Goal: Task Accomplishment & Management: Complete application form

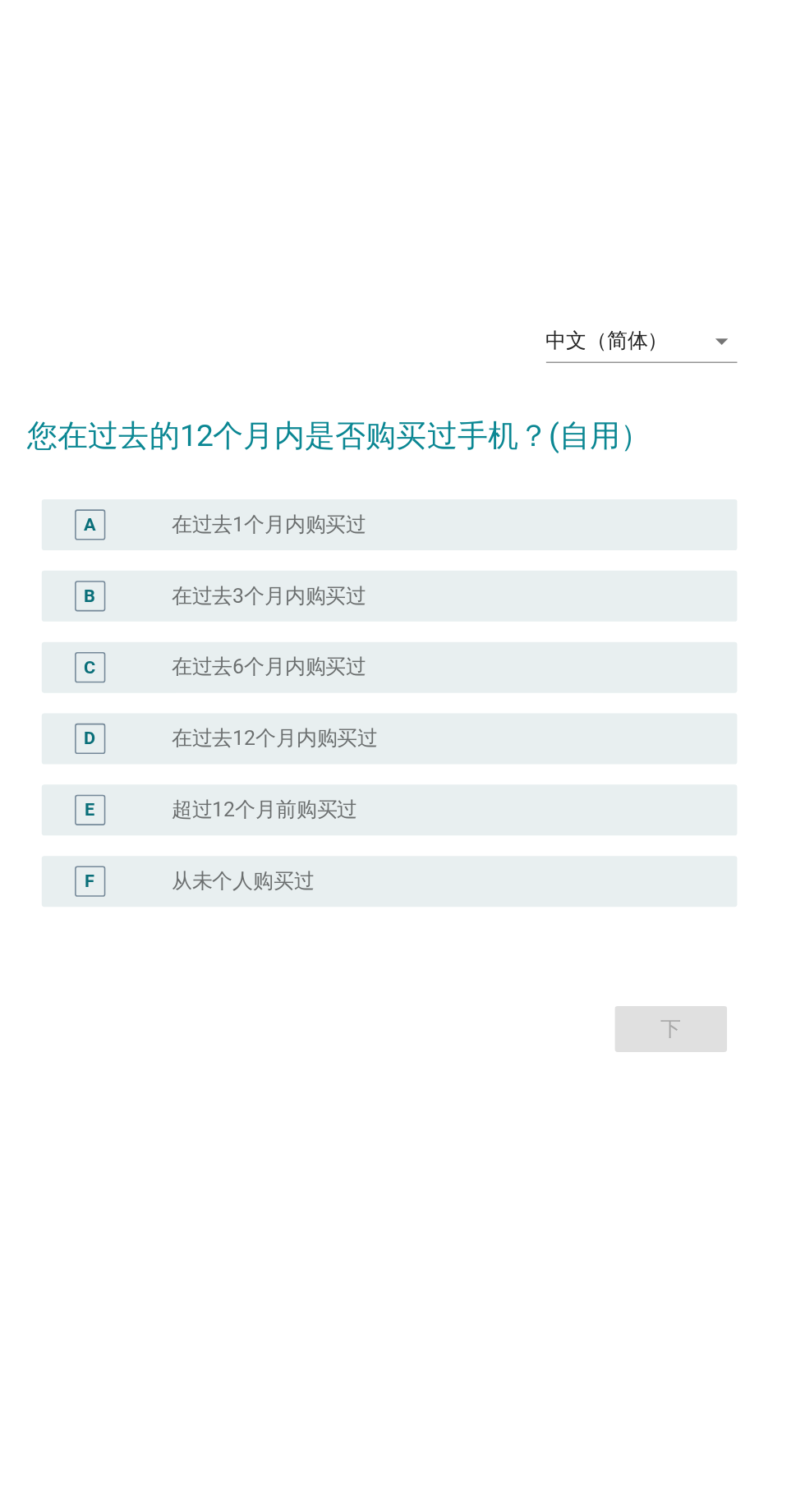
click at [611, 551] on div "中文（简体） arrow_drop_down" at bounding box center [569, 538] width 123 height 26
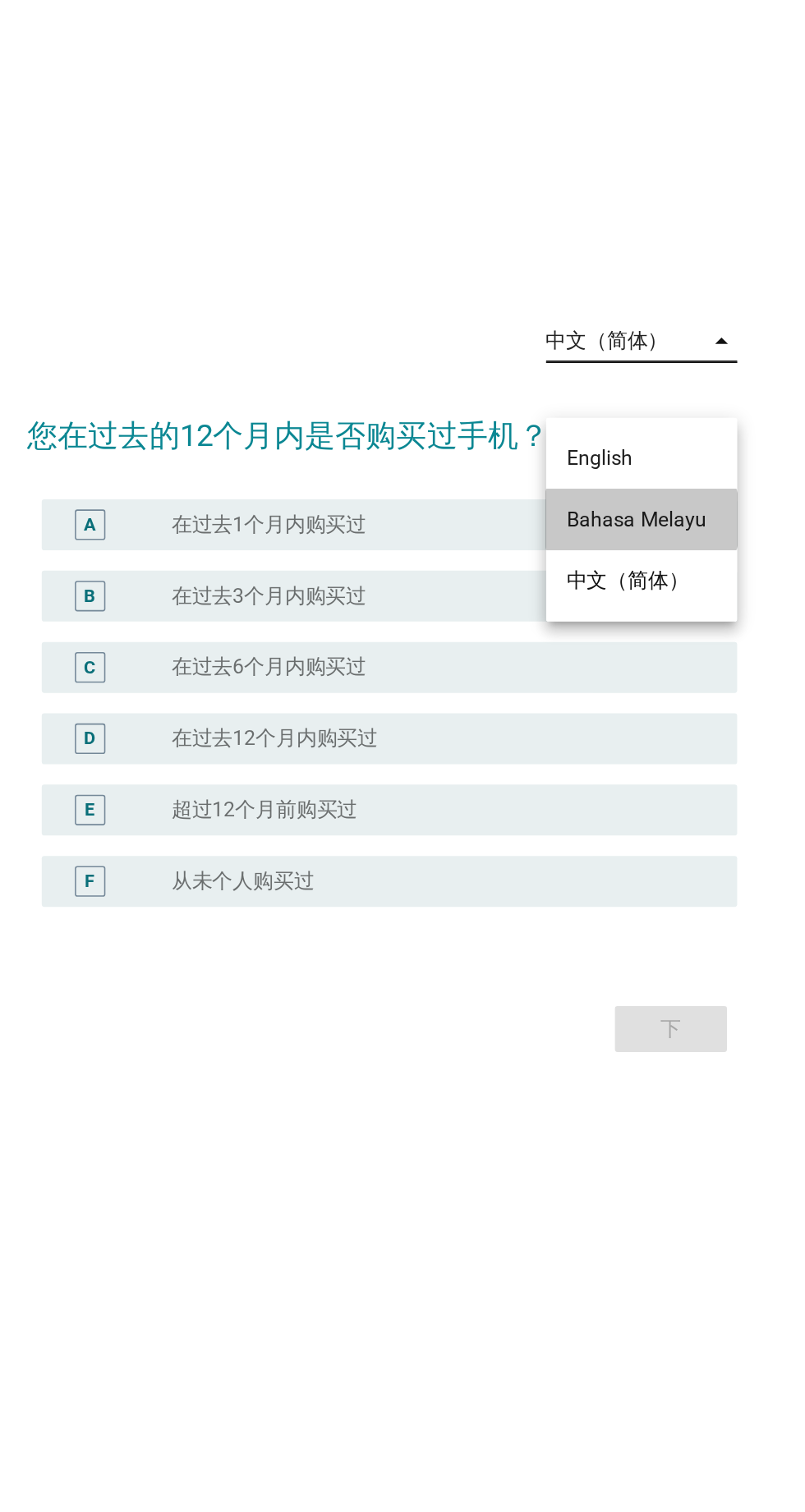
click at [590, 648] on div "Bahasa Melayu" at bounding box center [570, 653] width 97 height 20
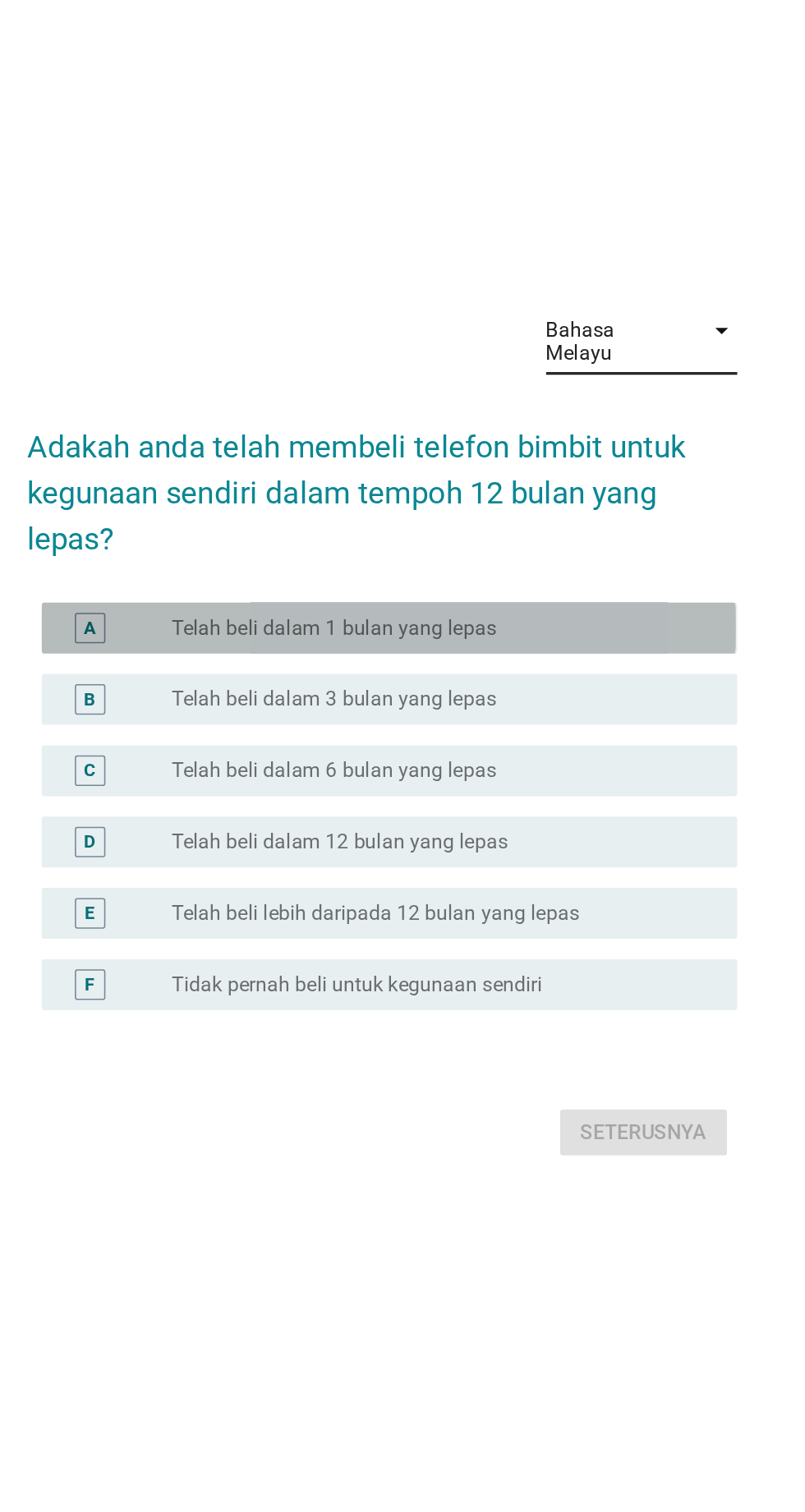
click at [327, 702] on label "Telah beli dalam 1 bulan yang lepas" at bounding box center [372, 693] width 210 height 16
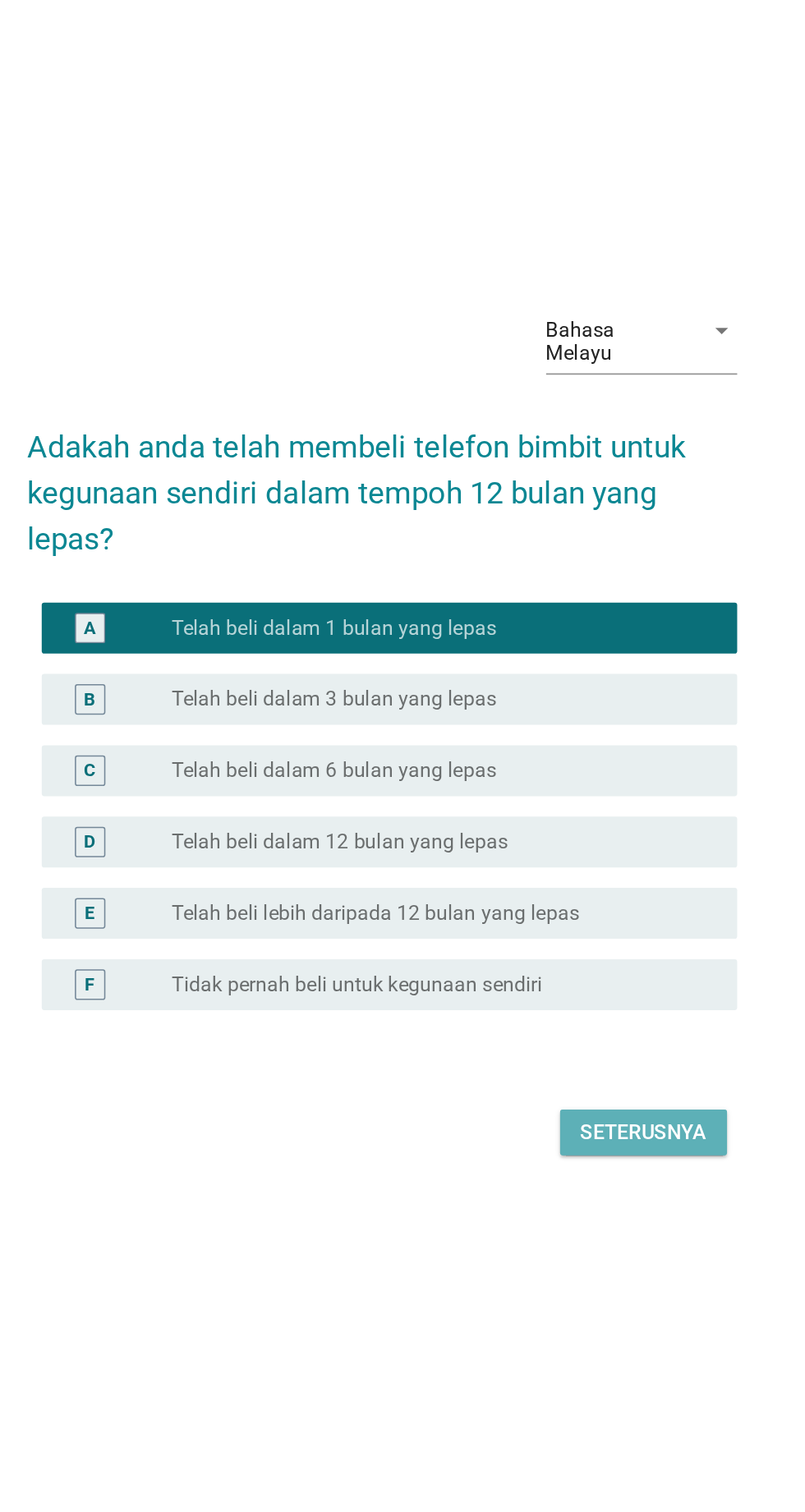
click at [574, 1029] on div "Seterusnya" at bounding box center [571, 1019] width 82 height 20
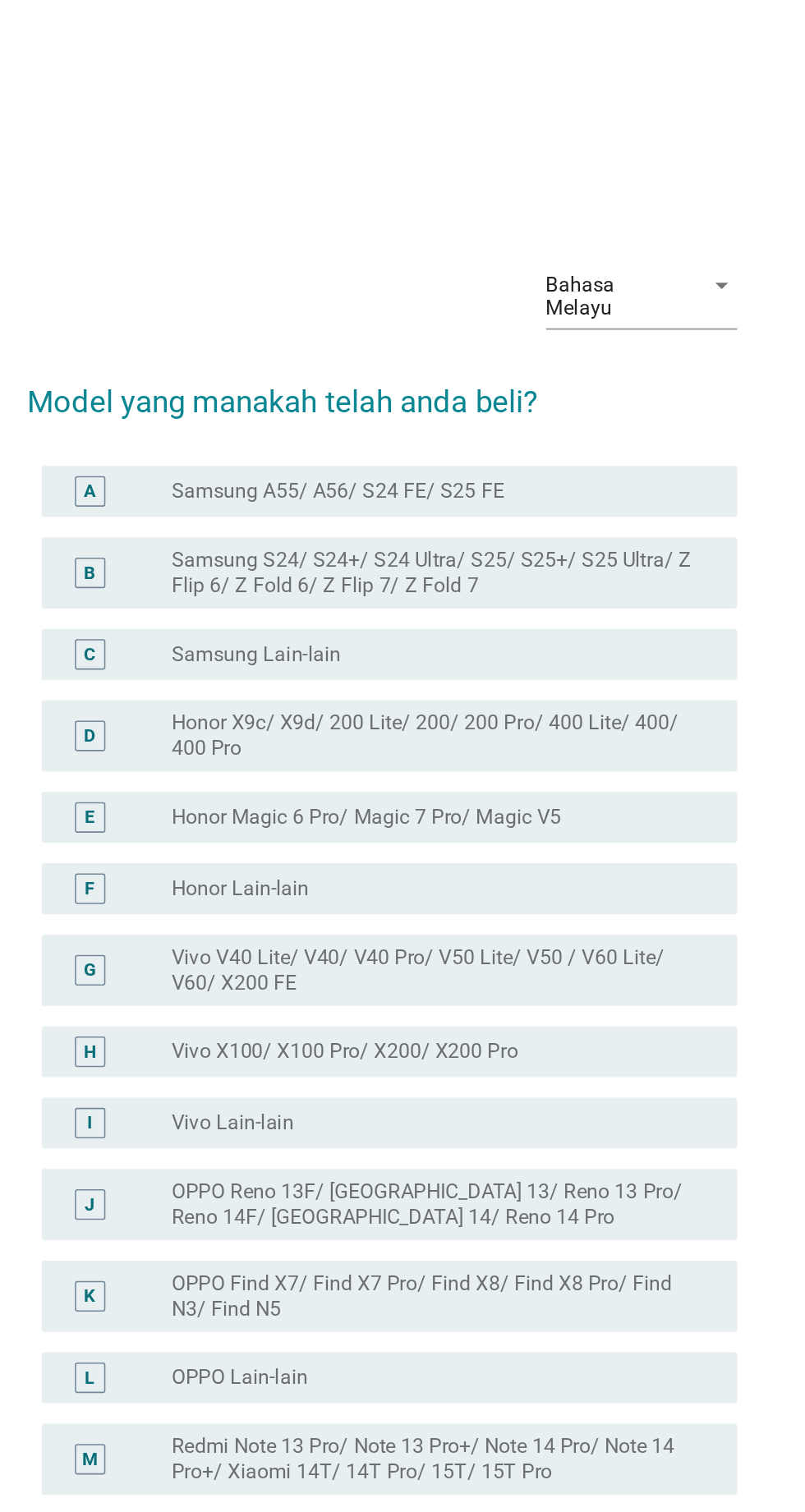
click at [303, 402] on label "Samsung A55/ A56/ S24 FE/ S25 FE" at bounding box center [374, 394] width 214 height 16
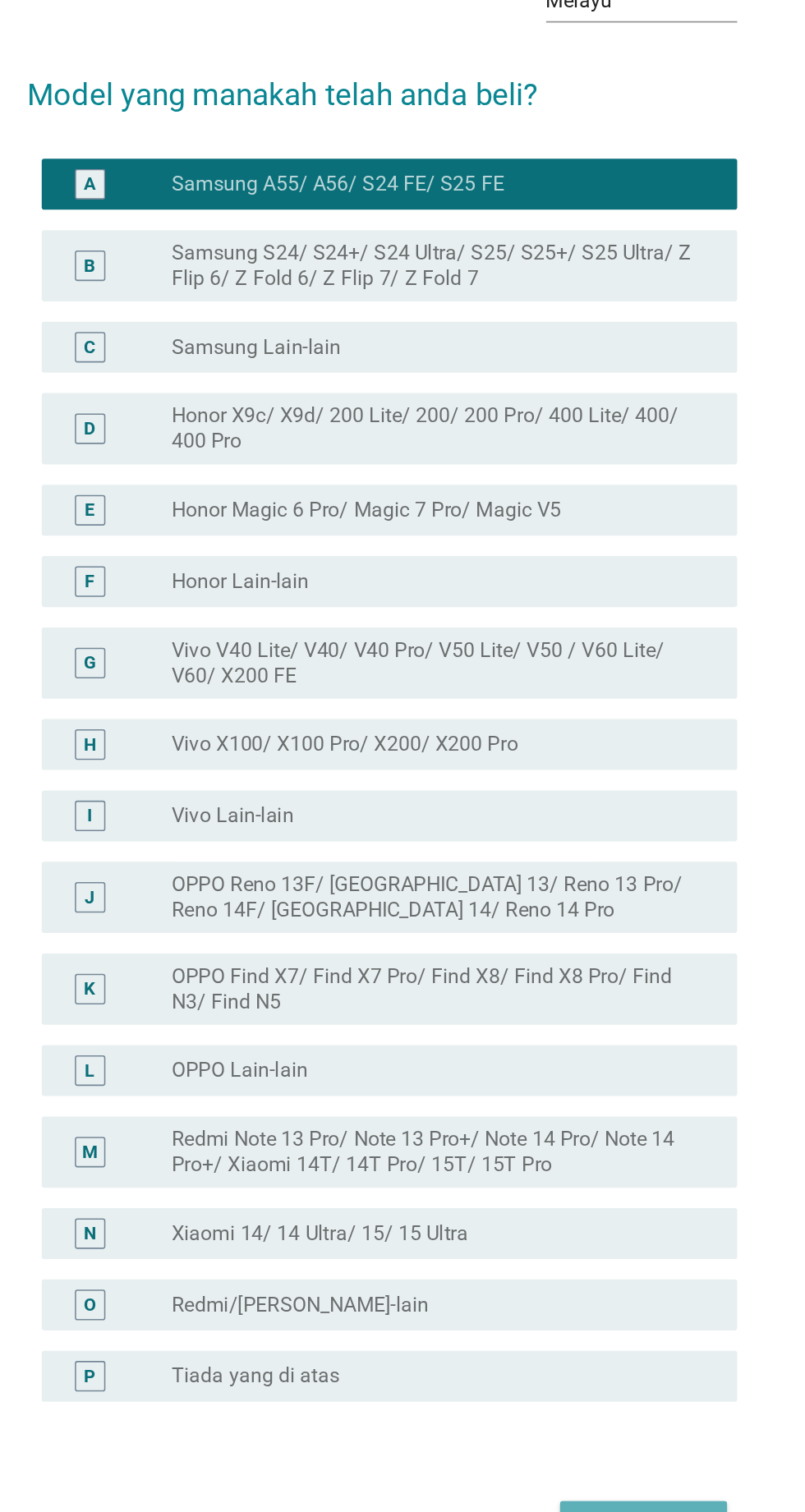
click at [573, 1268] on div "Seterusnya" at bounding box center [571, 1258] width 82 height 20
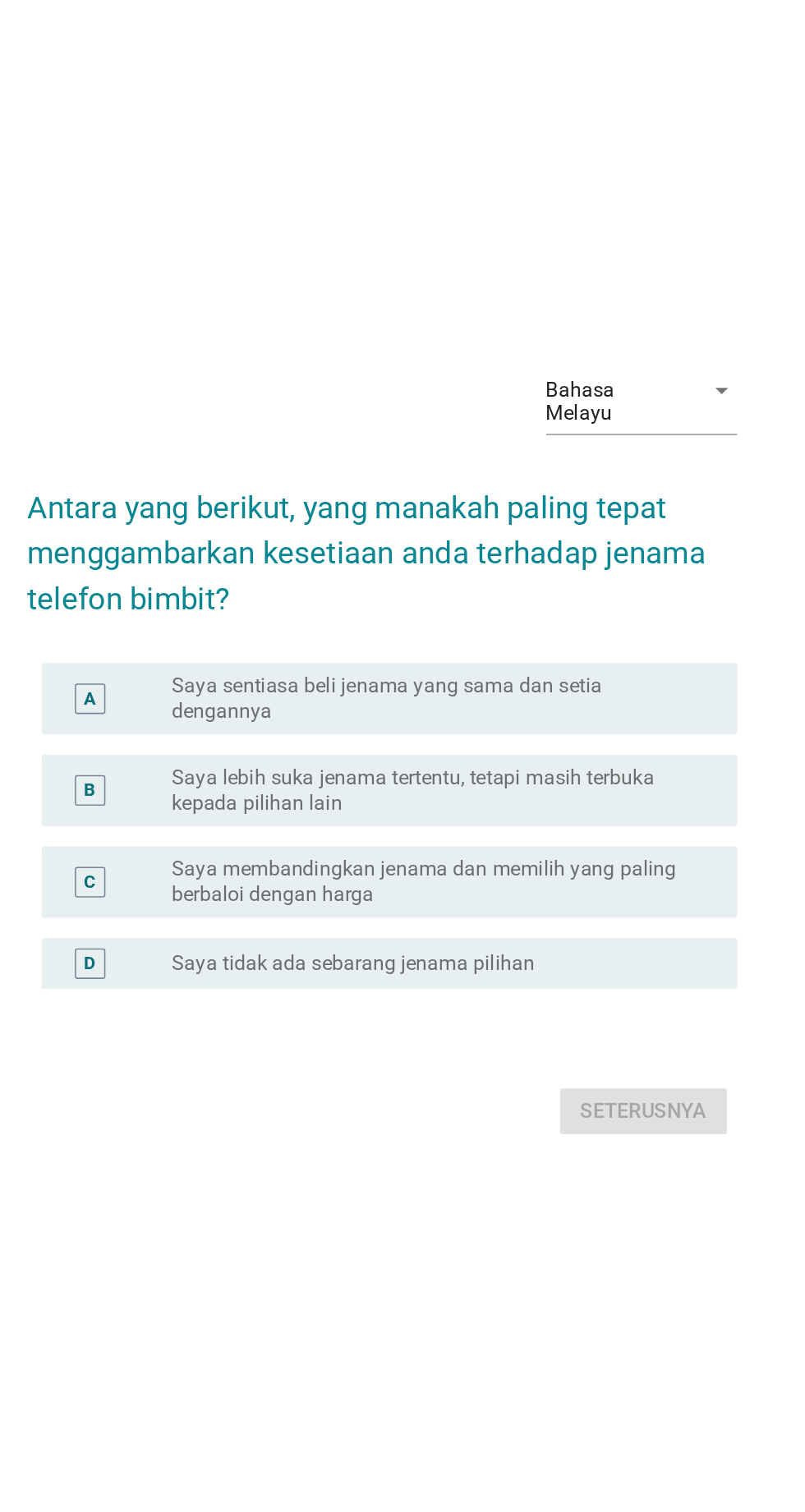
scroll to position [42, 0]
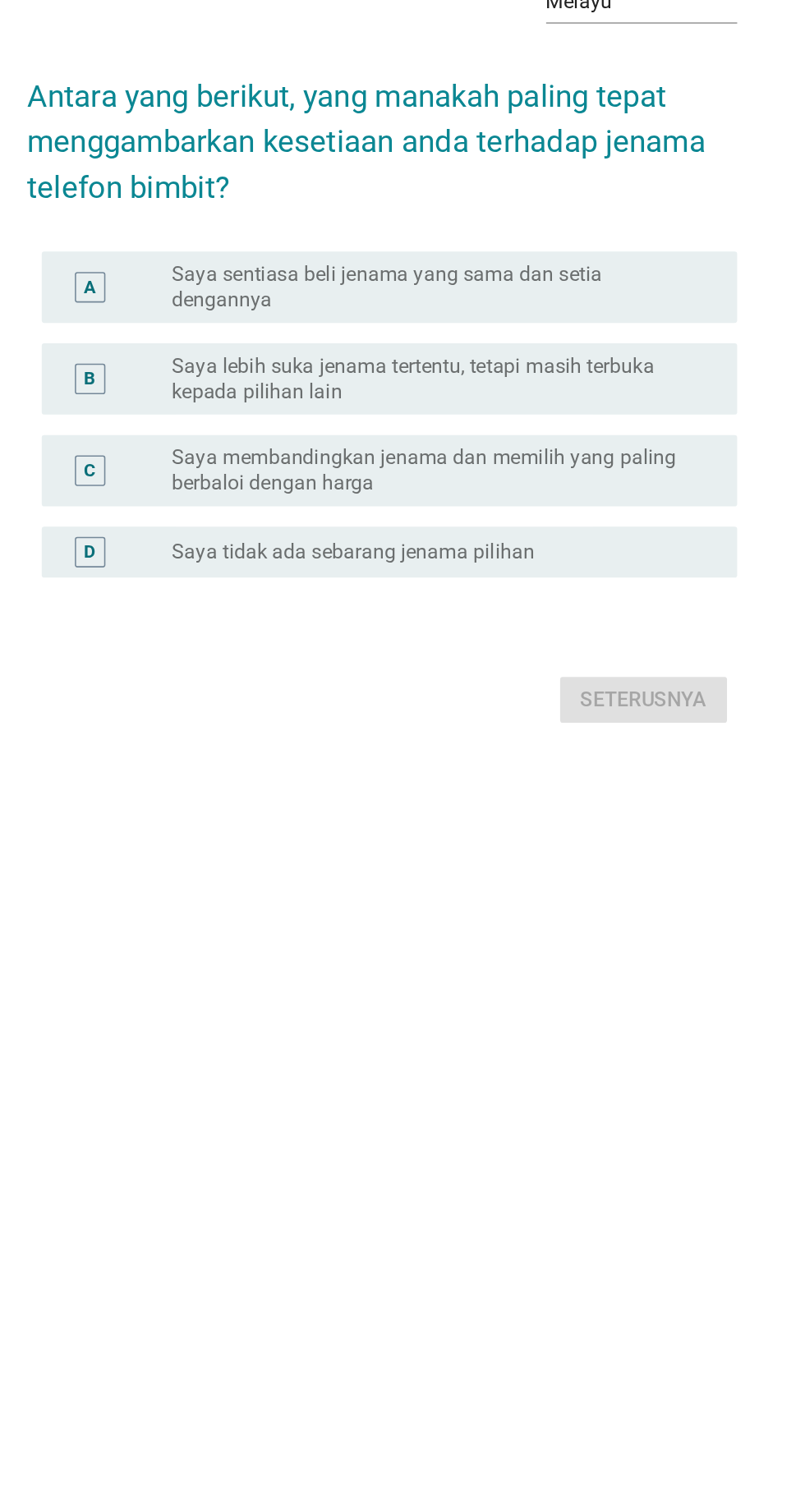
click at [292, 819] on label "Saya membandingkan jenama dan memilih yang paling berbaloi dengan harga" at bounding box center [437, 802] width 339 height 33
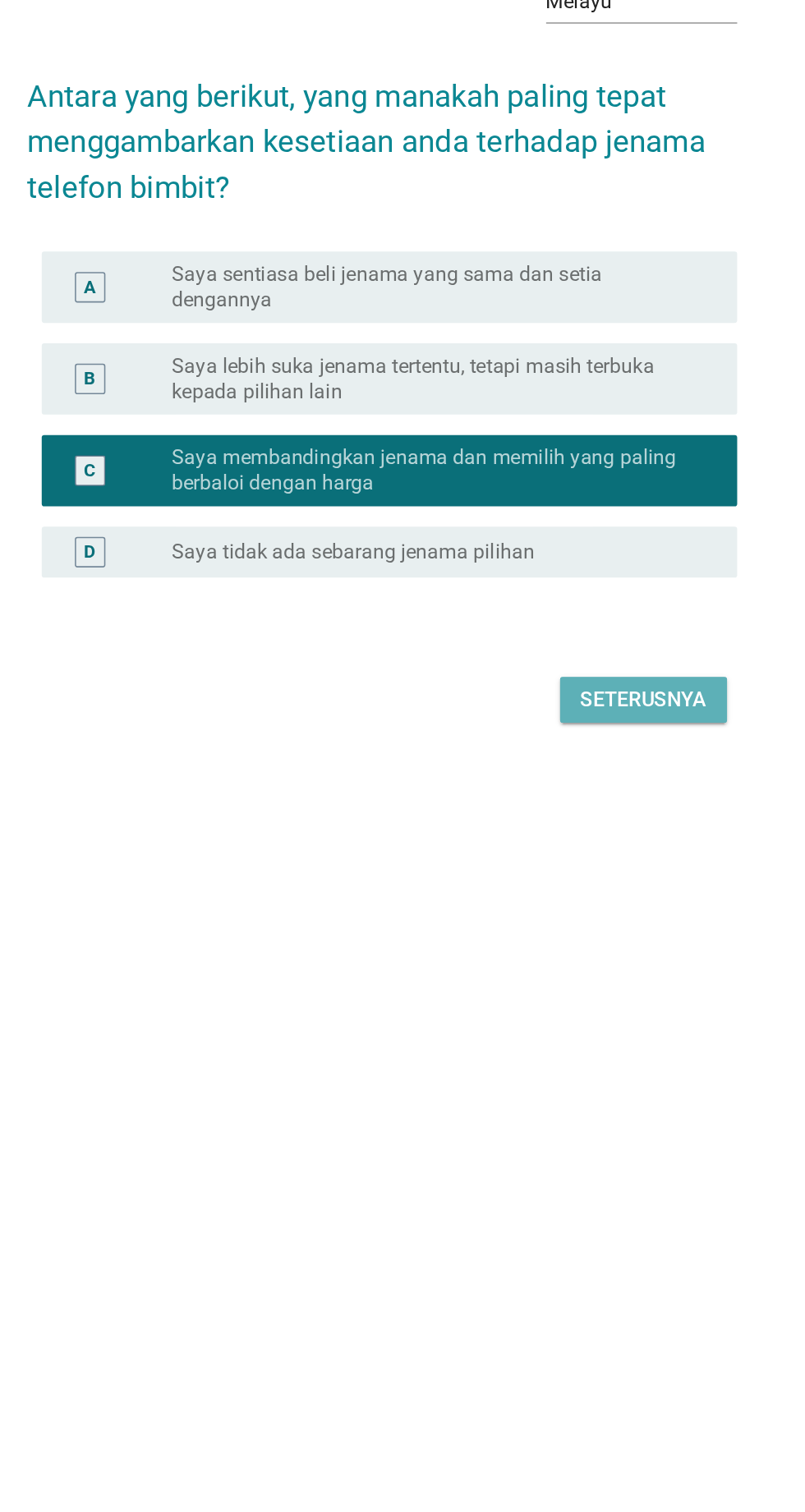
click at [584, 965] on button "Seterusnya" at bounding box center [571, 950] width 108 height 30
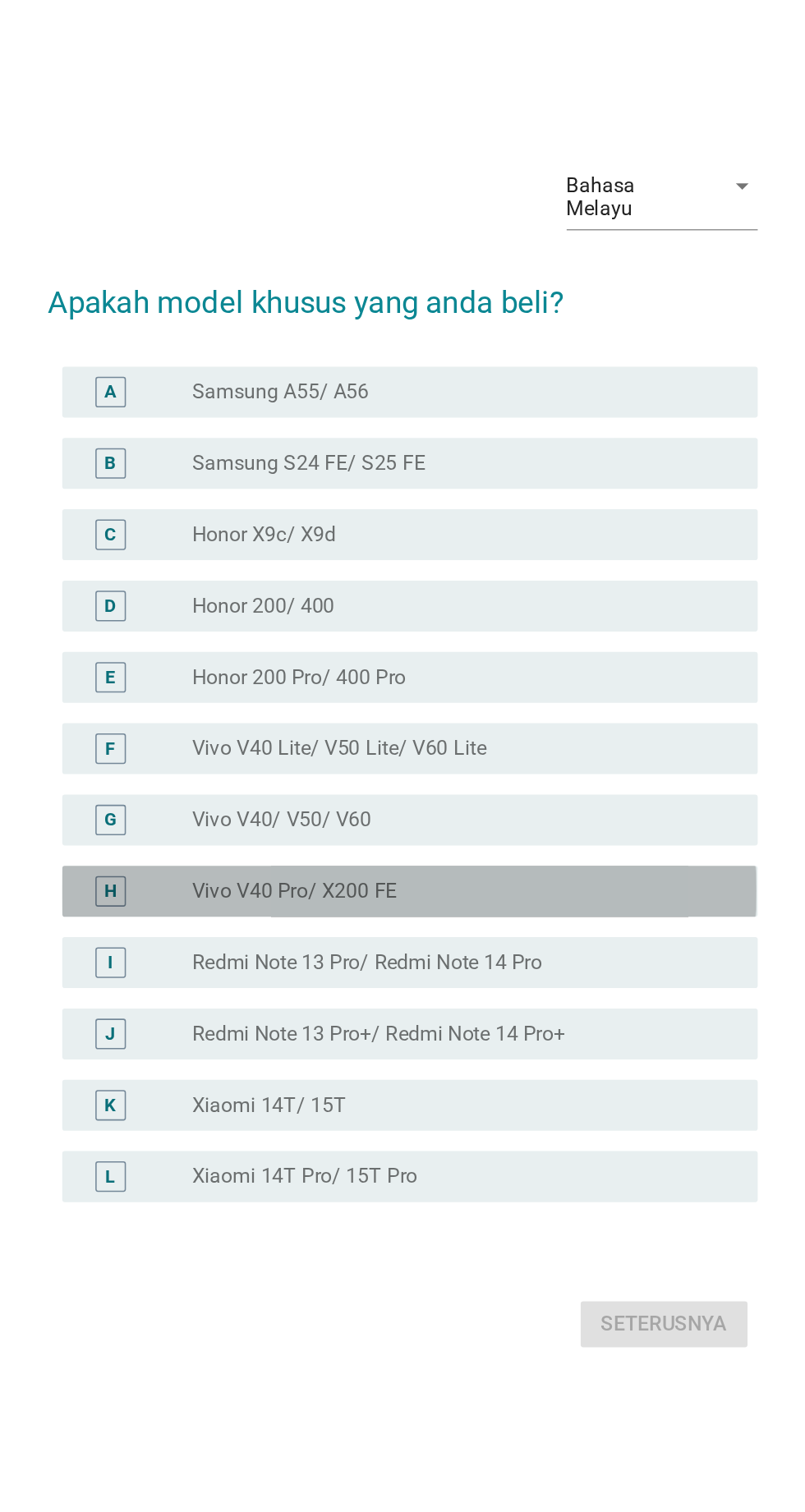
scroll to position [122, 0]
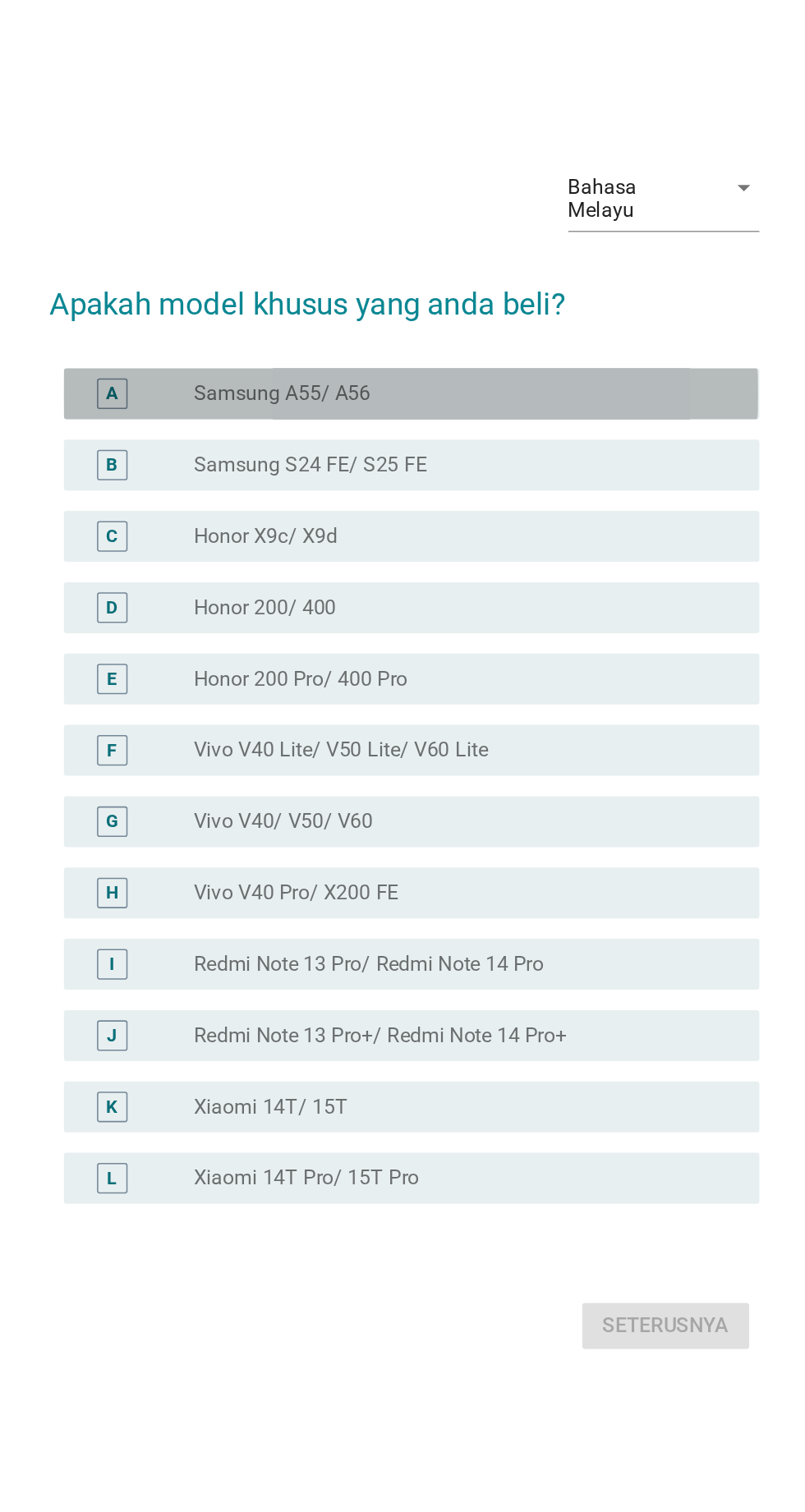
click at [311, 475] on label "Samsung A55/ A56" at bounding box center [324, 483] width 114 height 16
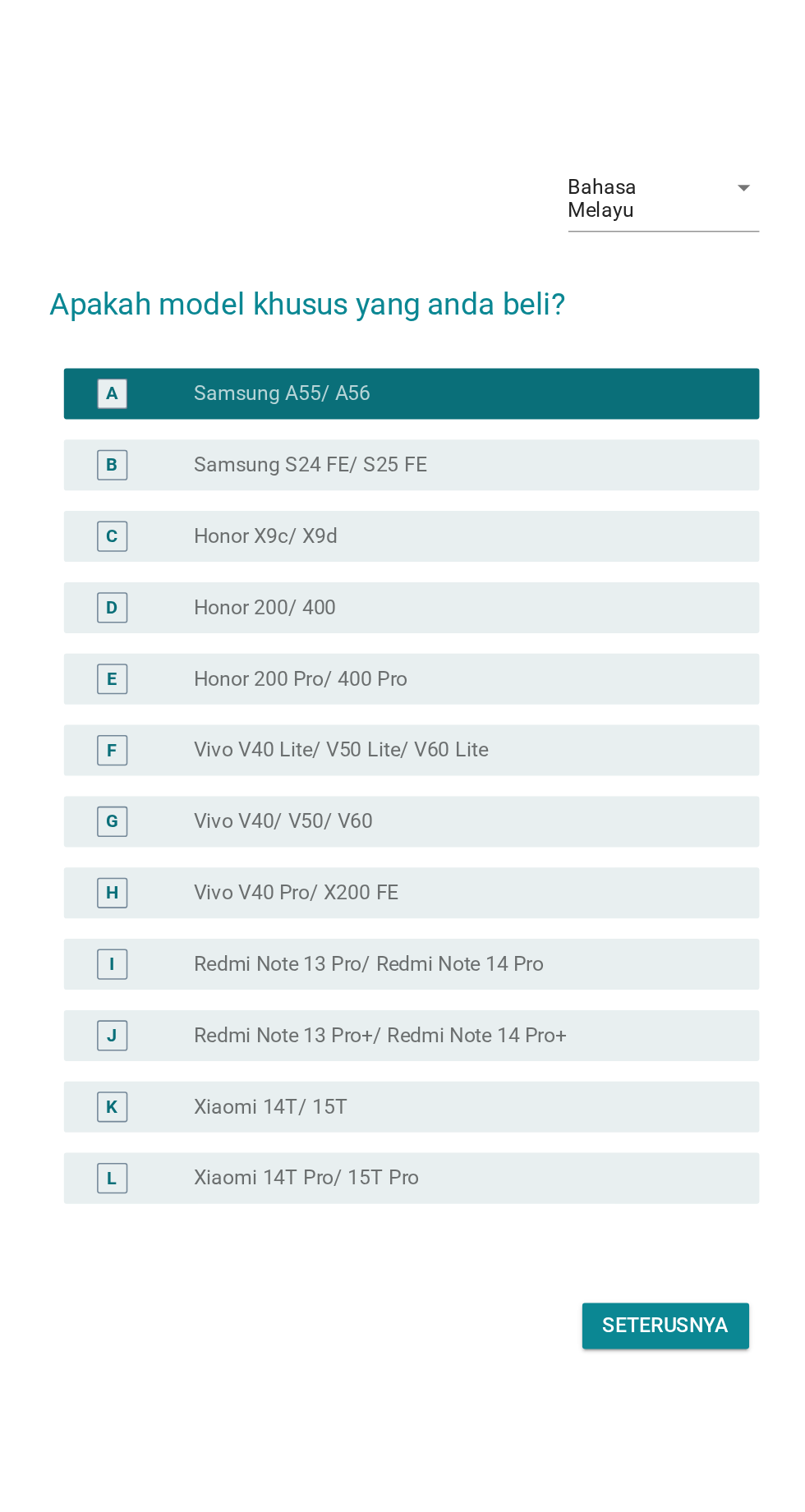
click at [579, 1089] on div "Bahasa Melayu arrow_drop_down Apakah model khusus yang anda beli? A radio_butto…" at bounding box center [402, 713] width 484 height 807
click at [571, 1075] on div "Seterusnya" at bounding box center [571, 1084] width 82 height 20
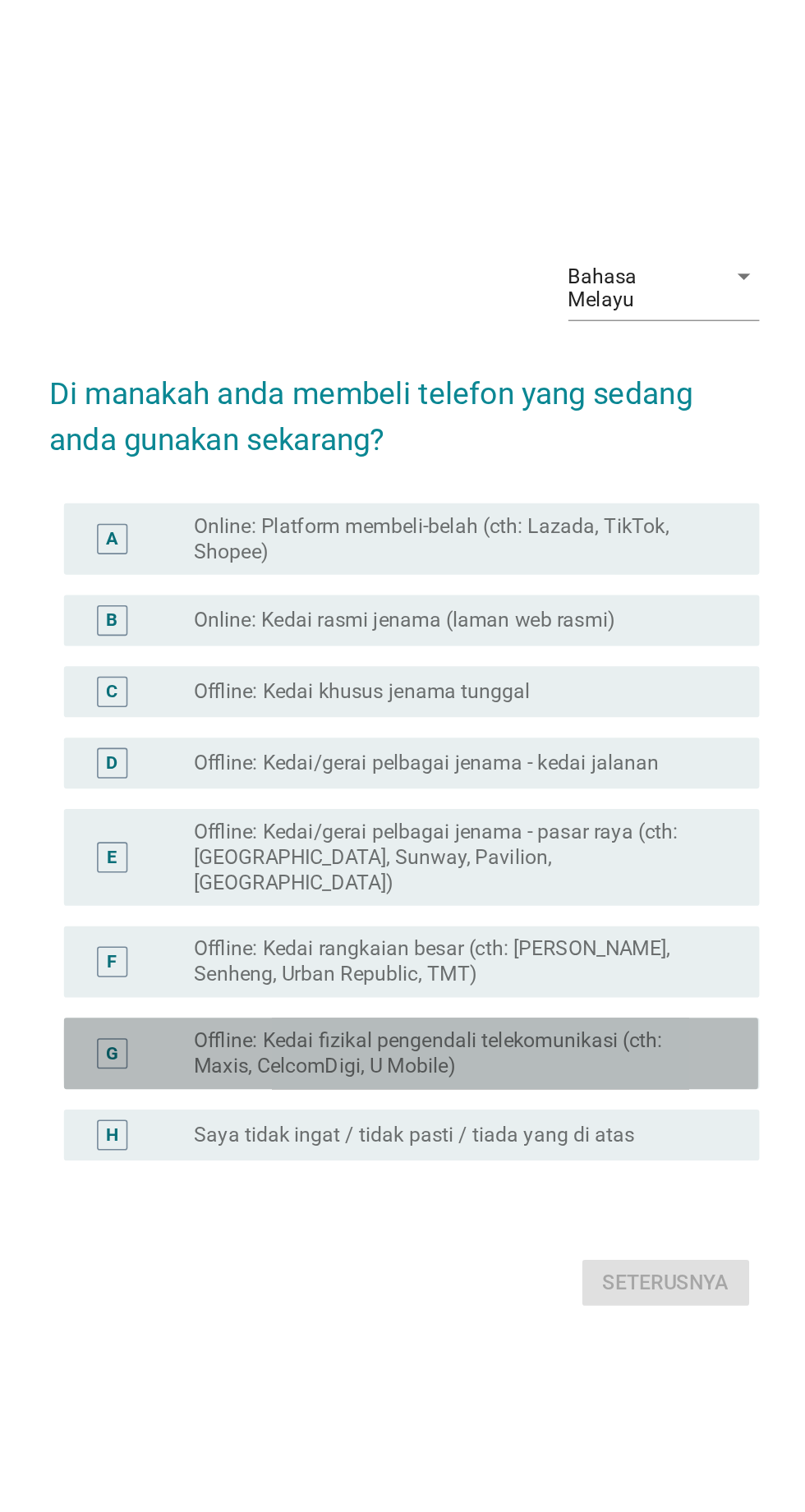
click at [305, 906] on label "Offline: Kedai fizikal pengendali telekomunikasi (cth: Maxis, CelcomDigi, U Mob…" at bounding box center [437, 894] width 339 height 33
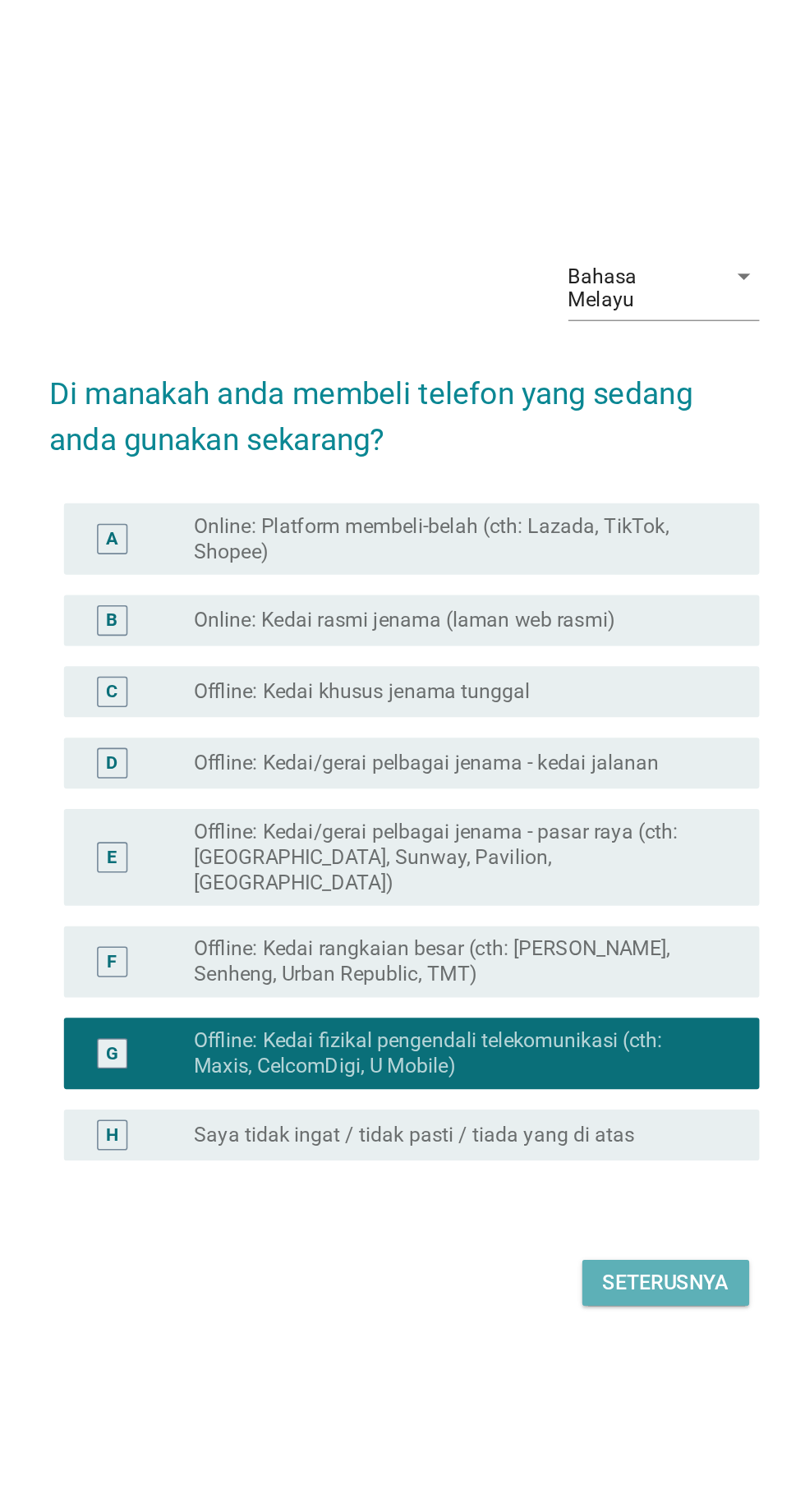
click at [593, 1057] on button "Seterusnya" at bounding box center [571, 1041] width 108 height 30
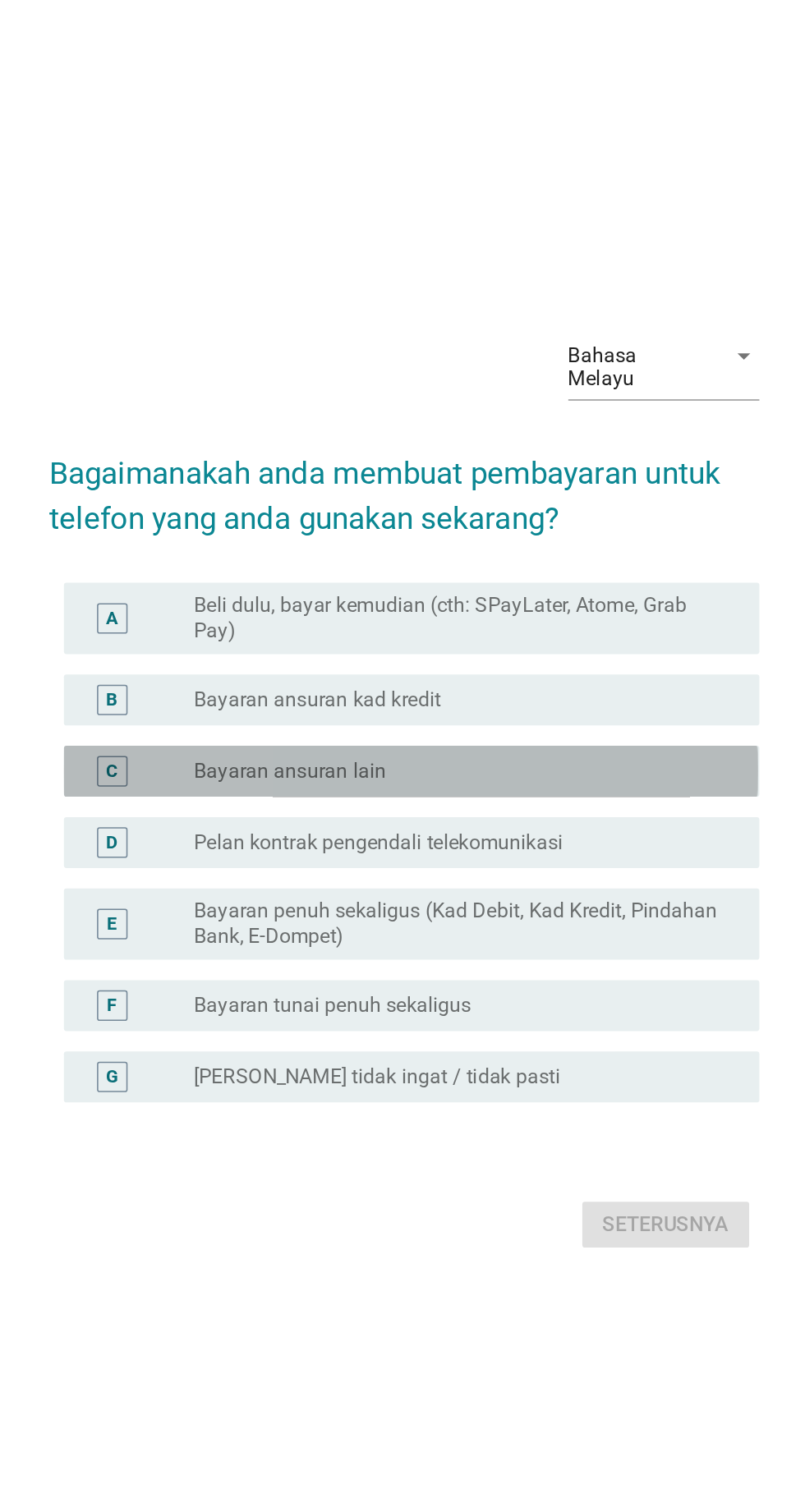
scroll to position [36, 0]
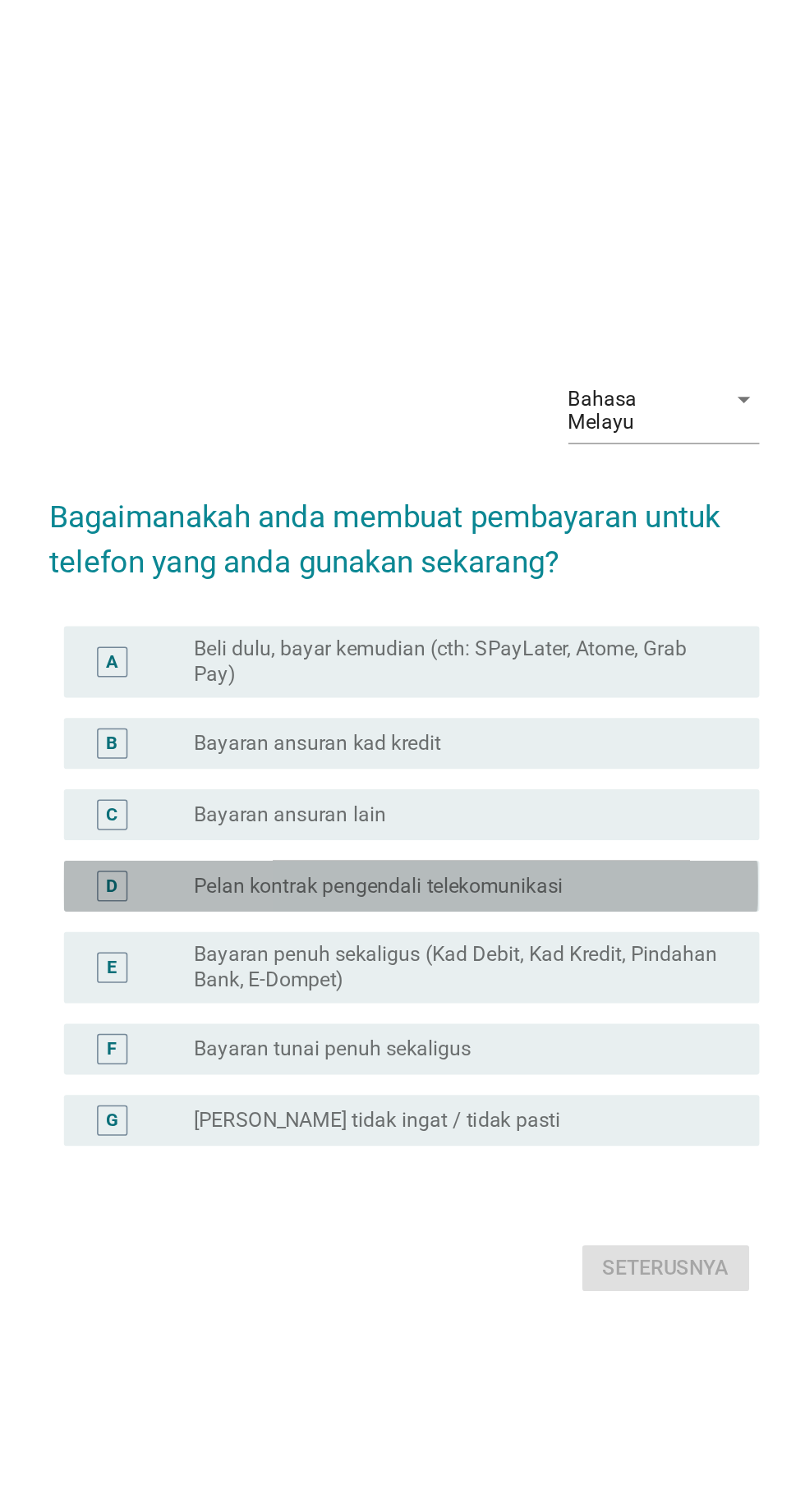
click at [300, 765] on label "Pelan kontrak pengendali telekomunikasi" at bounding box center [386, 757] width 238 height 16
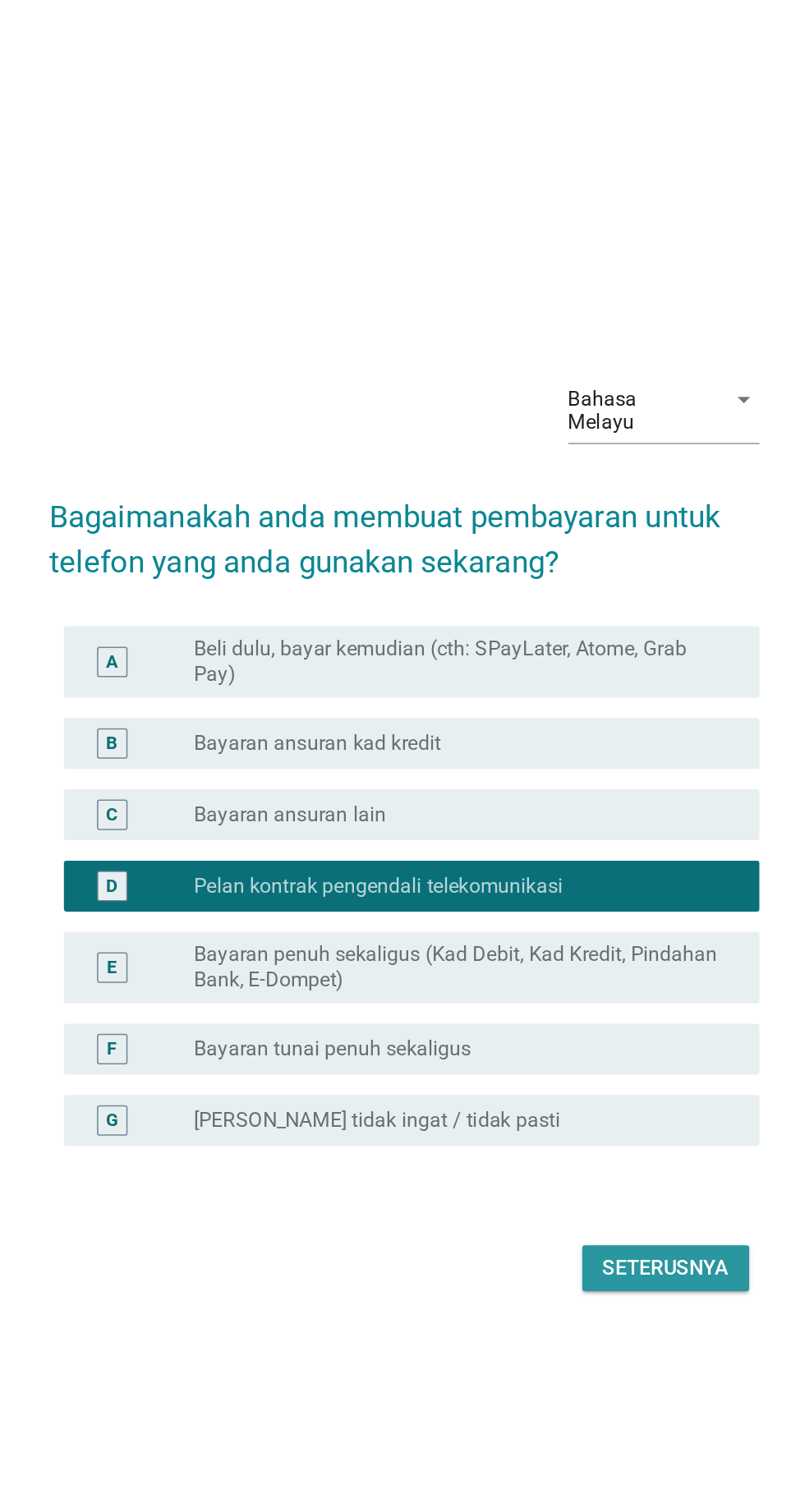
click at [594, 1019] on button "Seterusnya" at bounding box center [571, 1004] width 108 height 30
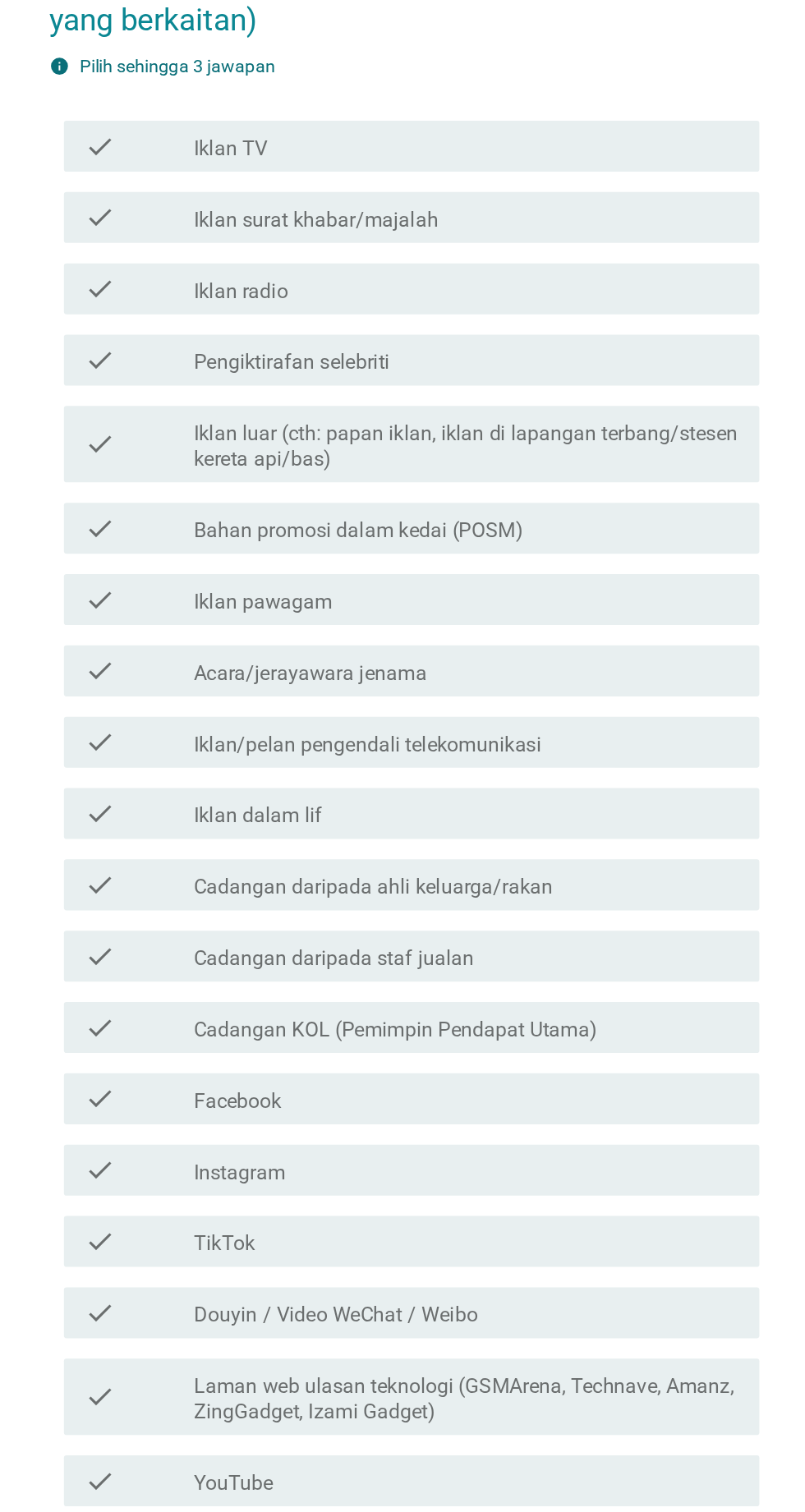
scroll to position [0, 0]
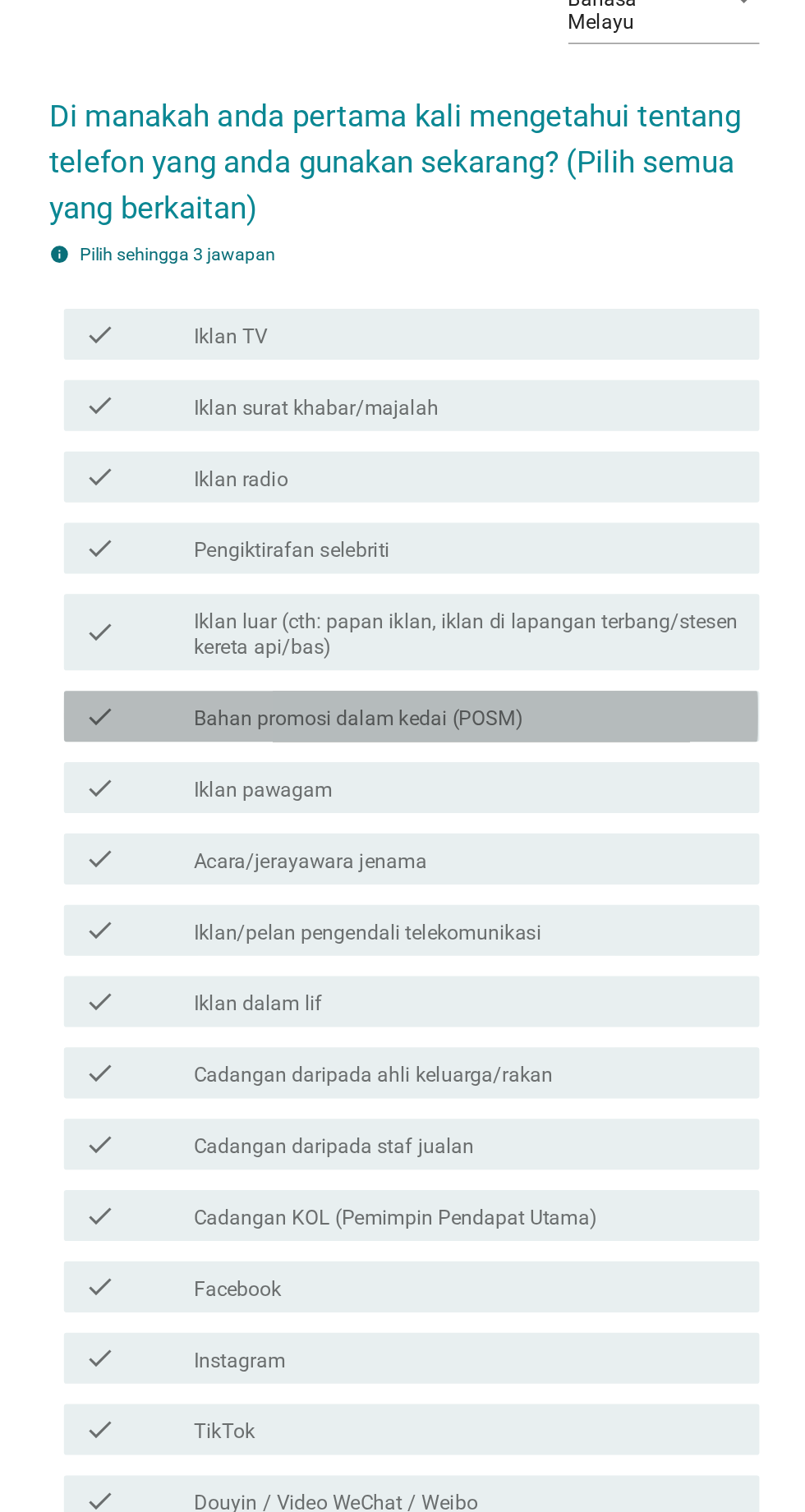
click at [251, 573] on div "check" at bounding box center [231, 563] width 71 height 20
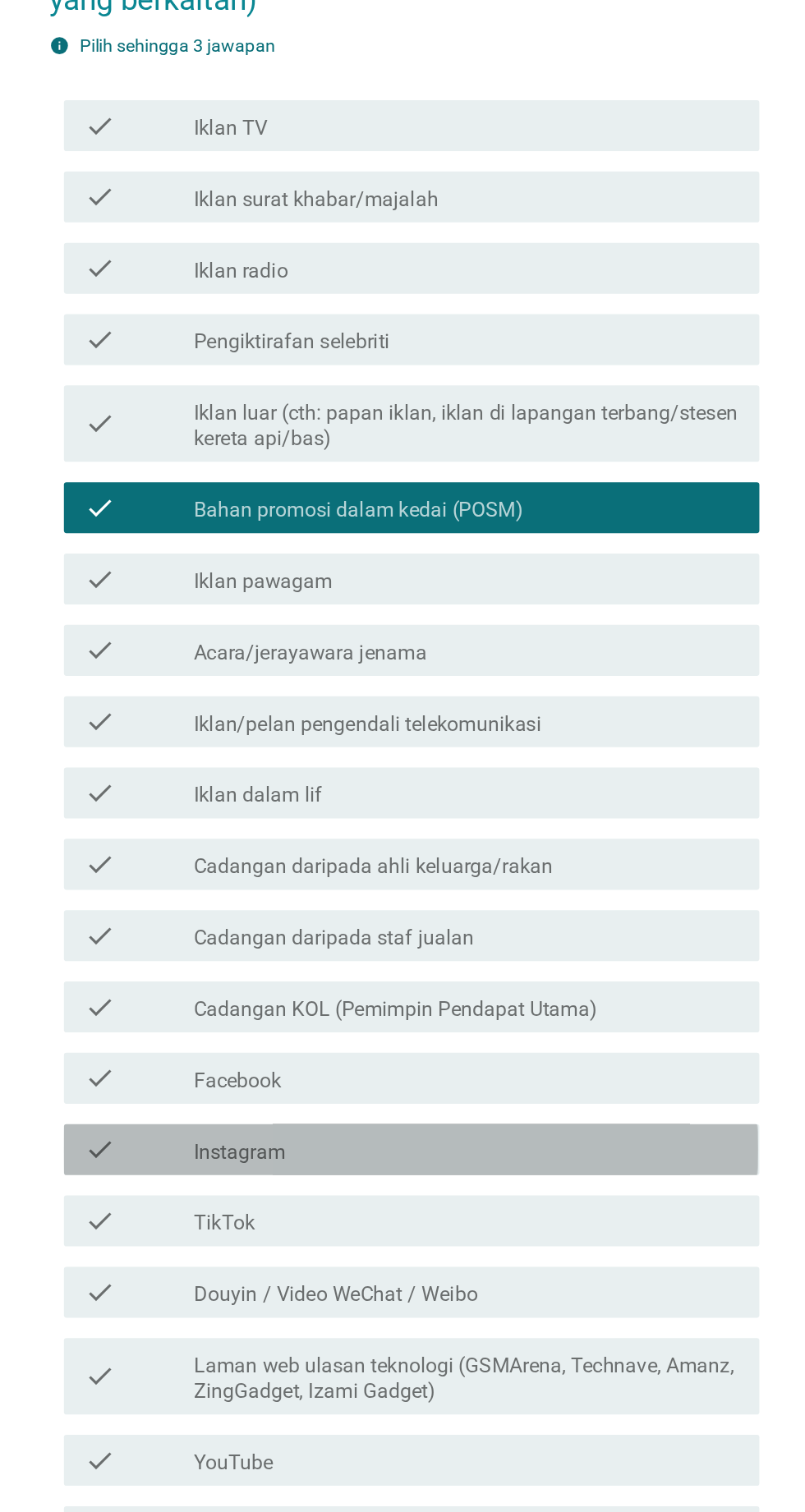
click at [271, 987] on label "Instagram" at bounding box center [297, 979] width 59 height 16
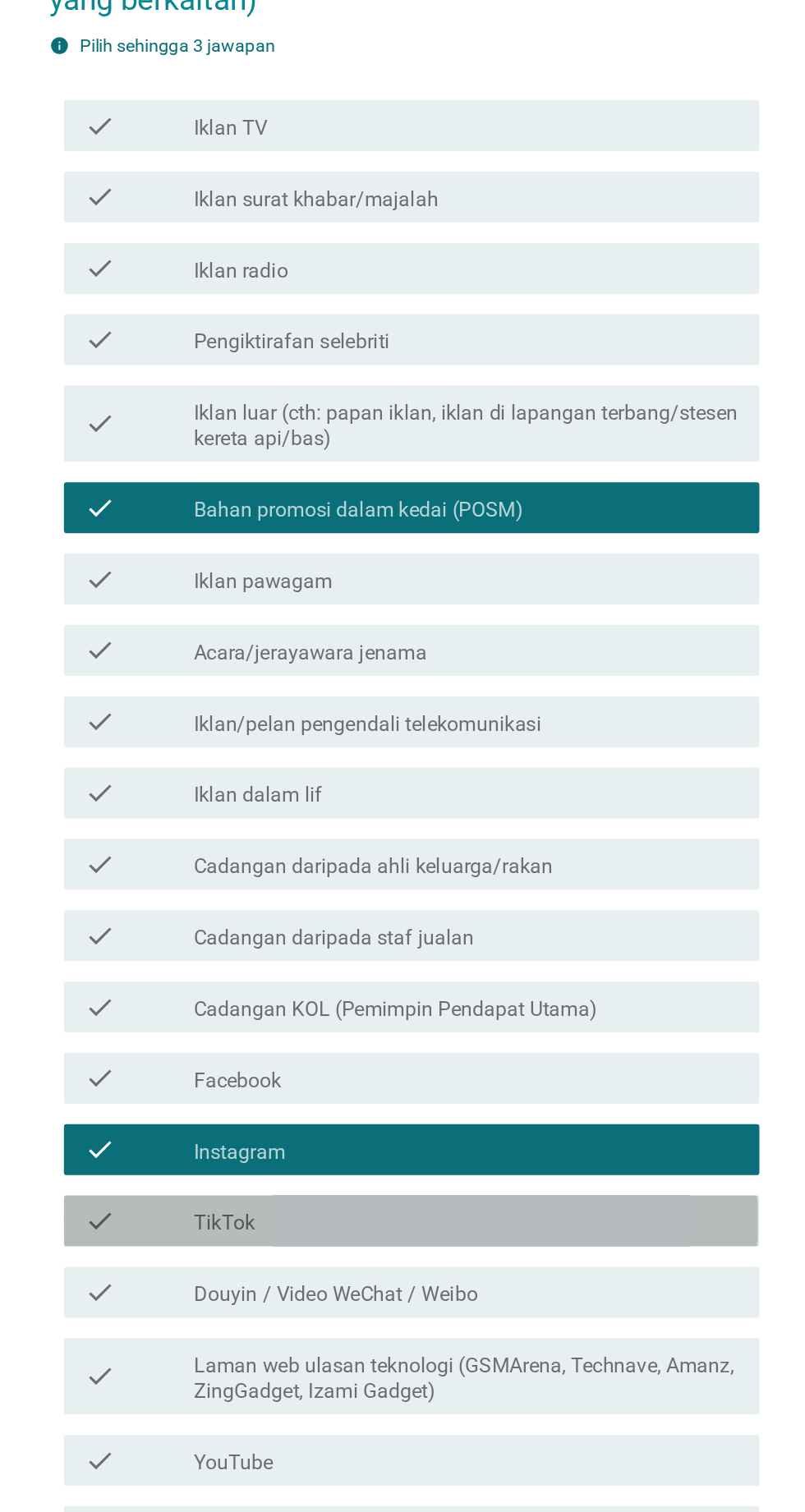
click at [252, 1032] on div "check" at bounding box center [231, 1023] width 71 height 20
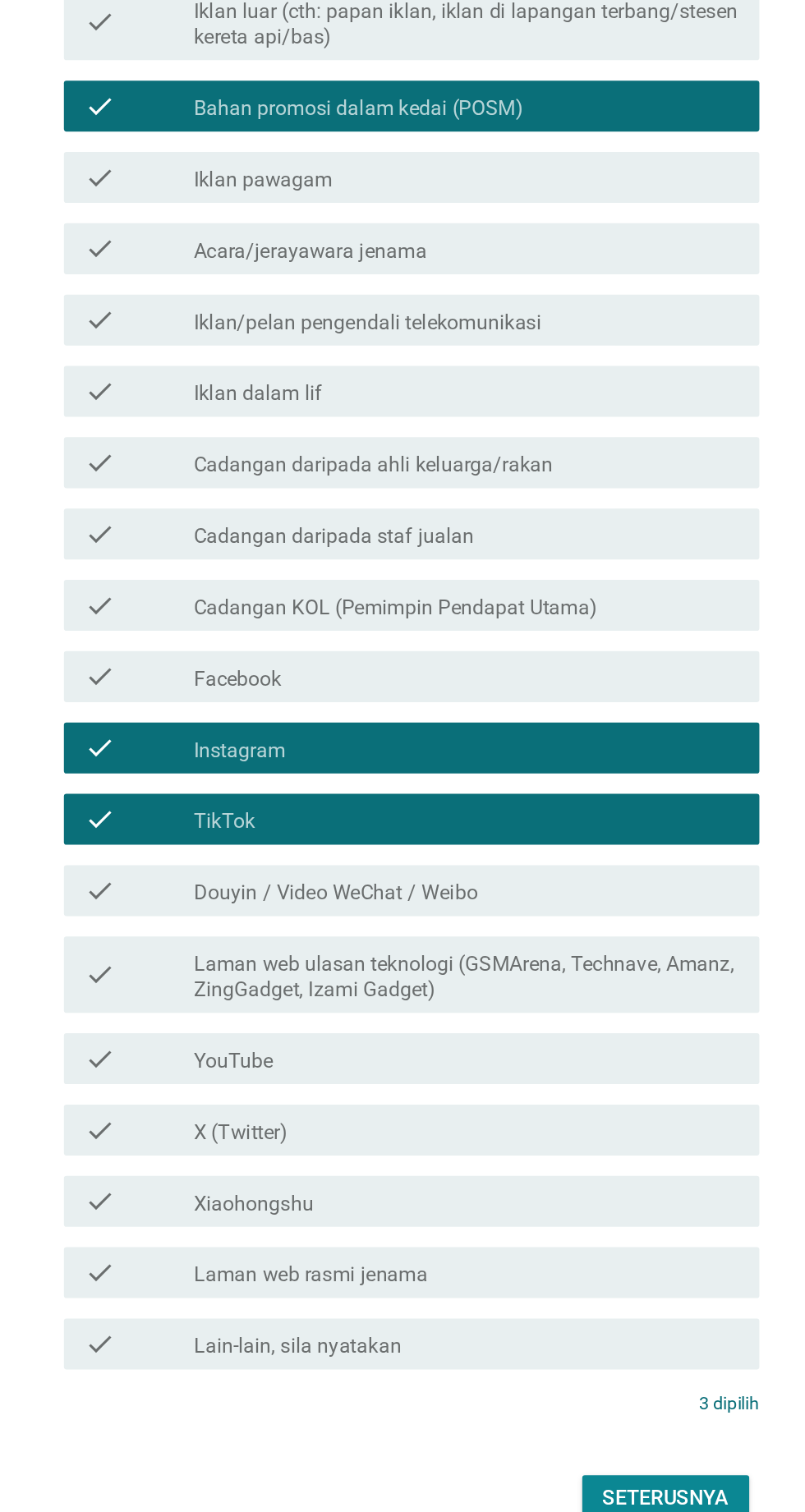
click at [249, 1325] on div "check" at bounding box center [231, 1315] width 71 height 20
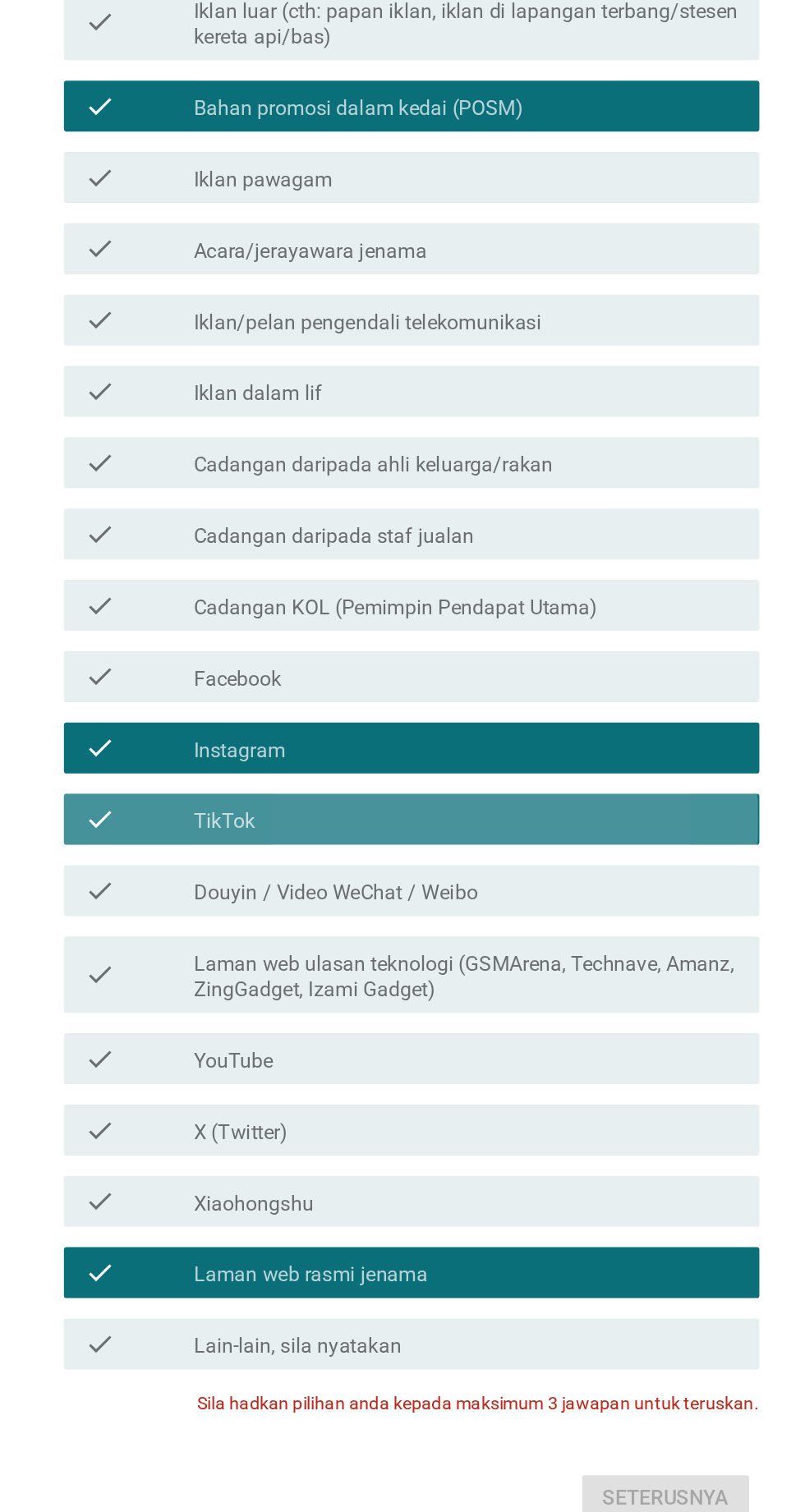
click at [247, 1032] on div "check" at bounding box center [231, 1023] width 71 height 20
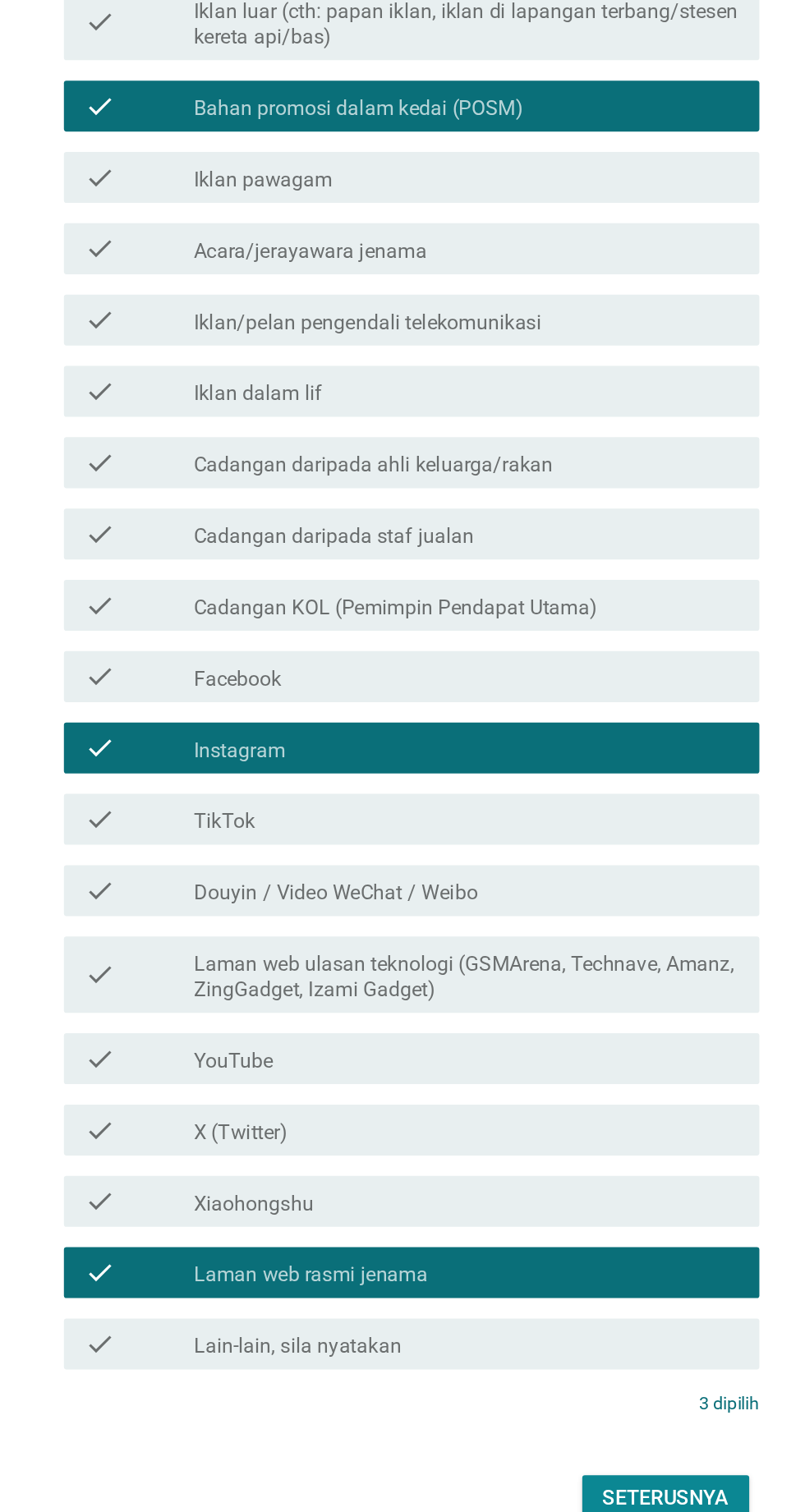
click at [249, 1032] on div "check" at bounding box center [231, 1023] width 71 height 20
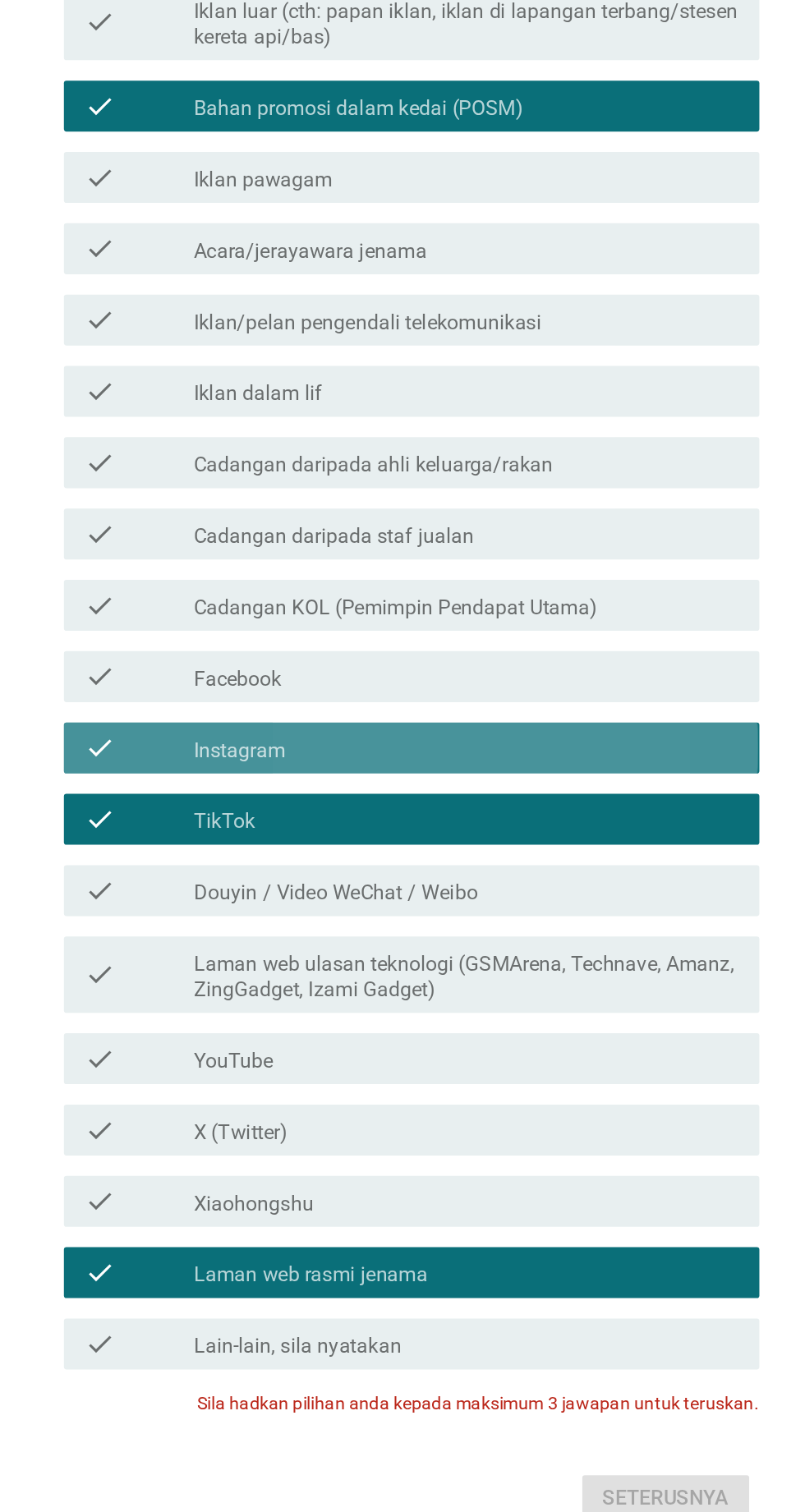
click at [272, 987] on label "Instagram" at bounding box center [297, 979] width 59 height 16
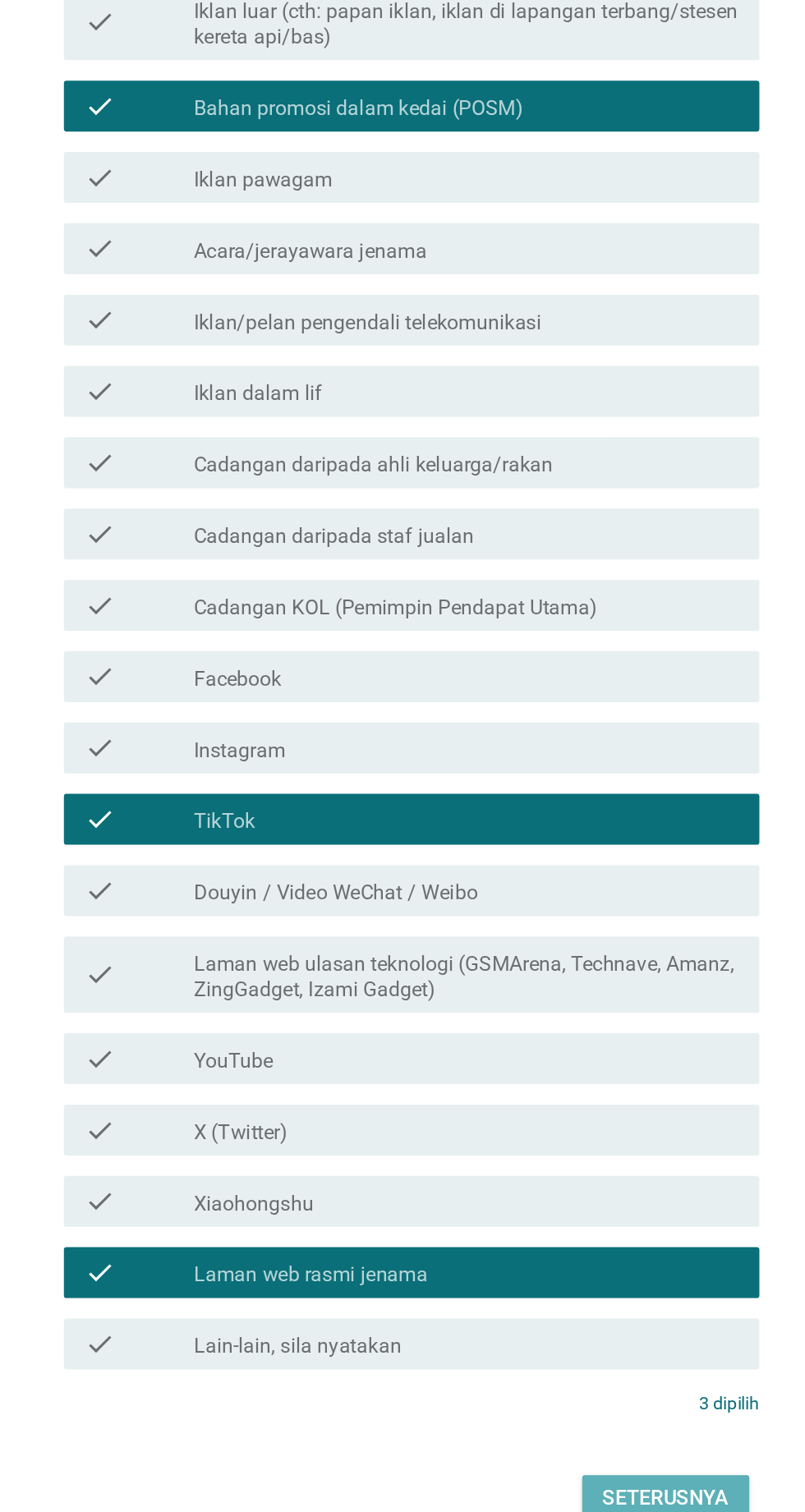
click at [578, 1471] on div "Seterusnya" at bounding box center [571, 1461] width 82 height 20
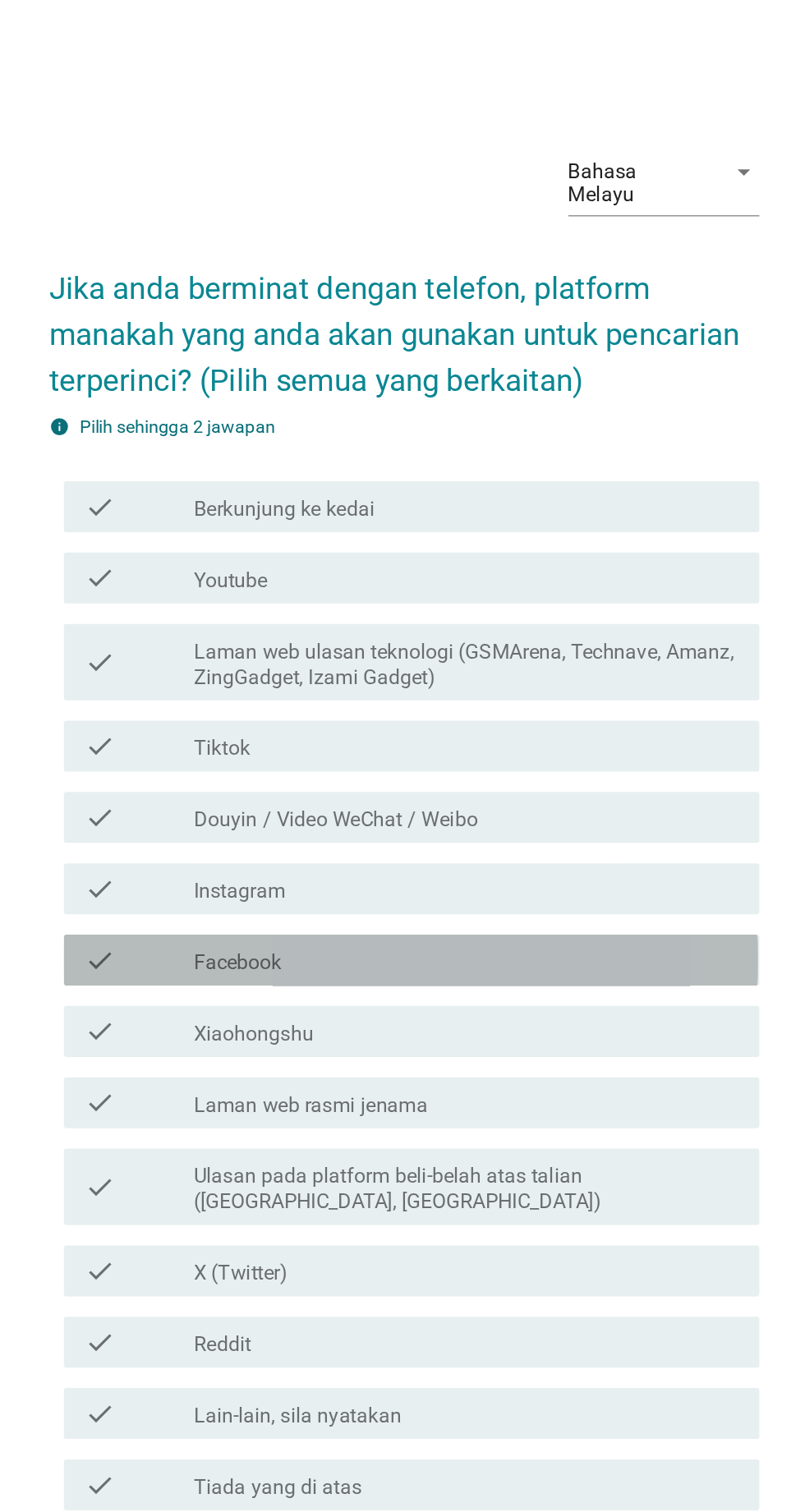
scroll to position [125, 0]
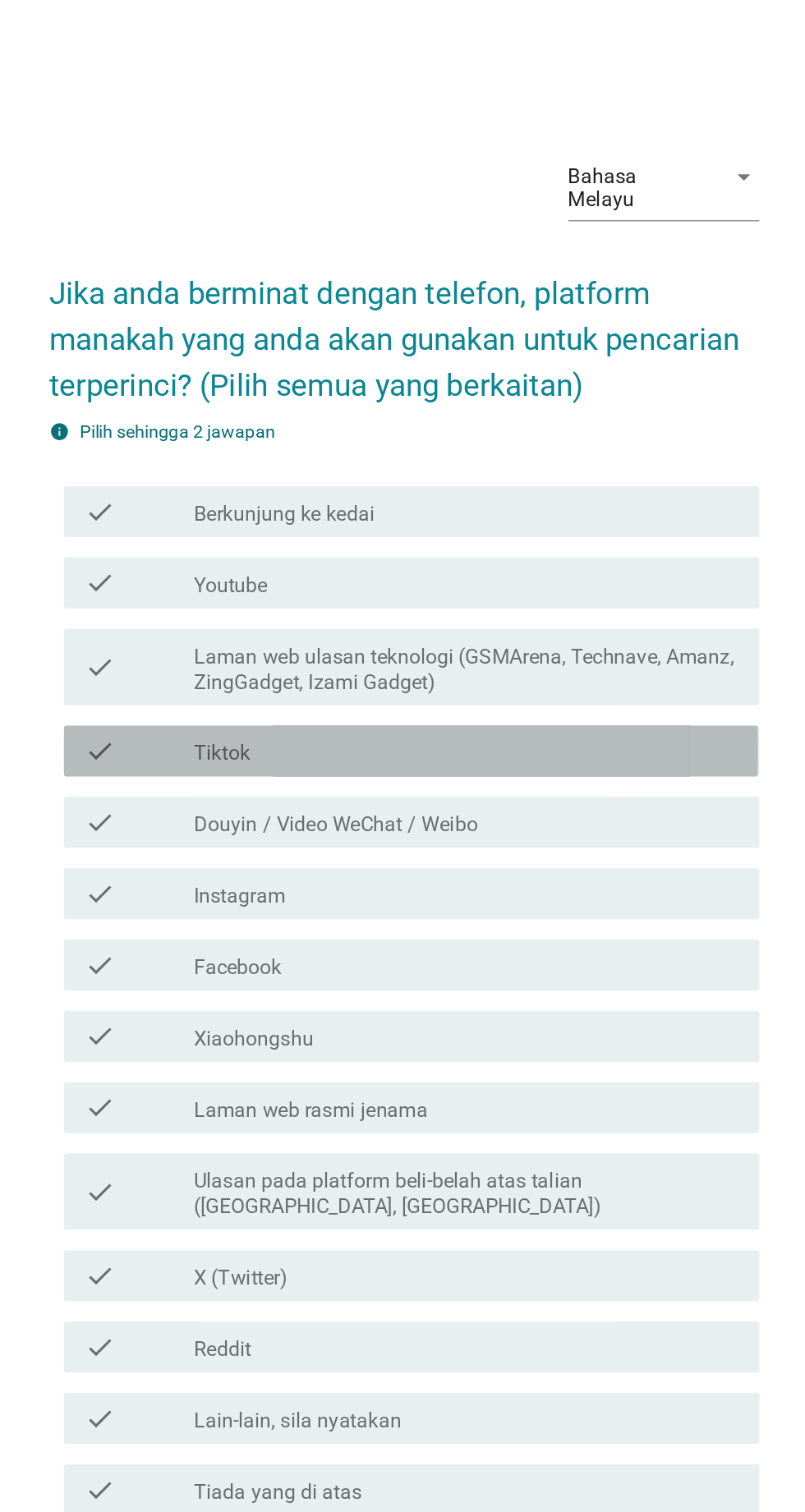
click at [267, 611] on div at bounding box center [267, 616] width 1 height 10
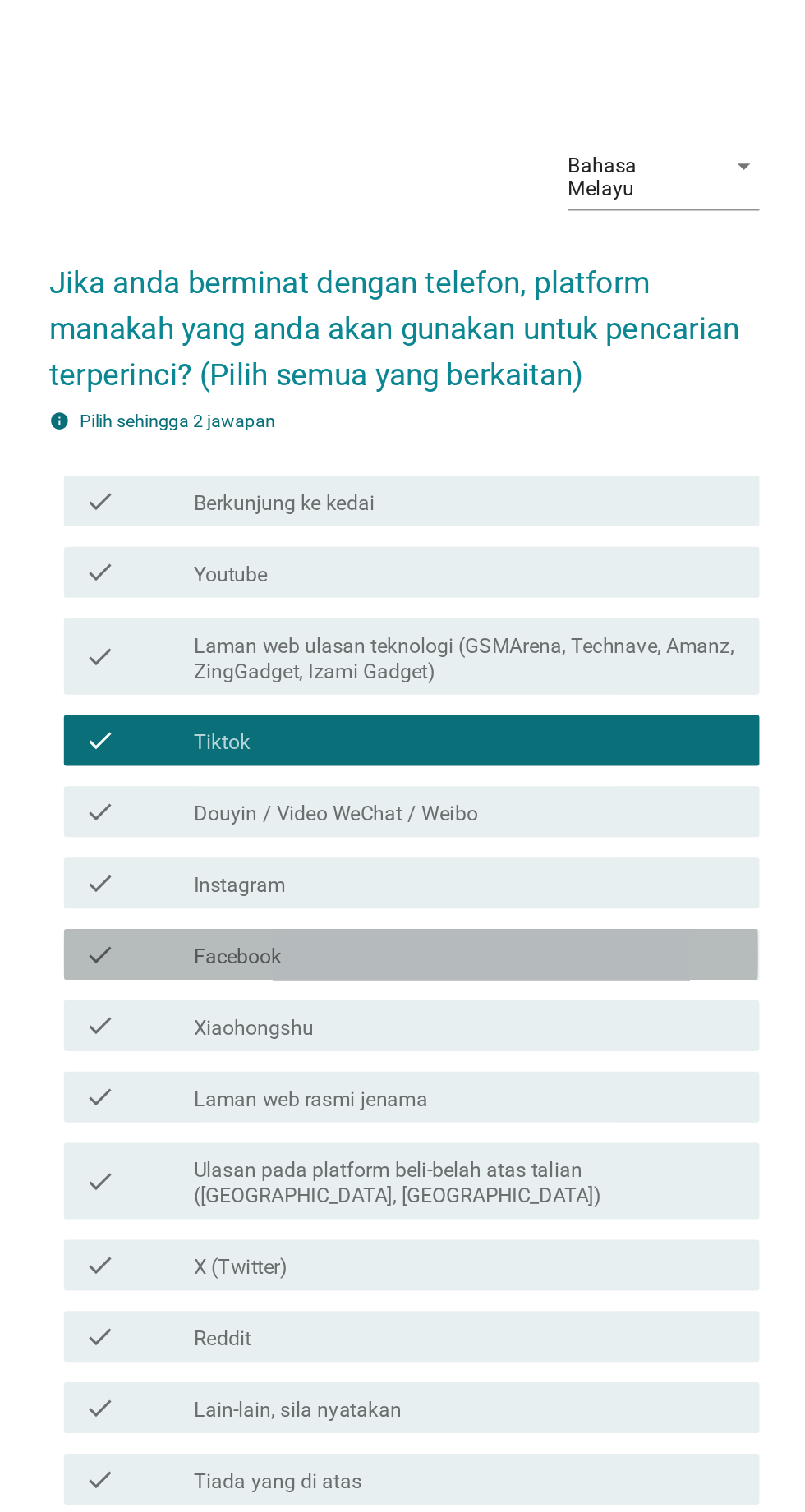
scroll to position [42, 0]
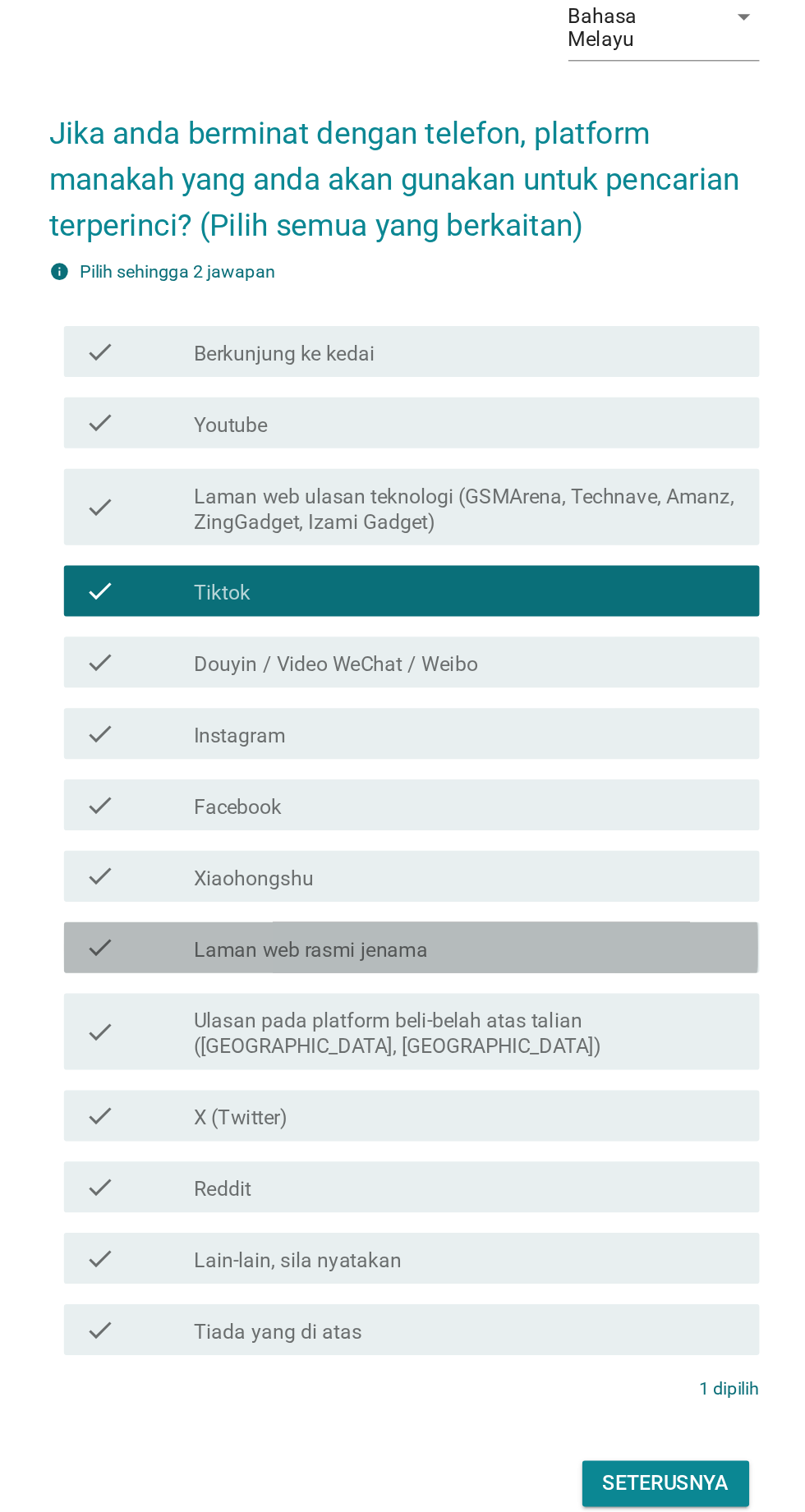
click at [296, 855] on label "Laman web rasmi jenama" at bounding box center [342, 847] width 151 height 16
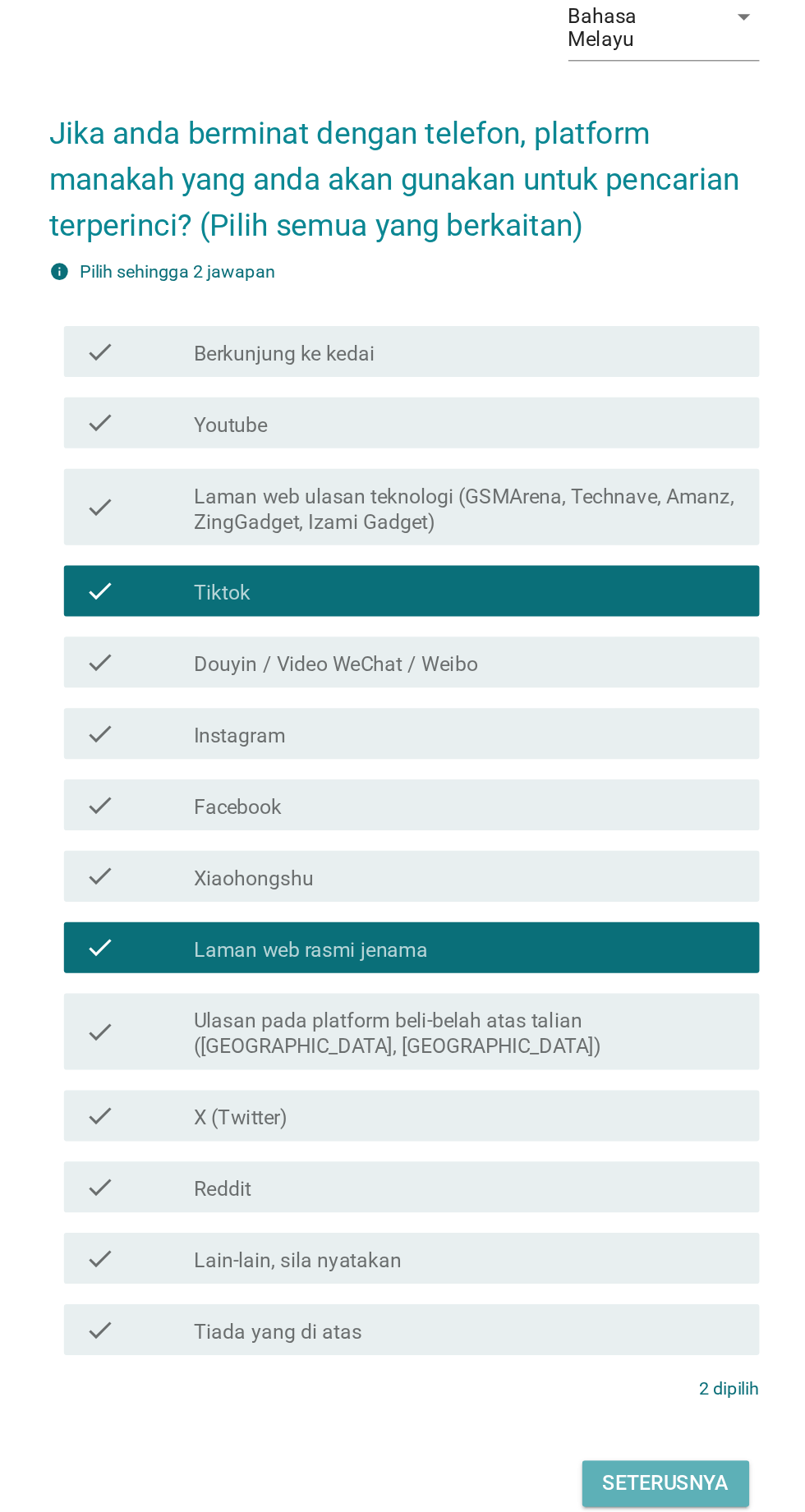
click at [585, 1206] on button "Seterusnya" at bounding box center [571, 1191] width 108 height 30
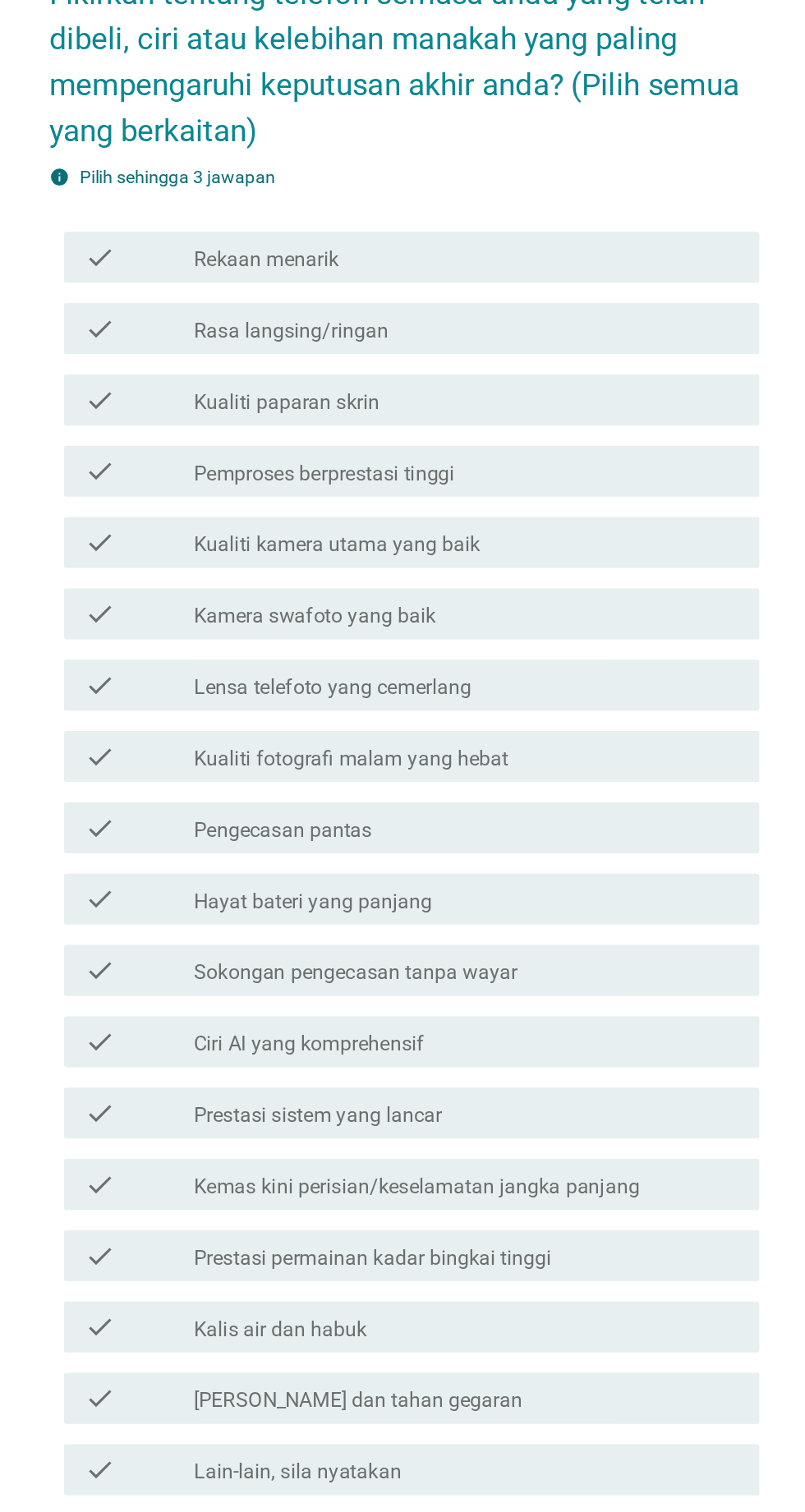
scroll to position [0, 0]
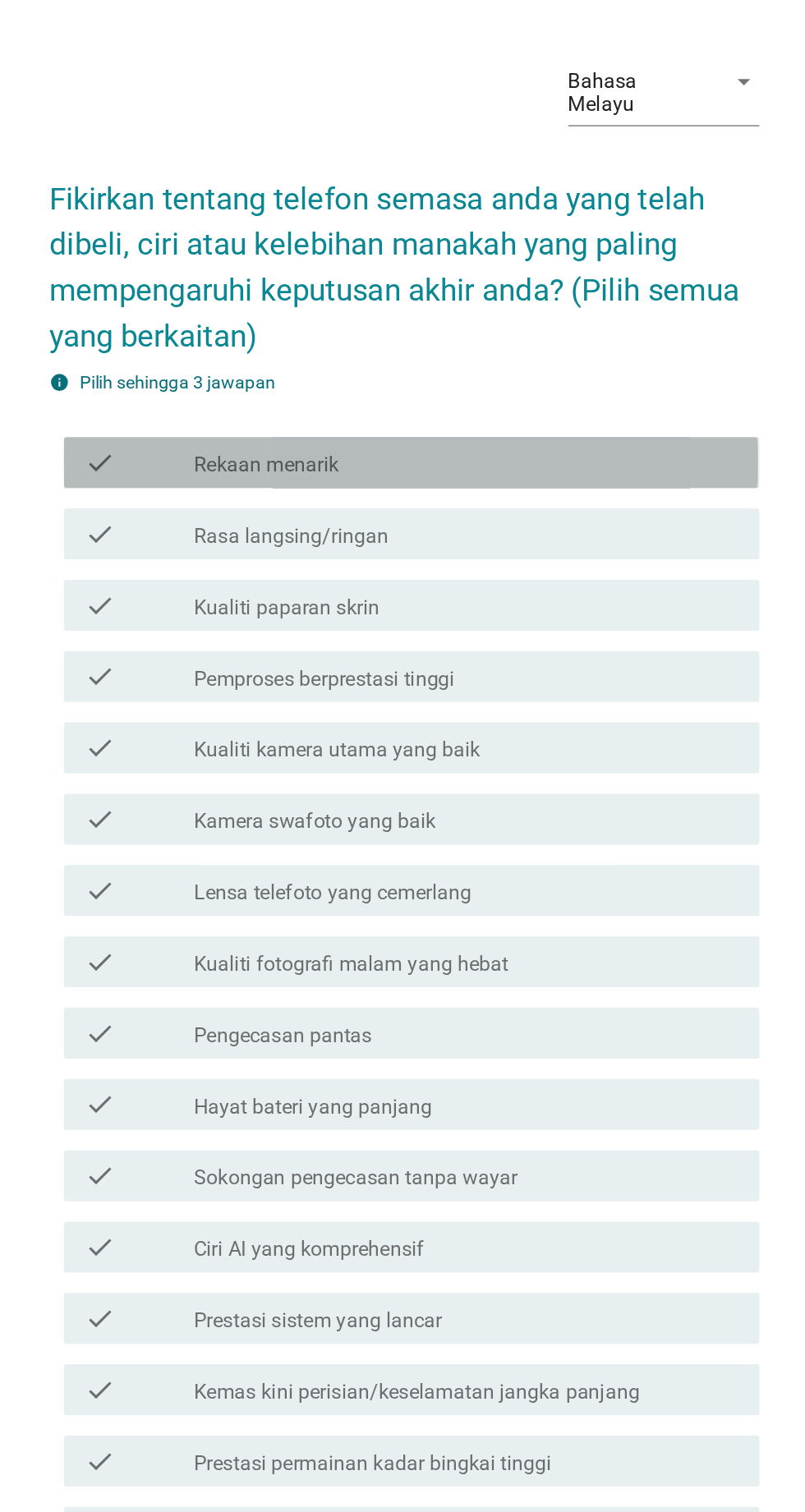
click at [270, 452] on label "Rekaan menarik" at bounding box center [314, 444] width 93 height 16
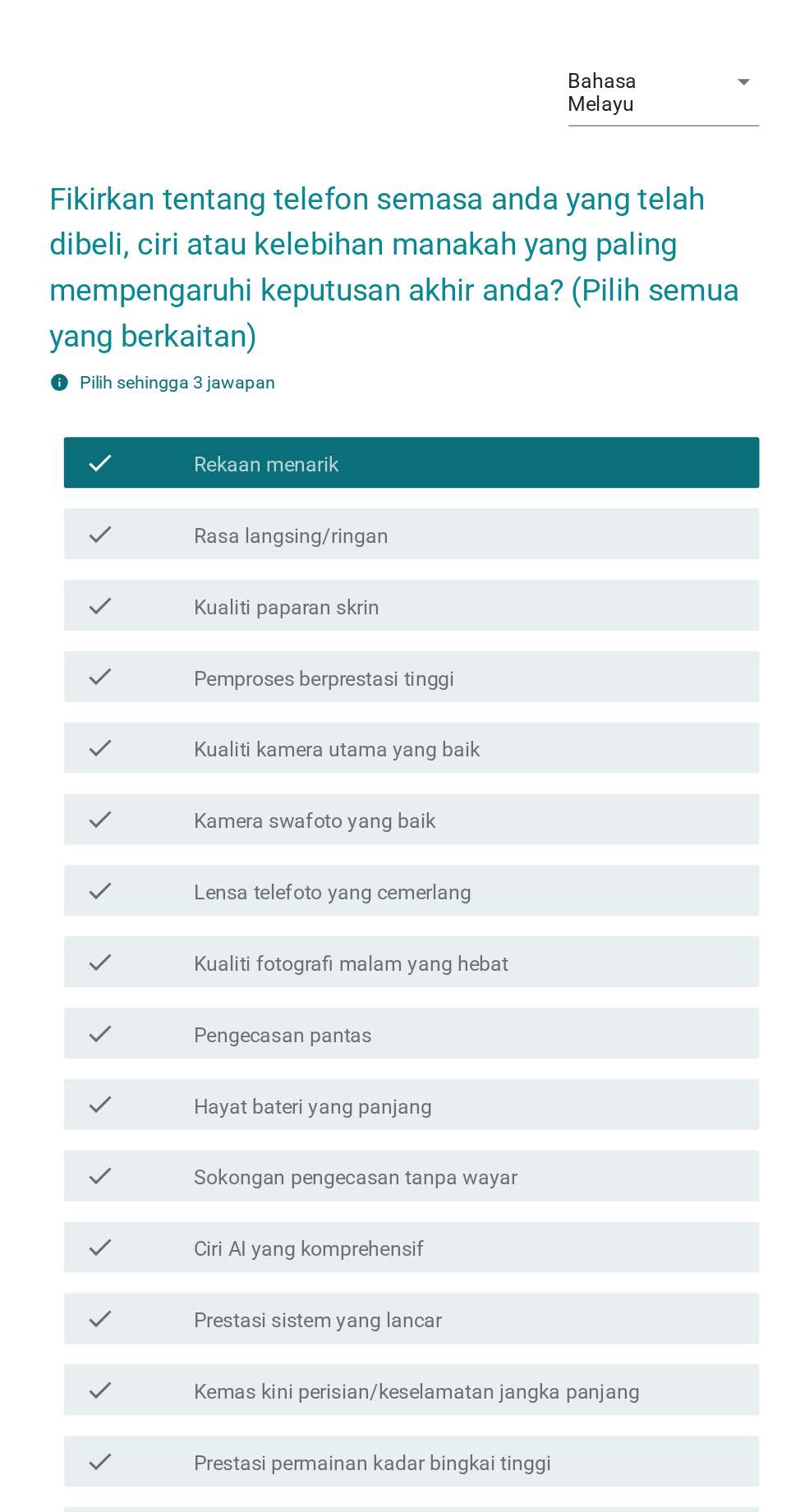
click at [273, 497] on label "Rasa langsing/ringan" at bounding box center [330, 489] width 126 height 16
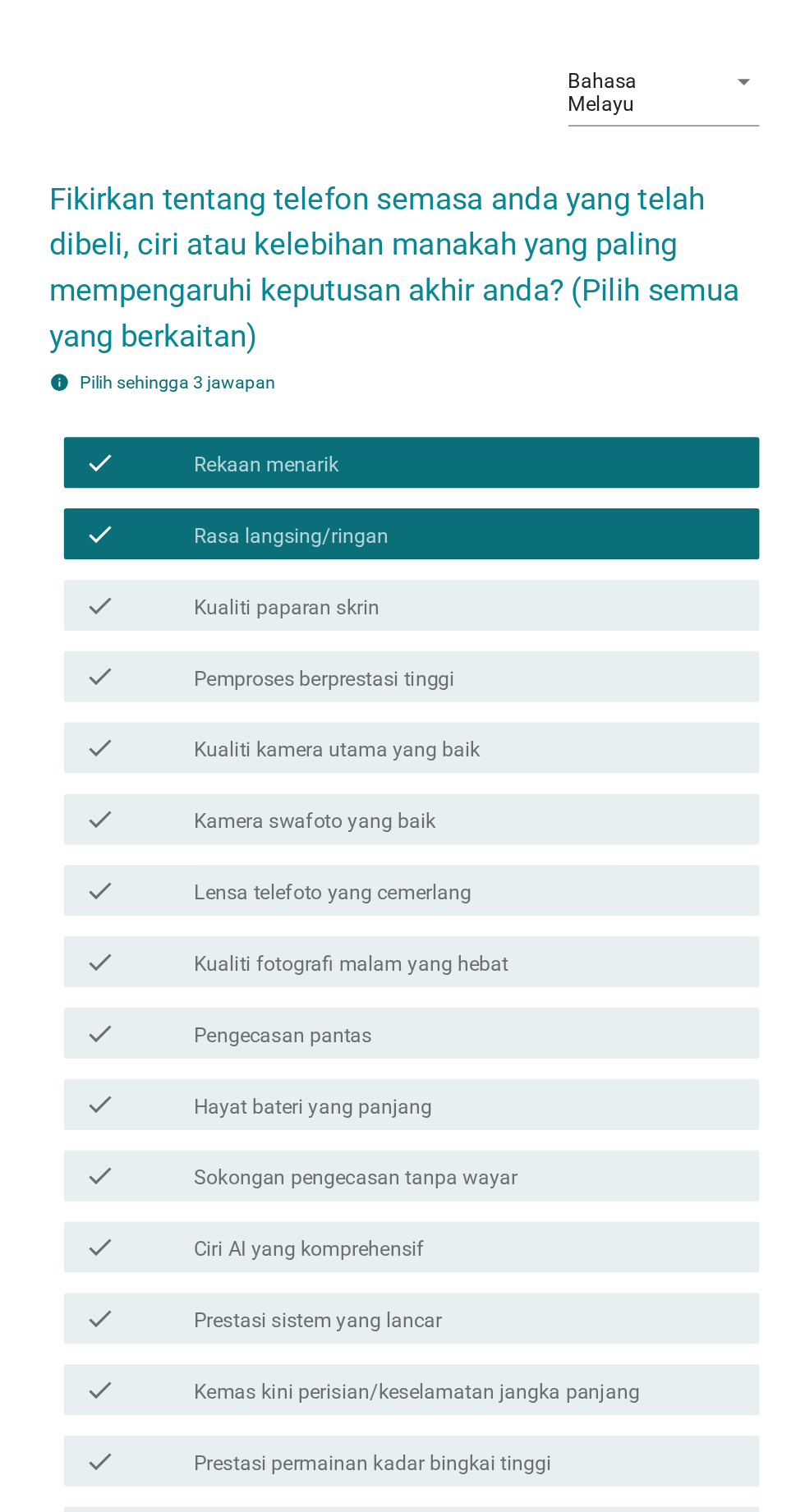
click at [281, 544] on label "Kualiti paparan skrin" at bounding box center [327, 535] width 120 height 16
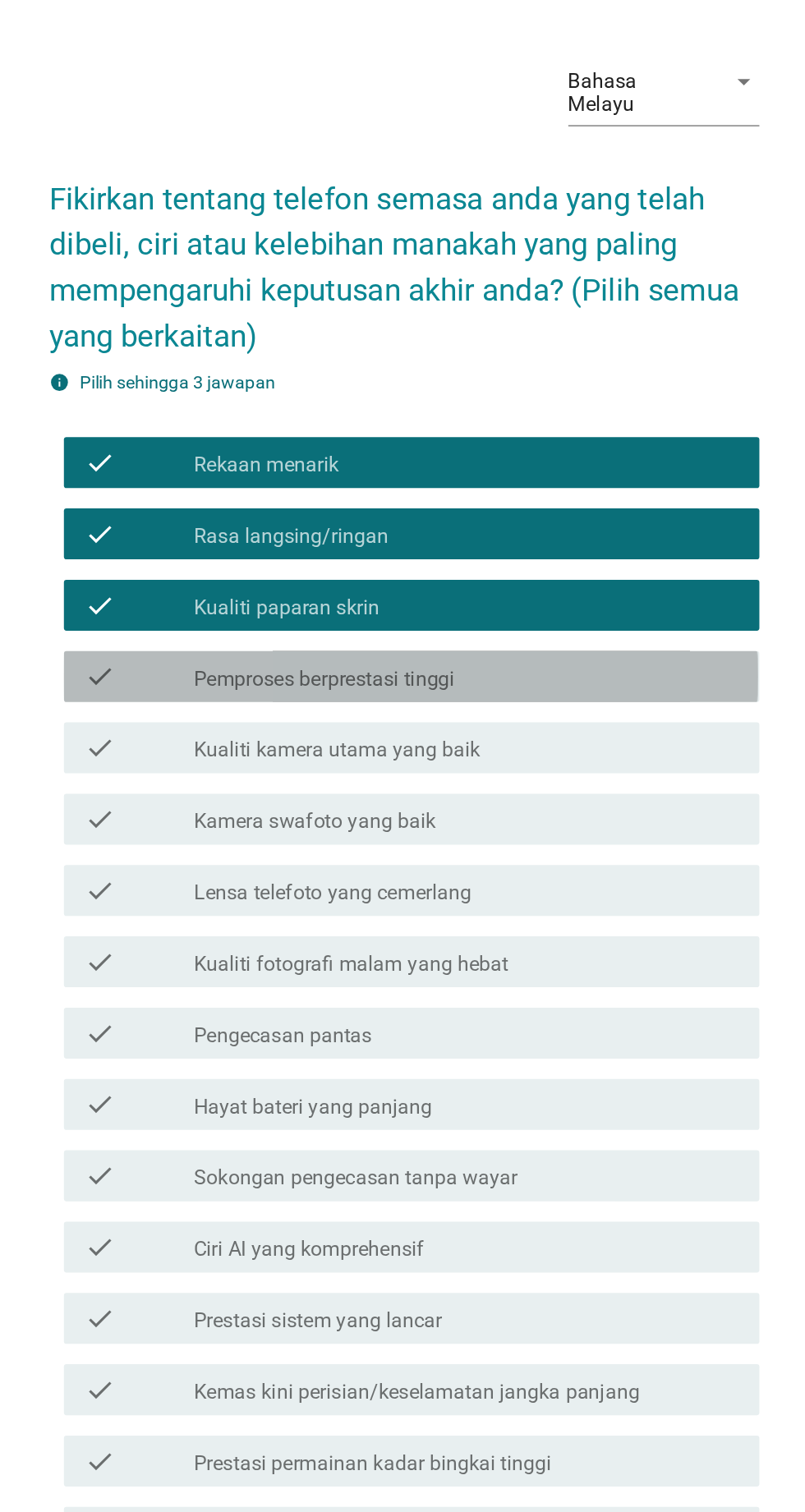
click at [274, 590] on label "Pemproses berprestasi tinggi" at bounding box center [351, 582] width 169 height 16
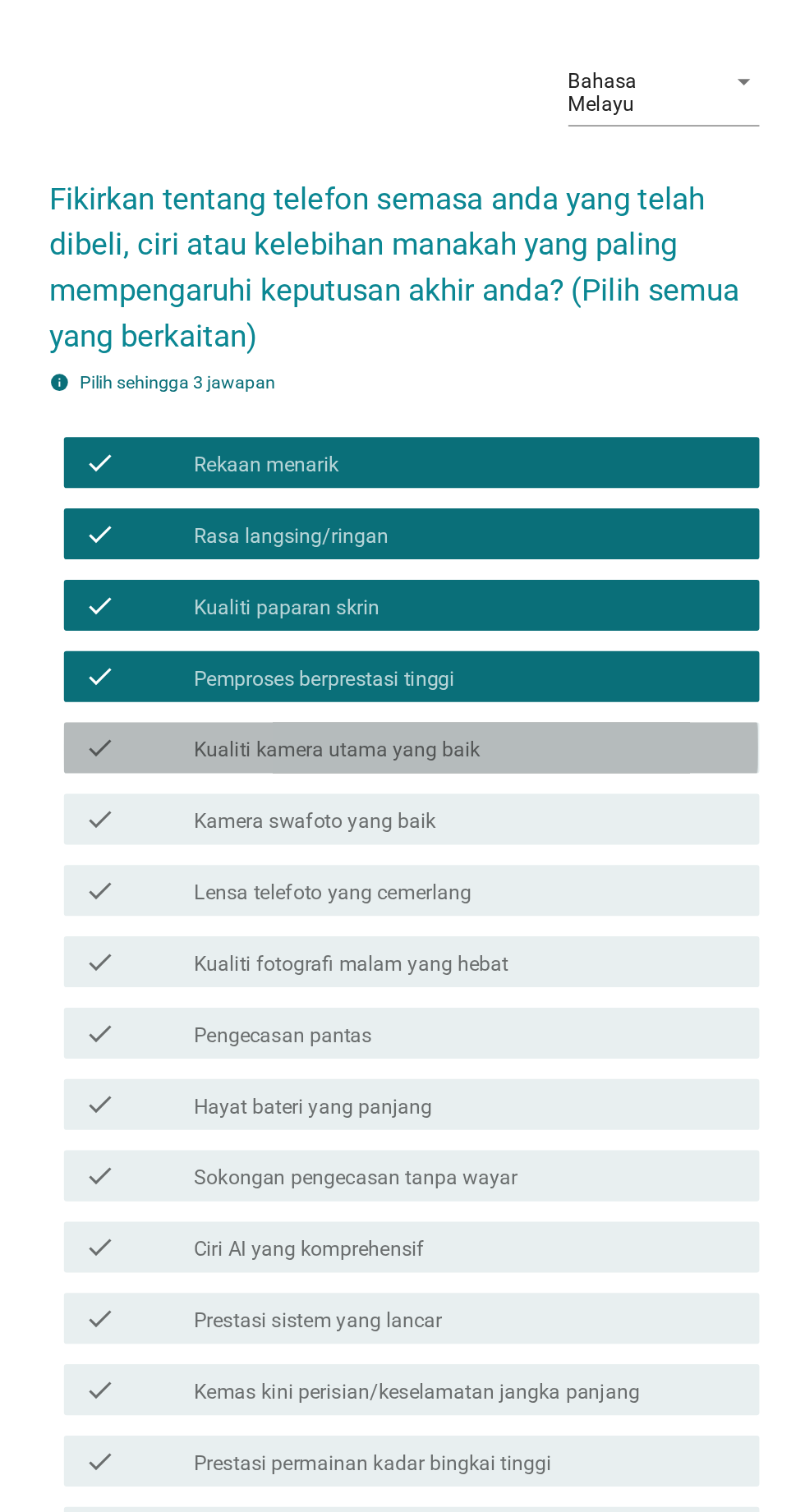
click at [310, 635] on label "Kualiti kamera utama yang baik" at bounding box center [359, 627] width 185 height 16
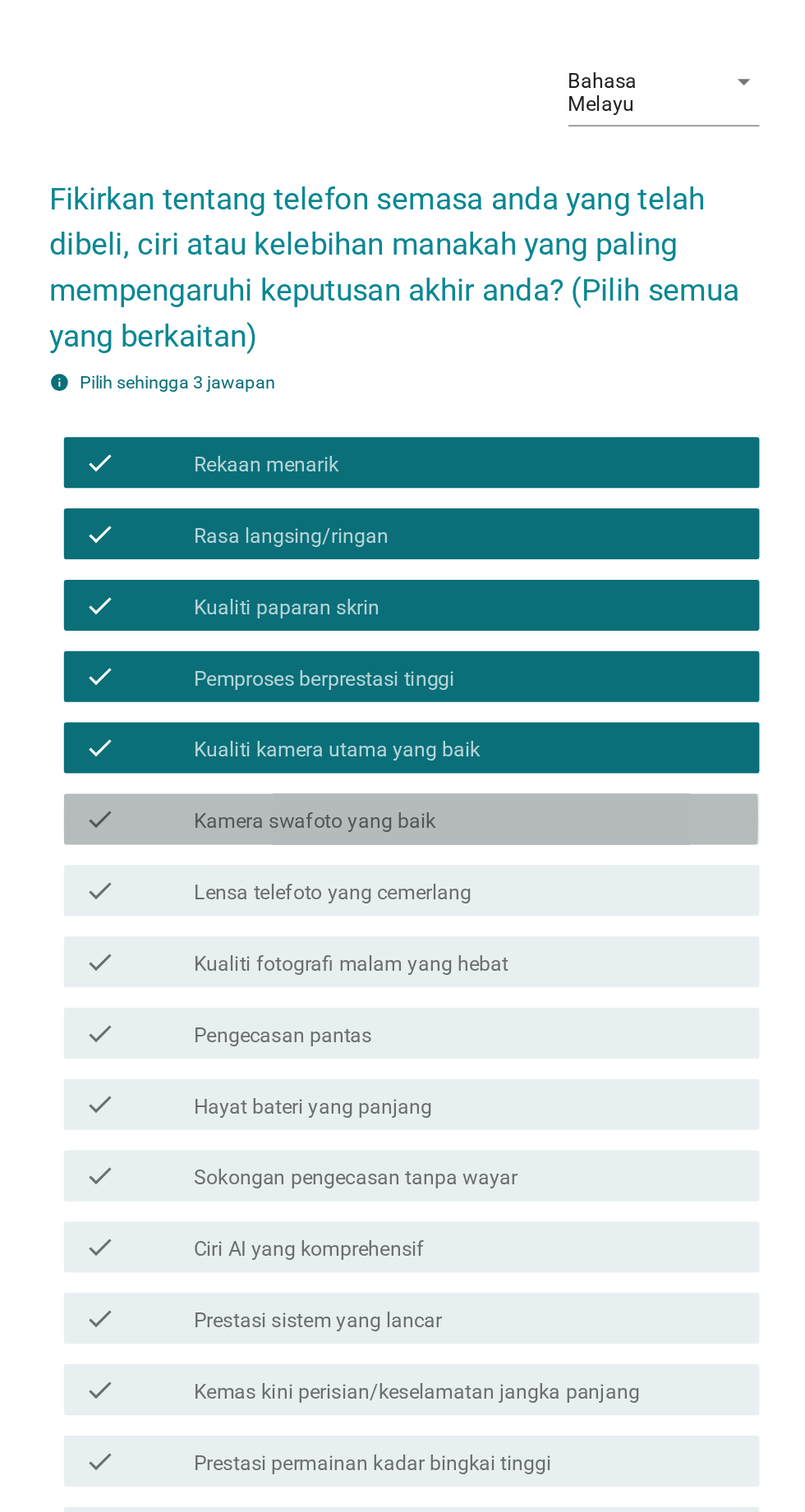
click at [299, 682] on label "Kamera swafoto yang baik" at bounding box center [345, 673] width 156 height 16
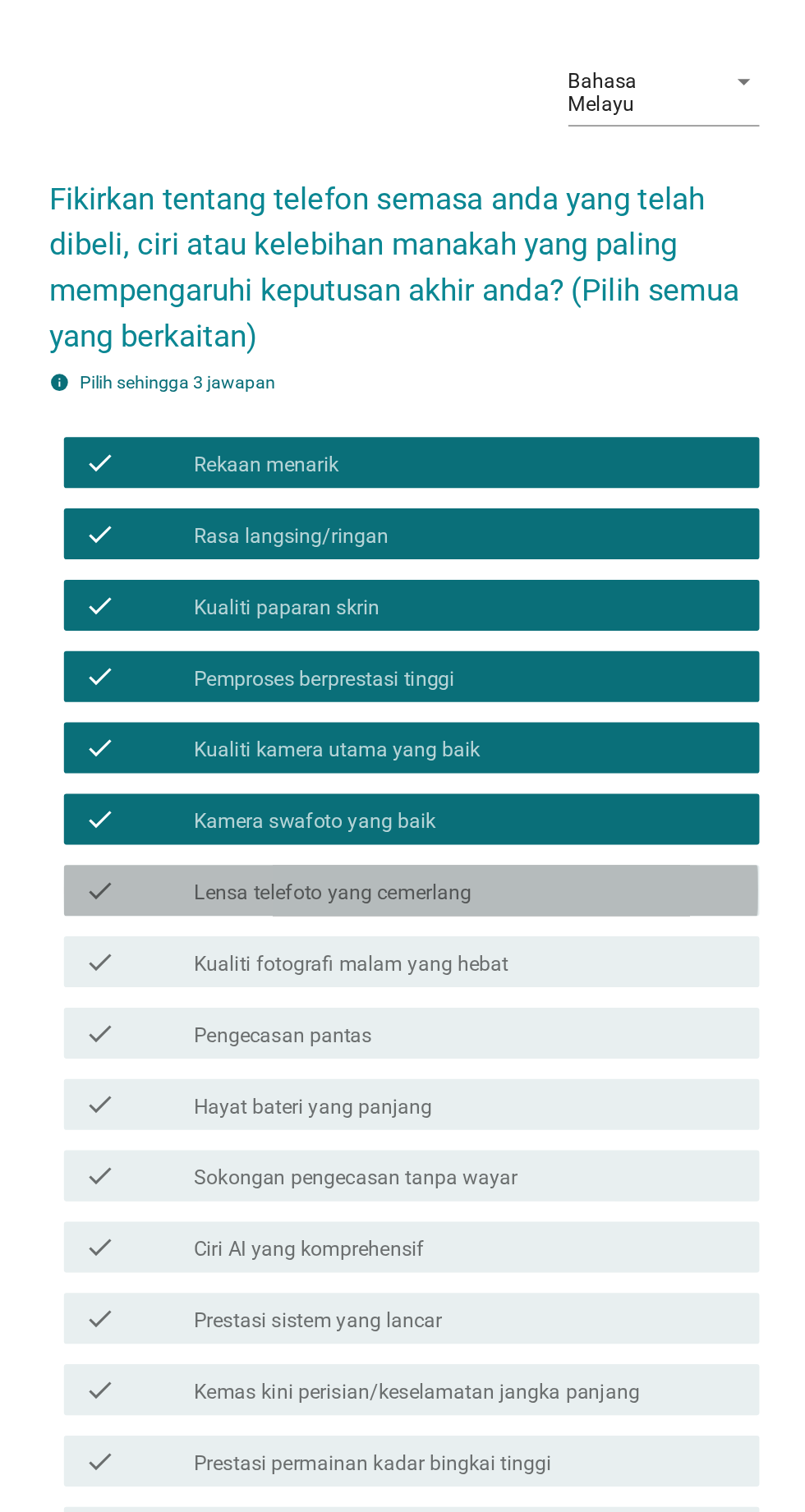
click at [299, 728] on label "Lensa telefoto yang cemerlang" at bounding box center [357, 720] width 179 height 16
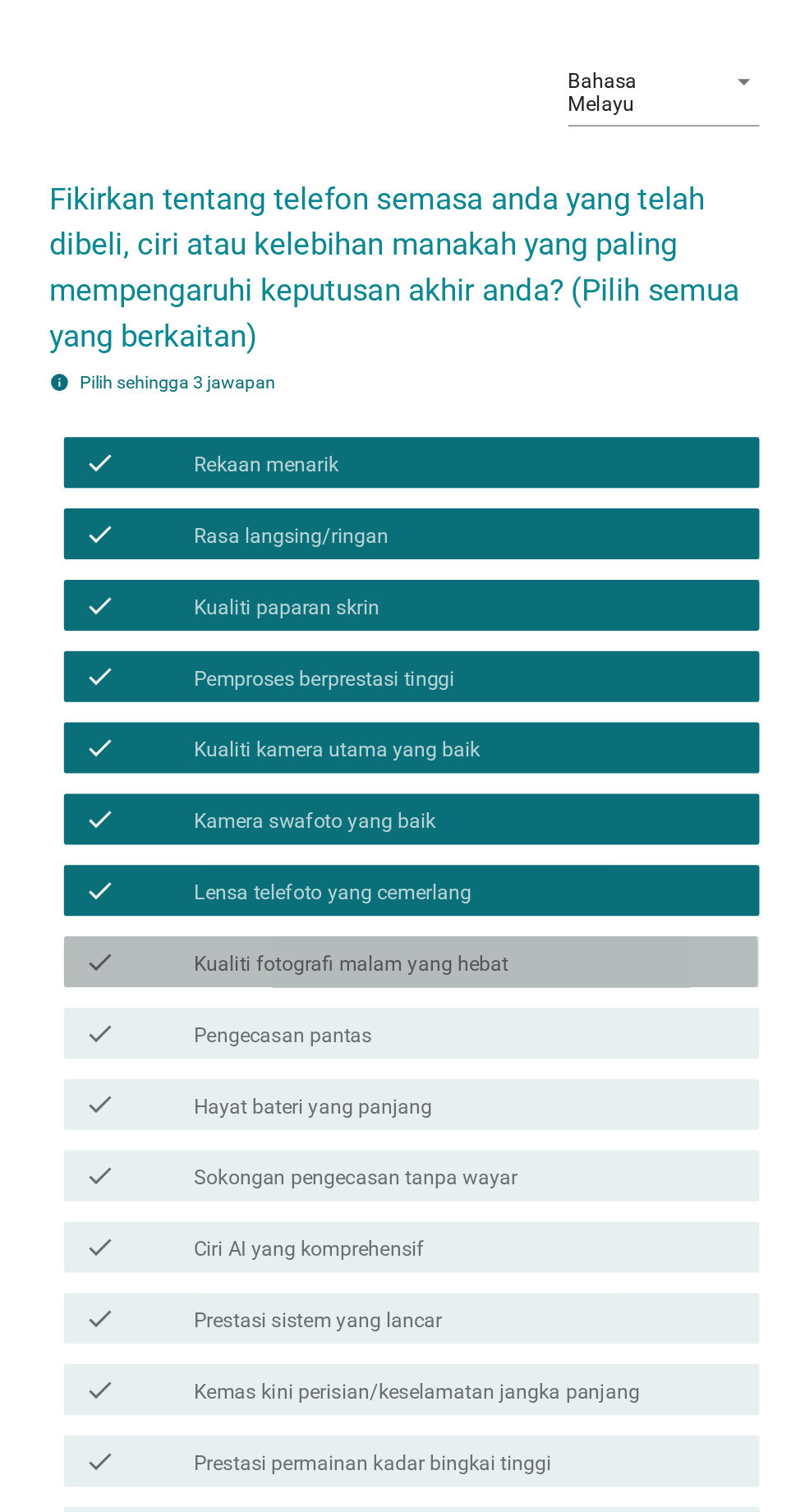
click at [315, 773] on label "Kualiti fotografi malam yang hebat" at bounding box center [368, 765] width 203 height 16
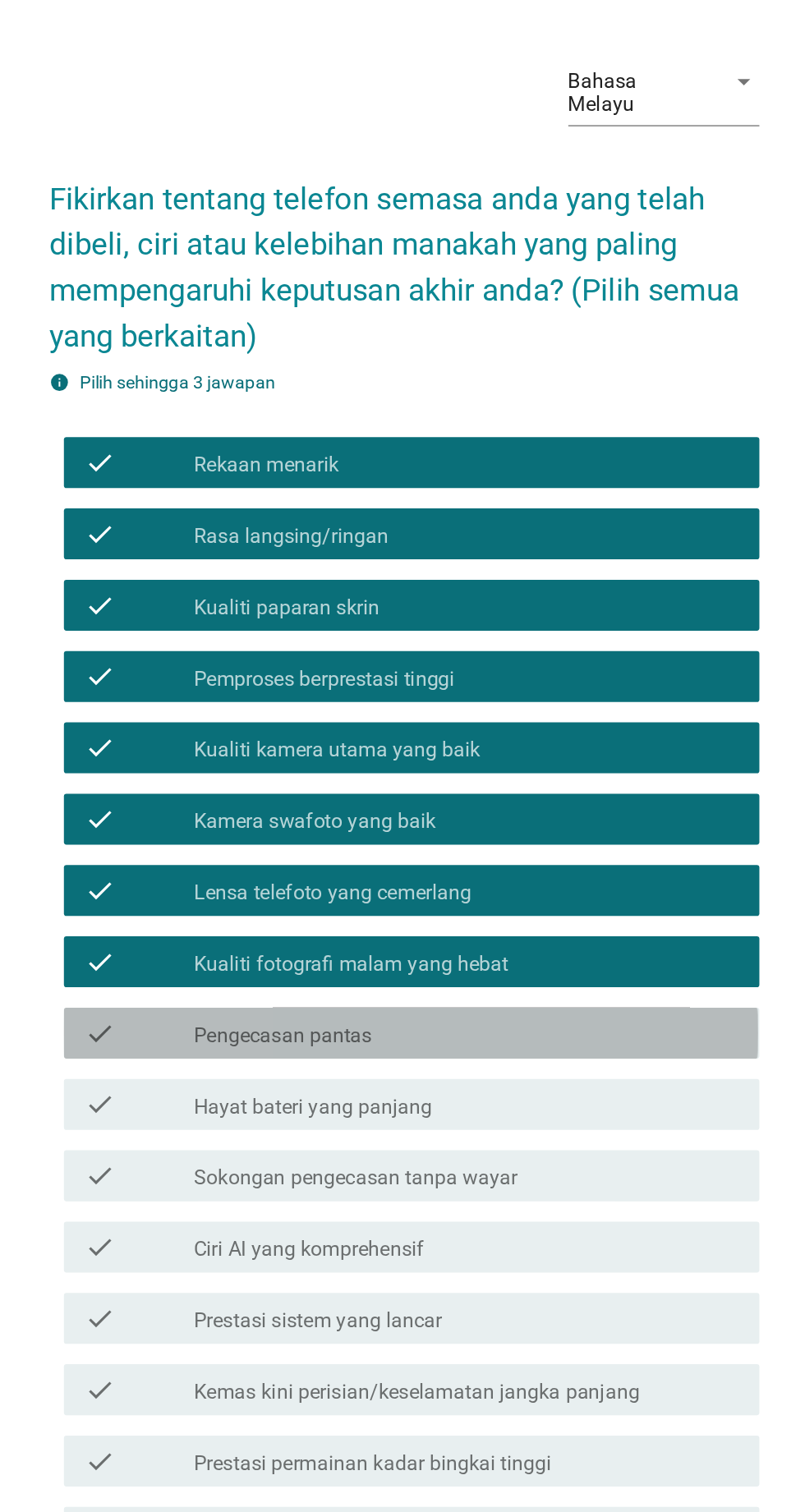
click at [307, 820] on label "Pengecasan pantas" at bounding box center [325, 811] width 115 height 16
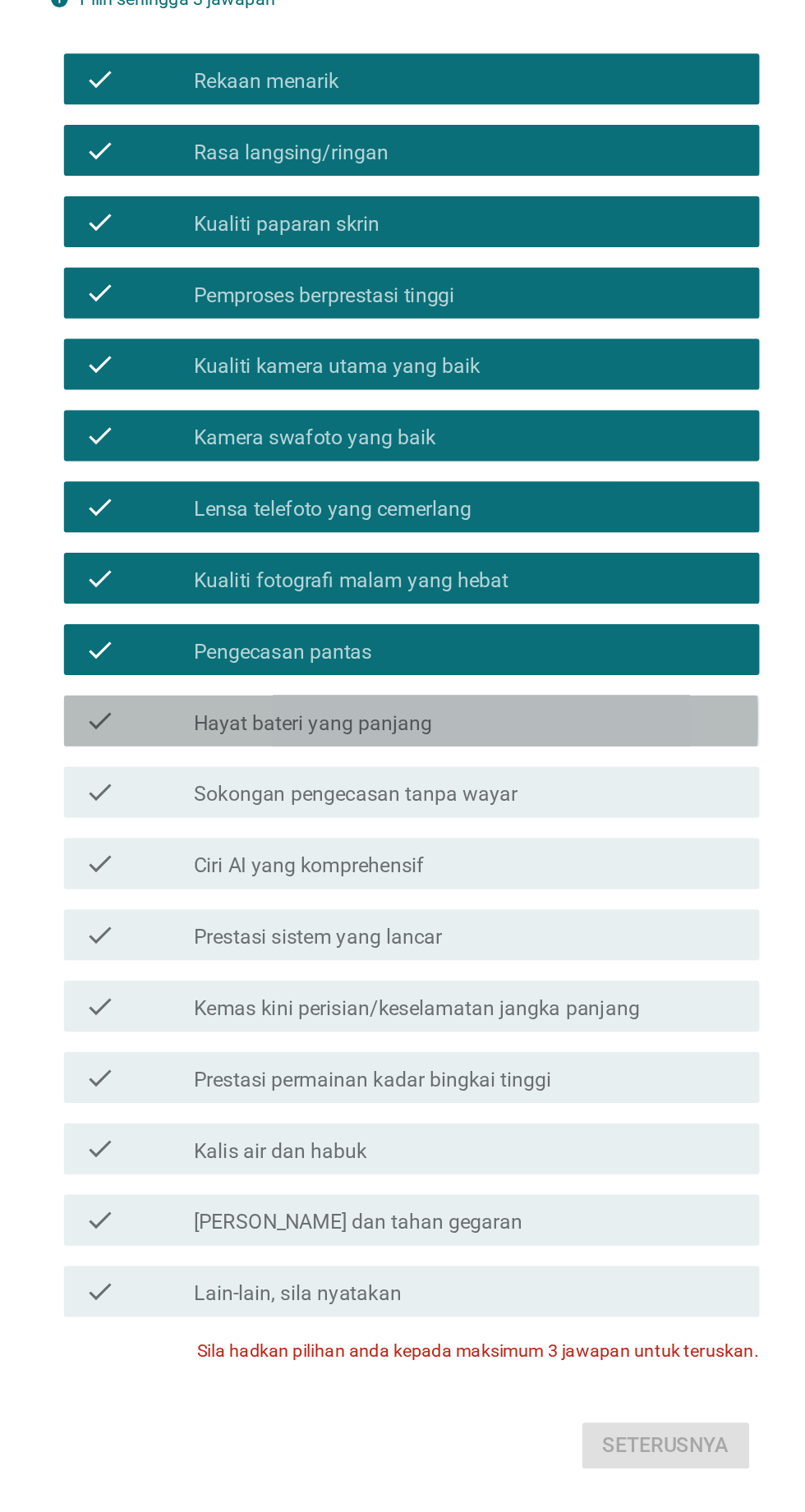
click at [282, 866] on label "Hayat bateri yang panjang" at bounding box center [343, 858] width 153 height 16
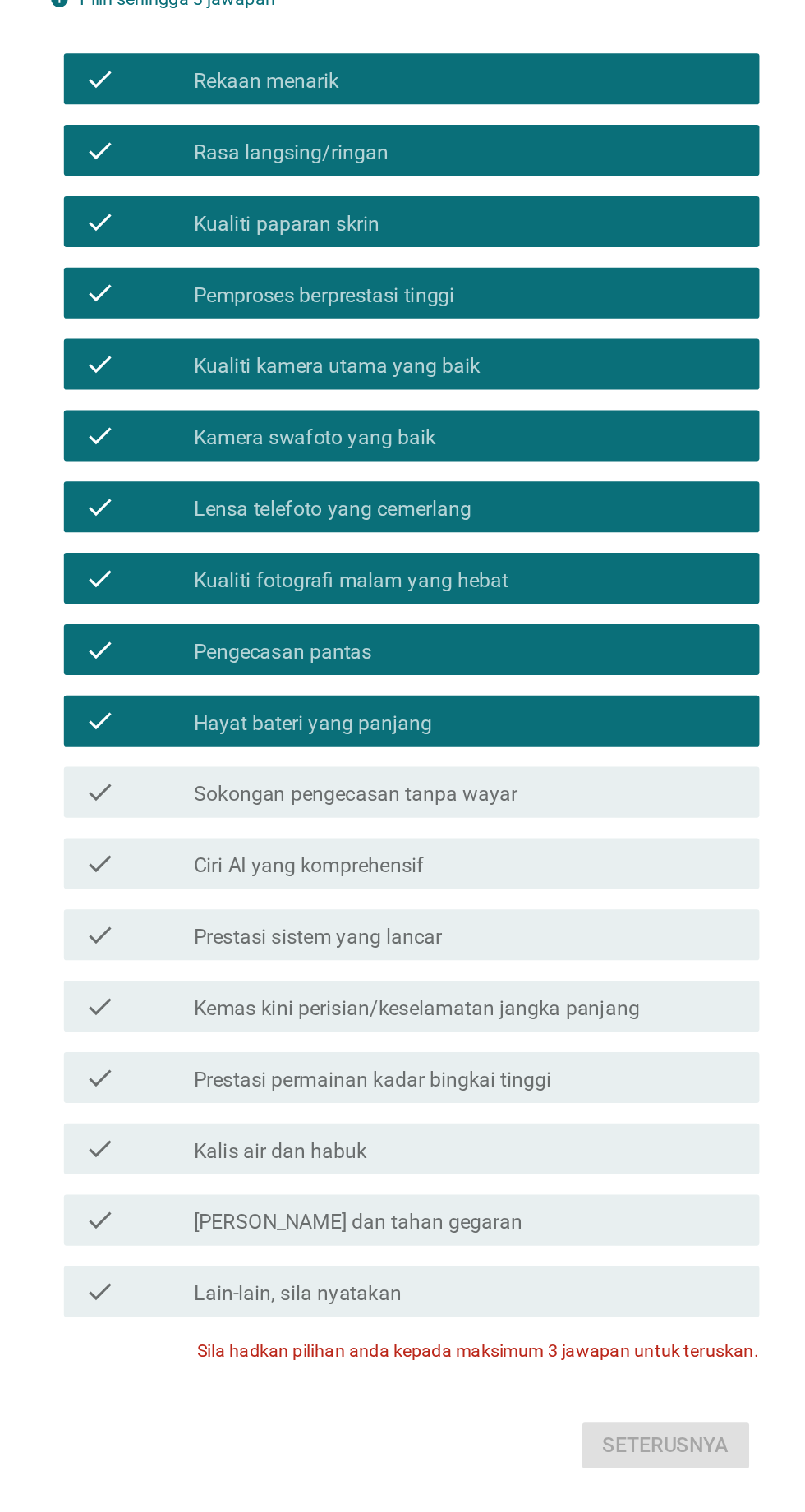
click at [291, 912] on label "Sokongan pengecasan tanpa wayar" at bounding box center [371, 903] width 209 height 16
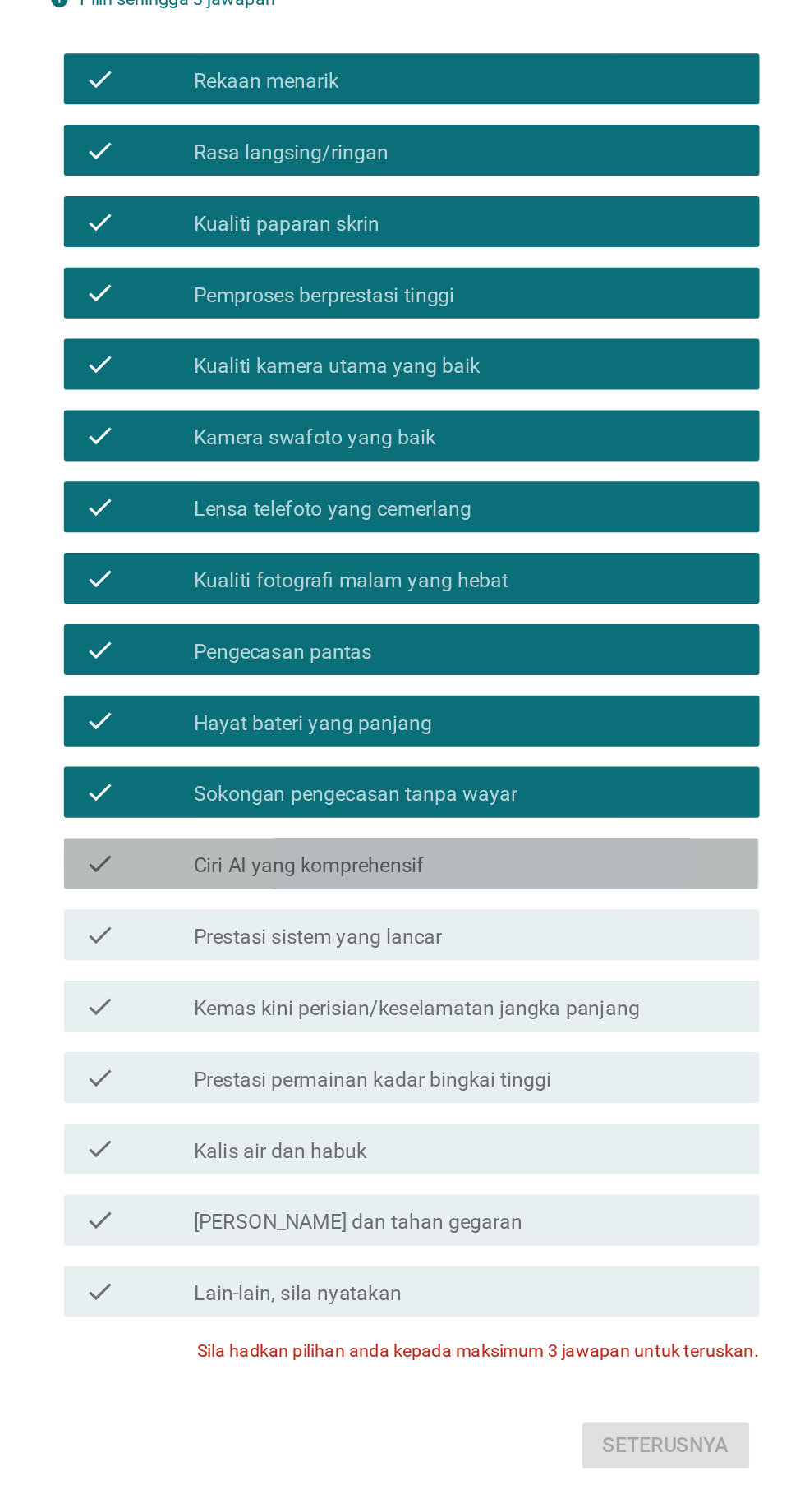
click at [289, 958] on label "Ciri AI yang komprehensif" at bounding box center [342, 949] width 149 height 16
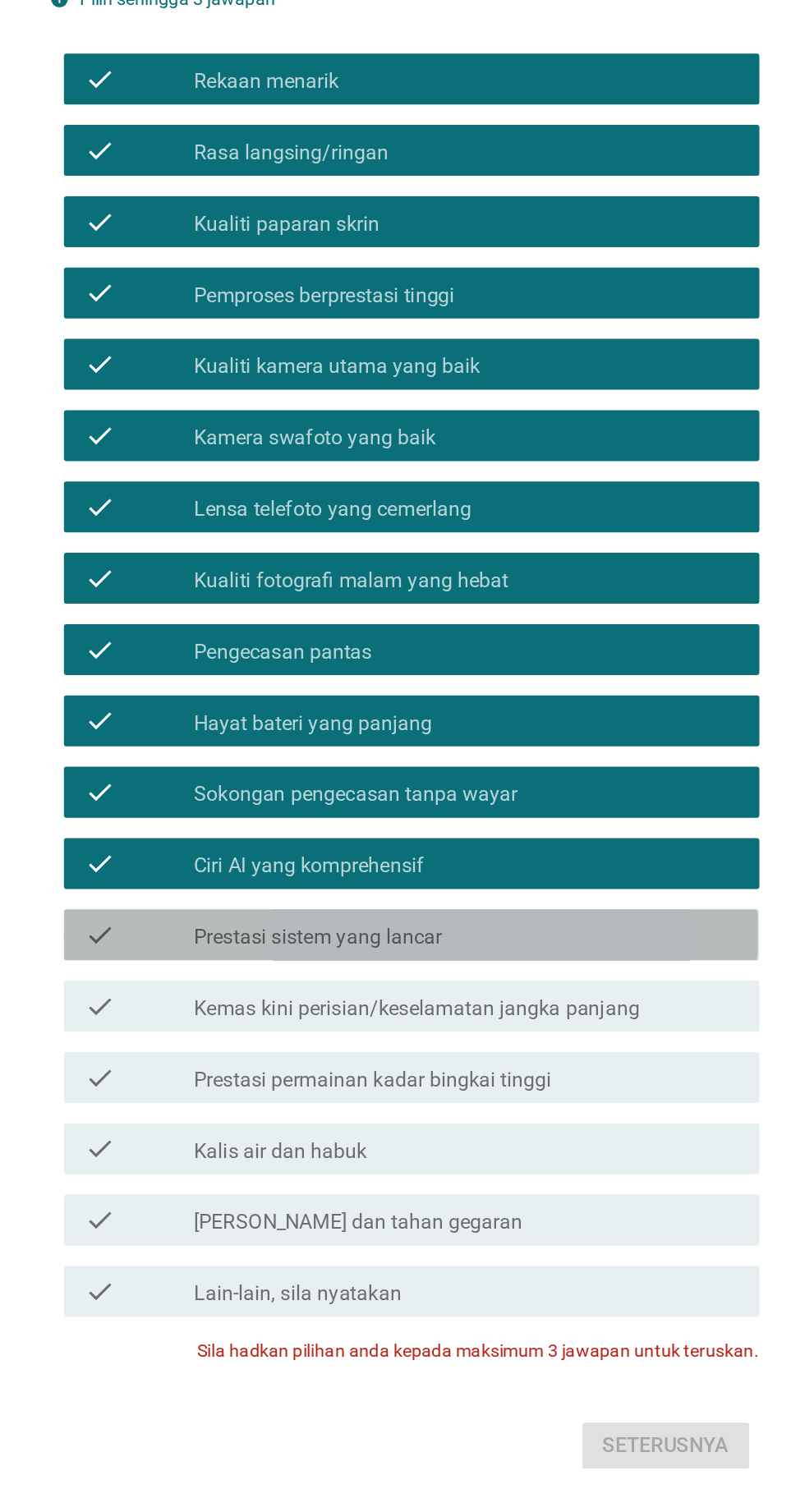
click at [293, 1004] on label "Prestasi sistem yang lancar" at bounding box center [347, 996] width 160 height 16
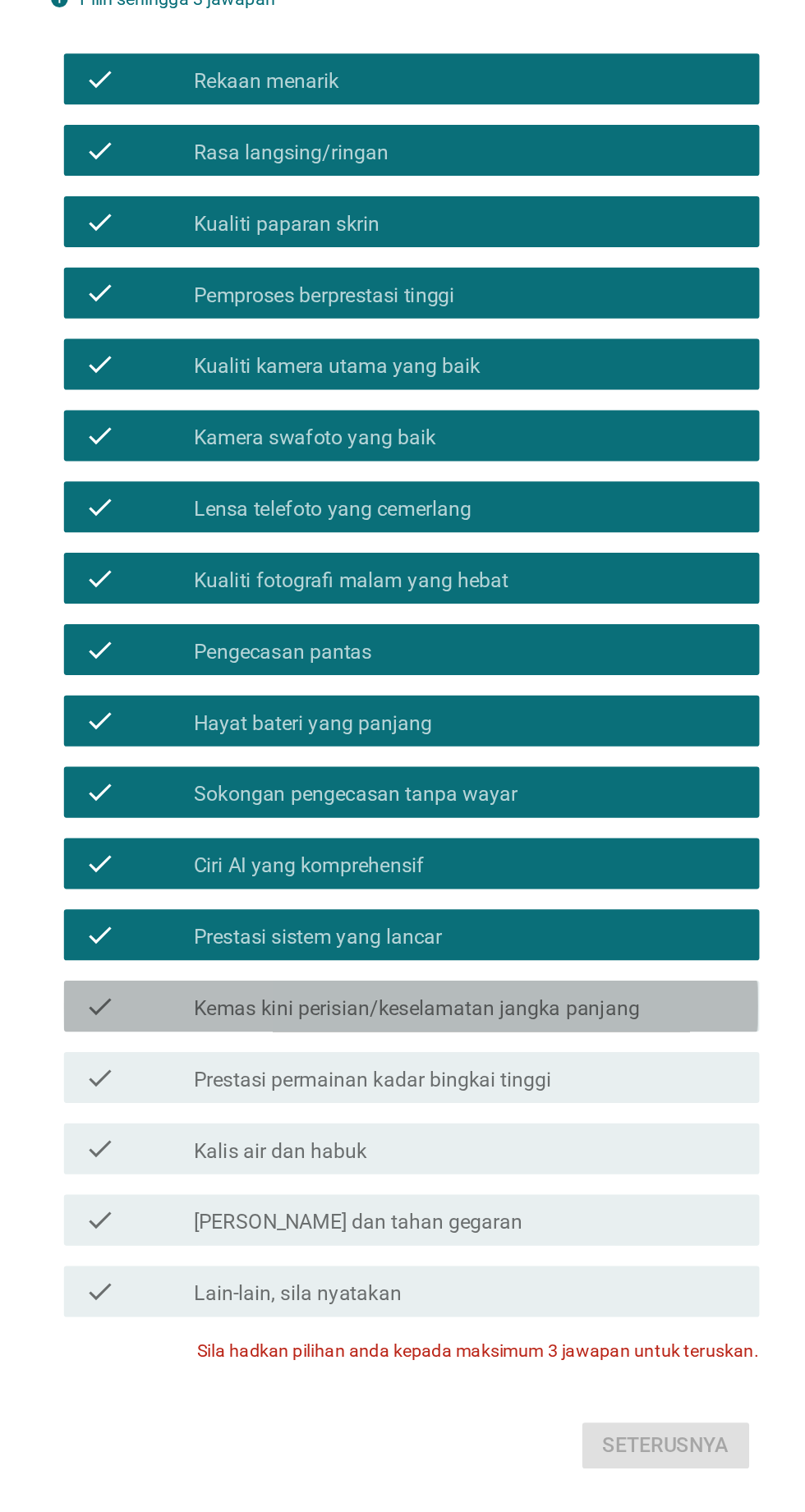
click at [295, 1050] on label "Kemas kini perisian/keselamatan jangka panjang" at bounding box center [411, 1041] width 288 height 16
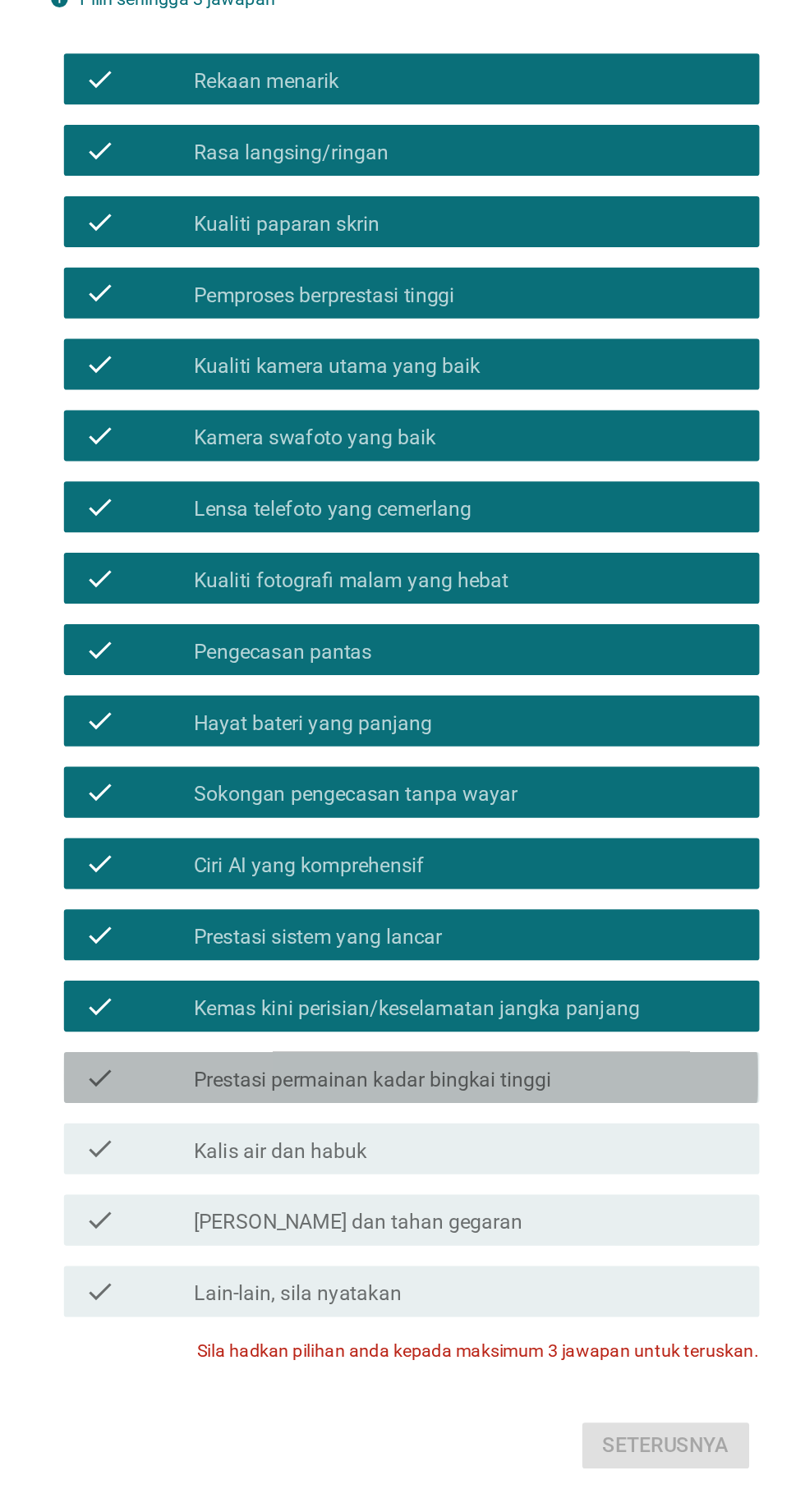
click at [318, 1096] on label "Prestasi permainan kadar bingkai tinggi" at bounding box center [383, 1087] width 231 height 16
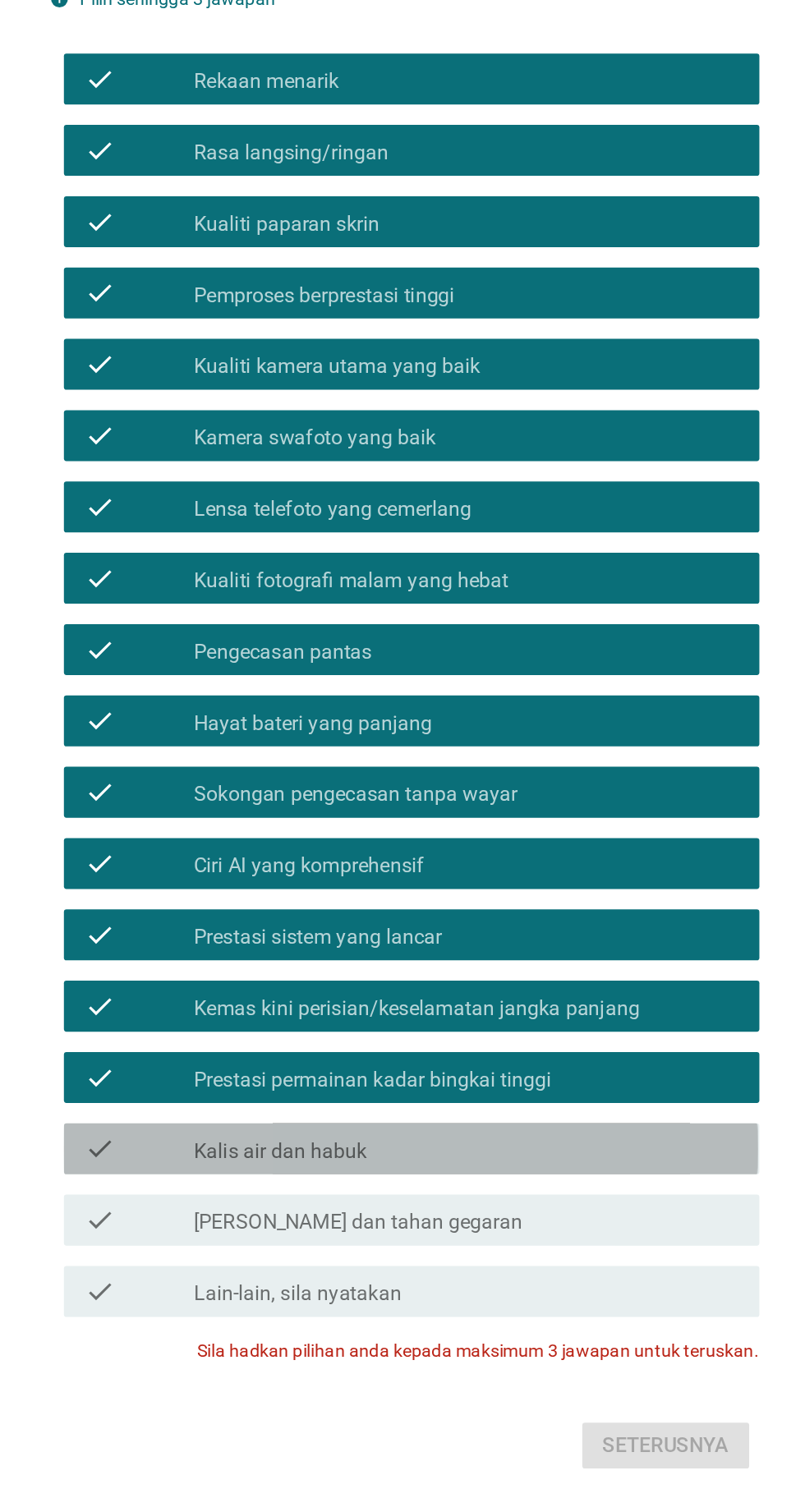
click at [296, 1142] on label "Kalis air dan habuk" at bounding box center [323, 1134] width 112 height 16
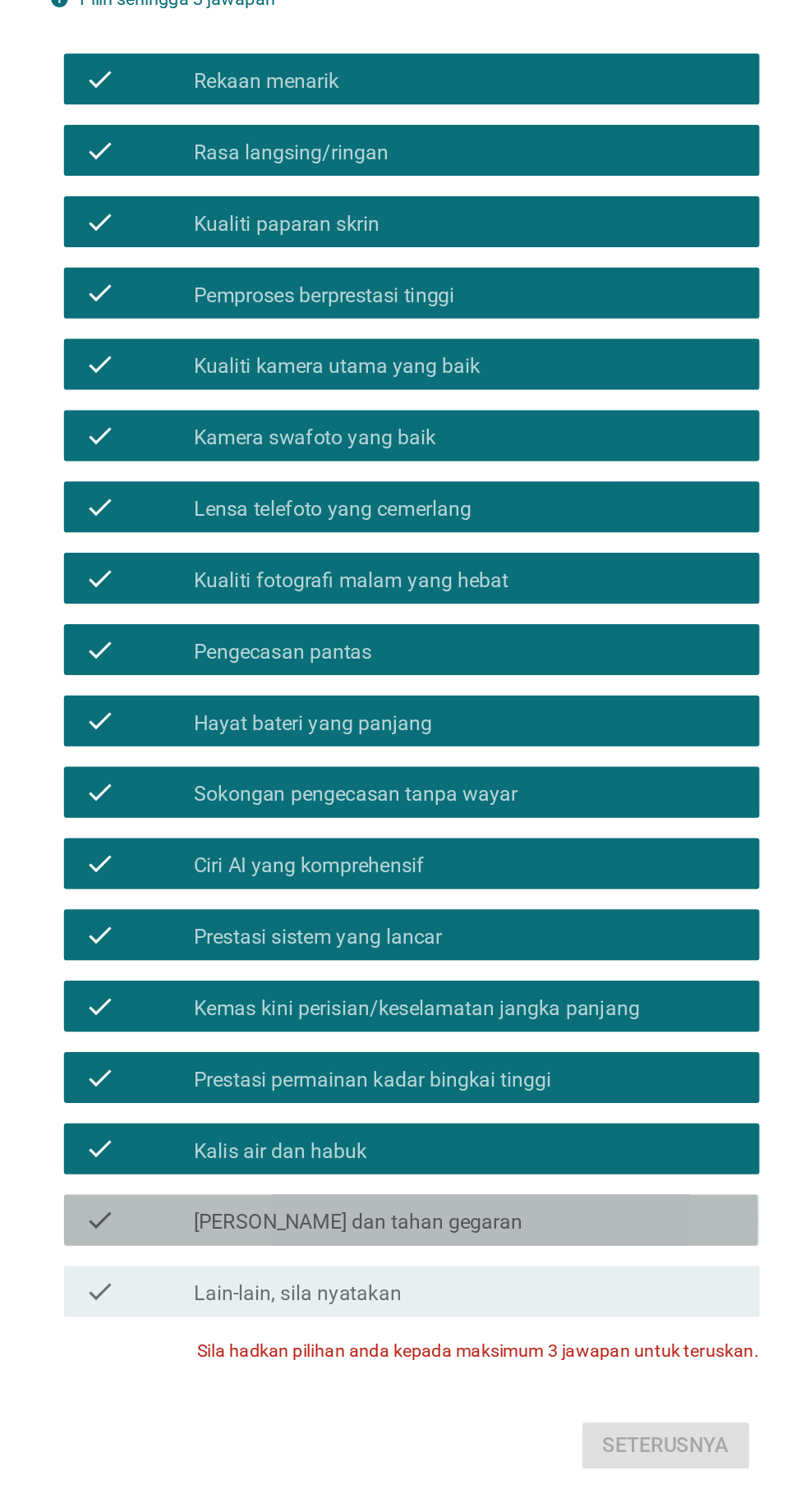
click at [274, 1188] on label "[PERSON_NAME] dan tahan gegaran" at bounding box center [373, 1179] width 212 height 16
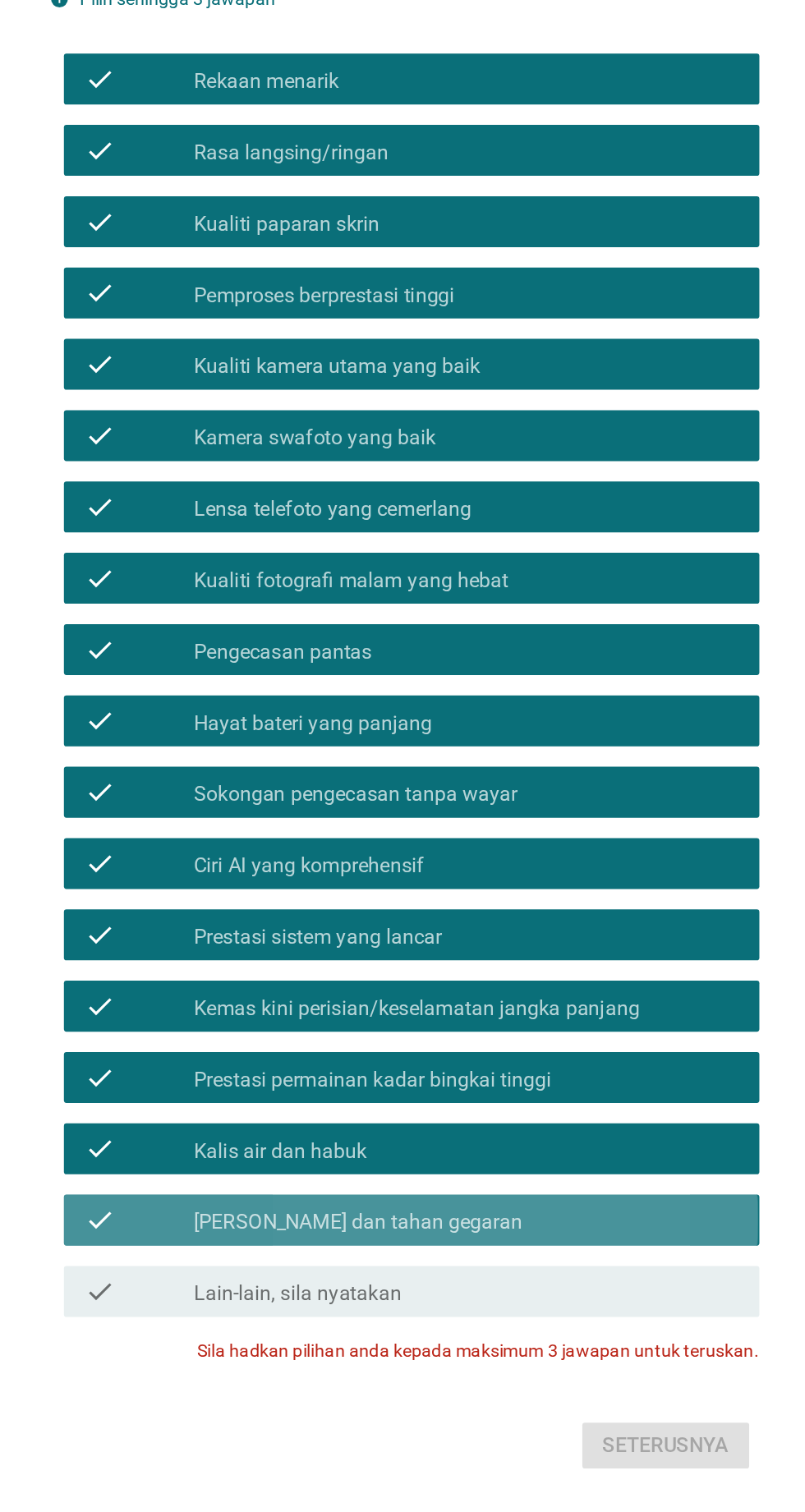
click at [211, 1188] on icon "check" at bounding box center [206, 1178] width 20 height 20
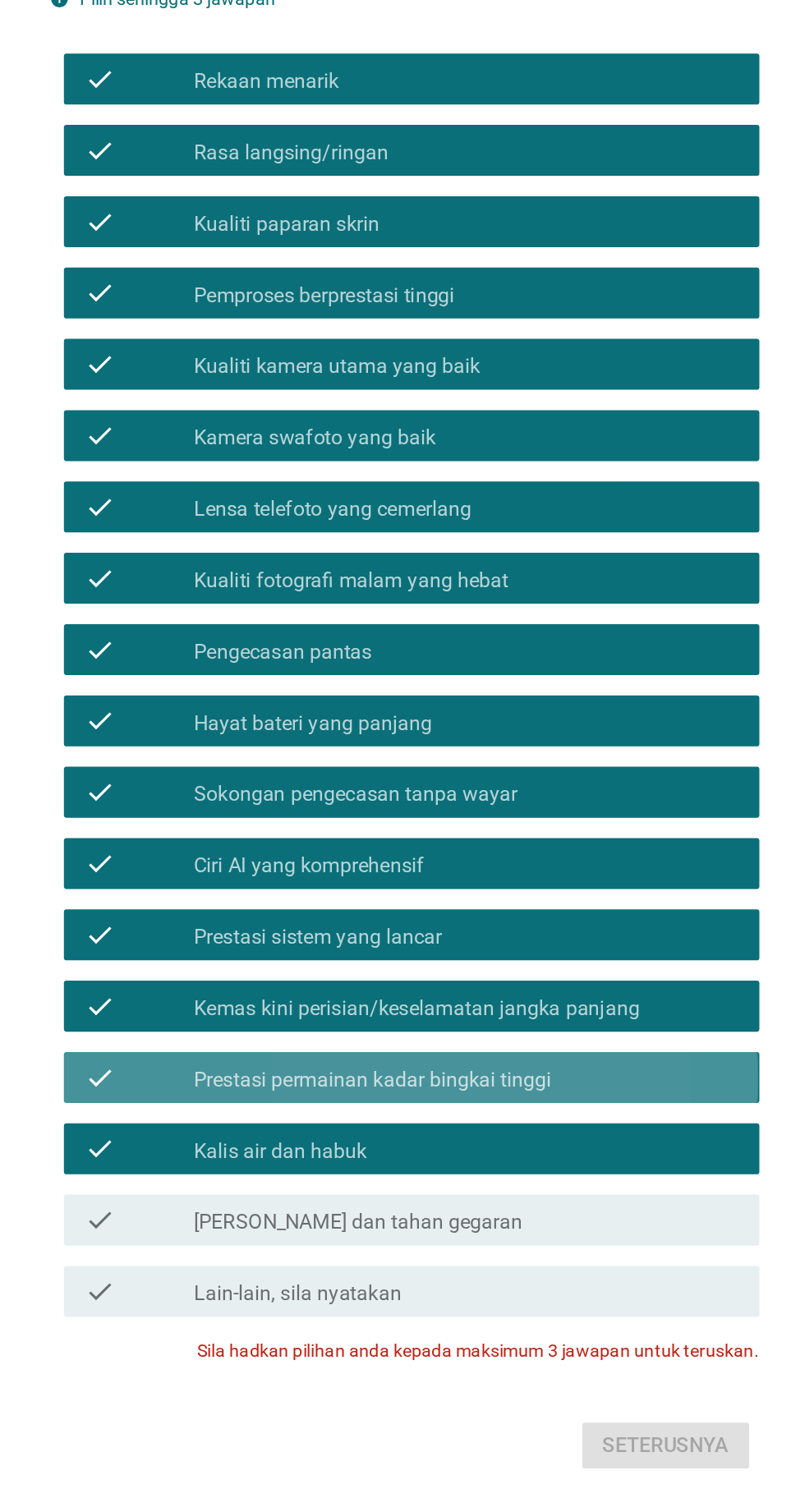
click at [213, 1096] on icon "check" at bounding box center [206, 1086] width 20 height 20
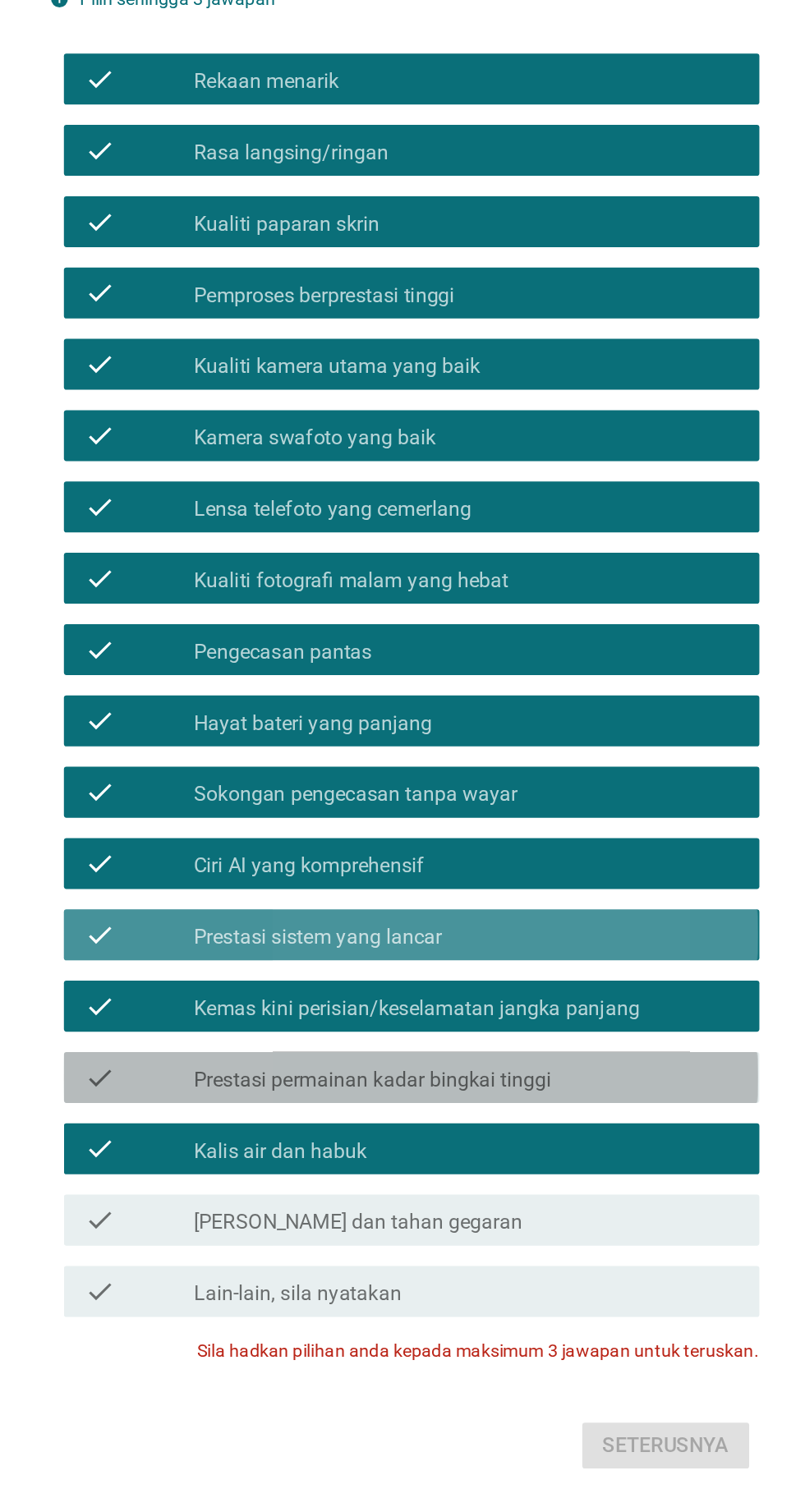
click at [200, 1010] on div "check check_box Prestasi sistem yang lancar" at bounding box center [407, 994] width 448 height 33
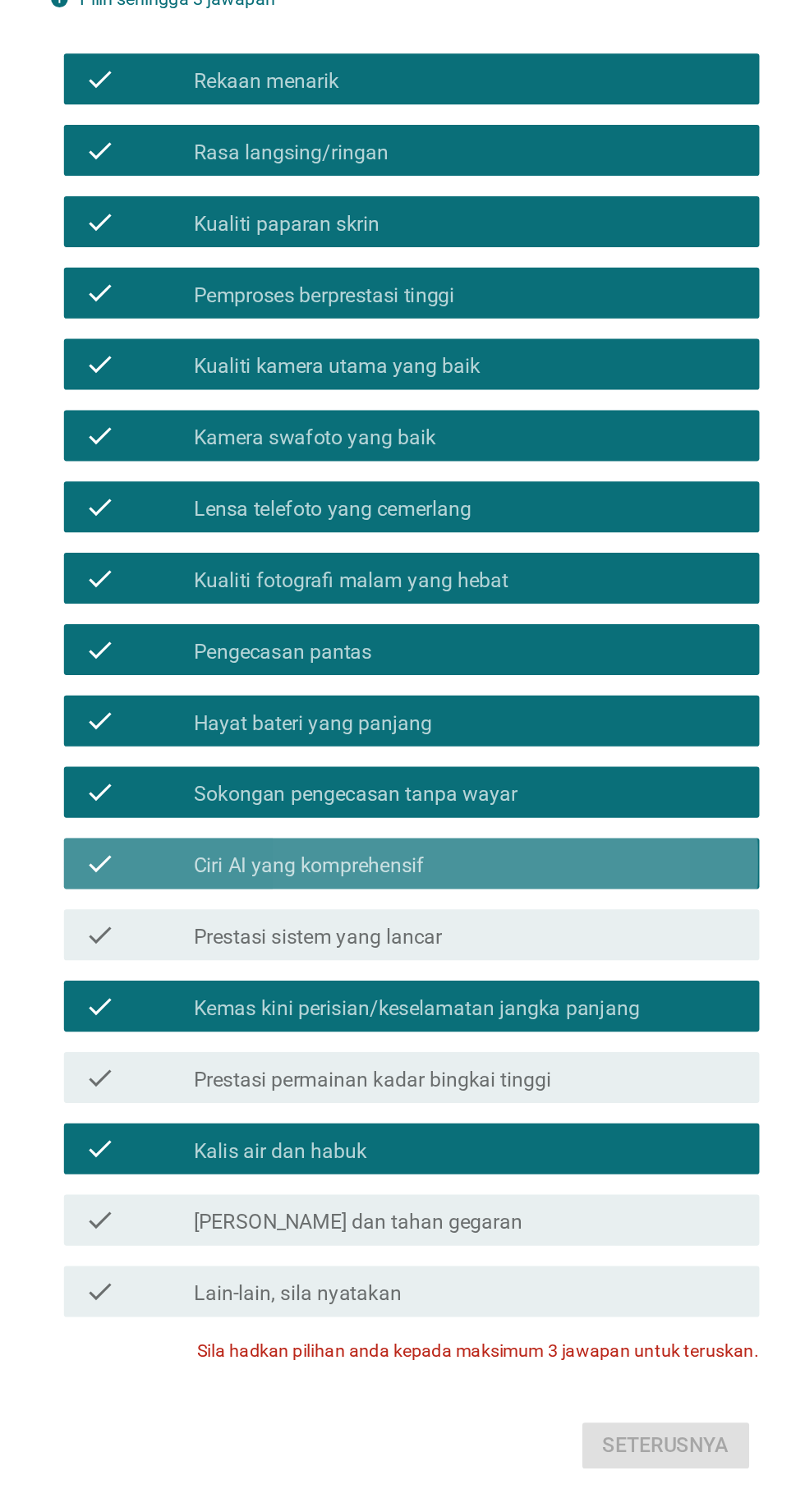
click at [189, 964] on div "check check_box Ciri AI yang komprehensif" at bounding box center [407, 947] width 448 height 33
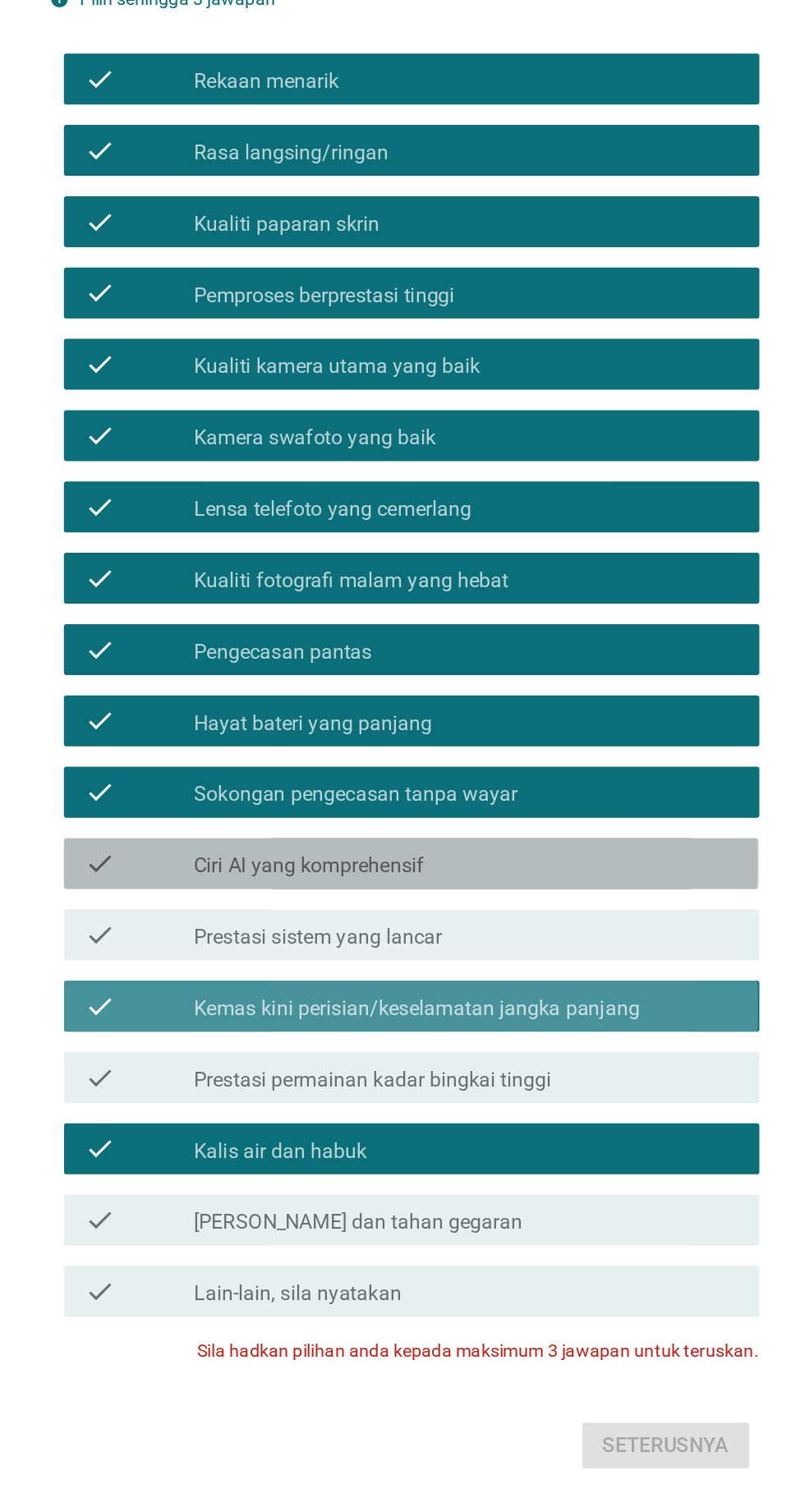
click at [206, 1050] on icon "check" at bounding box center [206, 1040] width 20 height 20
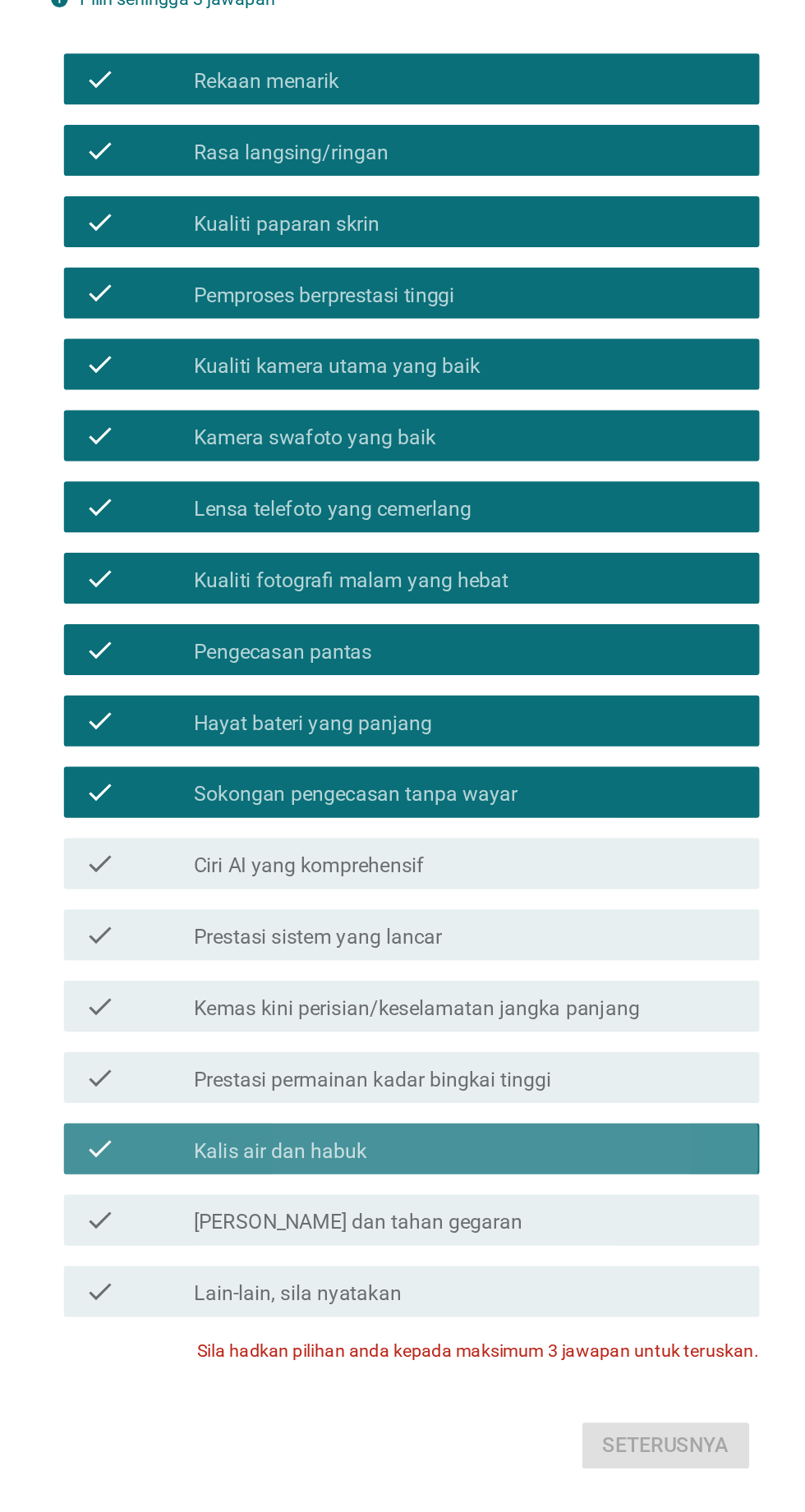
click at [206, 1142] on icon "check" at bounding box center [206, 1132] width 20 height 20
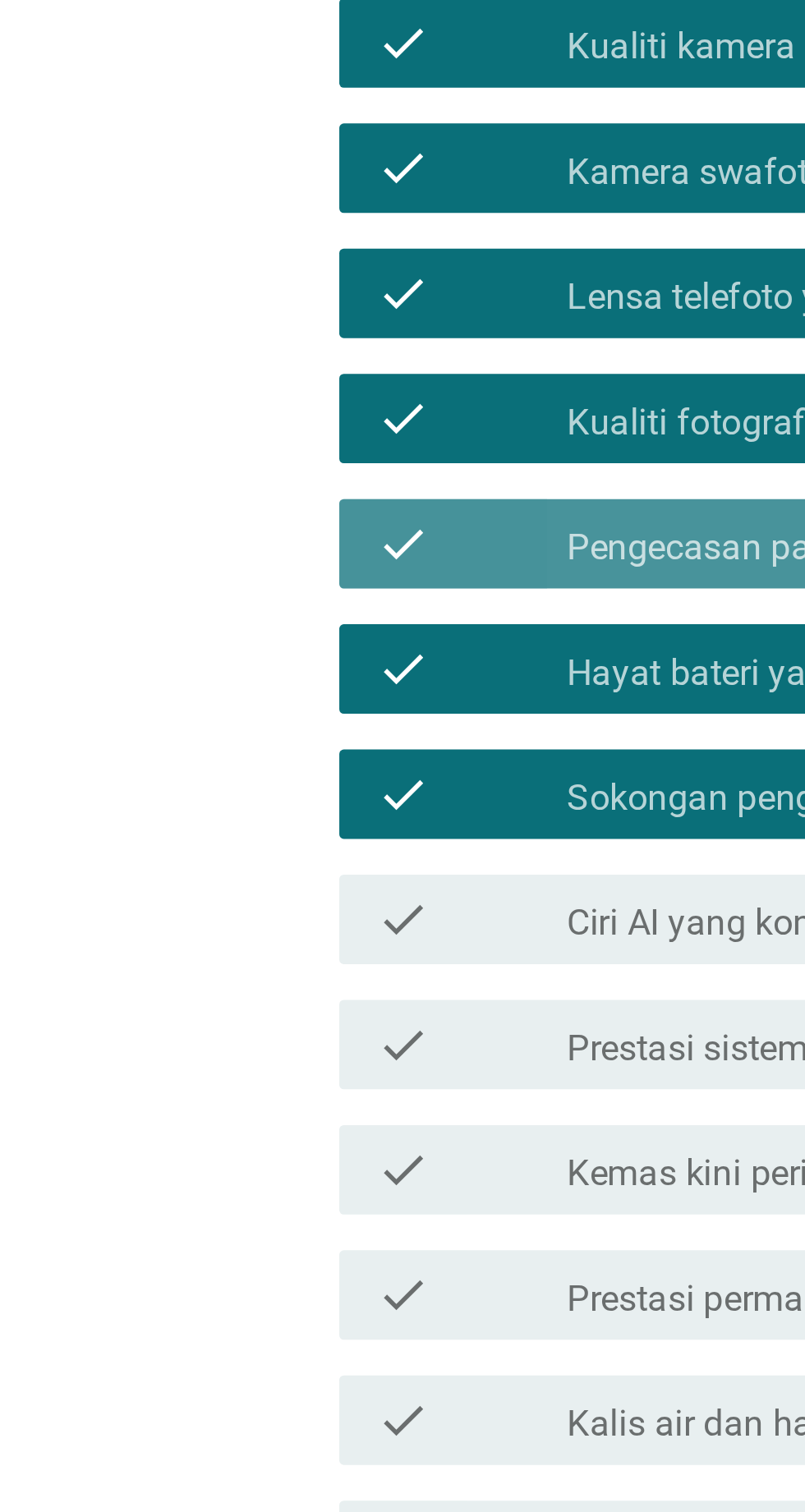
click at [91, 869] on div "Bahasa Melayu arrow_drop_down Fikirkan tentang telefon semasa anda yang telah d…" at bounding box center [402, 756] width 726 height 1199
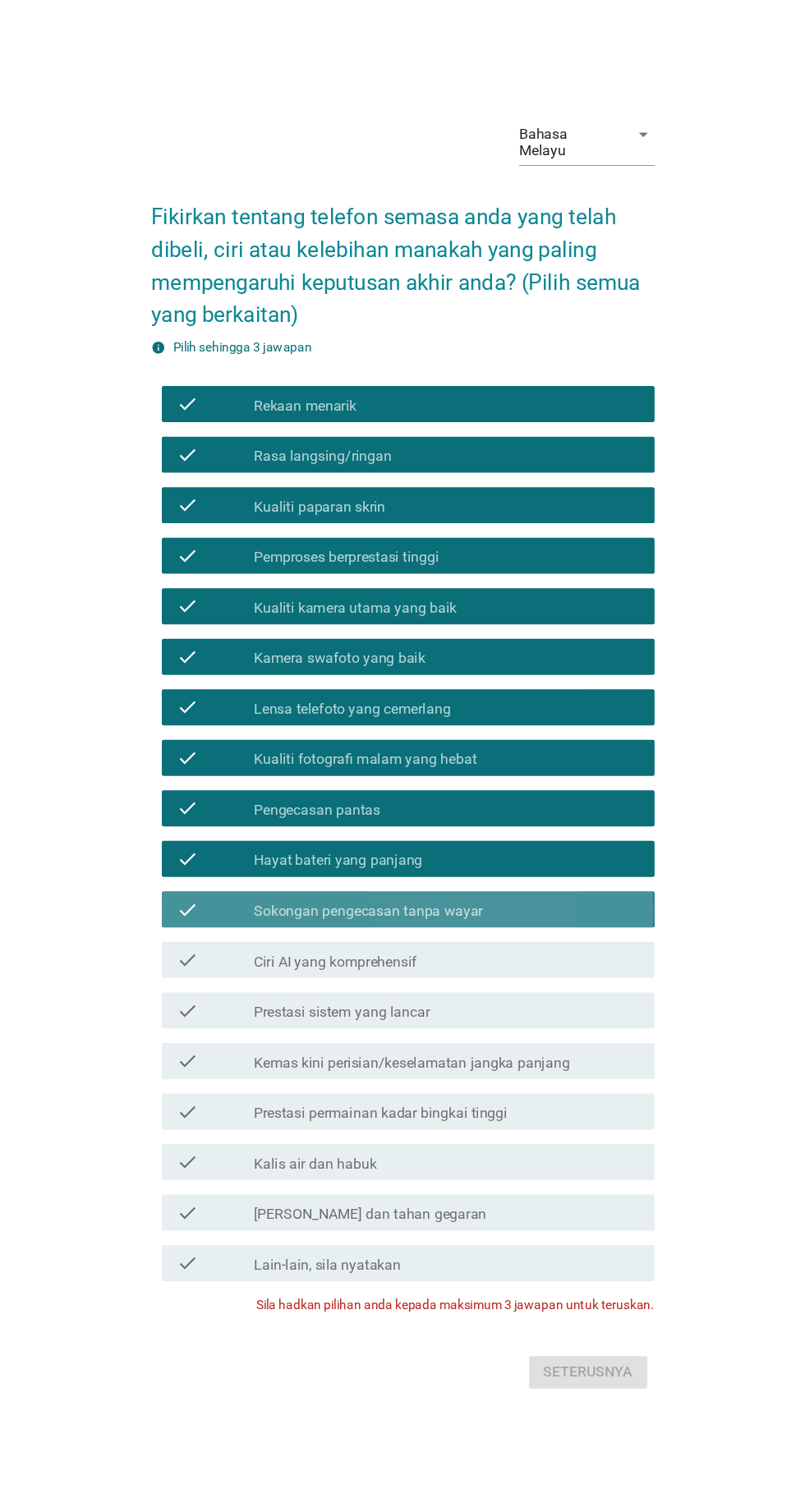
click at [273, 912] on label "Sokongan pengecasan tanpa wayar" at bounding box center [371, 903] width 209 height 16
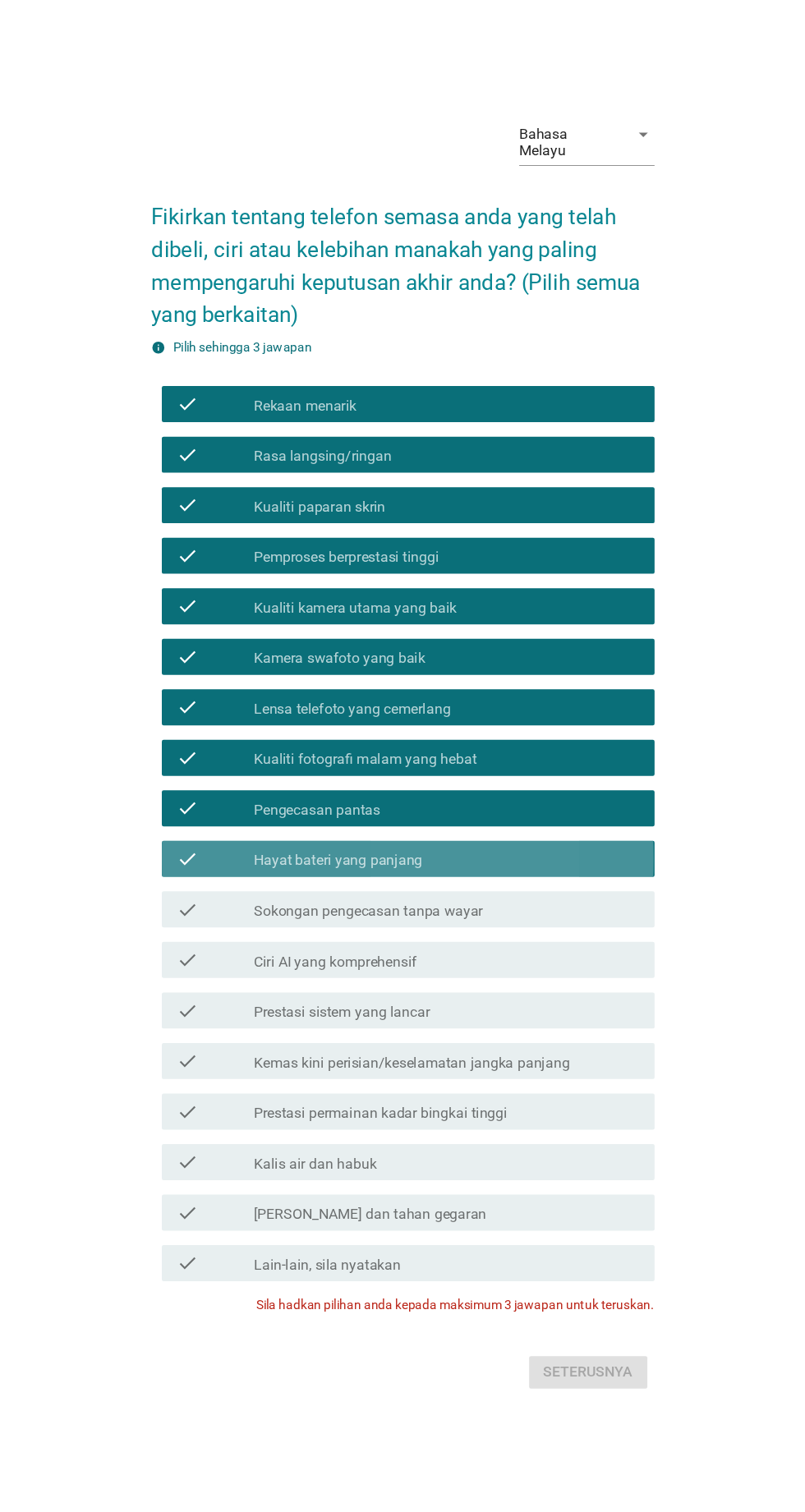
click at [225, 866] on div "check" at bounding box center [231, 856] width 71 height 20
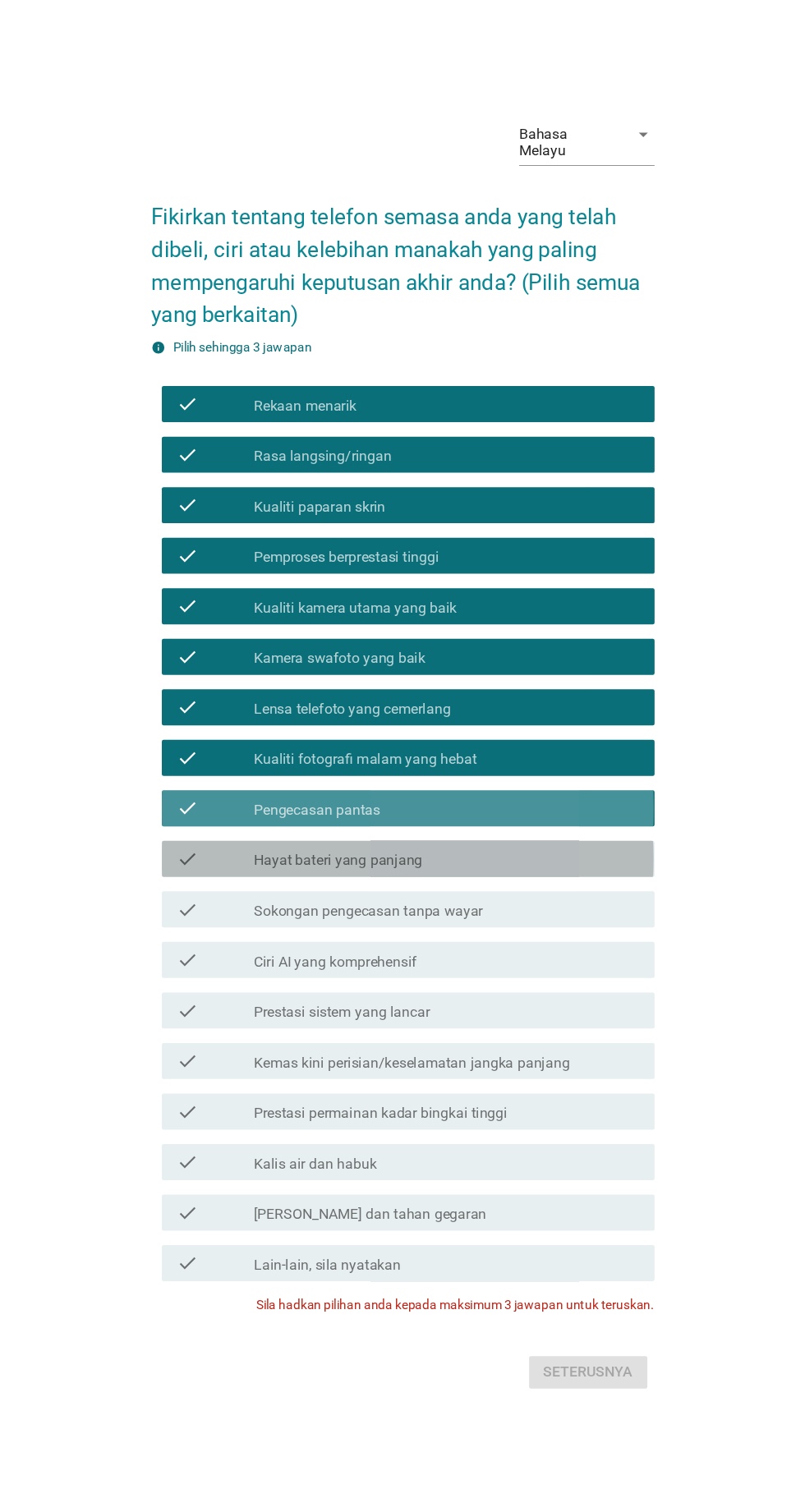
click at [211, 820] on icon "check" at bounding box center [206, 810] width 20 height 20
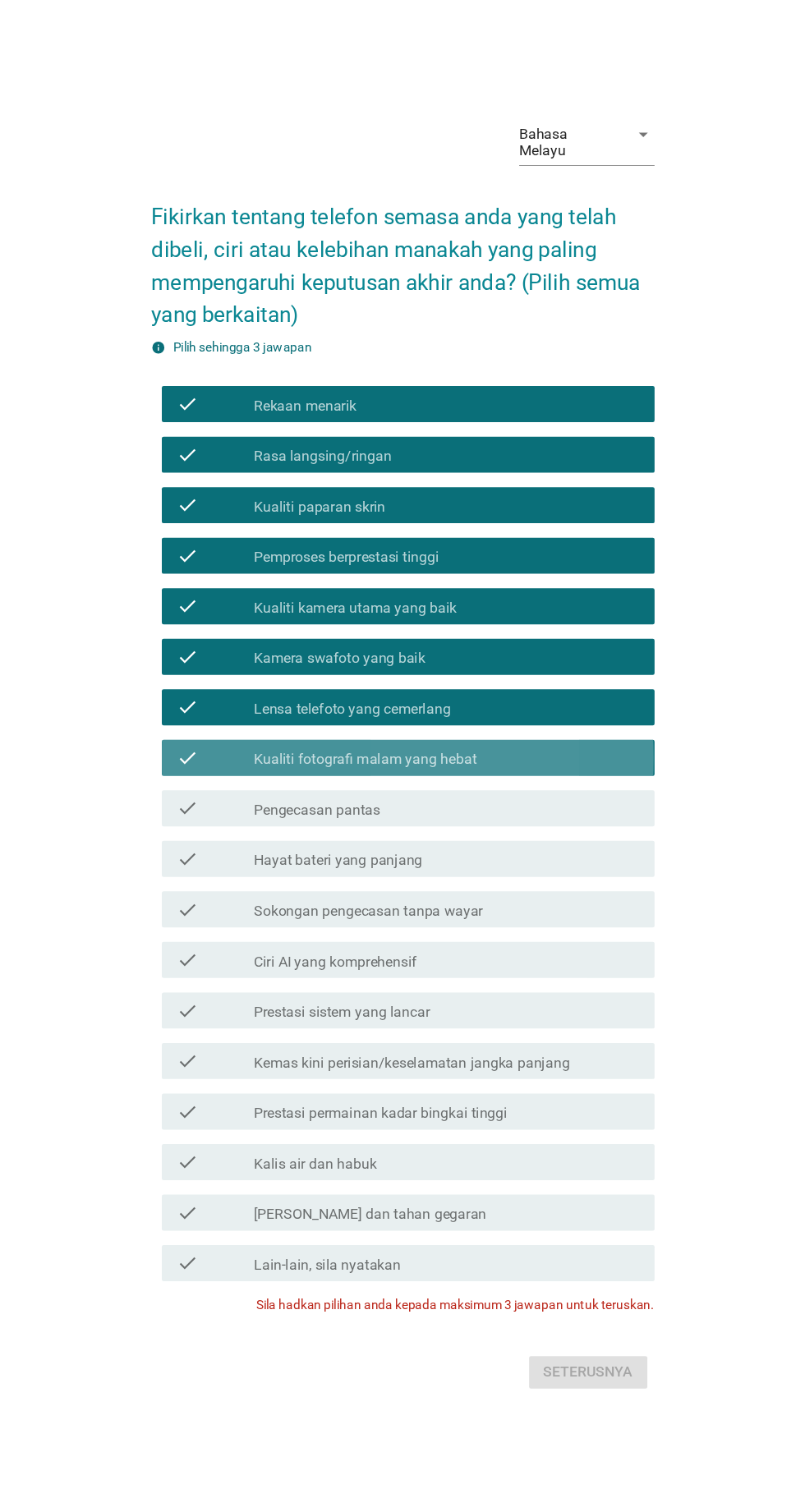
click at [206, 773] on icon "check" at bounding box center [206, 764] width 20 height 20
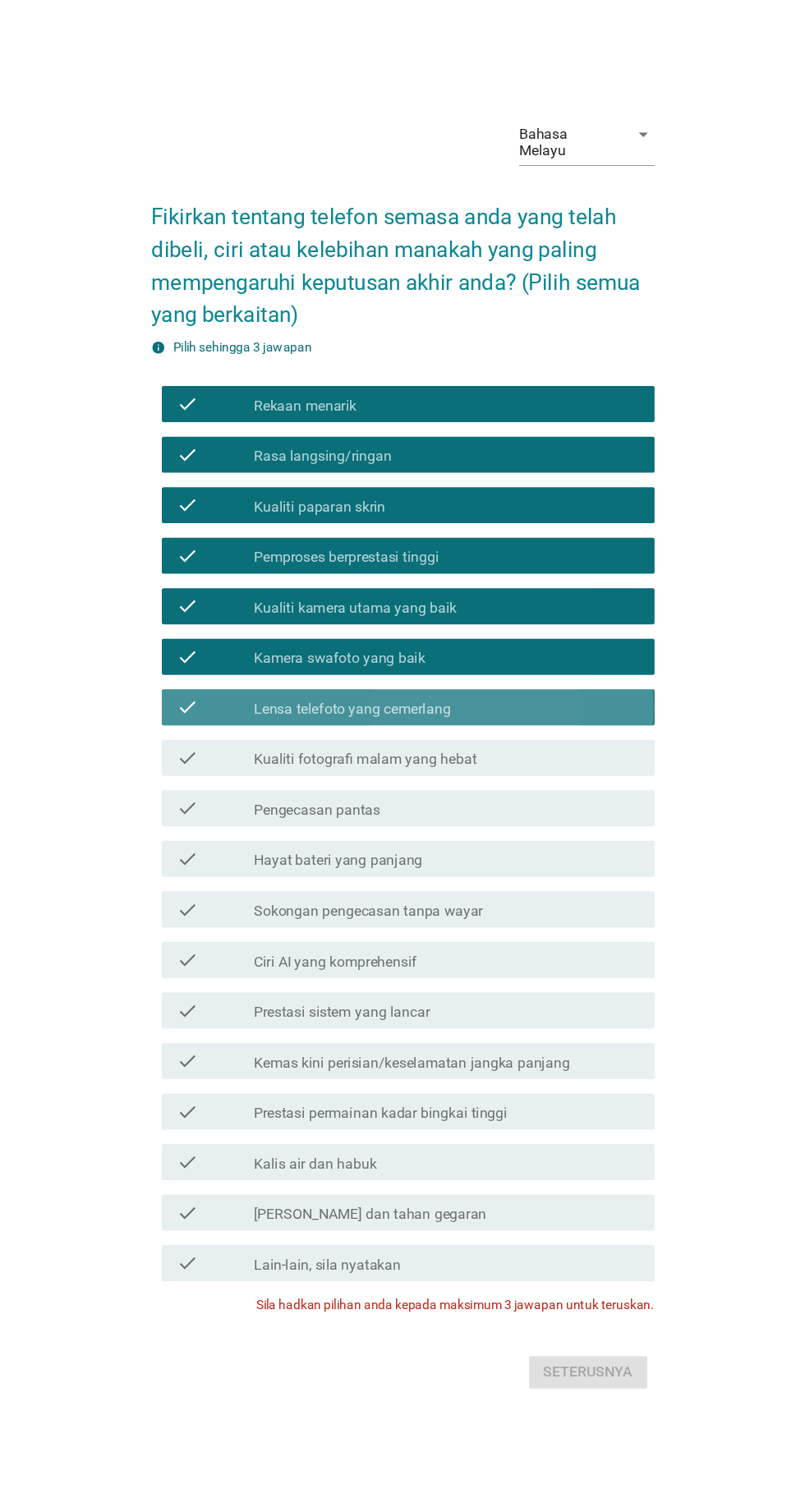
click at [210, 728] on icon "check" at bounding box center [206, 718] width 20 height 20
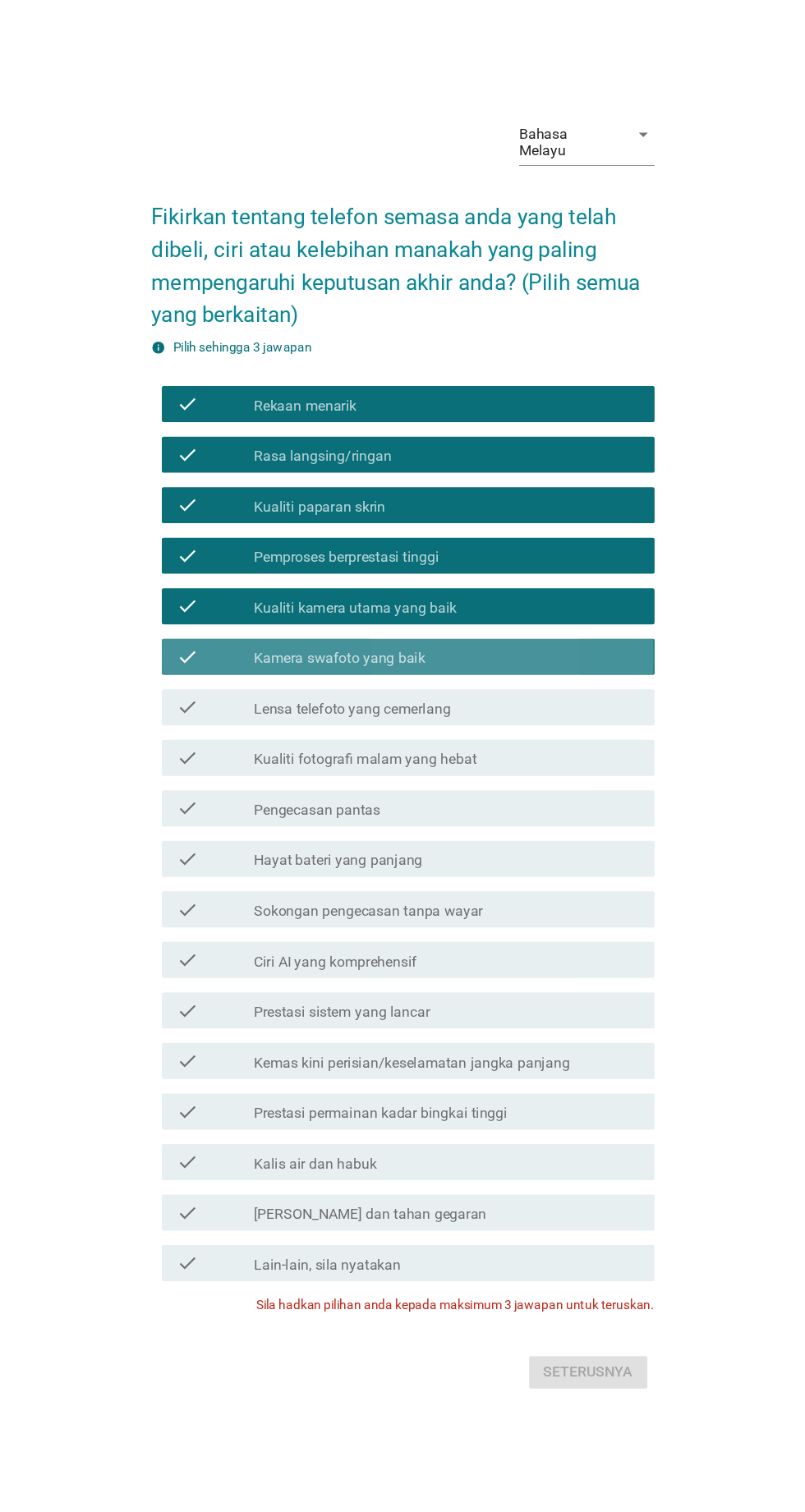
click at [206, 682] on icon "check" at bounding box center [206, 672] width 20 height 20
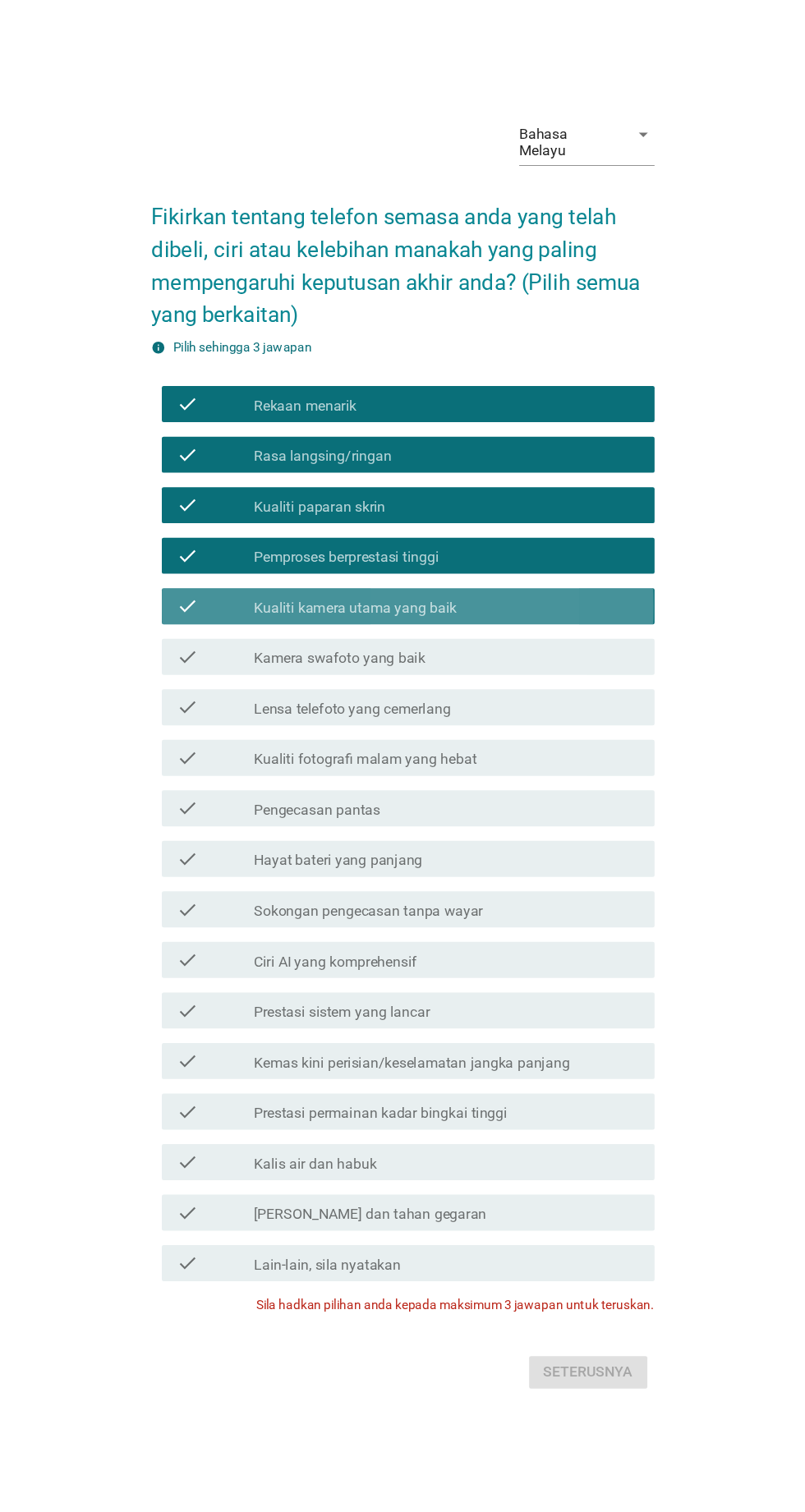
click at [202, 635] on icon "check" at bounding box center [206, 626] width 20 height 20
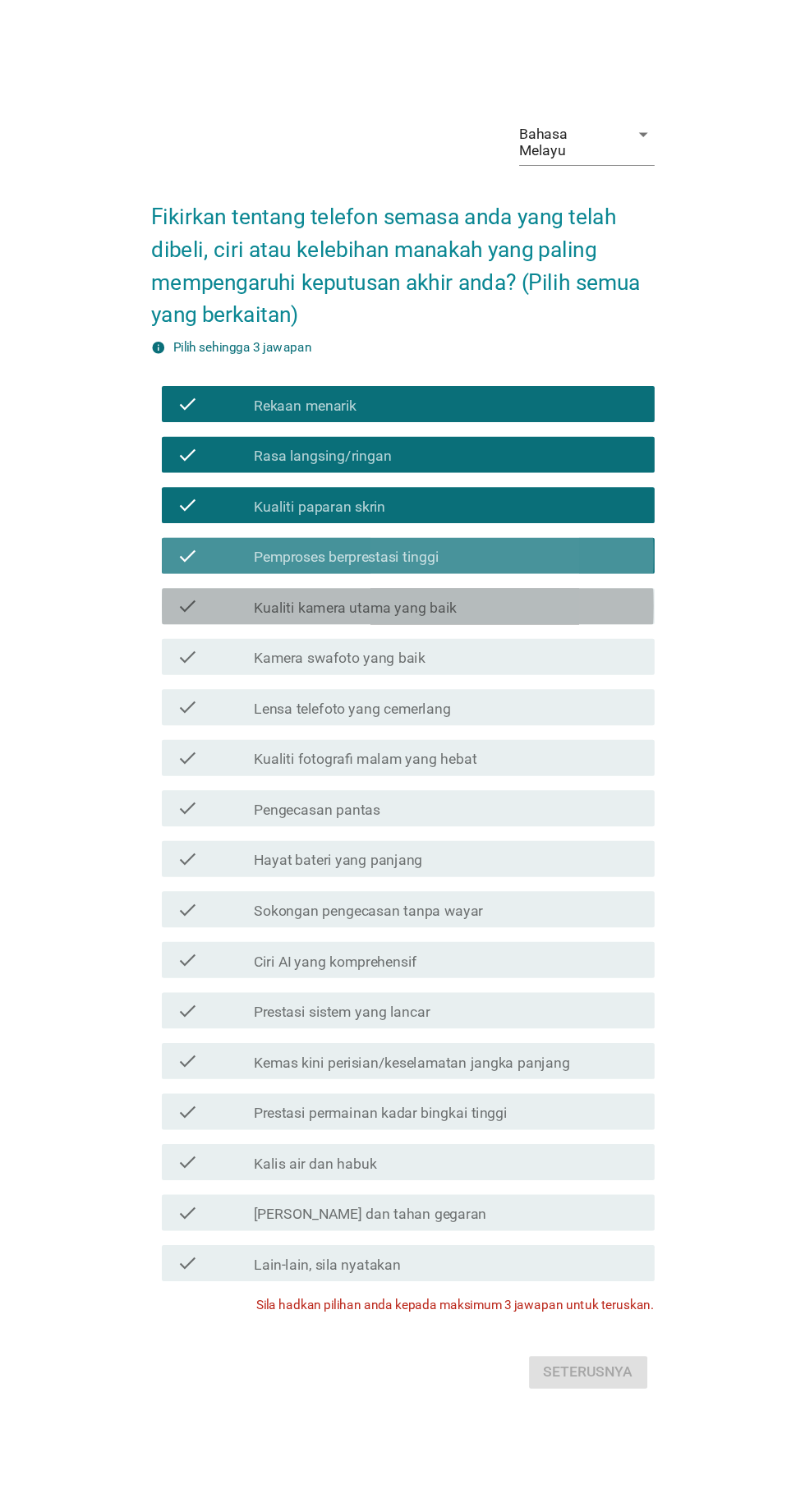
click at [206, 590] on icon "check" at bounding box center [206, 580] width 20 height 20
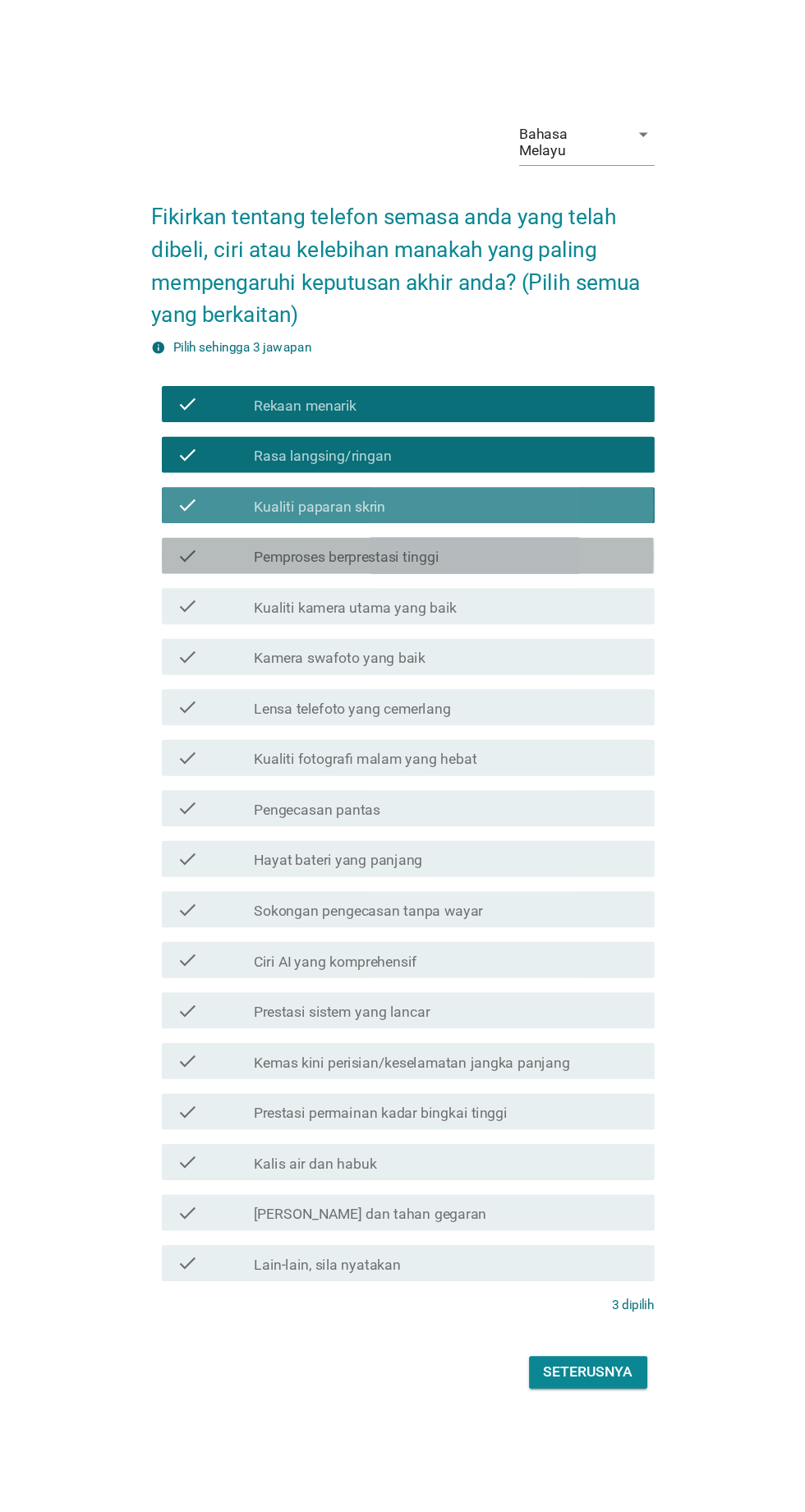
click at [212, 544] on icon "check" at bounding box center [206, 534] width 20 height 20
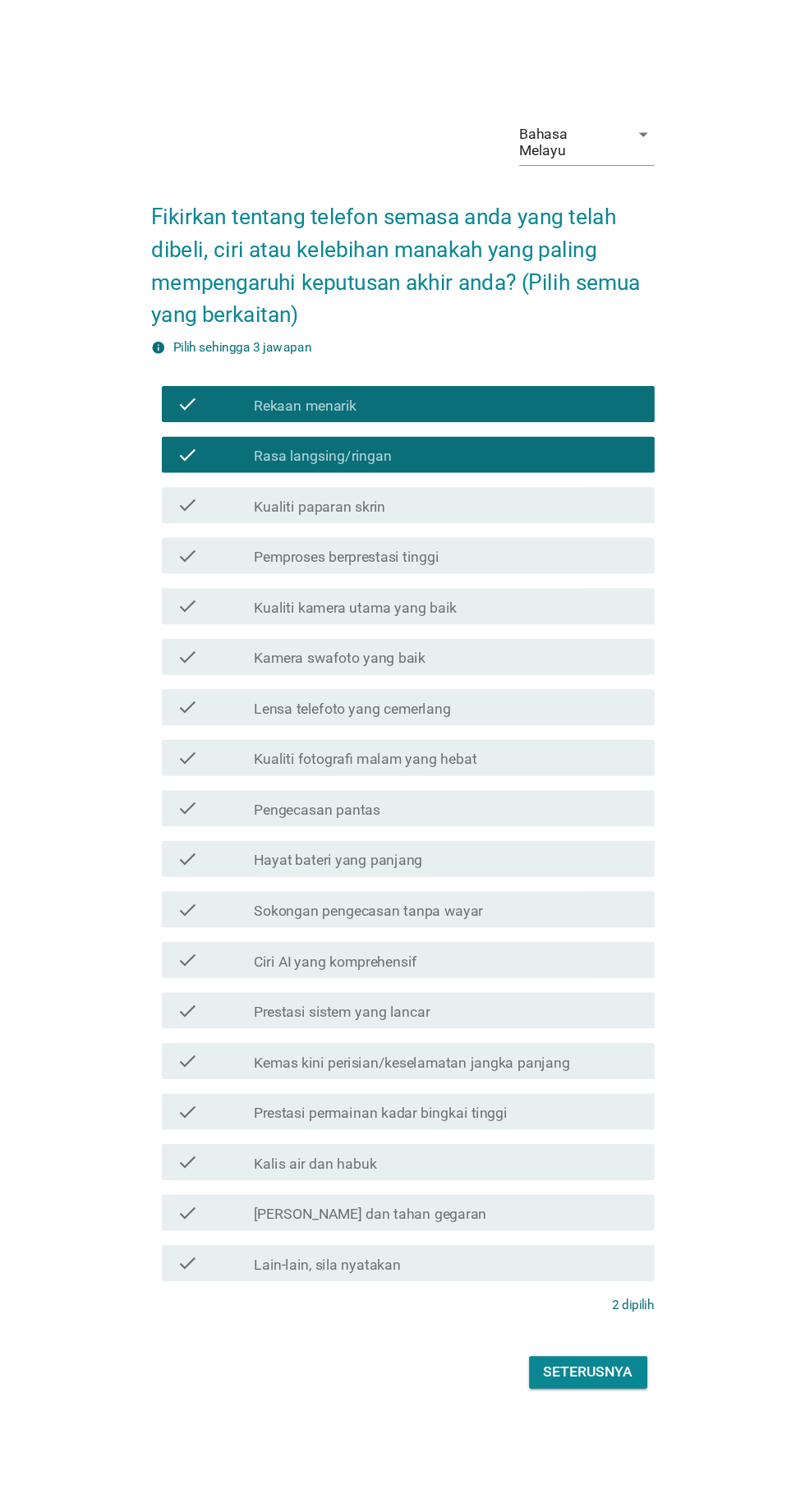
click at [205, 497] on icon "check" at bounding box center [206, 488] width 20 height 20
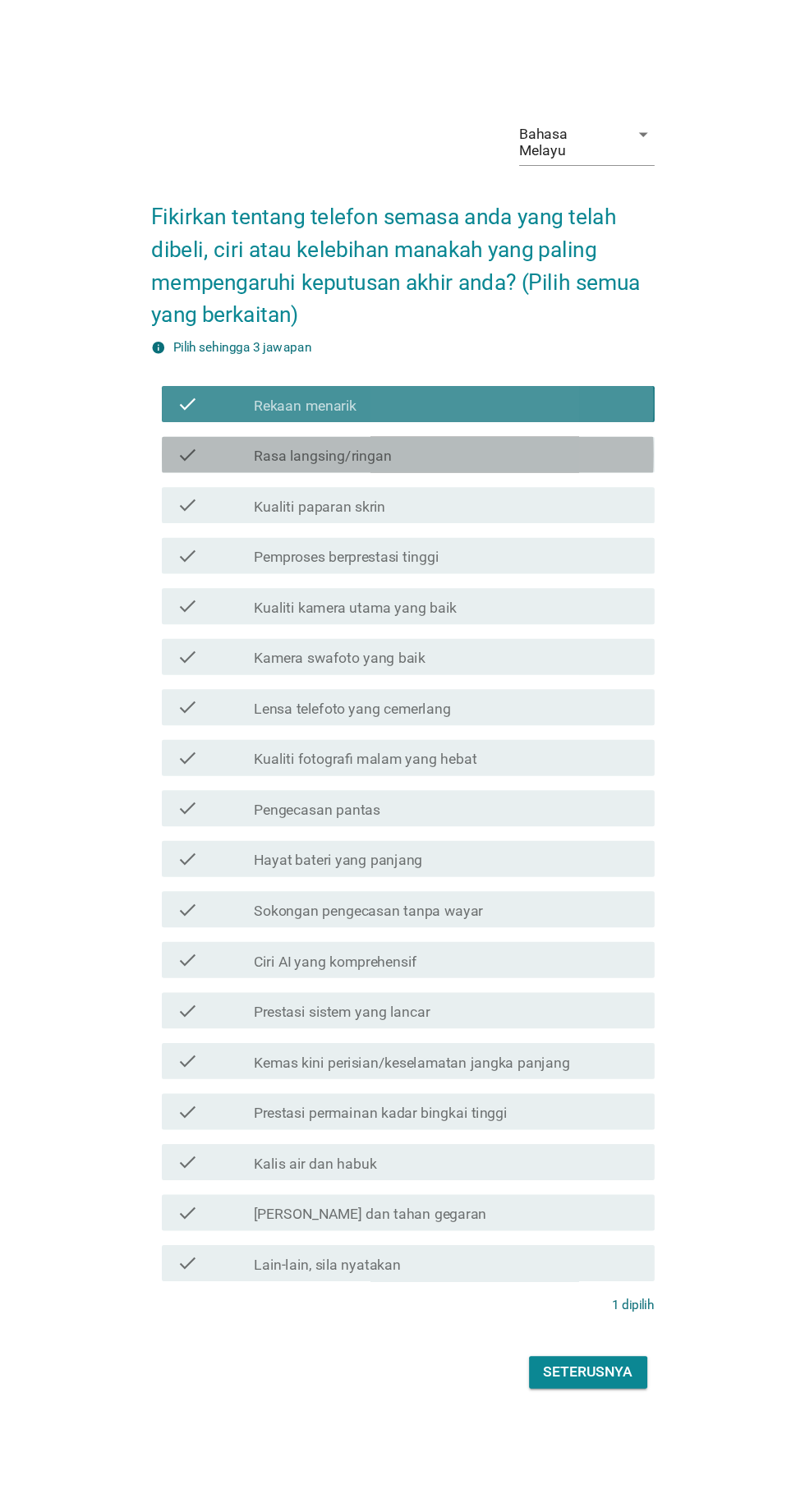
click at [221, 452] on div "check" at bounding box center [231, 442] width 71 height 20
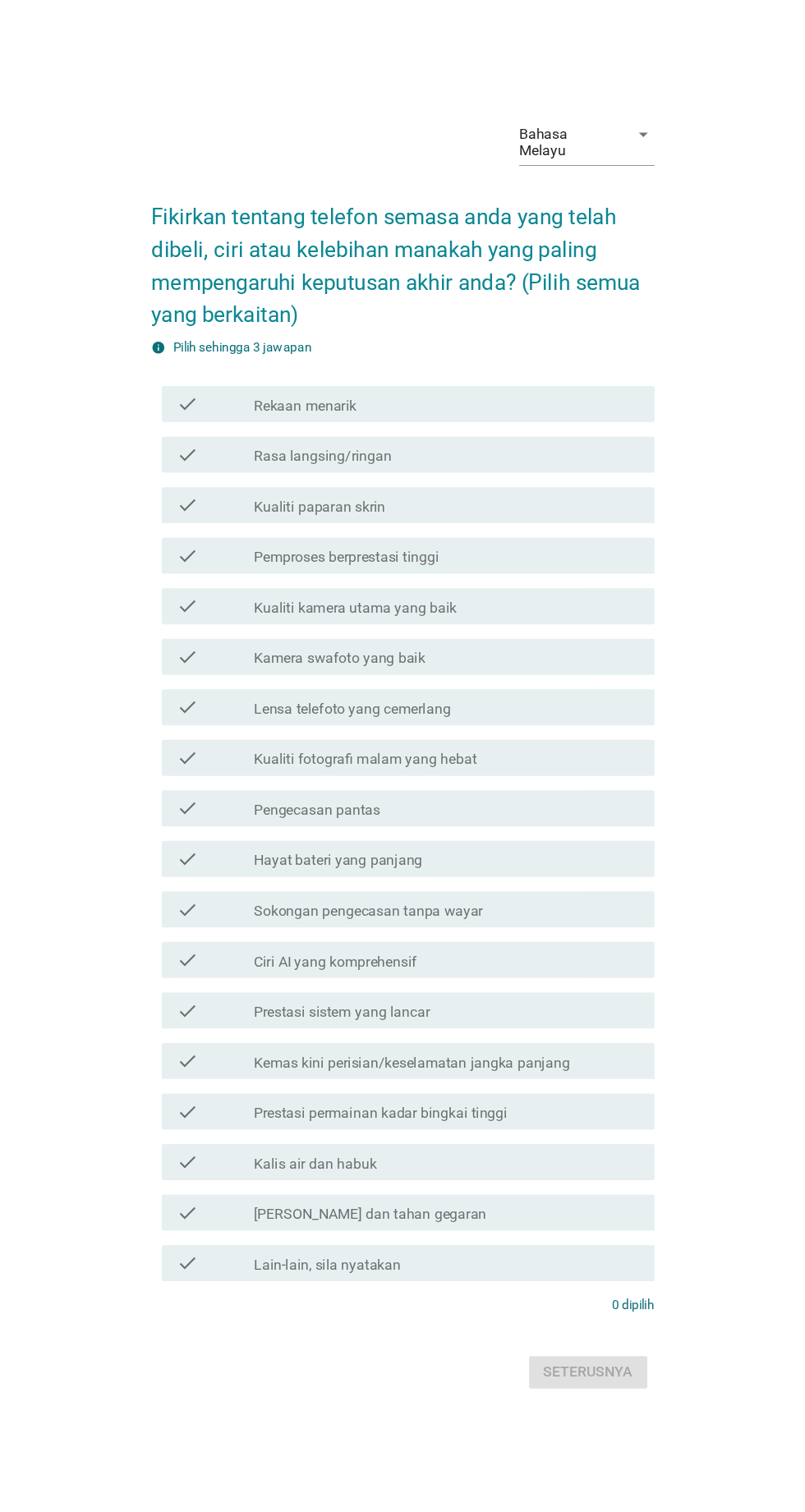
click at [269, 590] on label "Pemproses berprestasi tinggi" at bounding box center [351, 582] width 169 height 16
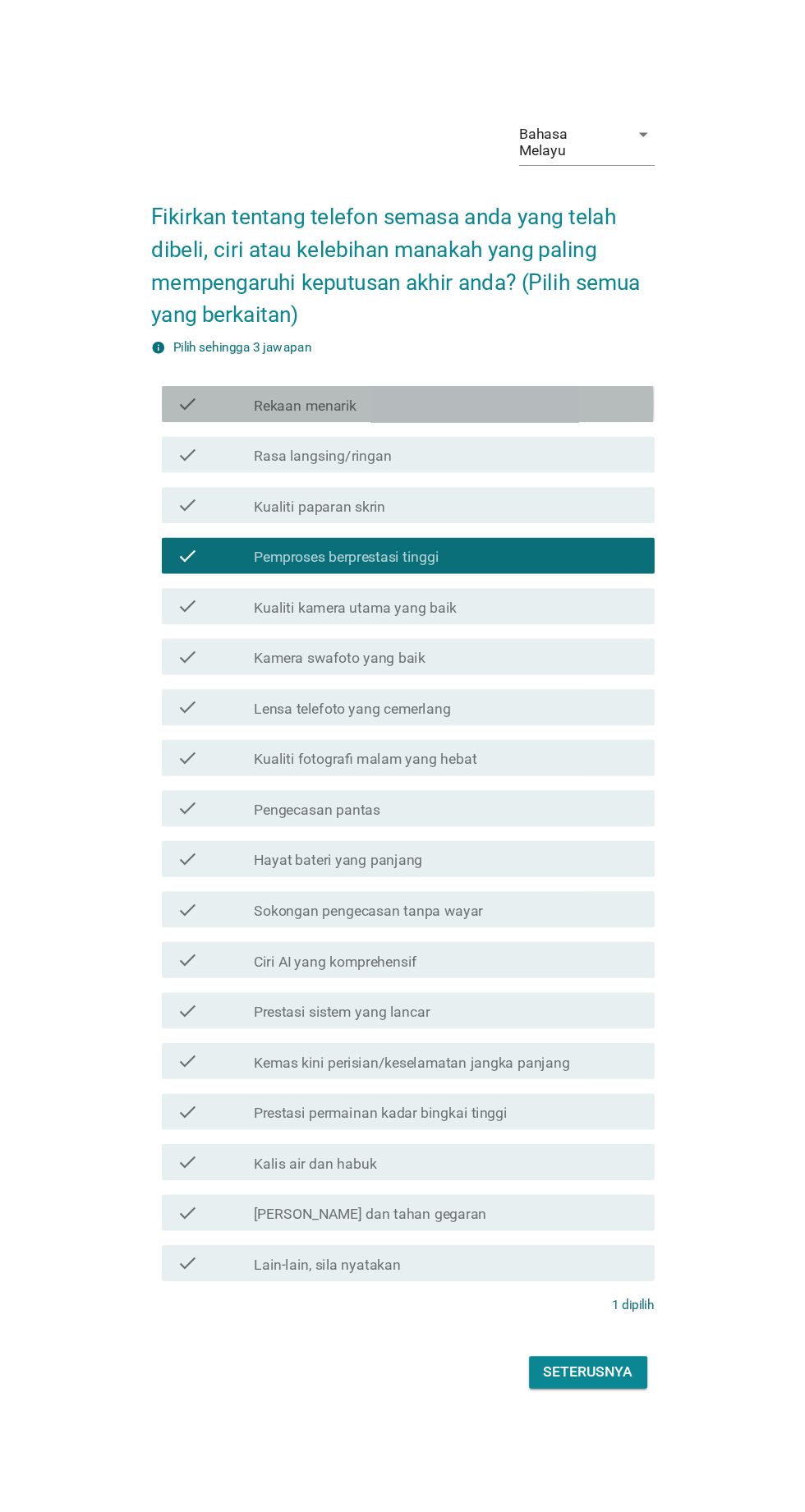
click at [273, 452] on label "Rekaan menarik" at bounding box center [314, 444] width 93 height 16
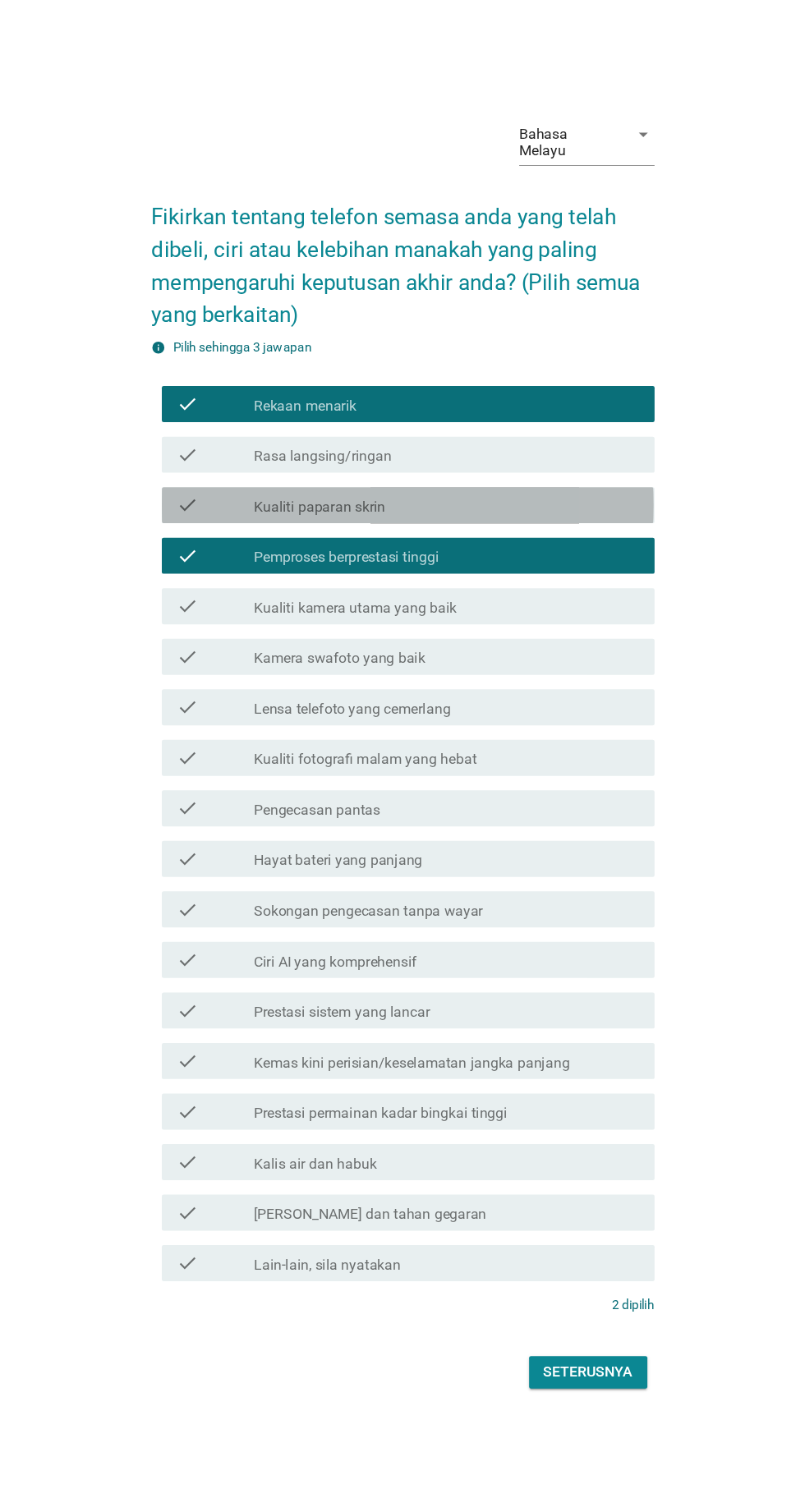
click at [244, 544] on div "check" at bounding box center [231, 534] width 71 height 20
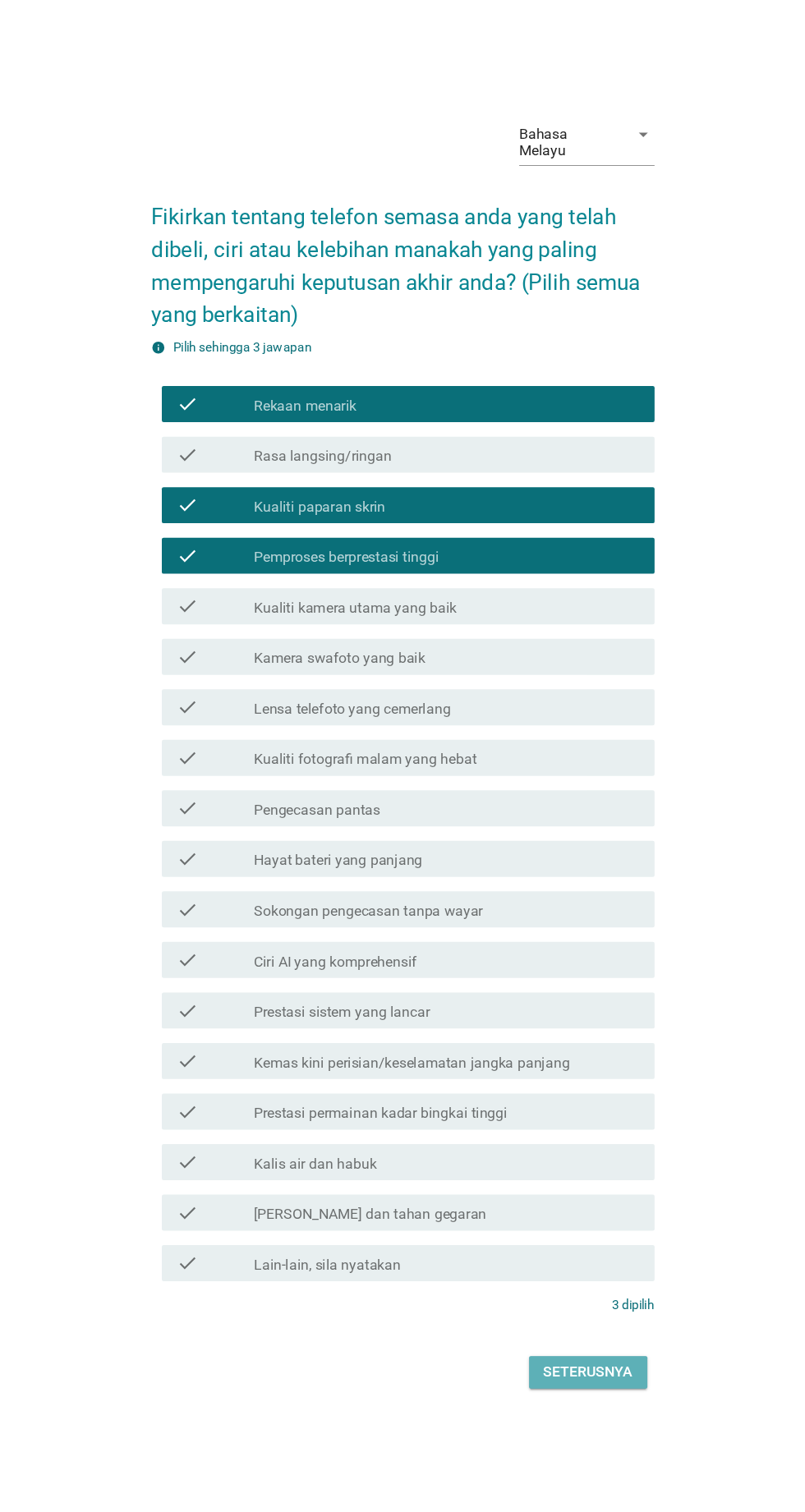
click at [592, 1334] on div "Seterusnya" at bounding box center [571, 1324] width 82 height 20
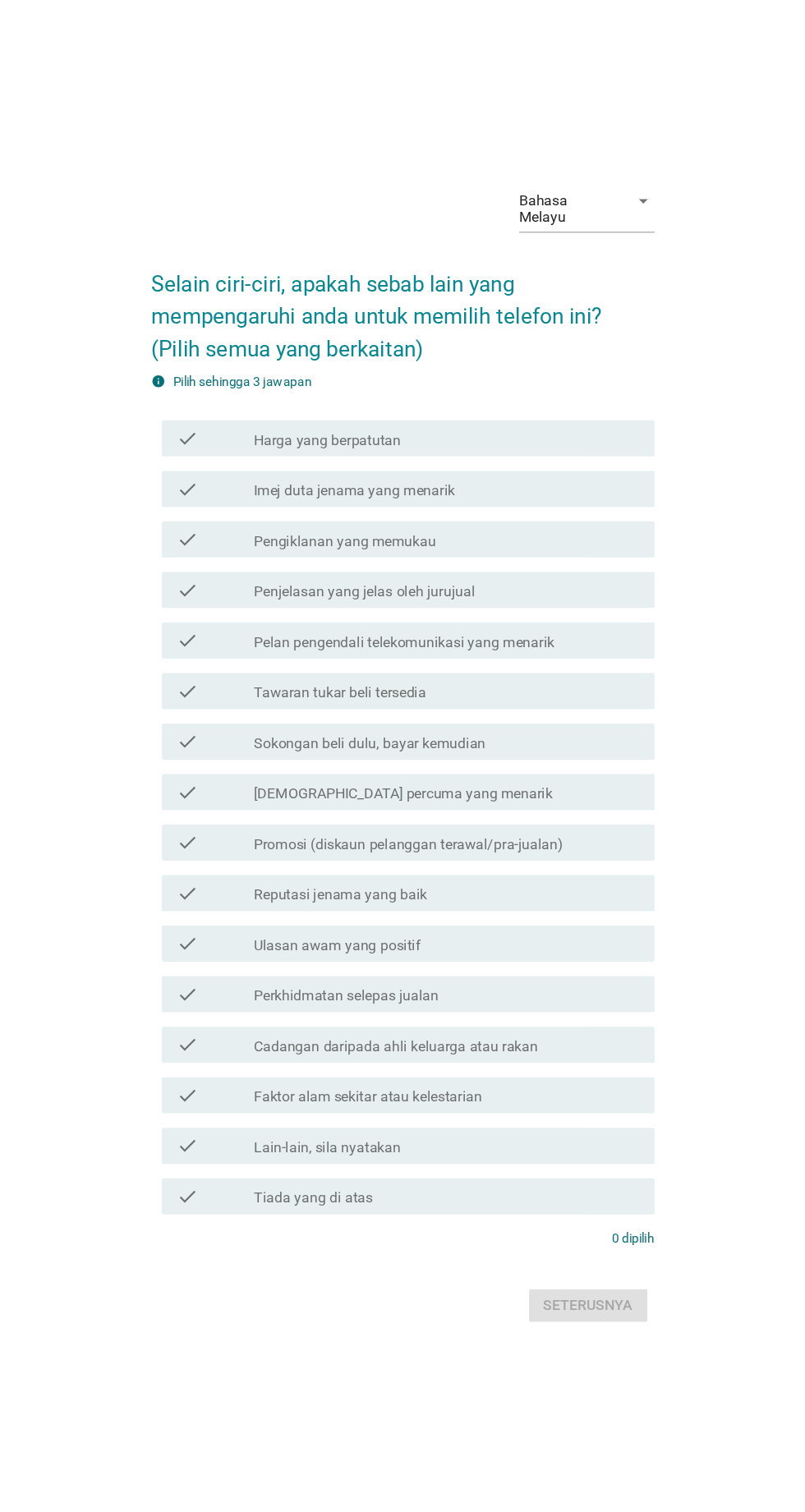
scroll to position [42, 0]
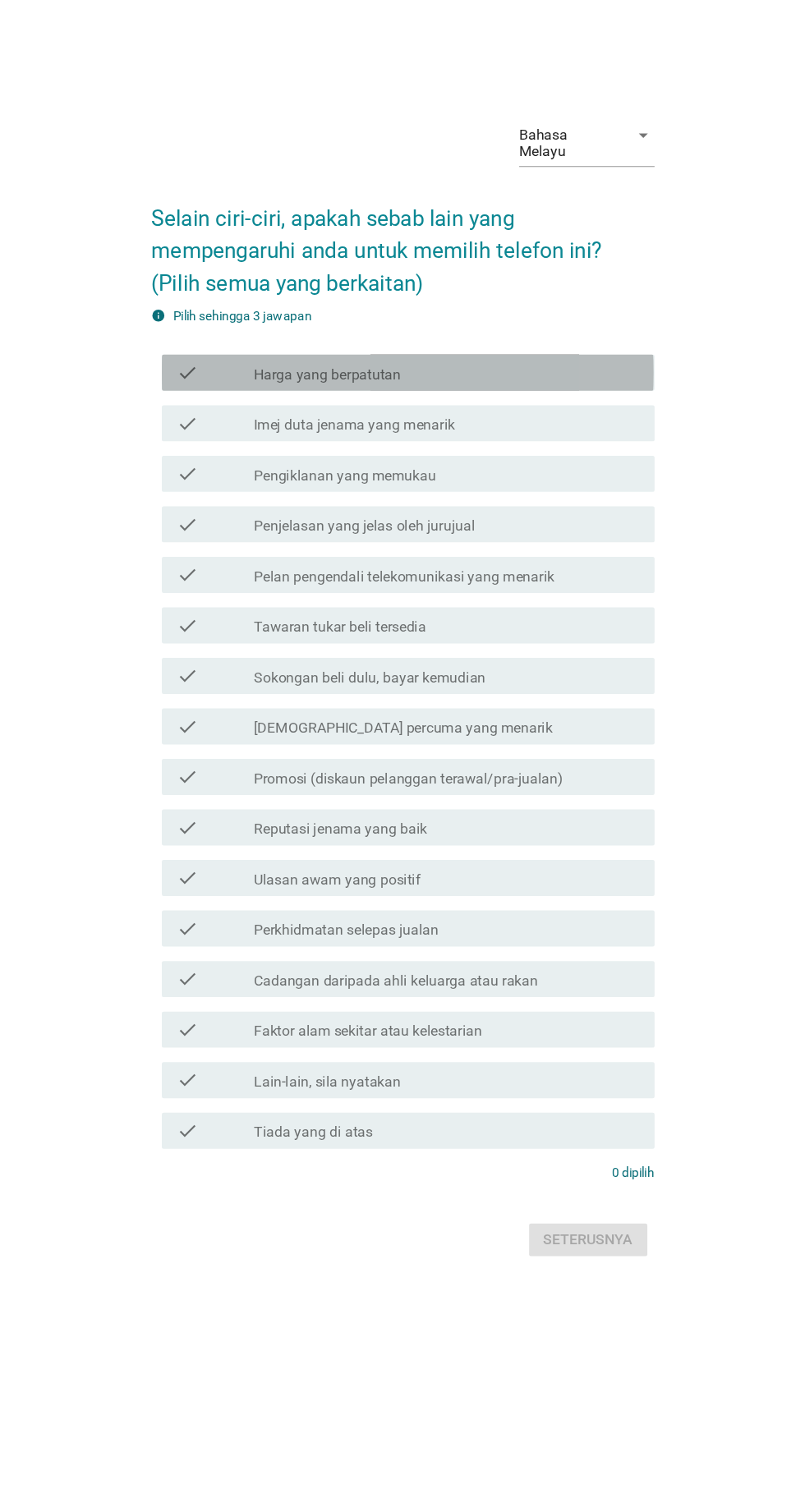
click at [287, 441] on label "Harga yang berpatutan" at bounding box center [333, 433] width 134 height 16
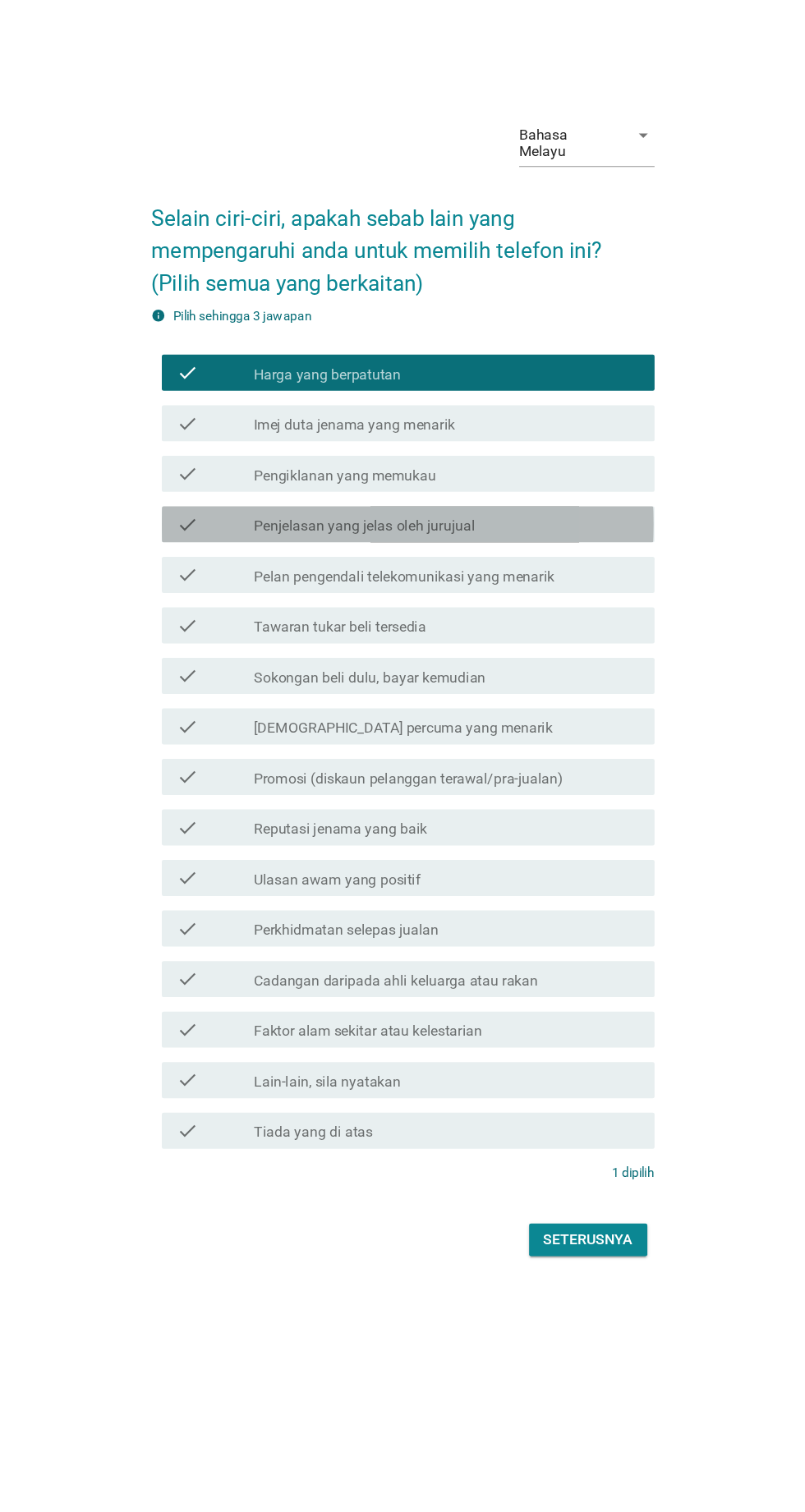
click at [247, 586] on div "check check_box_outline_blank Penjelasan yang jelas oleh jurujual" at bounding box center [407, 569] width 448 height 33
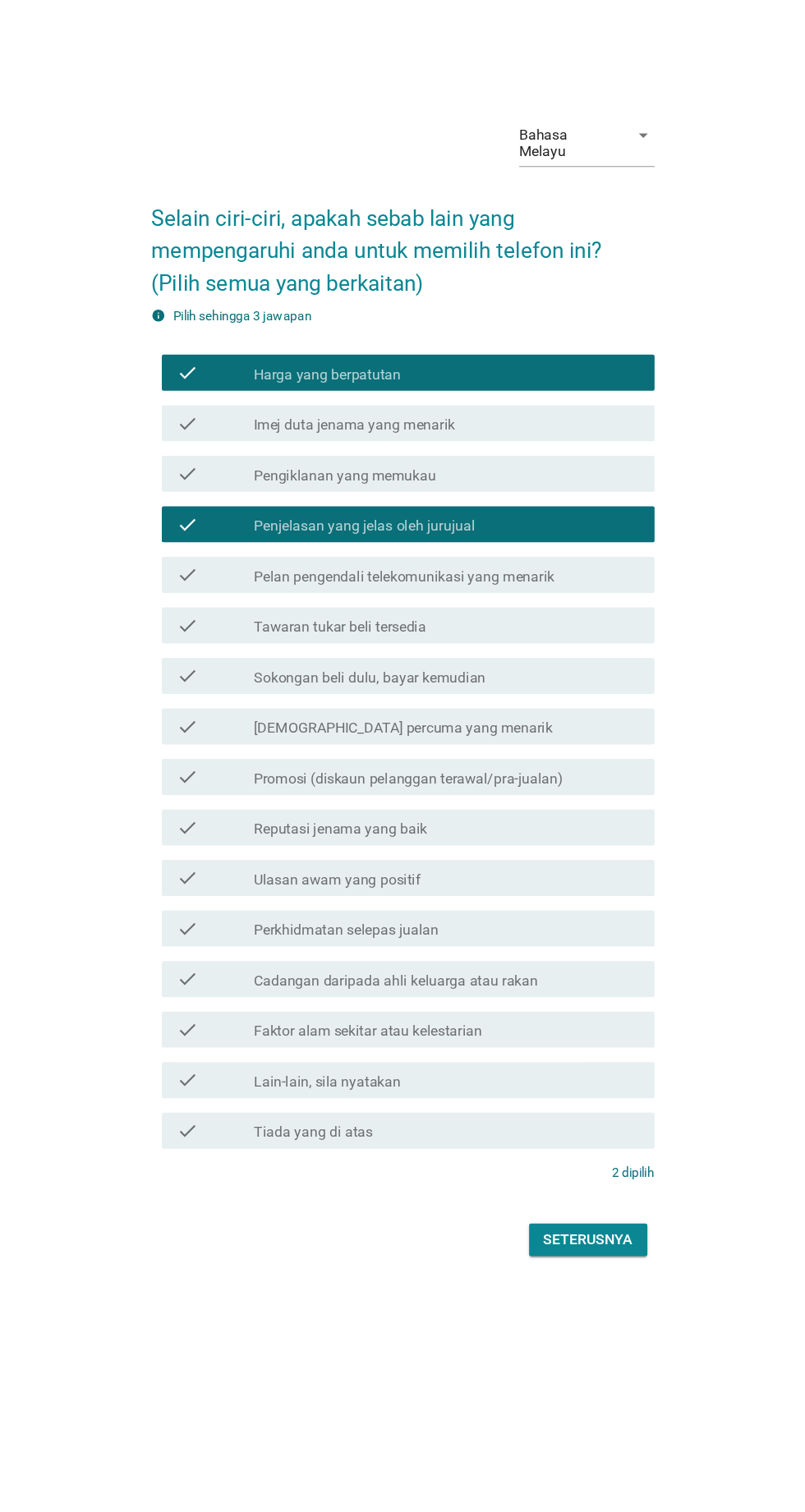
click at [246, 579] on div "check" at bounding box center [231, 569] width 71 height 20
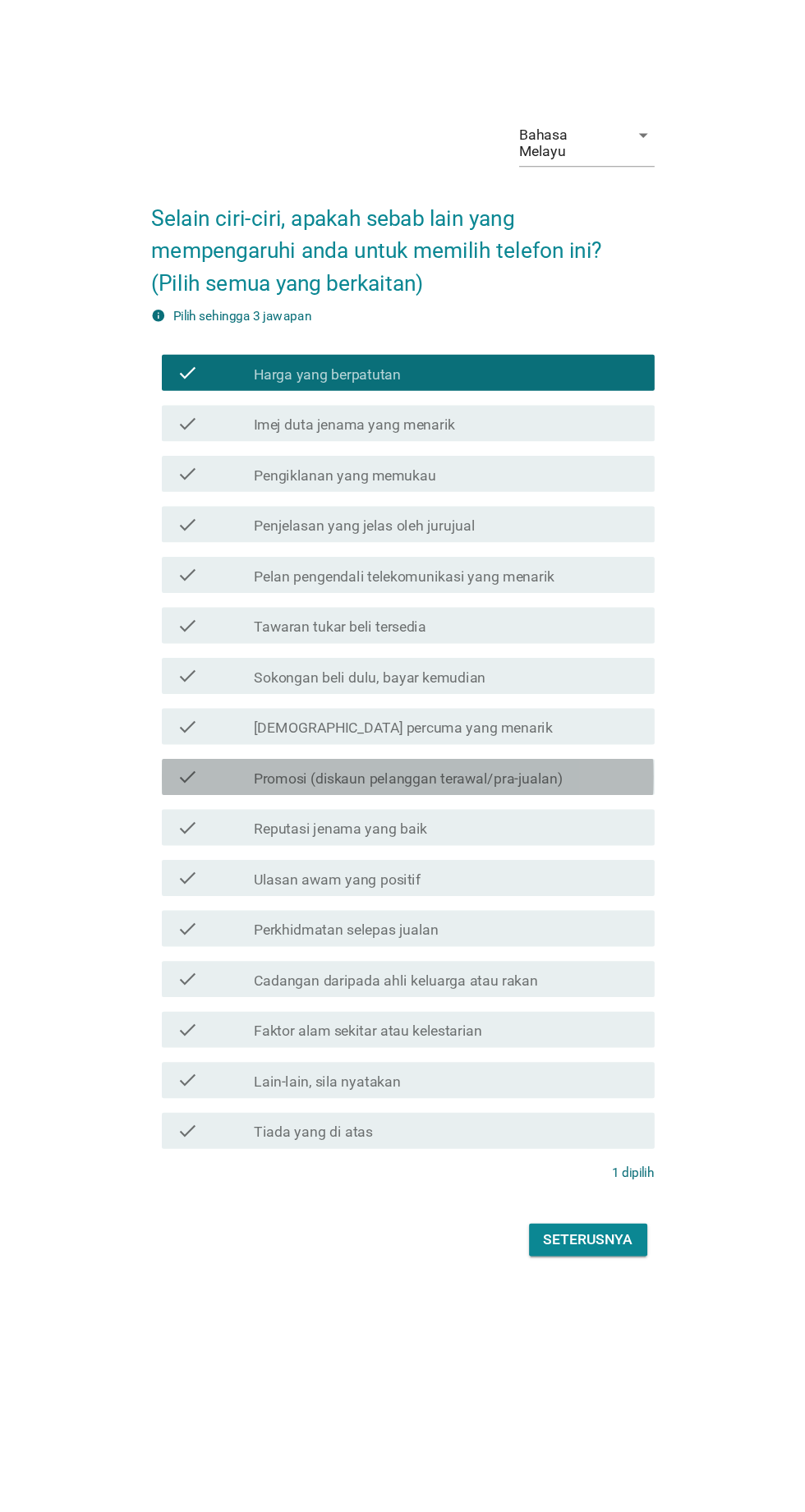
click at [291, 809] on label "Promosi (diskaun pelanggan terawal/pra-jualan)" at bounding box center [408, 801] width 281 height 16
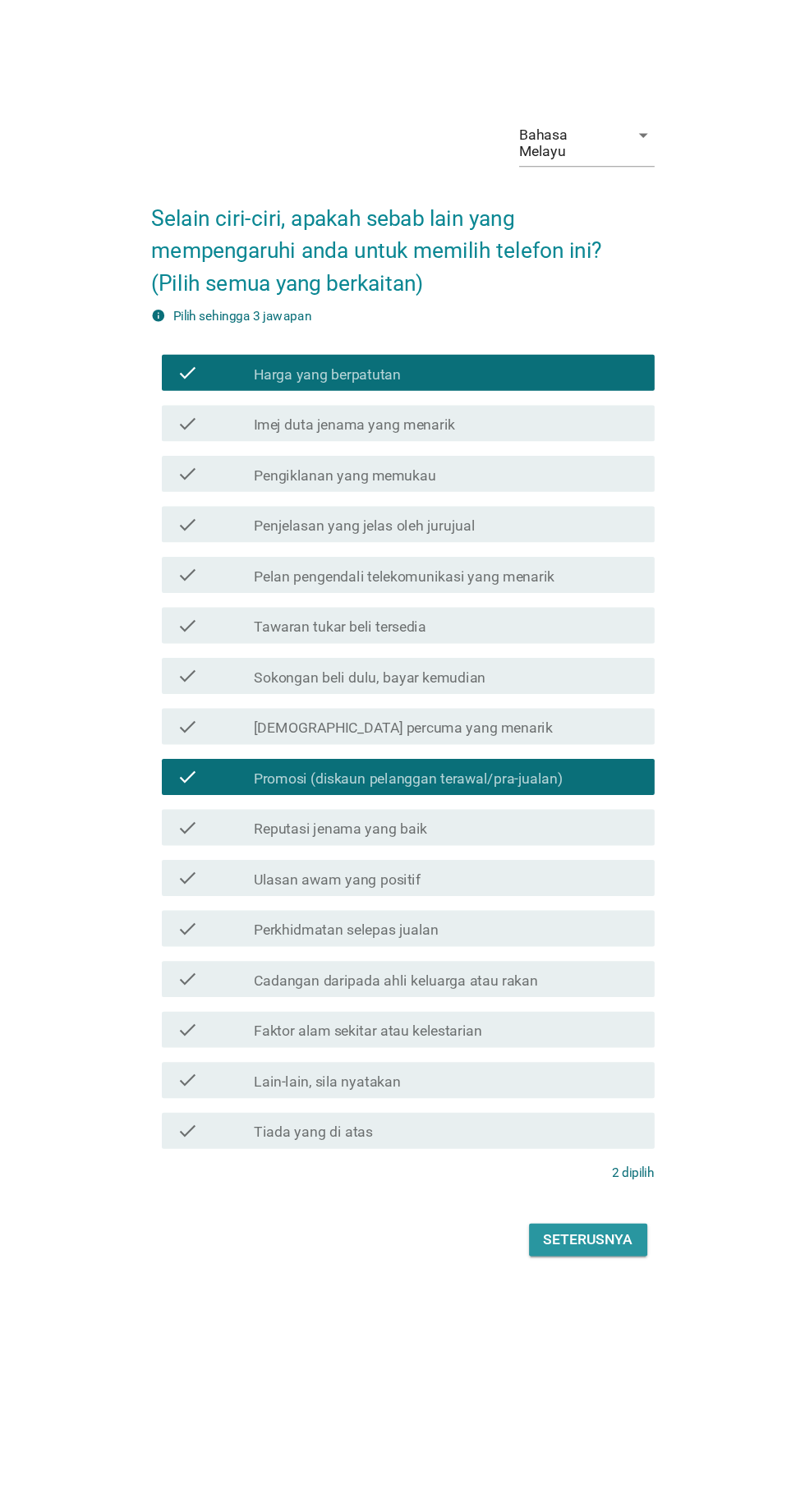
click at [586, 1231] on div "Seterusnya" at bounding box center [571, 1221] width 82 height 20
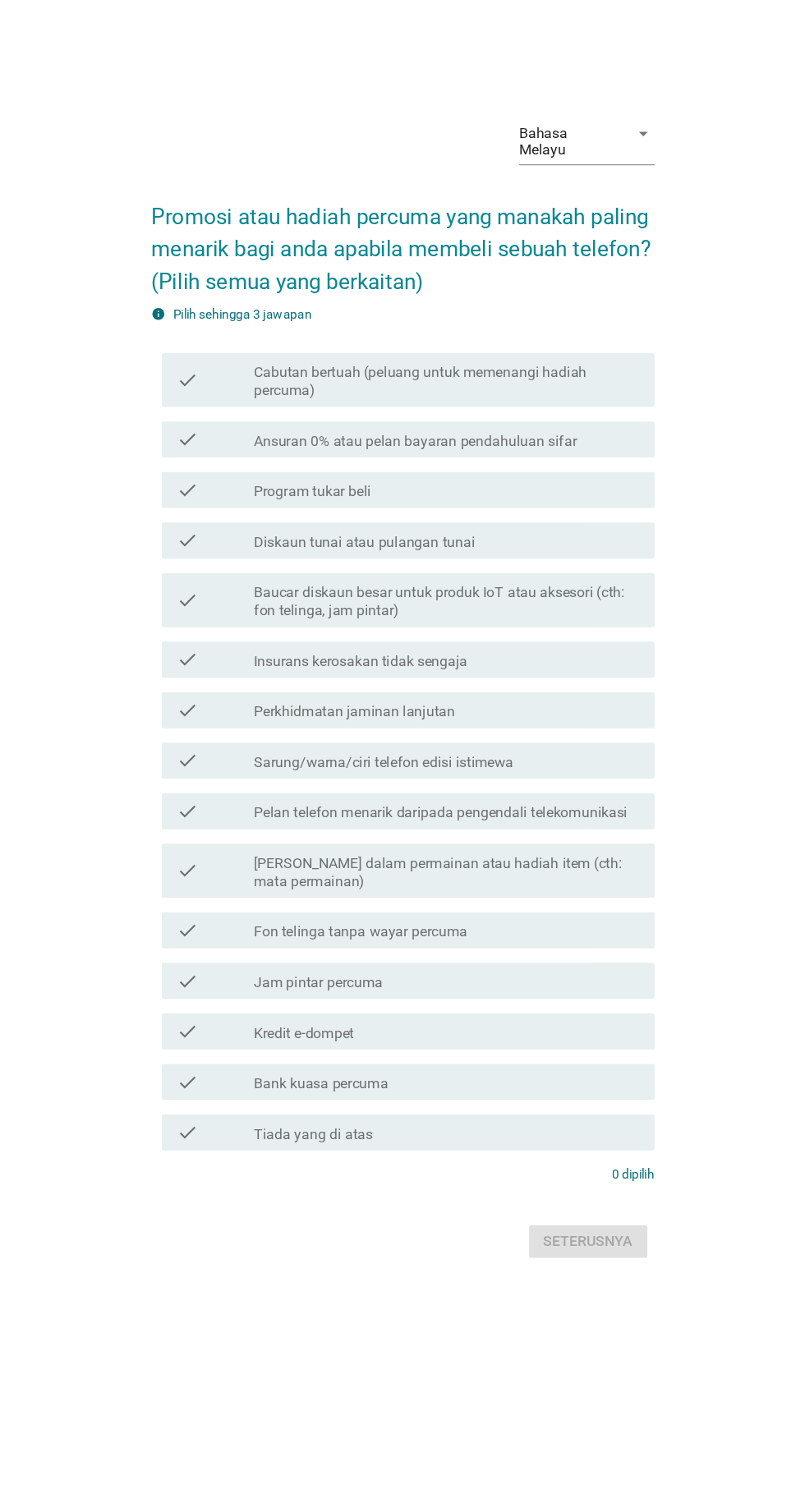
scroll to position [0, 0]
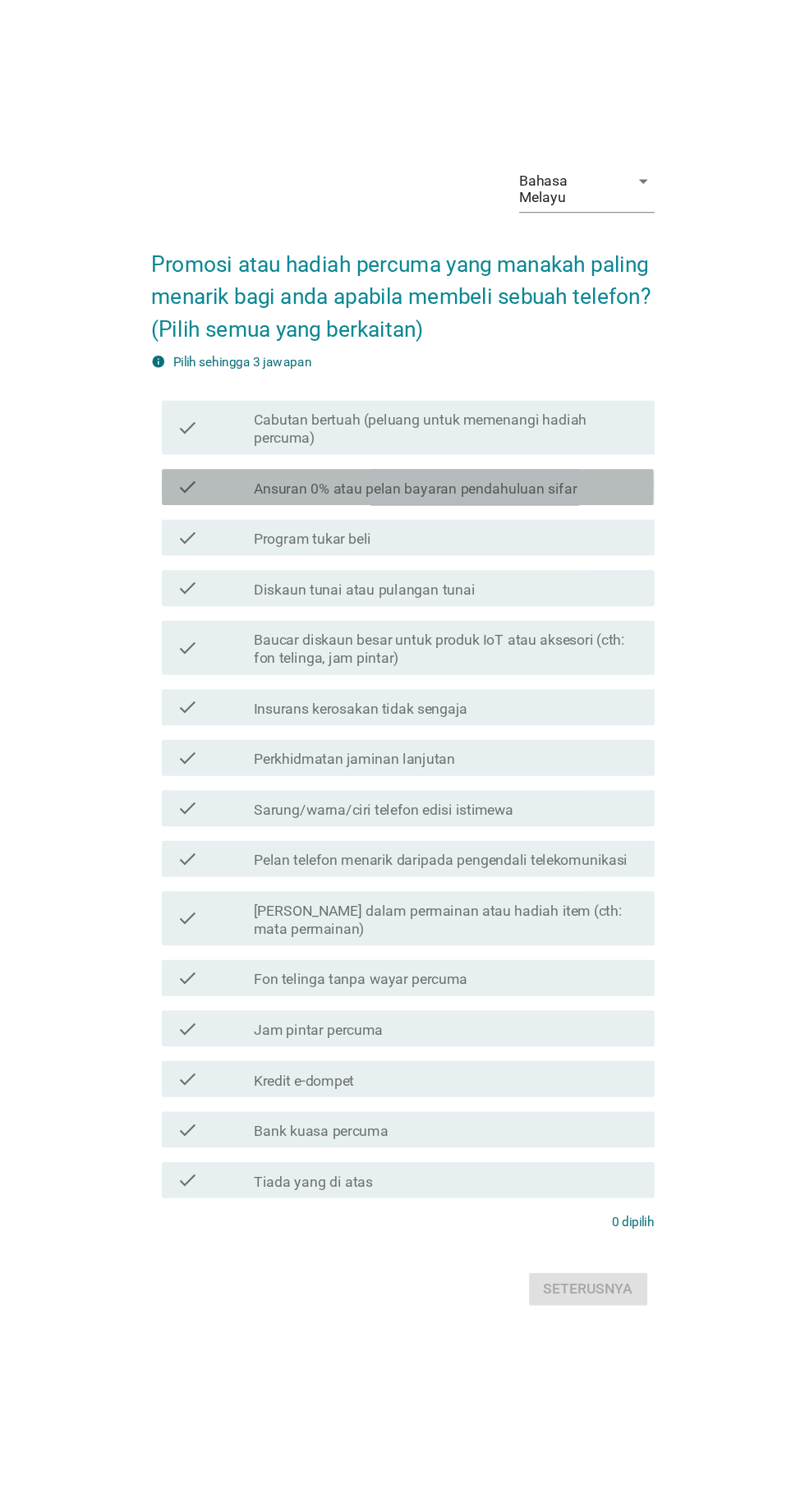
click at [213, 544] on icon "check" at bounding box center [206, 534] width 20 height 20
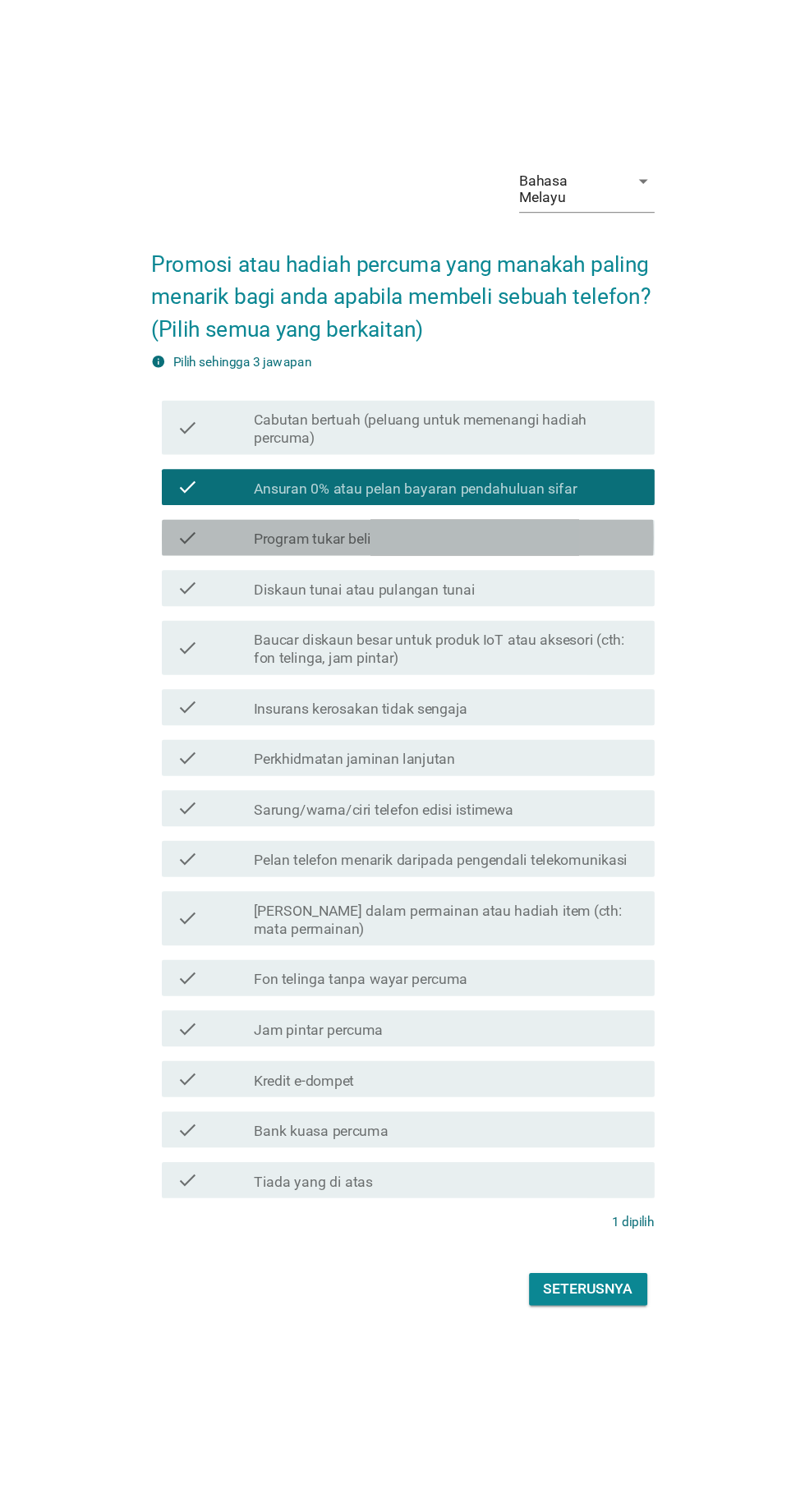
click at [193, 596] on div "check check_box_outline_blank Program tukar beli" at bounding box center [407, 580] width 448 height 33
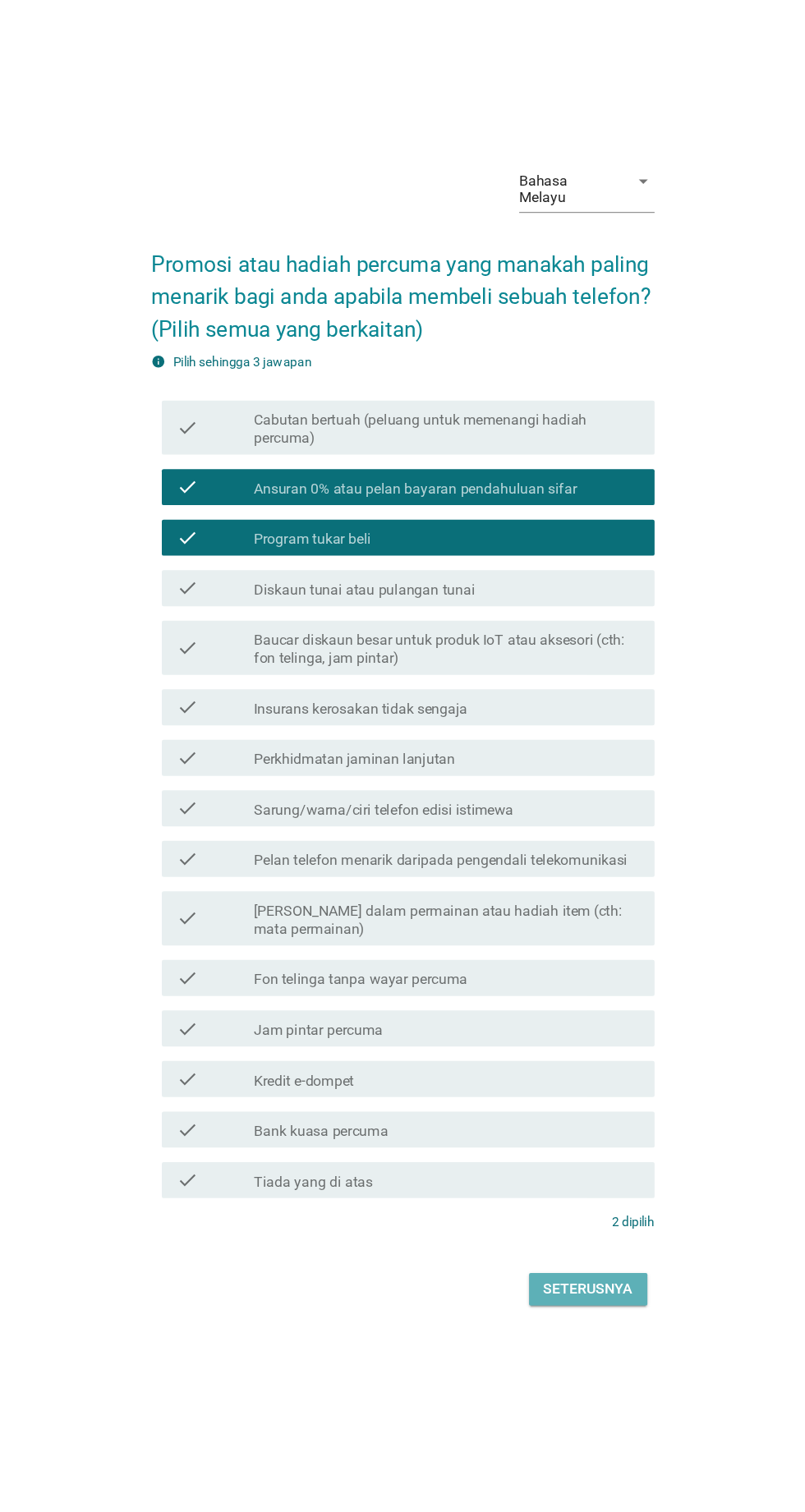
click at [580, 1279] on button "Seterusnya" at bounding box center [571, 1264] width 108 height 30
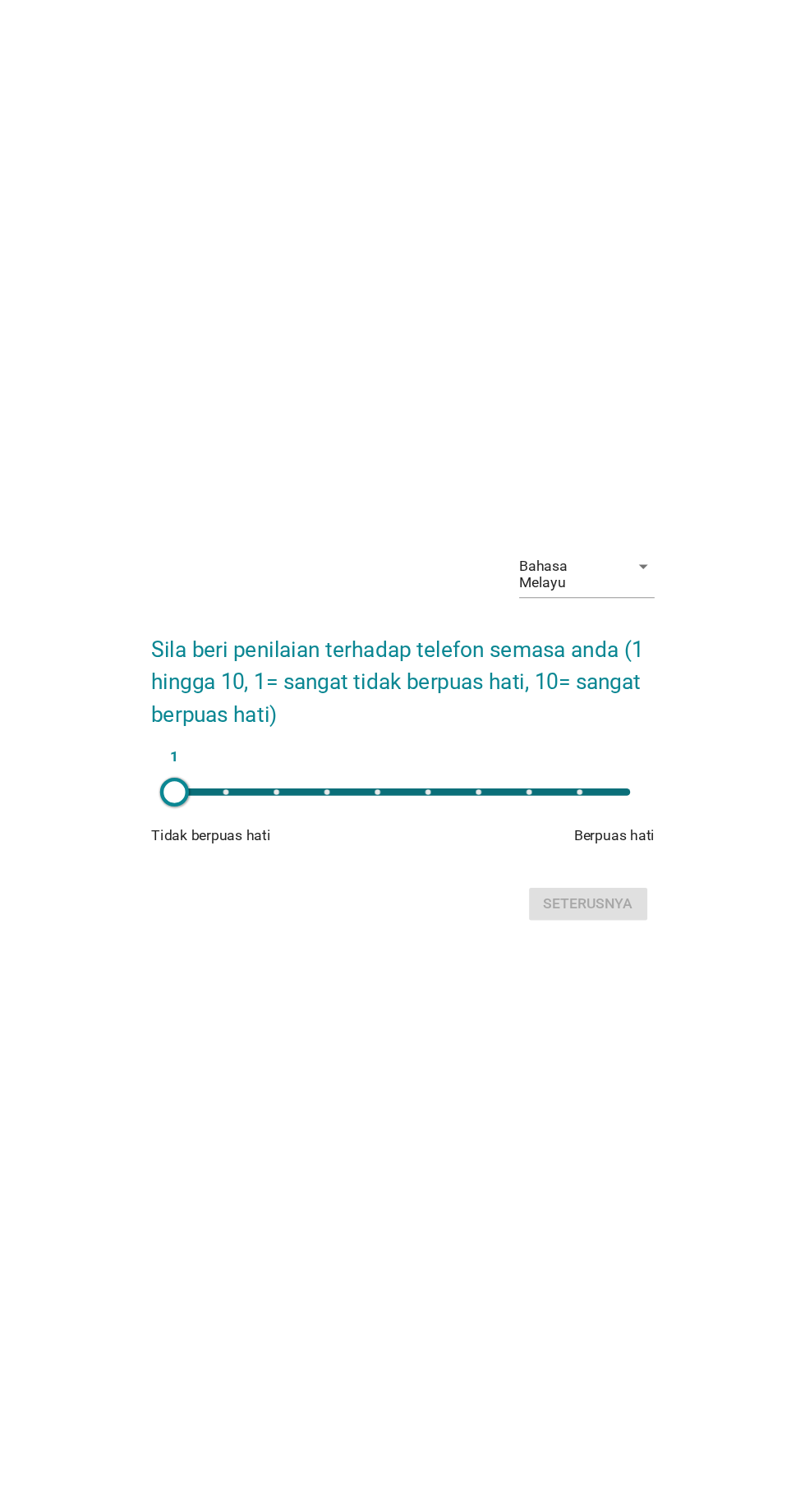
scroll to position [42, 0]
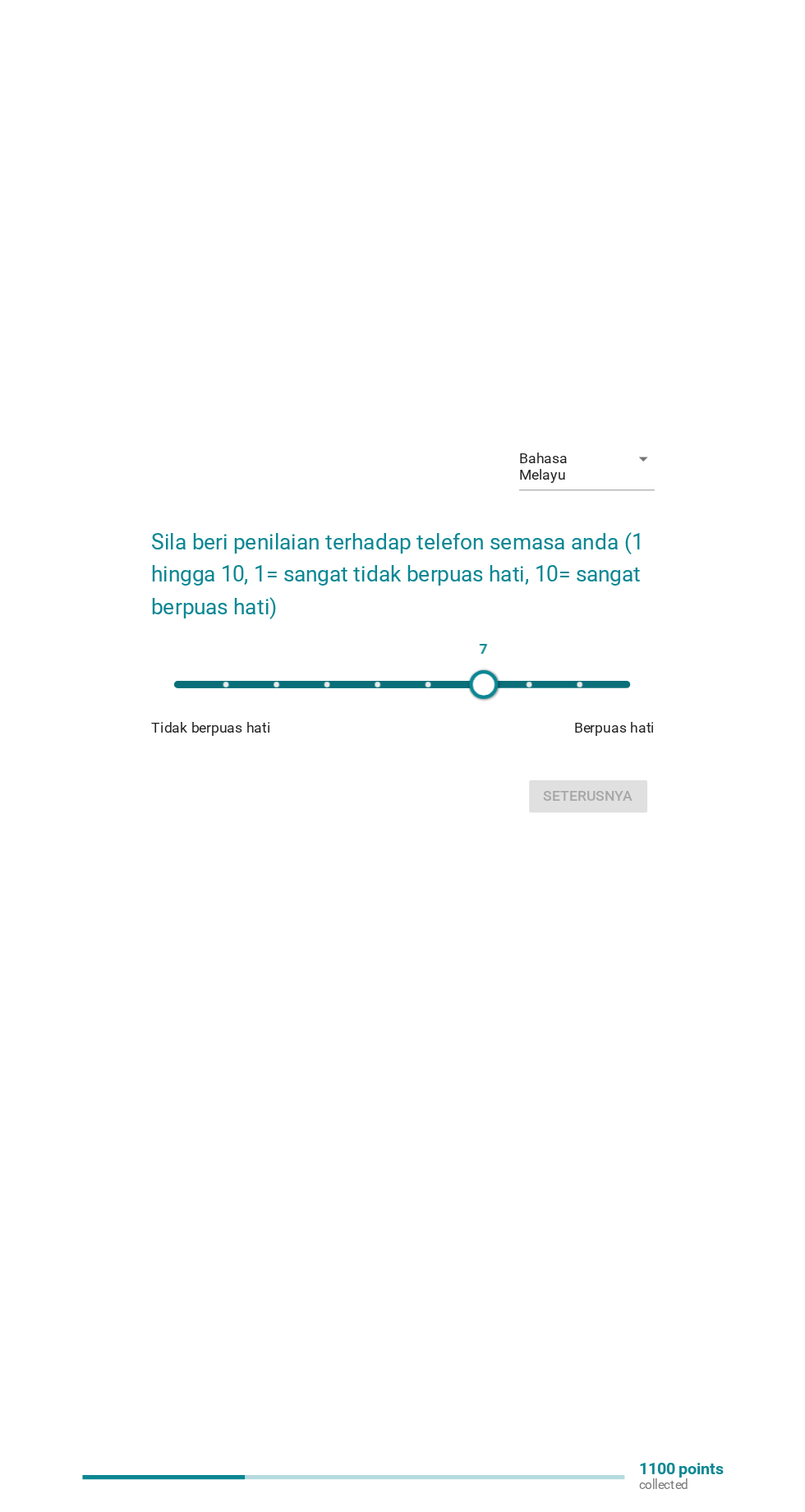
type input "8"
click at [589, 886] on button "Seterusnya" at bounding box center [571, 871] width 108 height 30
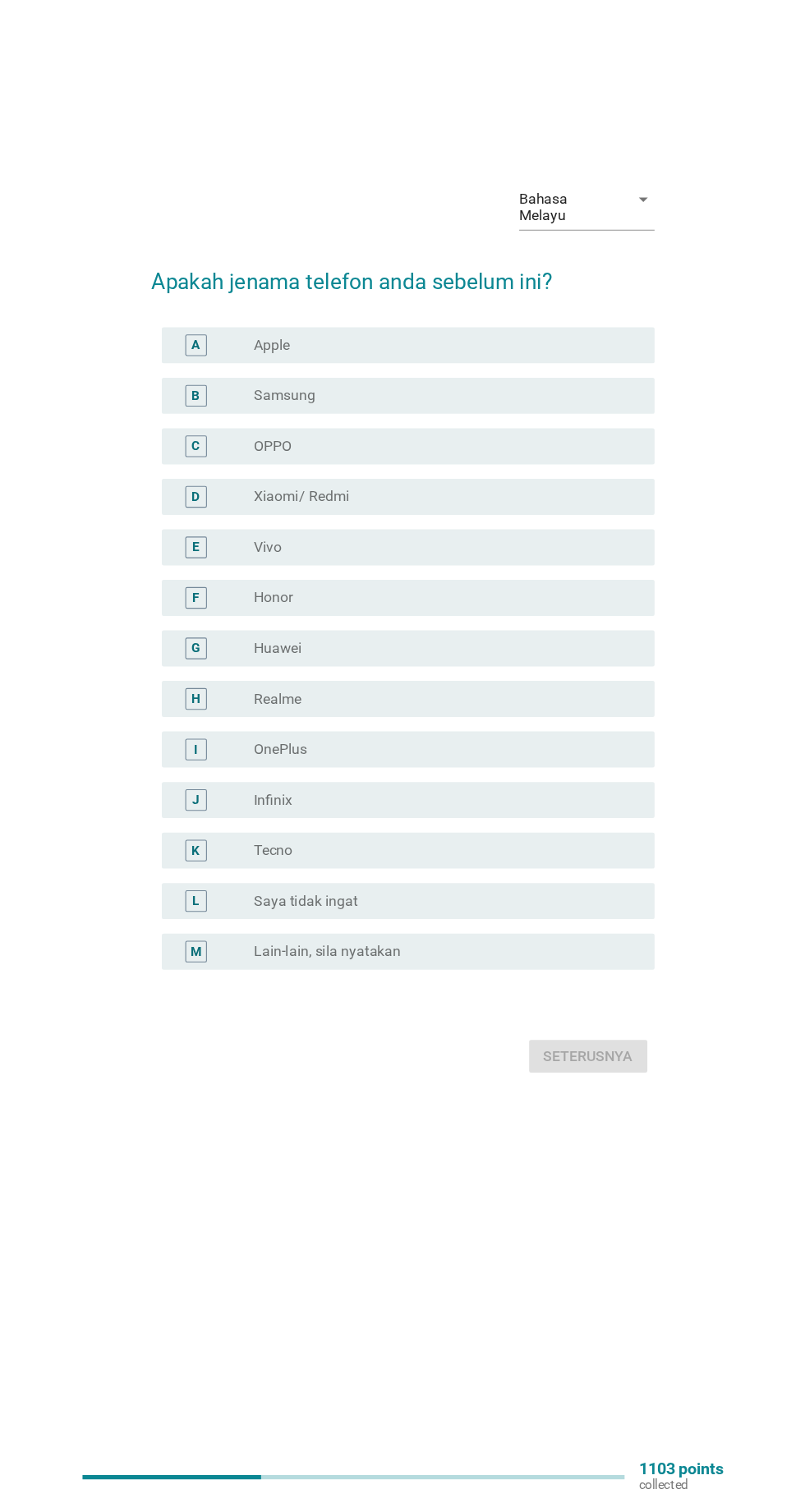
scroll to position [0, 0]
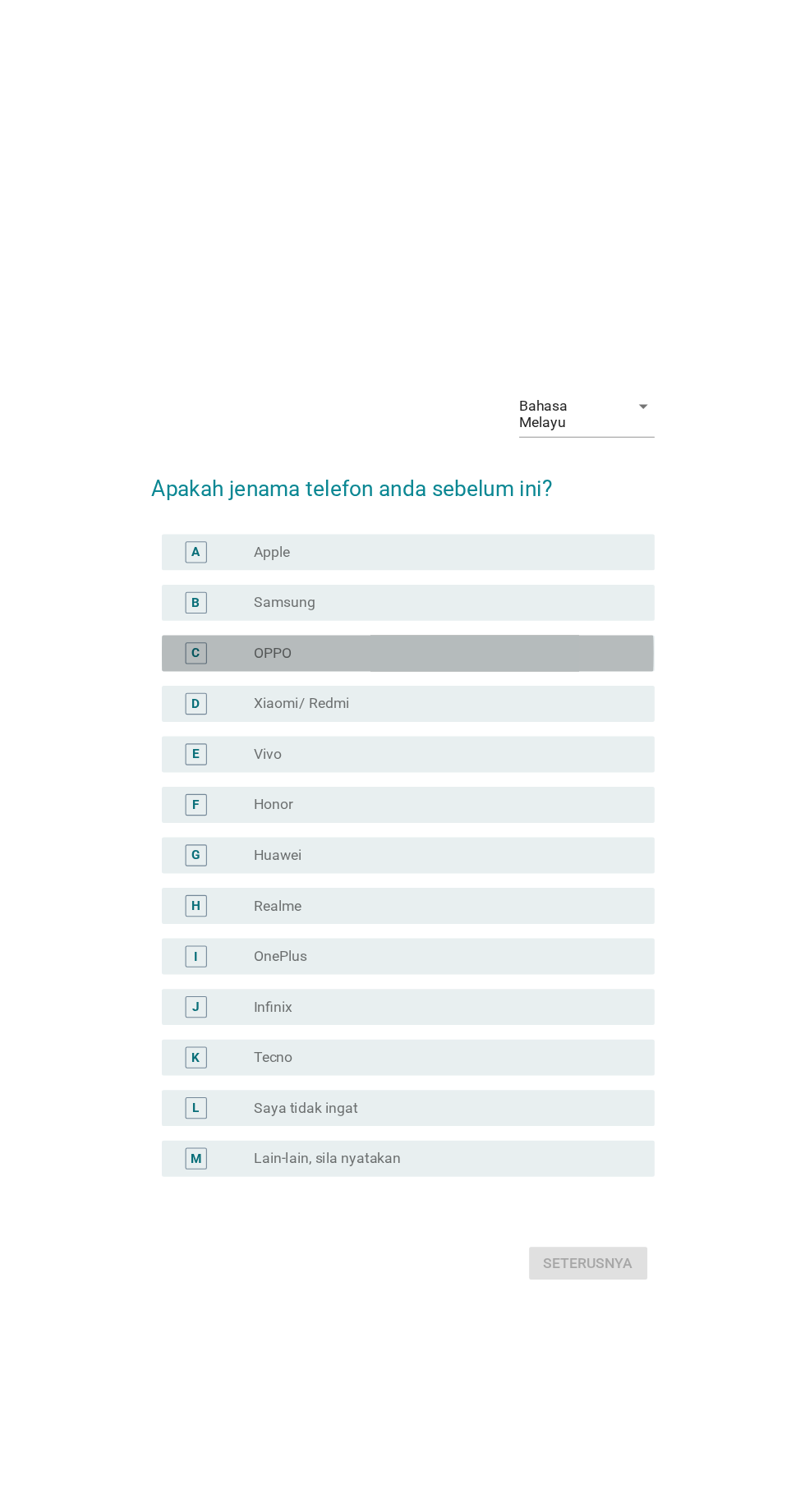
click at [287, 603] on label "OPPO" at bounding box center [284, 594] width 34 height 16
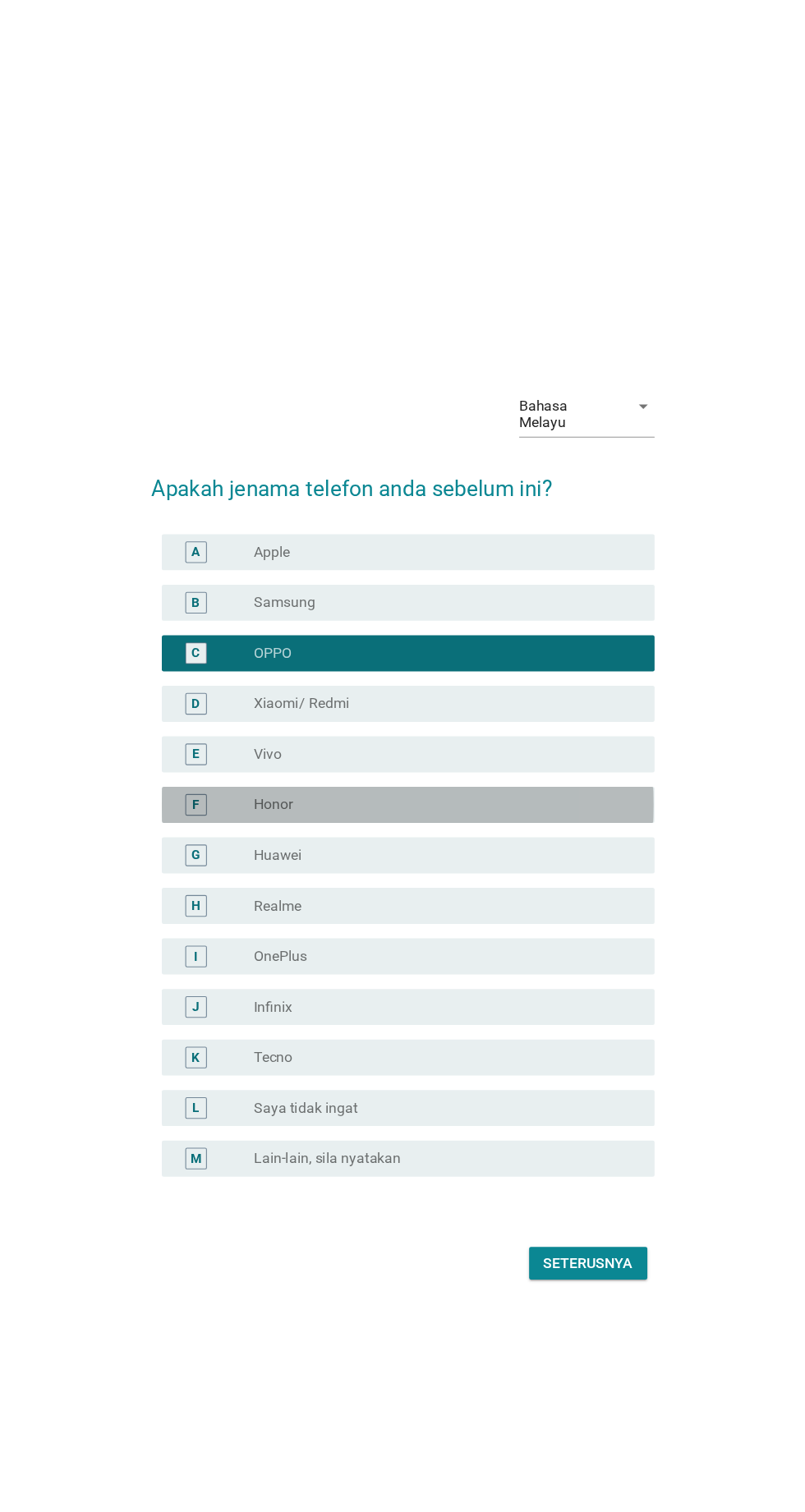
click at [281, 741] on label "Honor" at bounding box center [284, 732] width 35 height 16
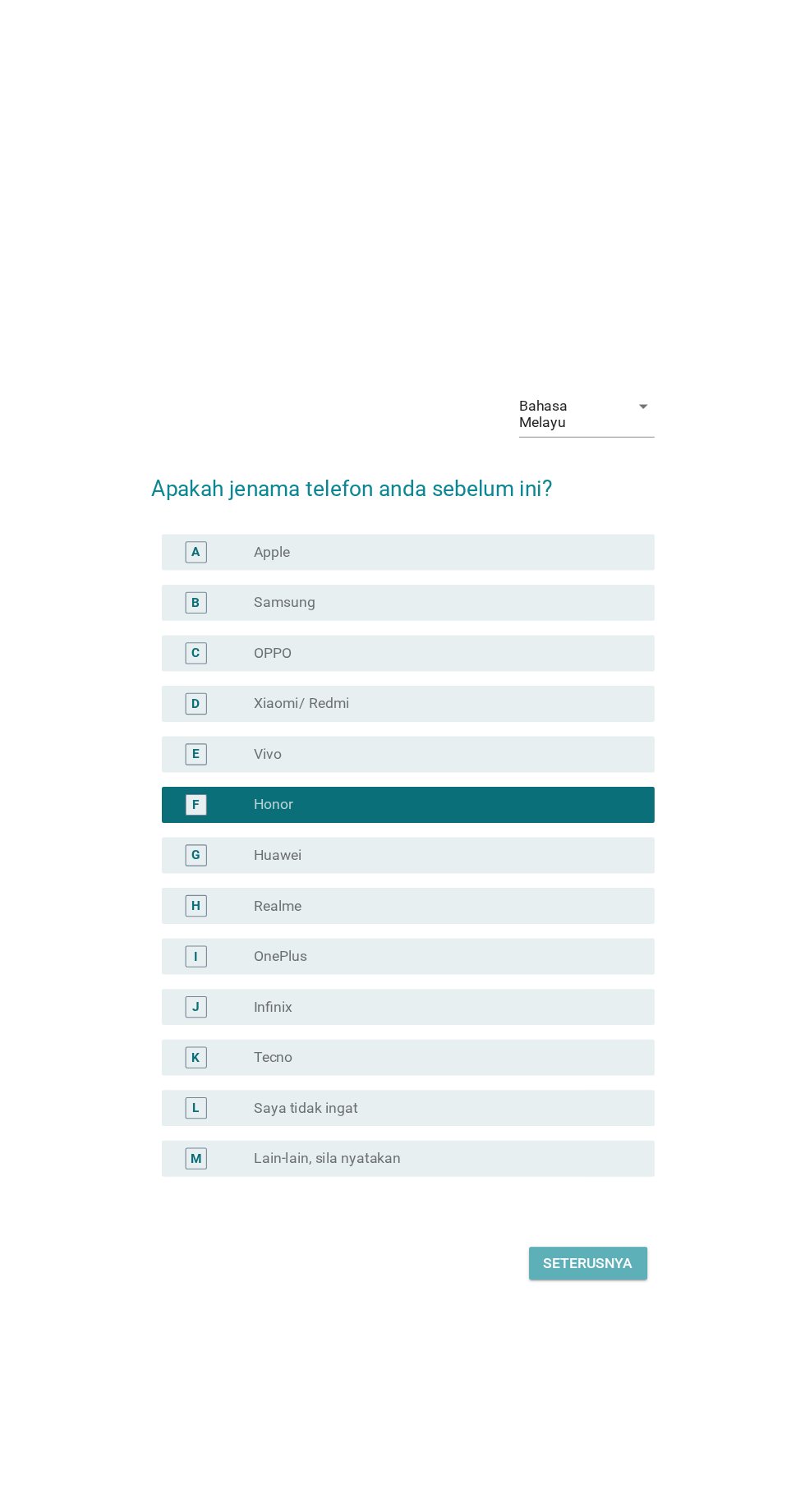
click at [571, 1160] on div "Seterusnya" at bounding box center [571, 1150] width 82 height 20
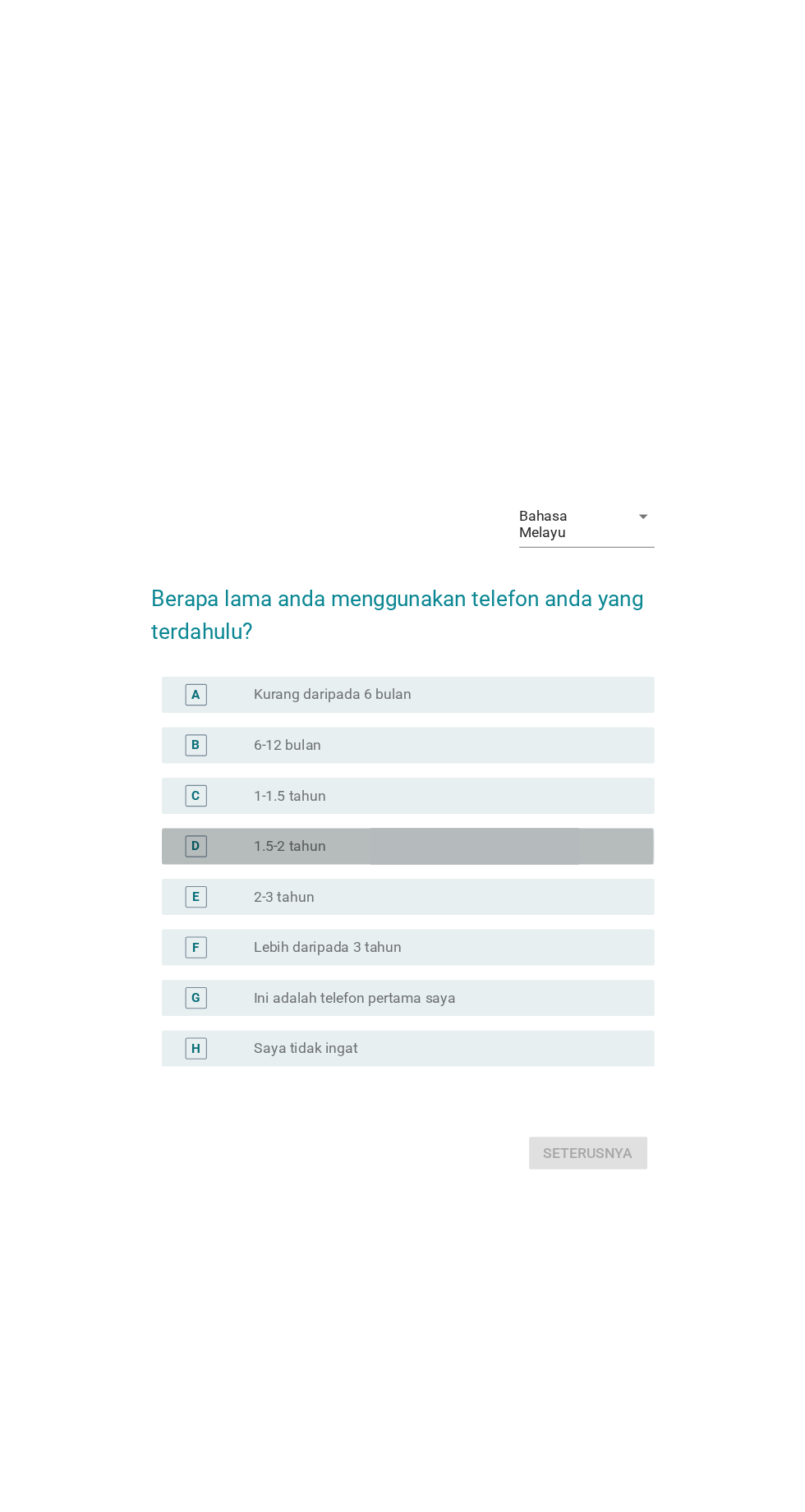
click at [290, 779] on label "1.5-2 tahun" at bounding box center [299, 771] width 65 height 16
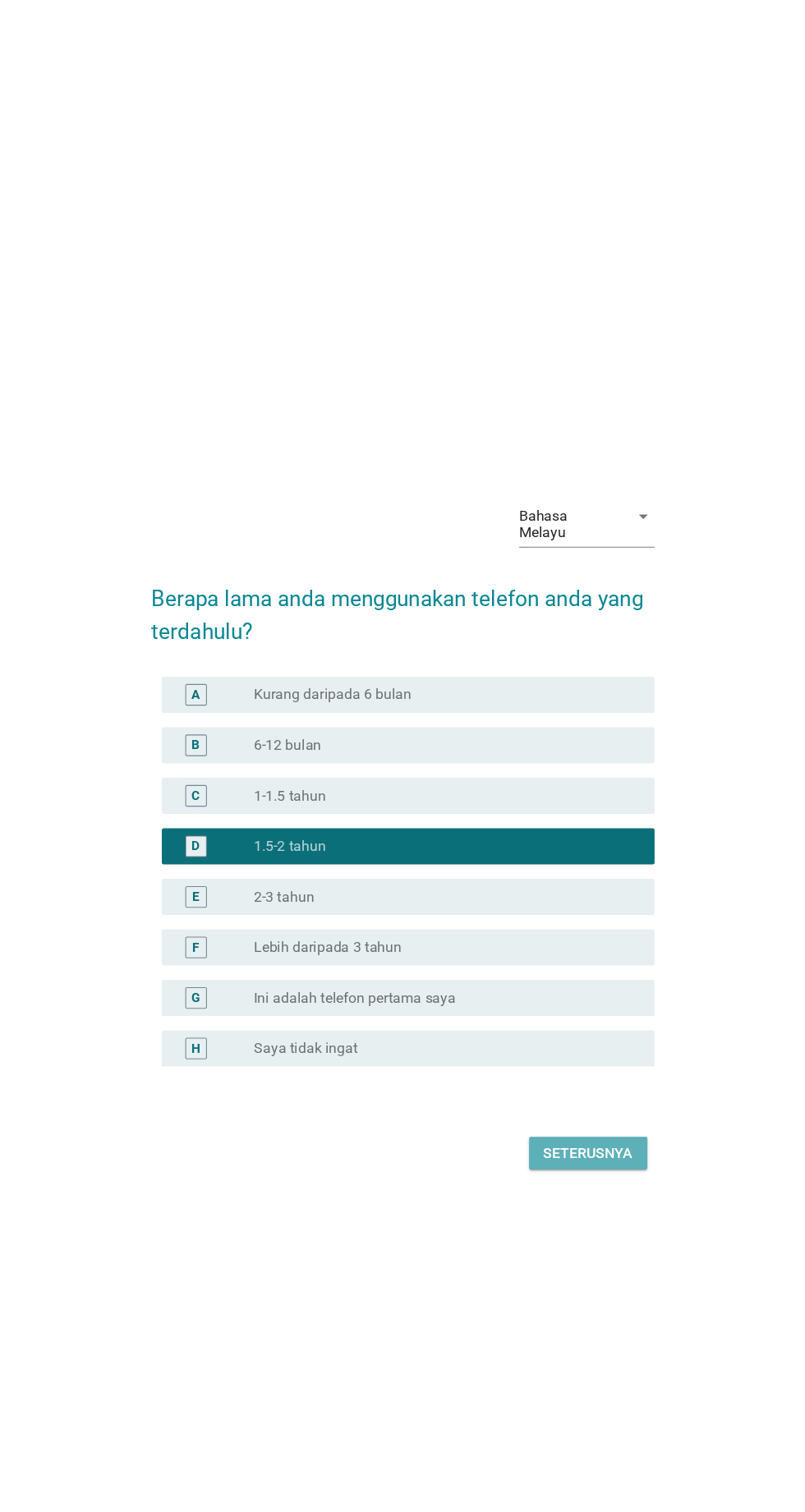
click at [573, 1059] on div "Seterusnya" at bounding box center [571, 1050] width 82 height 20
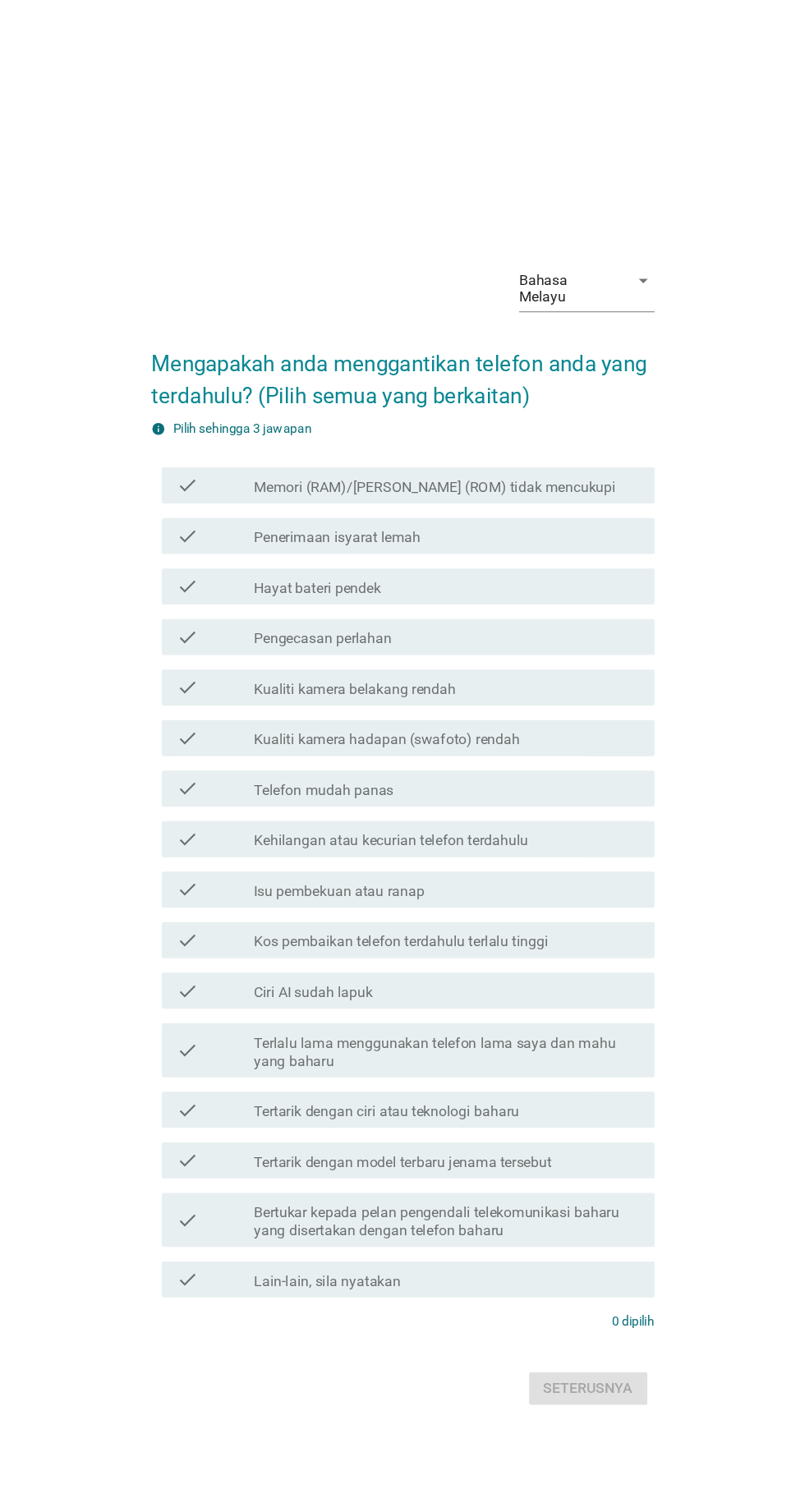
click at [309, 452] on label "Memori (RAM)/[PERSON_NAME] (ROM) tidak mencukupi" at bounding box center [432, 444] width 330 height 16
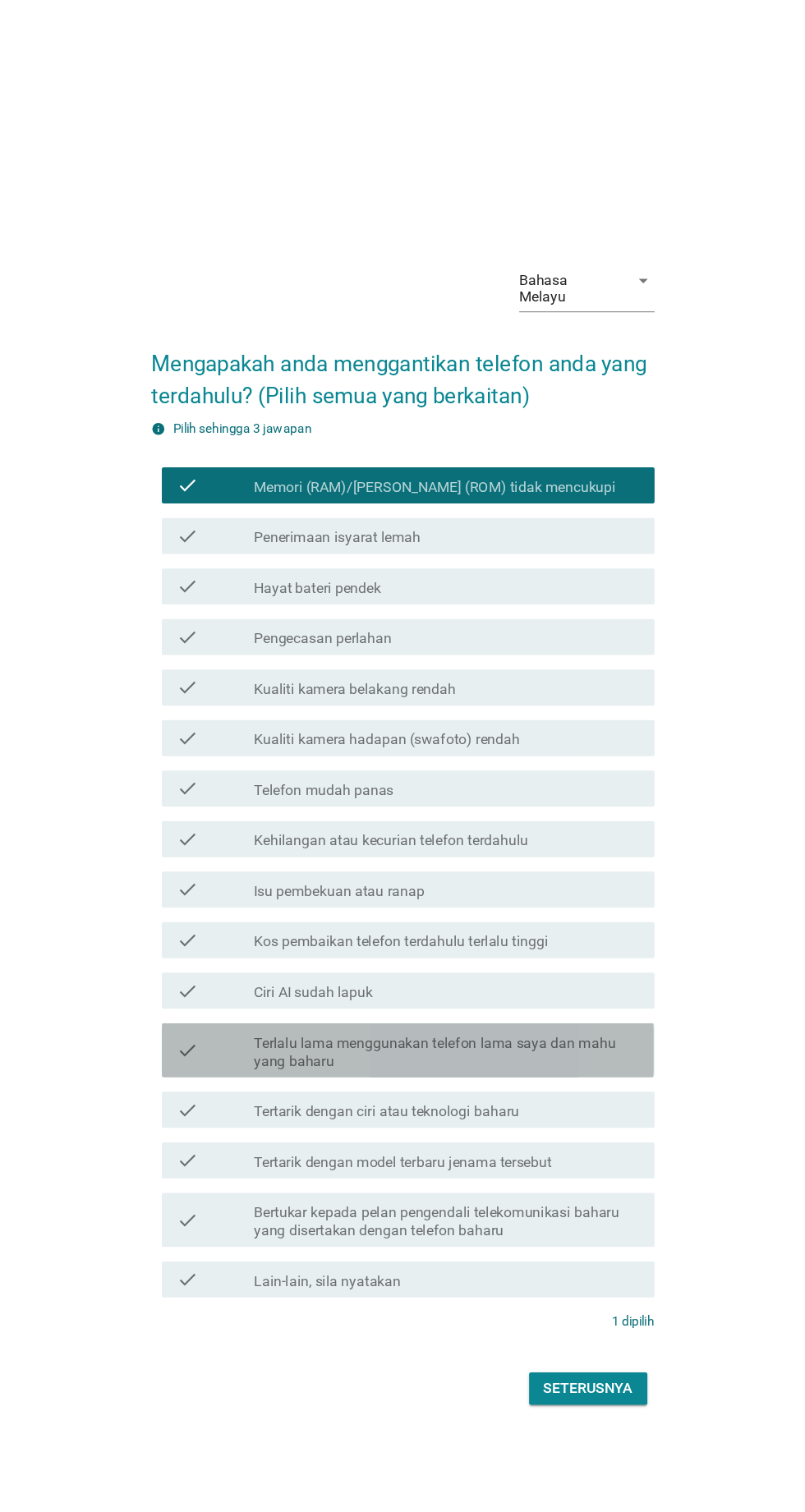
click at [532, 974] on label "Terlalu lama menggunakan telefon lama saya dan mahu yang baharu" at bounding box center [443, 957] width 351 height 33
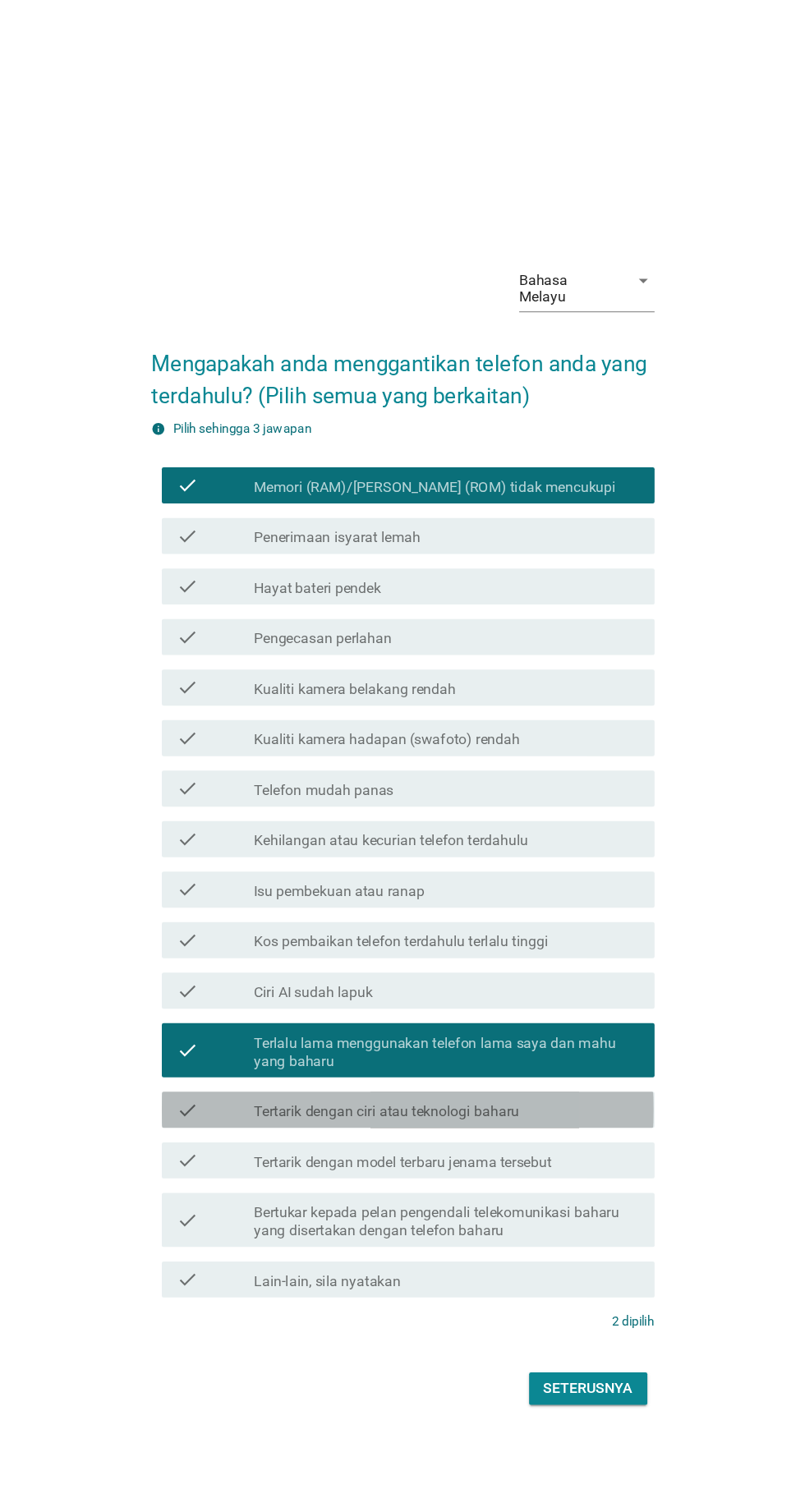
click at [558, 1020] on div "check_box_outline_blank Tertarik dengan ciri atau teknologi baharu" at bounding box center [443, 1010] width 351 height 20
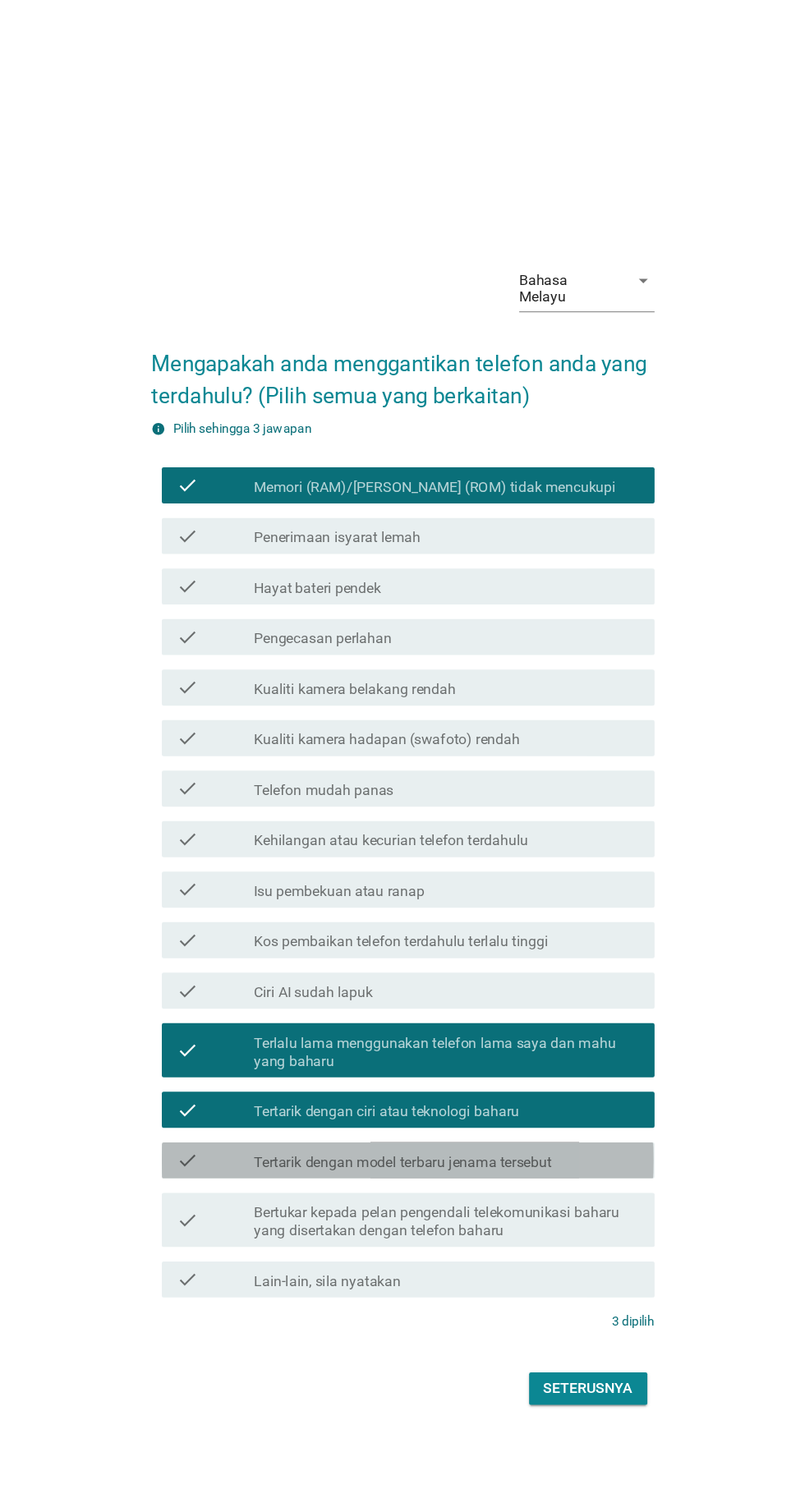
click at [535, 1067] on label "Tertarik dengan model terbaru jenama tersebut" at bounding box center [402, 1058] width 271 height 16
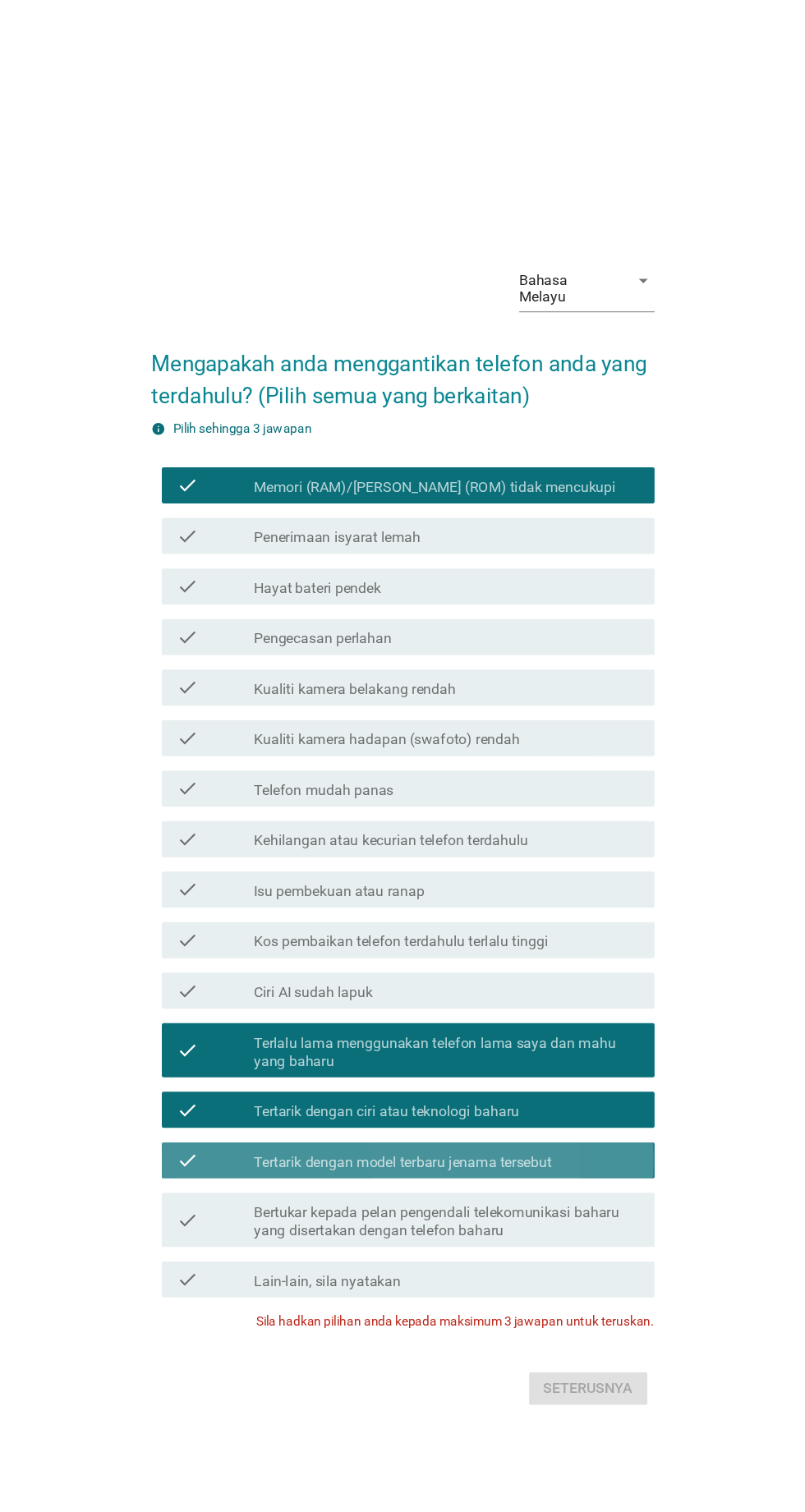
click at [535, 1067] on label "Tertarik dengan model terbaru jenama tersebut" at bounding box center [402, 1058] width 271 height 16
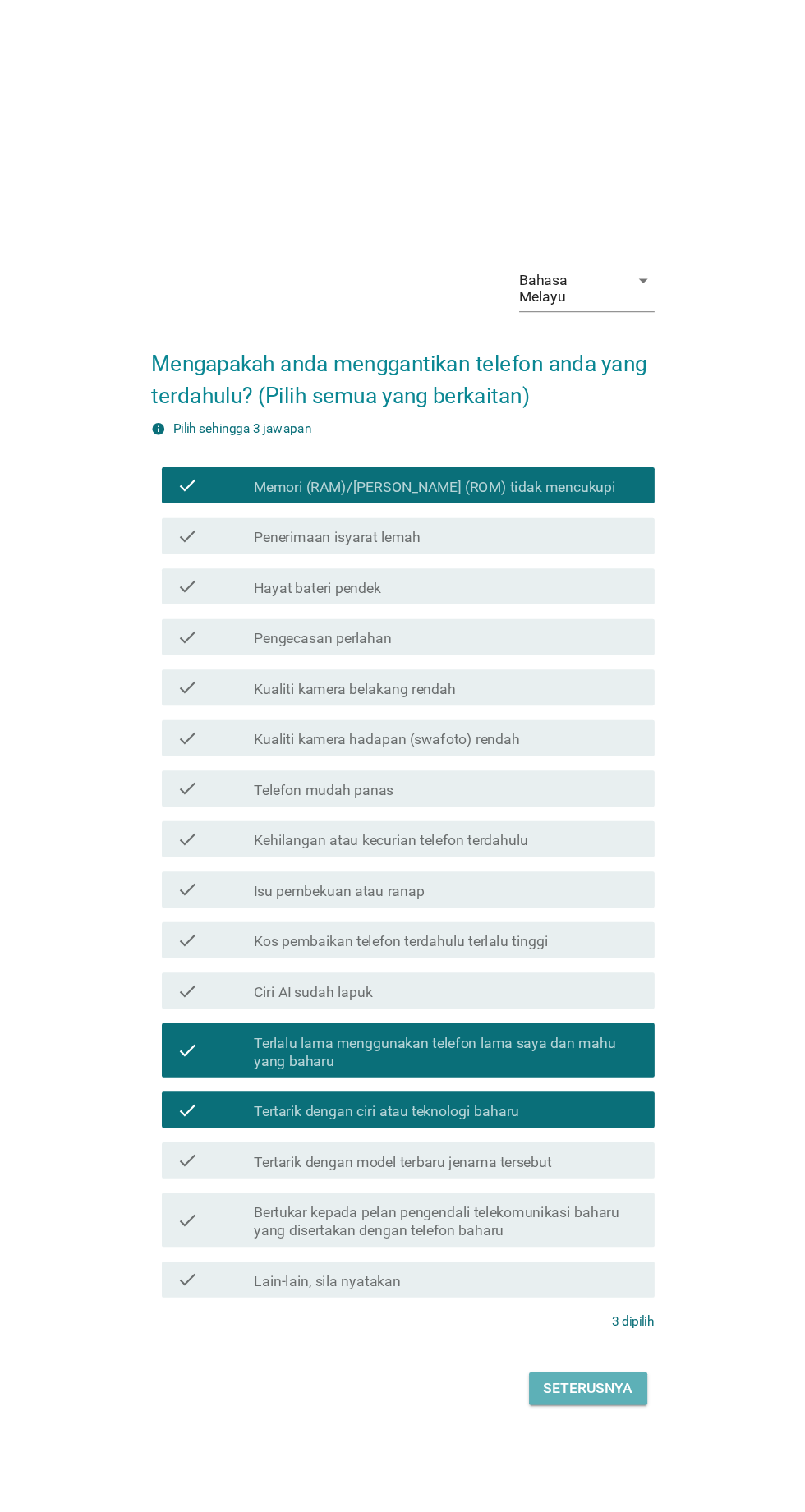
click at [579, 1274] on div "Seterusnya" at bounding box center [571, 1265] width 82 height 20
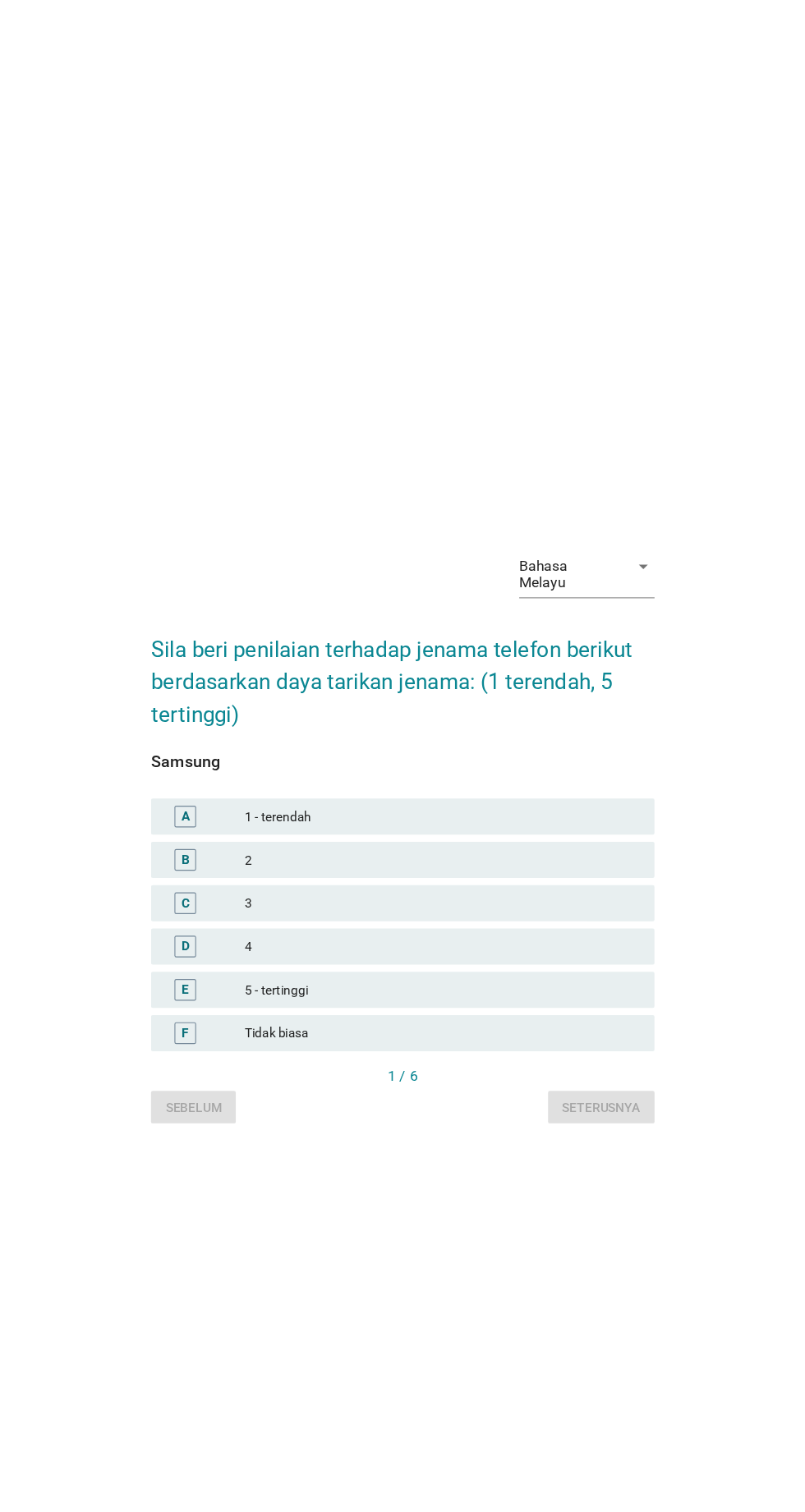
click at [492, 912] on div "5 - tertinggi" at bounding box center [438, 902] width 359 height 20
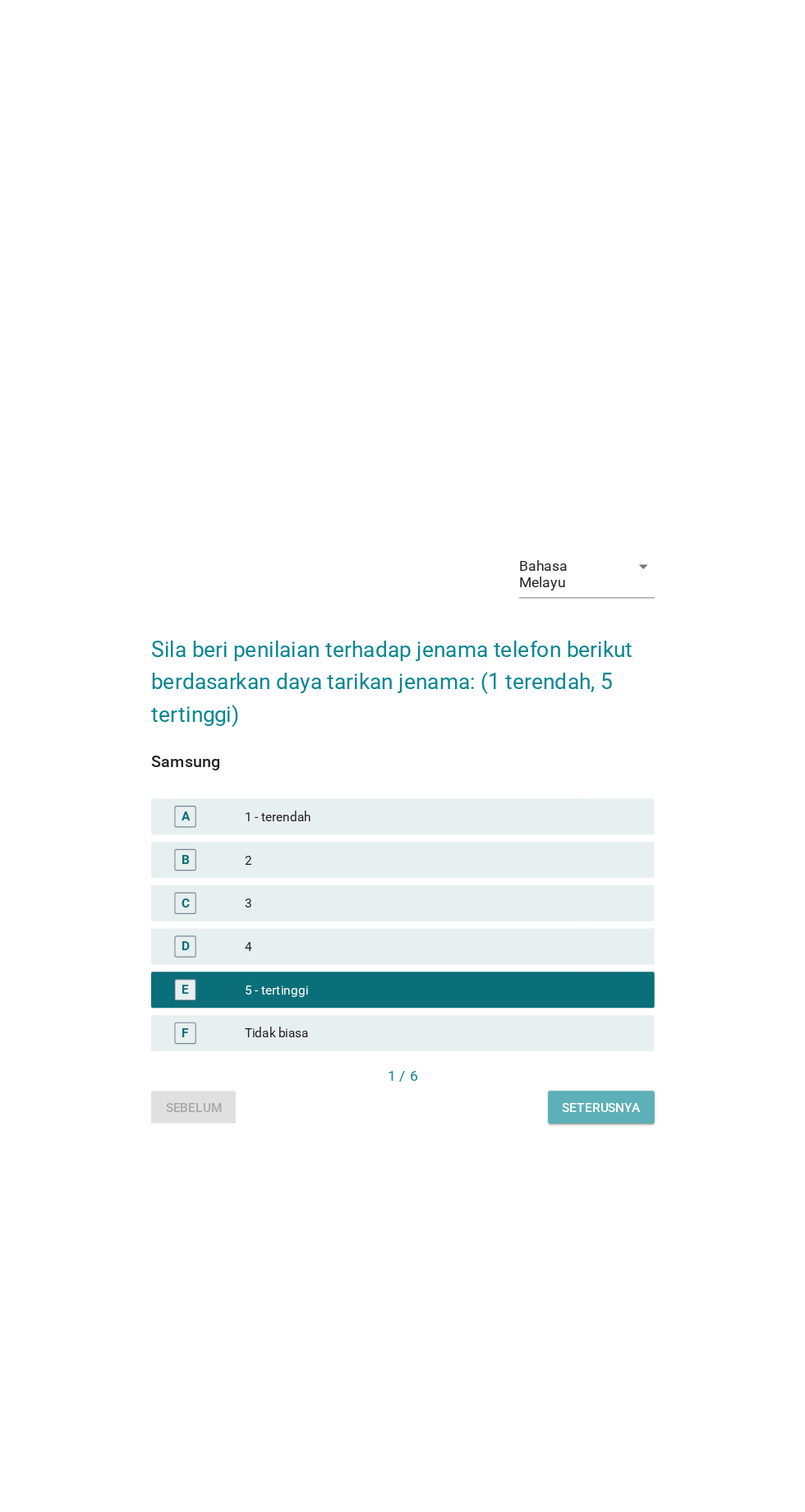
click at [610, 1023] on button "Seterusnya" at bounding box center [584, 1007] width 97 height 30
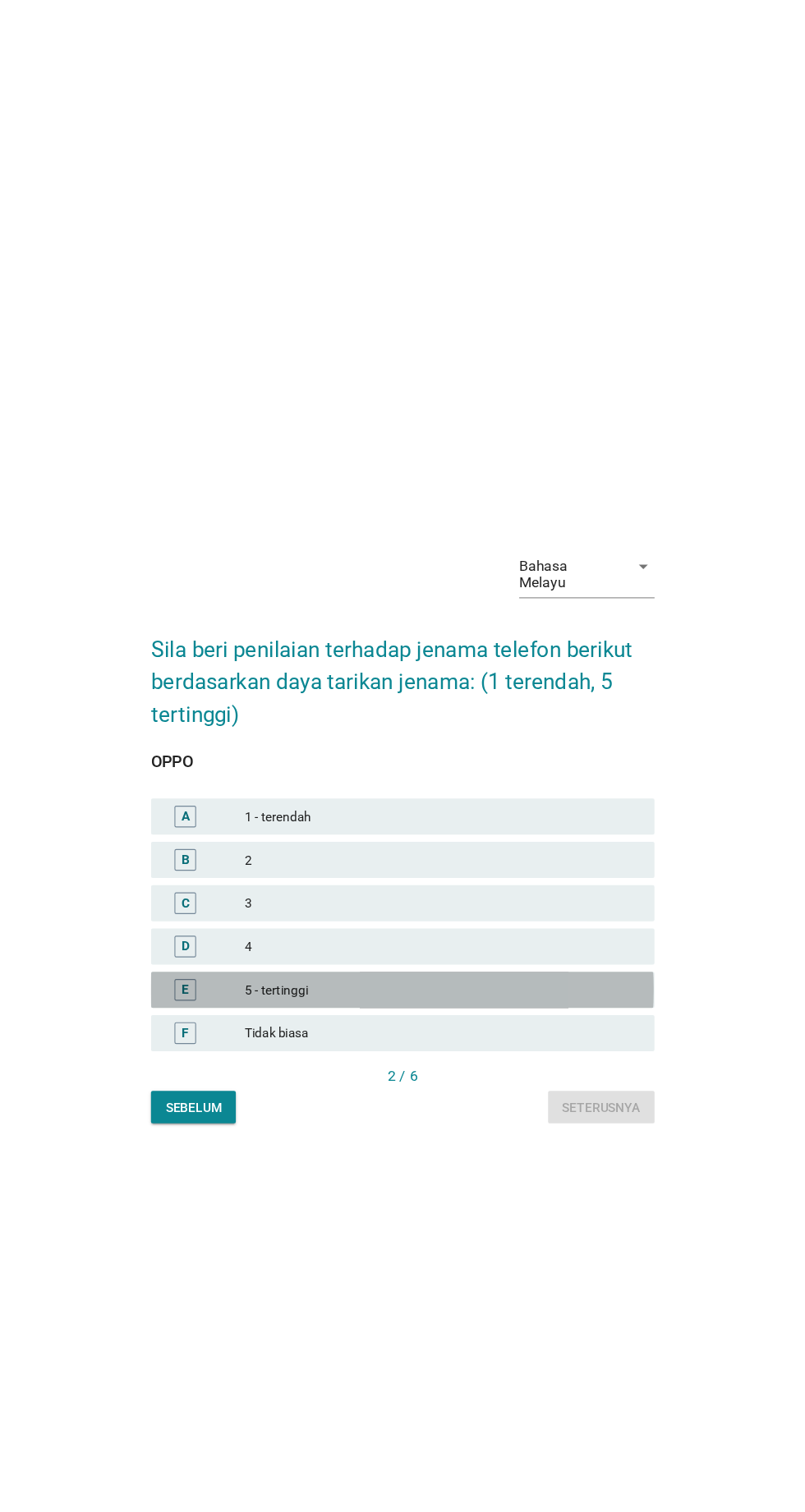
click at [504, 912] on div "5 - tertinggi" at bounding box center [438, 902] width 359 height 20
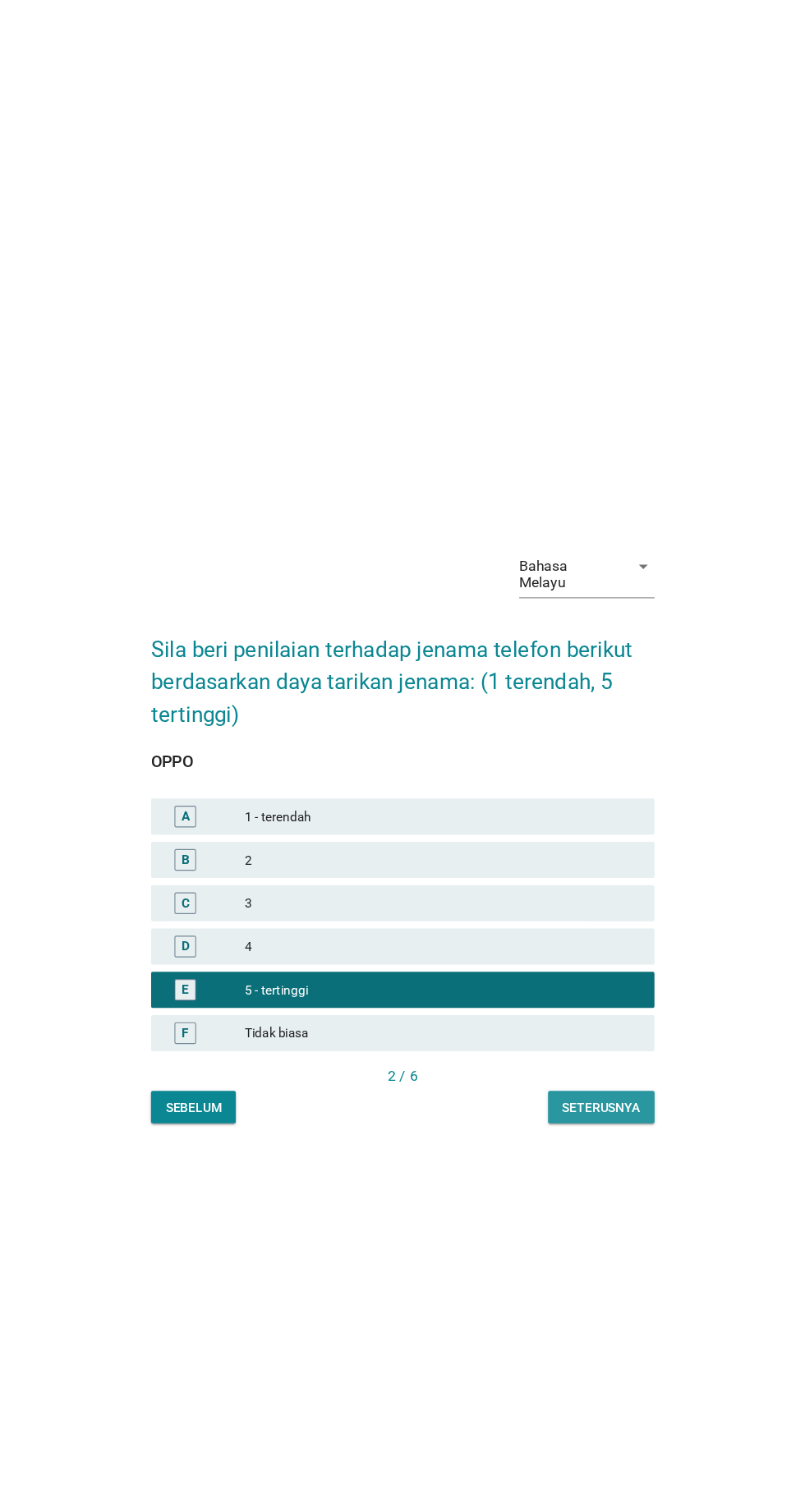
click at [593, 1023] on button "Seterusnya" at bounding box center [584, 1007] width 97 height 30
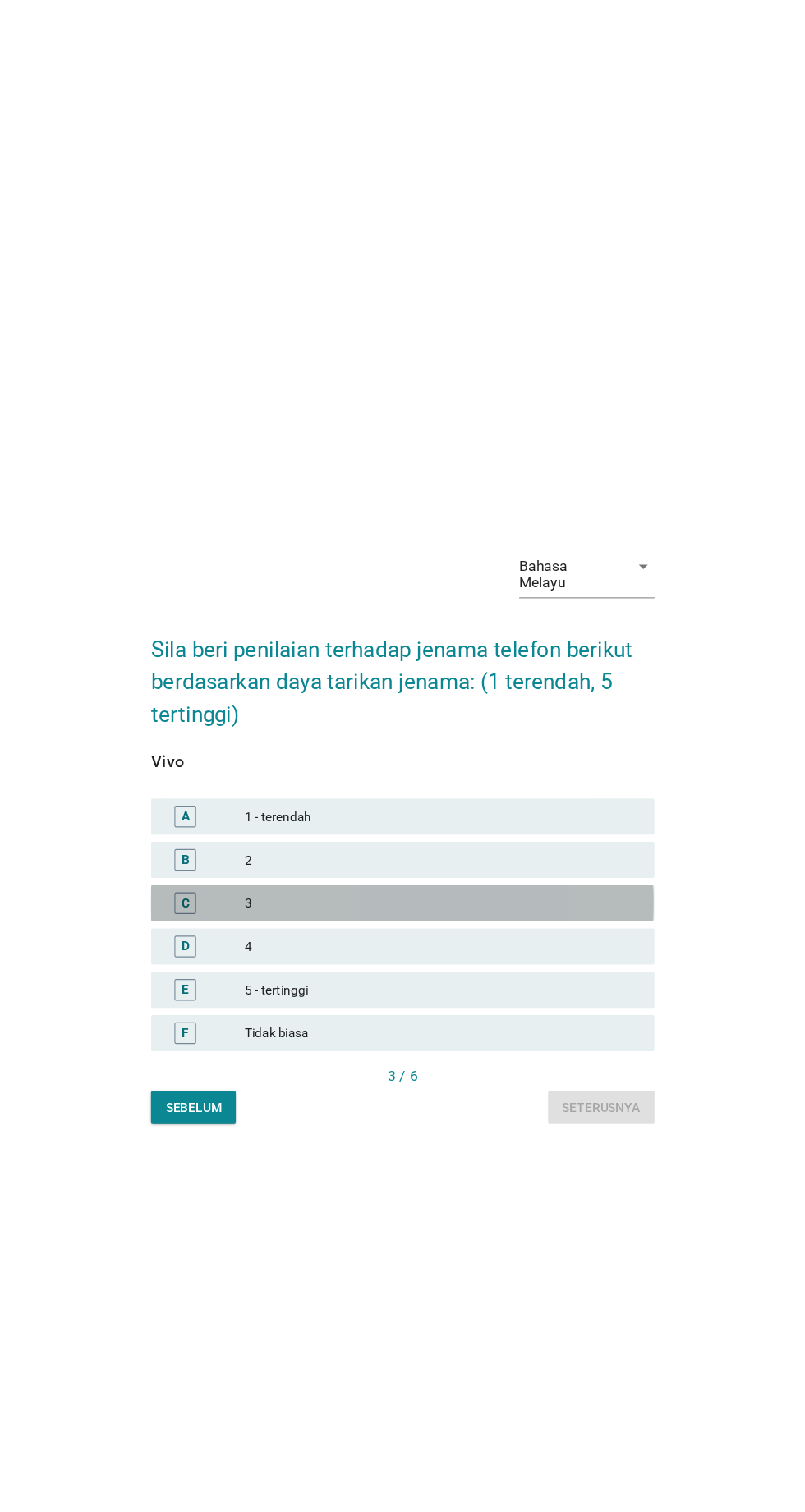
click at [518, 833] on div "3" at bounding box center [438, 823] width 359 height 20
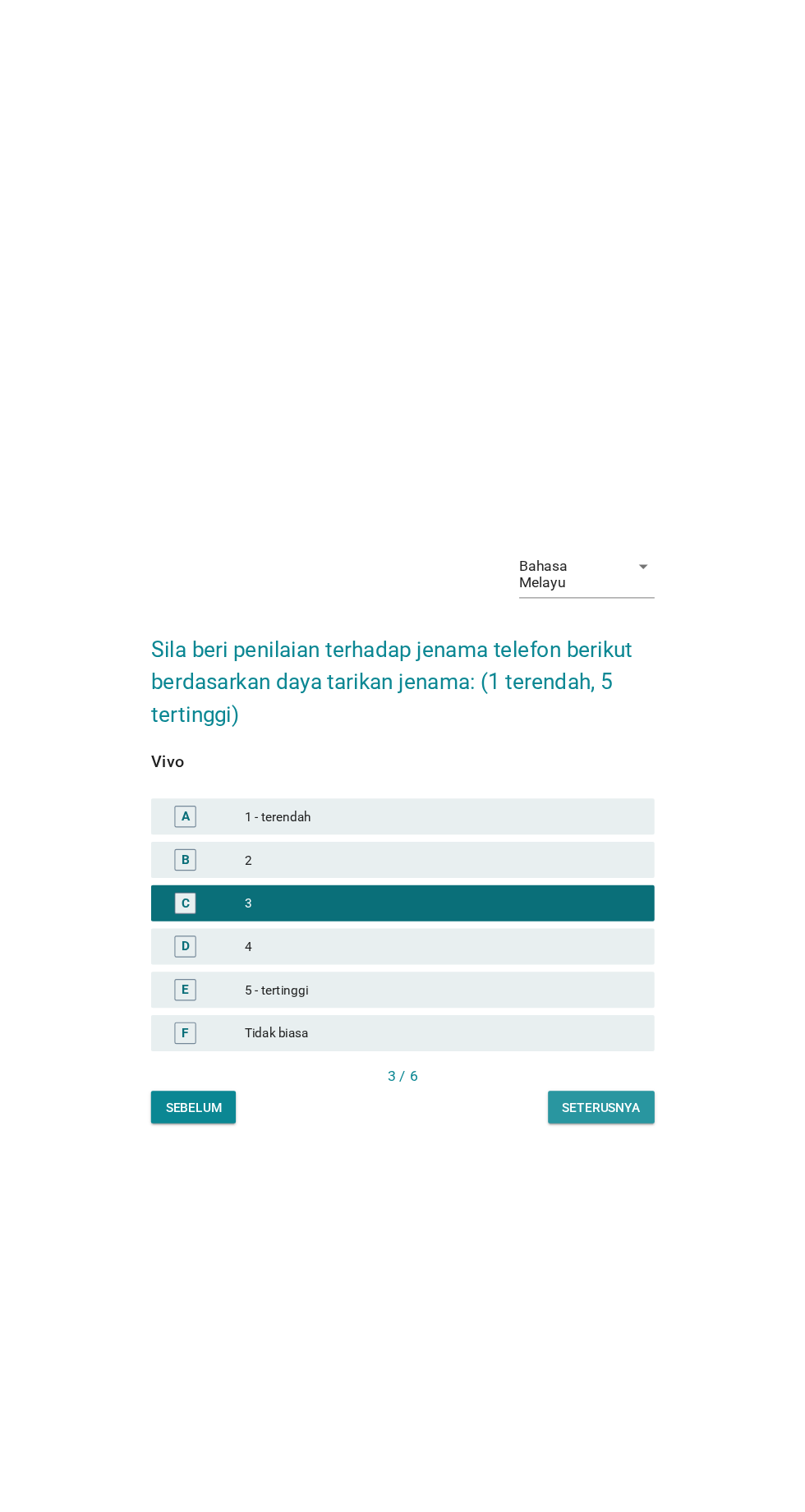
click at [591, 1017] on div "Seterusnya" at bounding box center [583, 1008] width 71 height 17
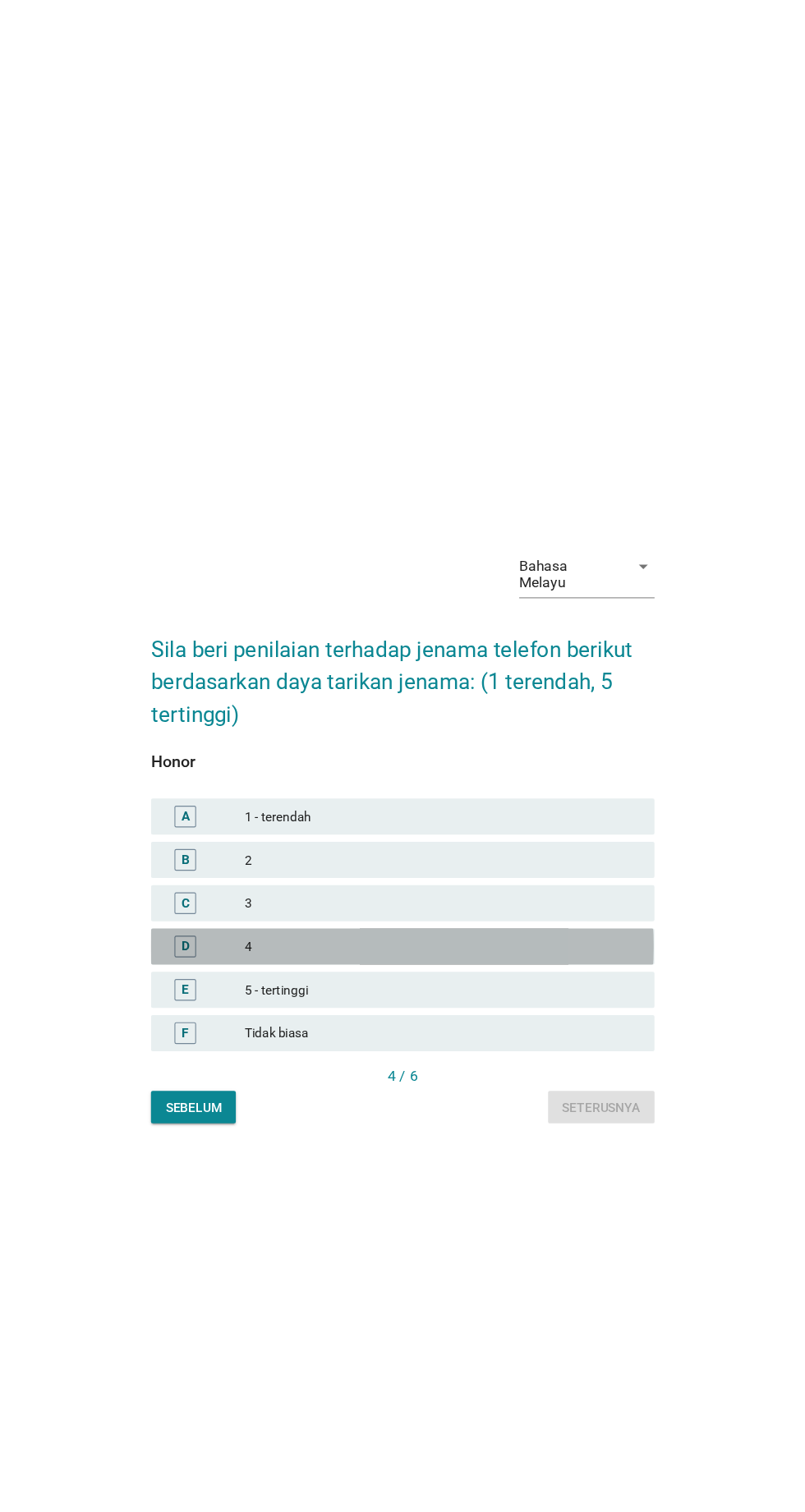
click at [502, 872] on div "4" at bounding box center [438, 862] width 359 height 20
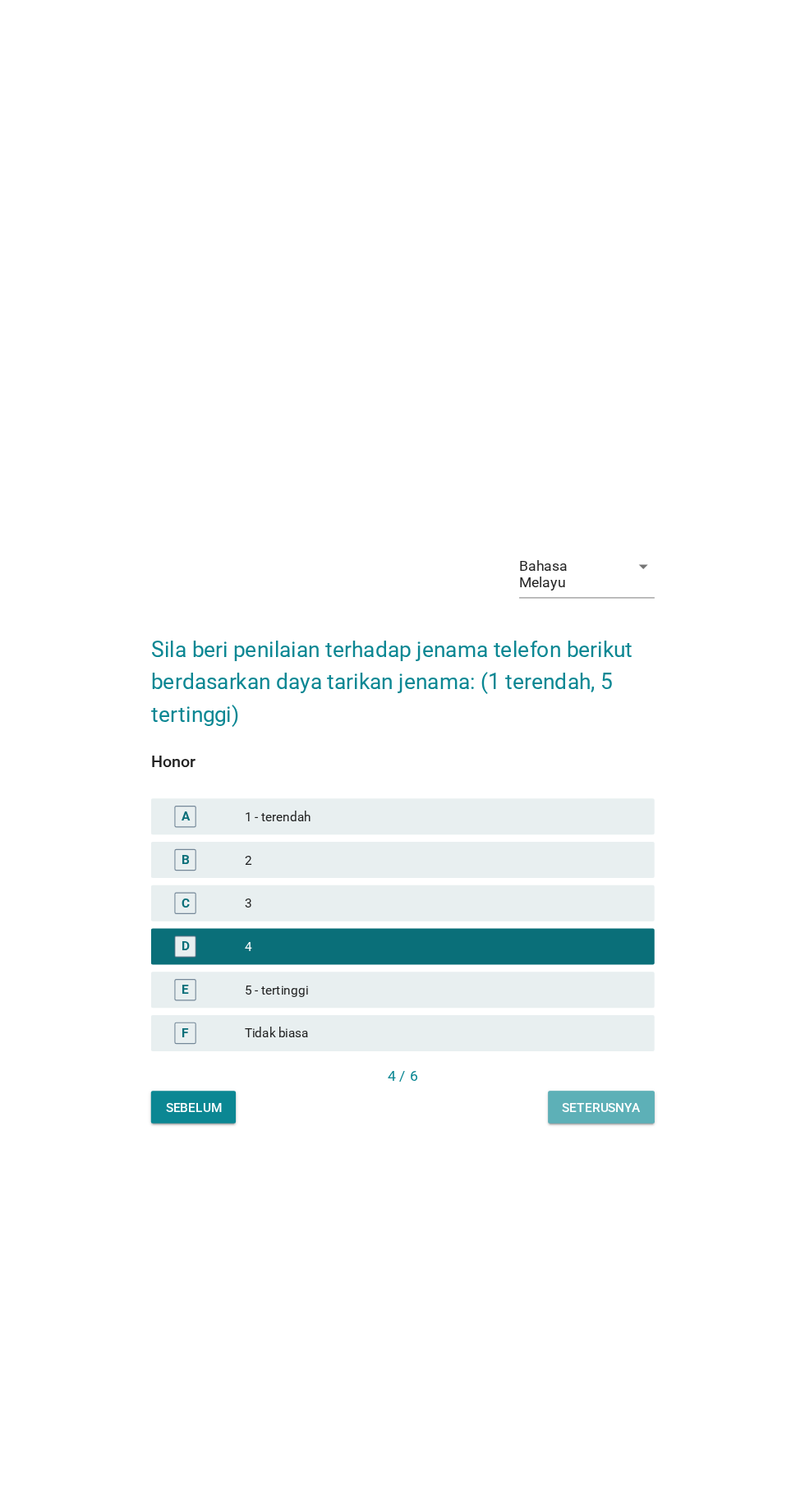
click at [609, 1023] on button "Seterusnya" at bounding box center [584, 1007] width 97 height 30
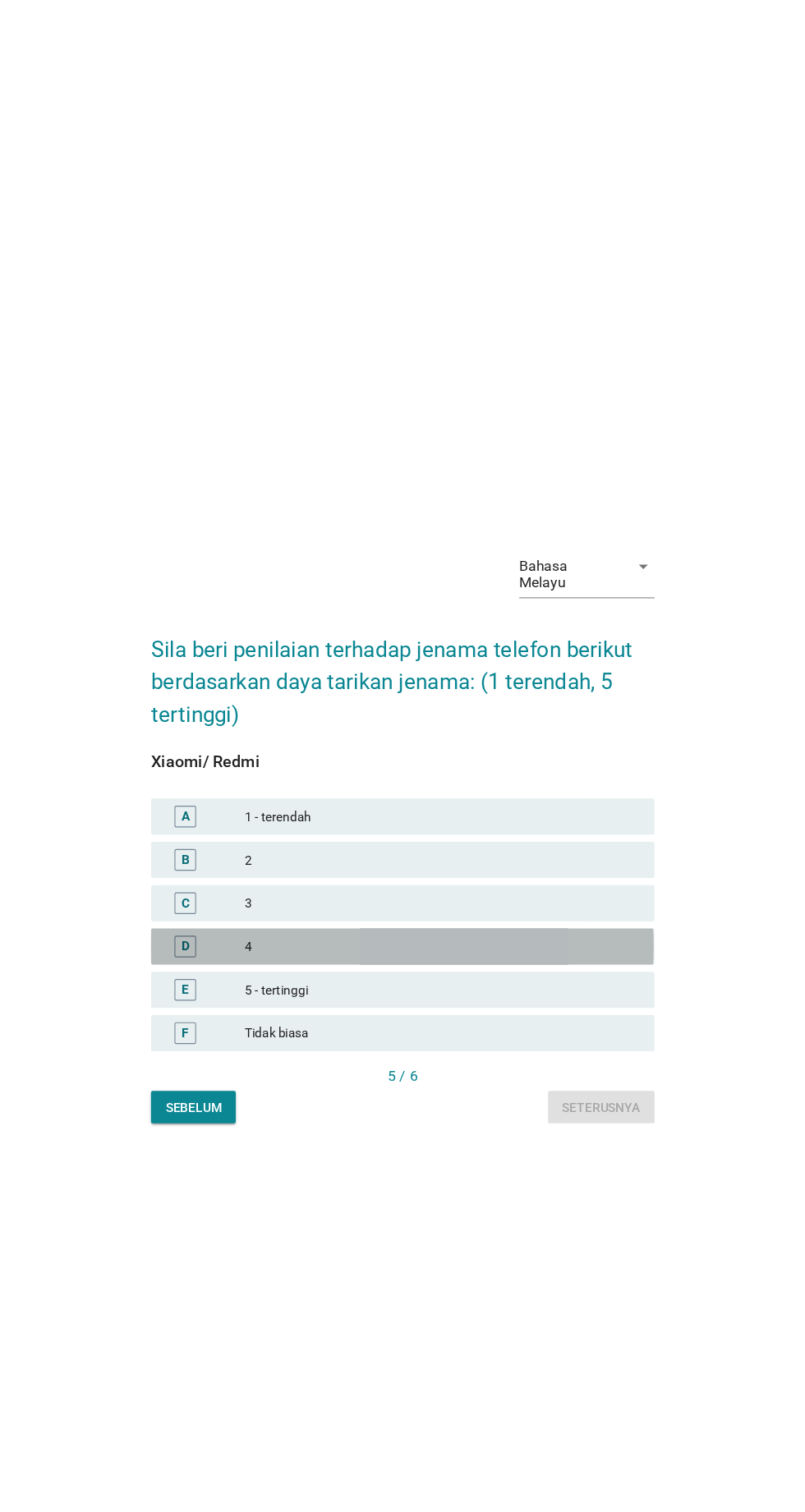
click at [502, 872] on div "4" at bounding box center [438, 862] width 359 height 20
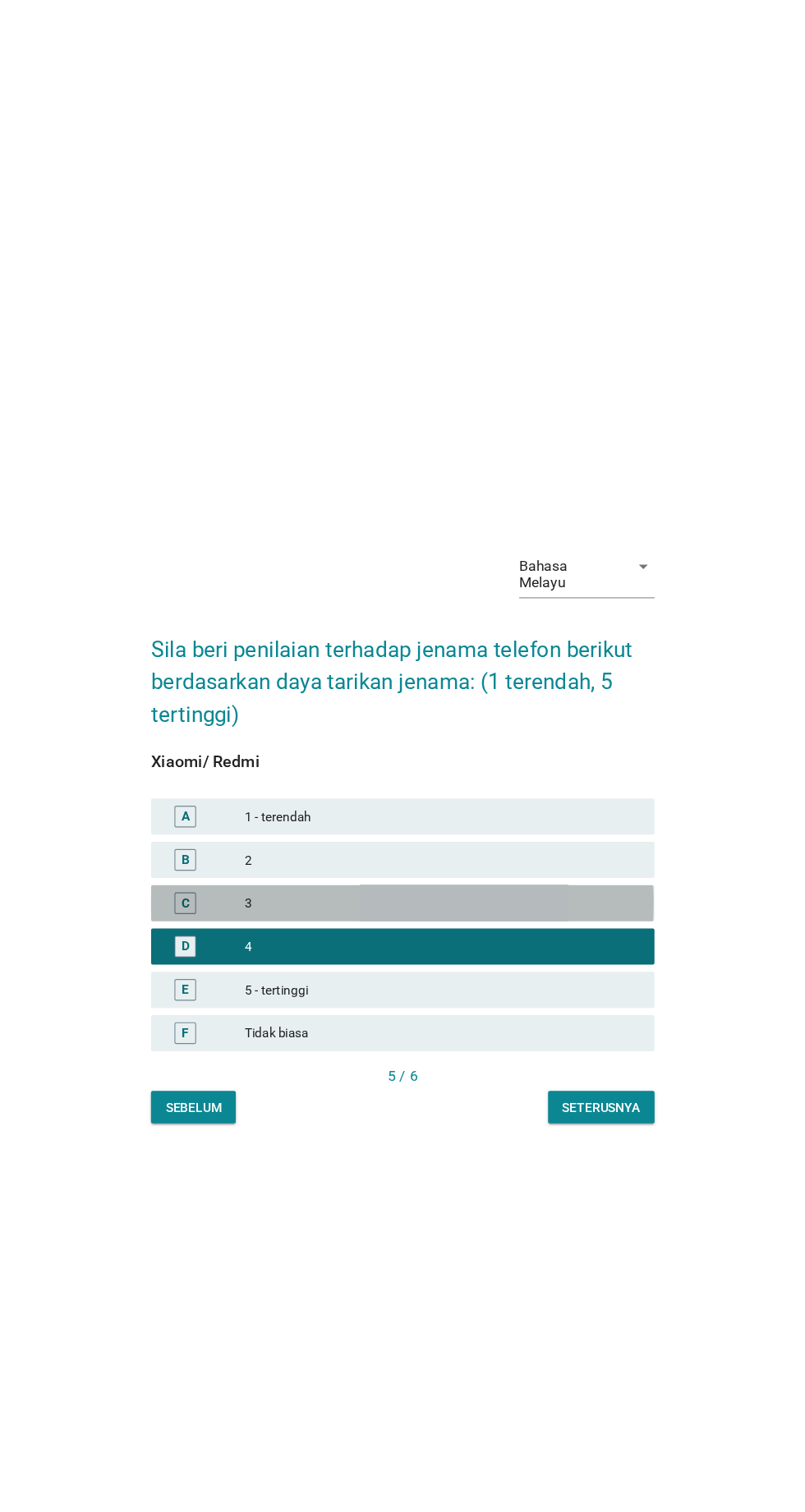
click at [541, 833] on div "3" at bounding box center [438, 823] width 359 height 20
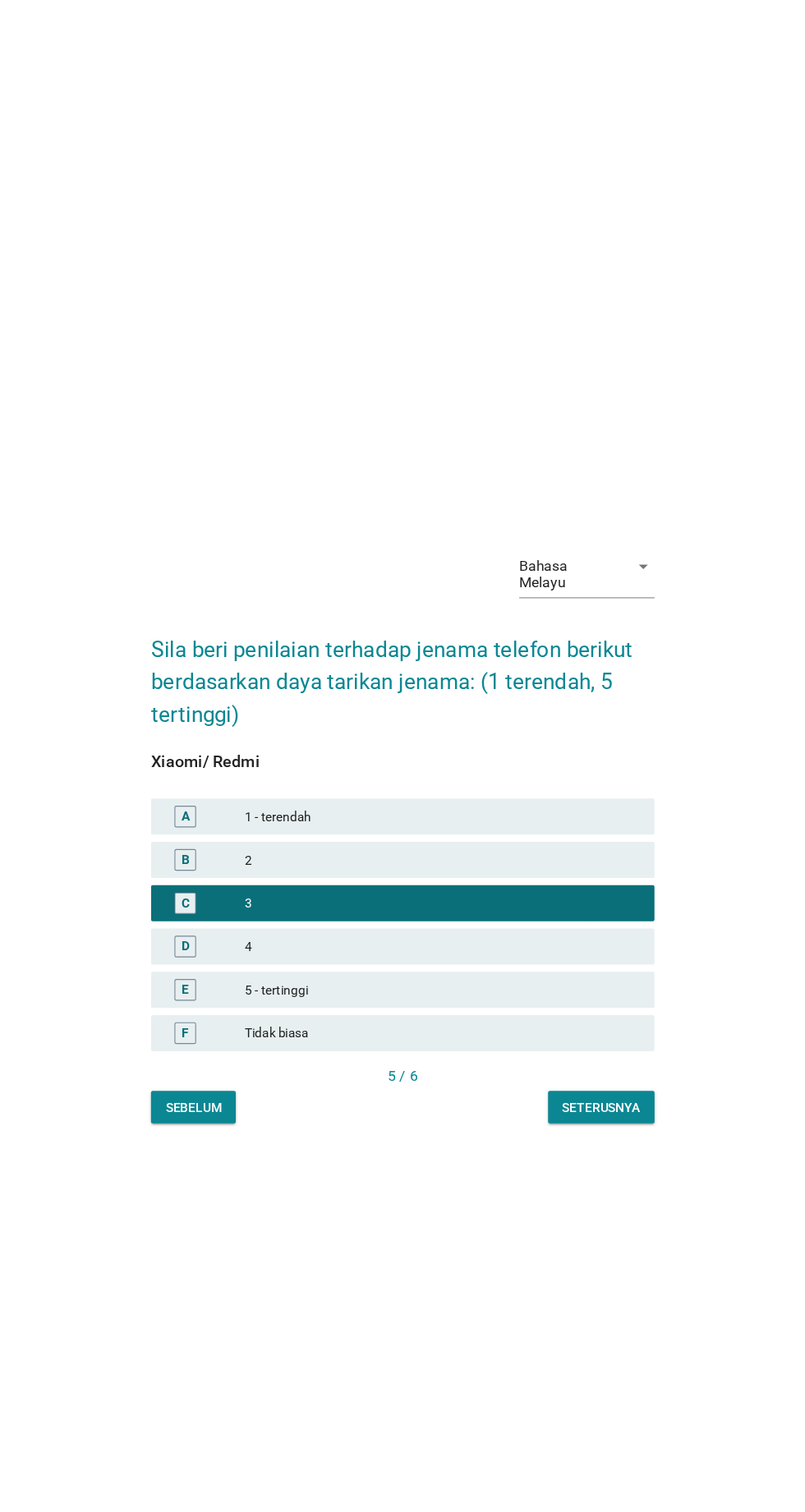
click at [545, 912] on div "5 - tertinggi" at bounding box center [438, 902] width 359 height 20
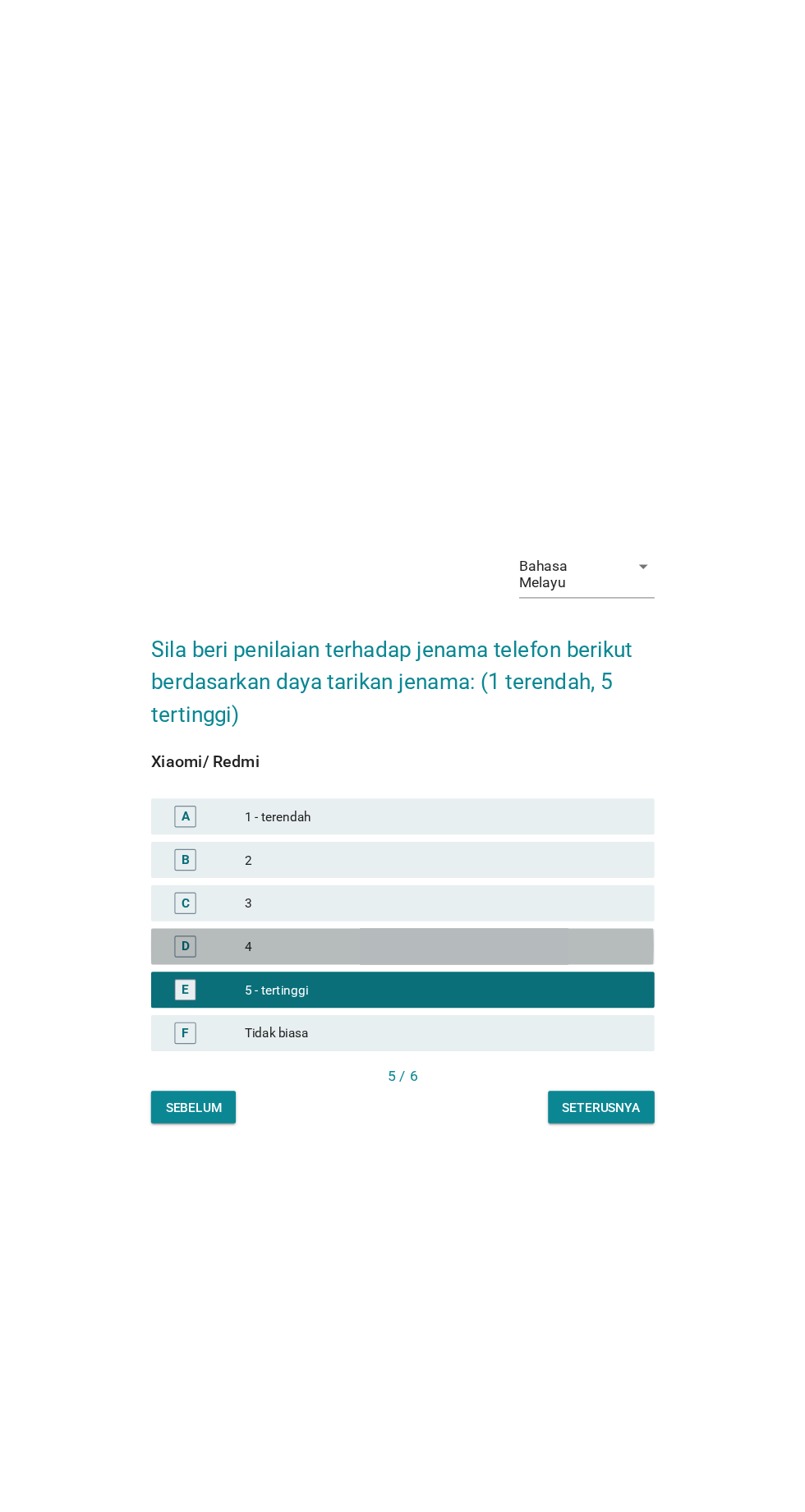
click at [543, 872] on div "4" at bounding box center [438, 862] width 359 height 20
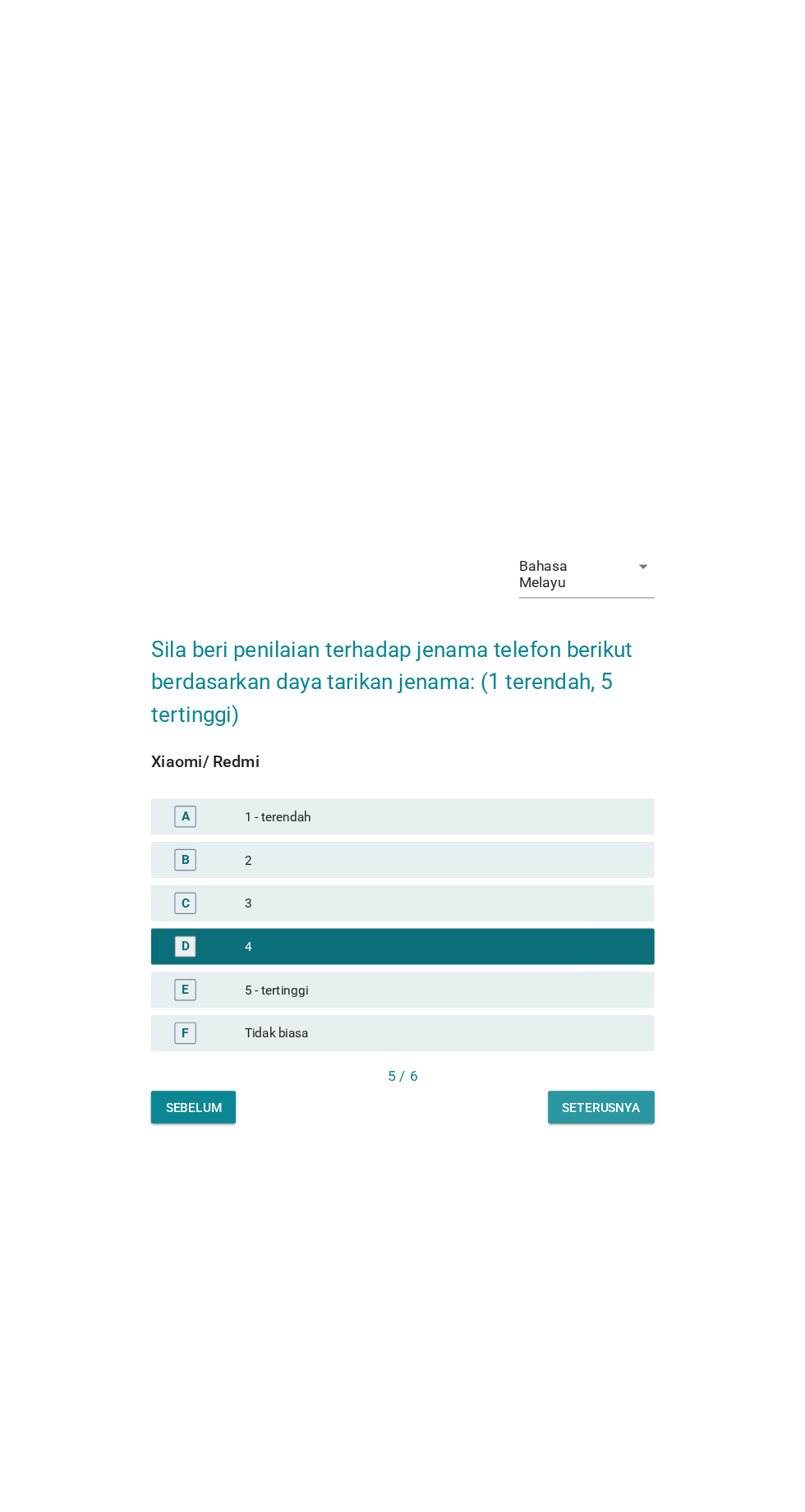
click at [601, 1017] on div "Seterusnya" at bounding box center [583, 1008] width 71 height 17
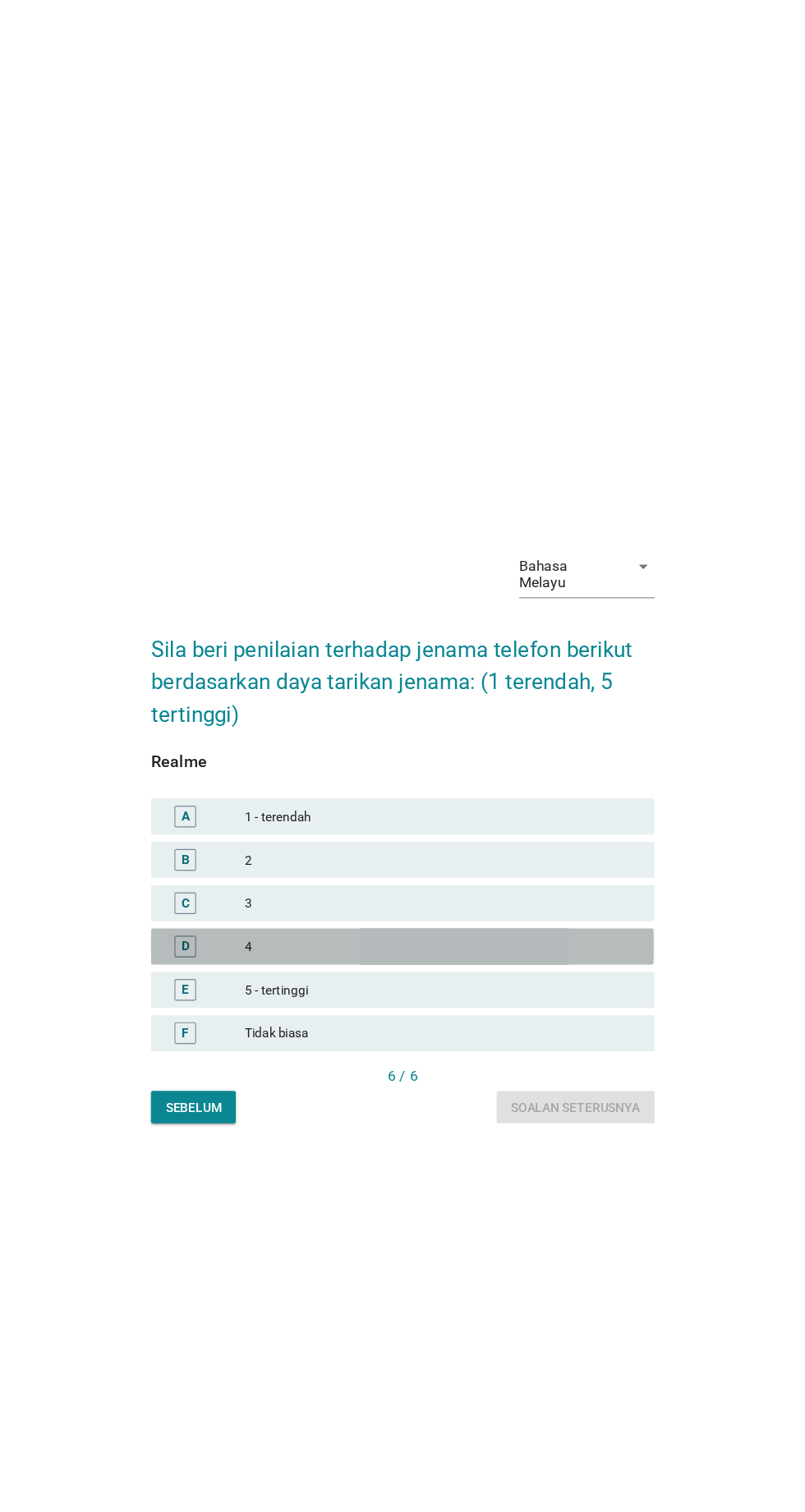
click at [522, 872] on div "4" at bounding box center [438, 862] width 359 height 20
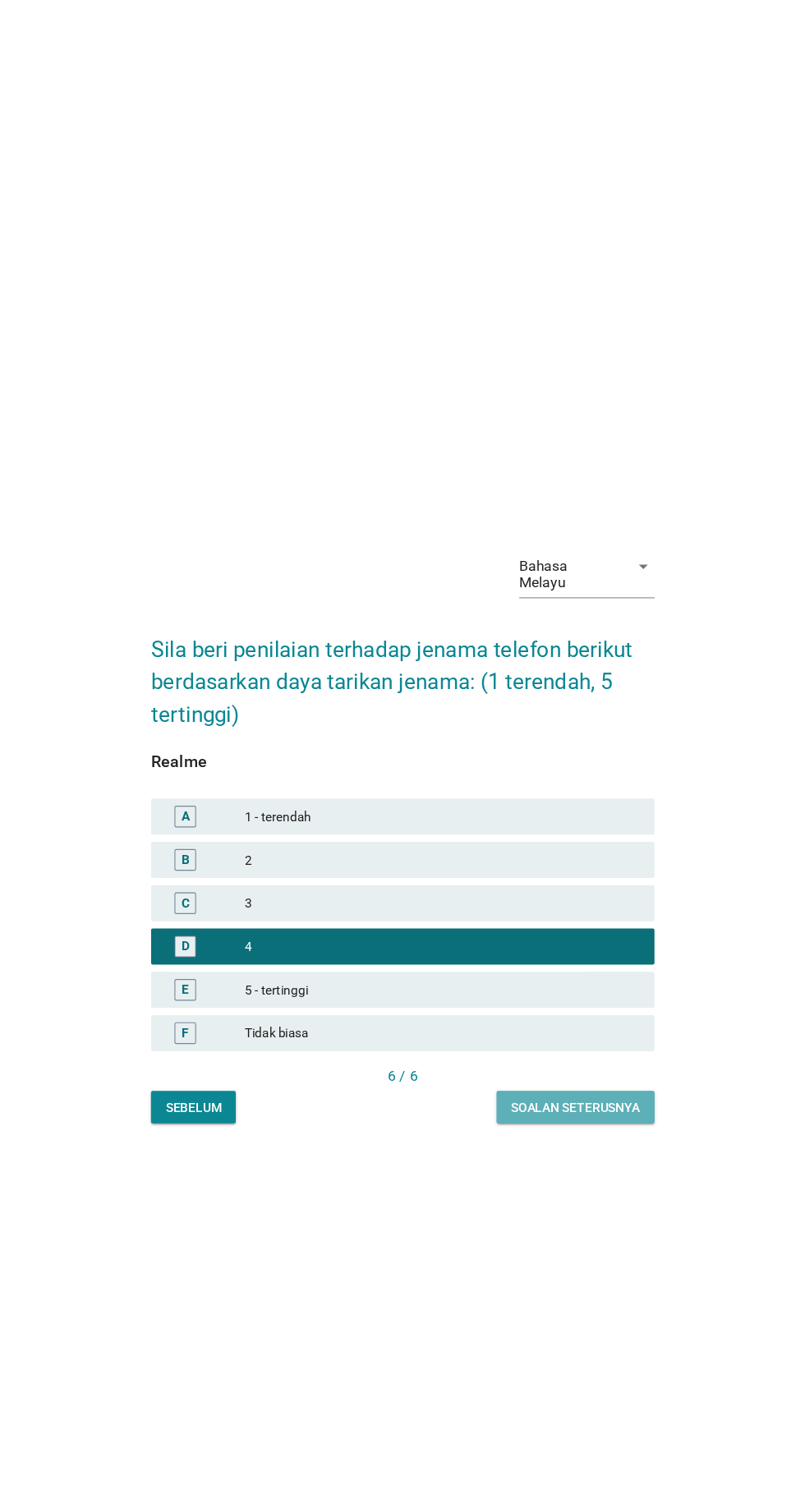
click at [594, 1017] on div "Soalan seterusnya" at bounding box center [559, 1008] width 117 height 17
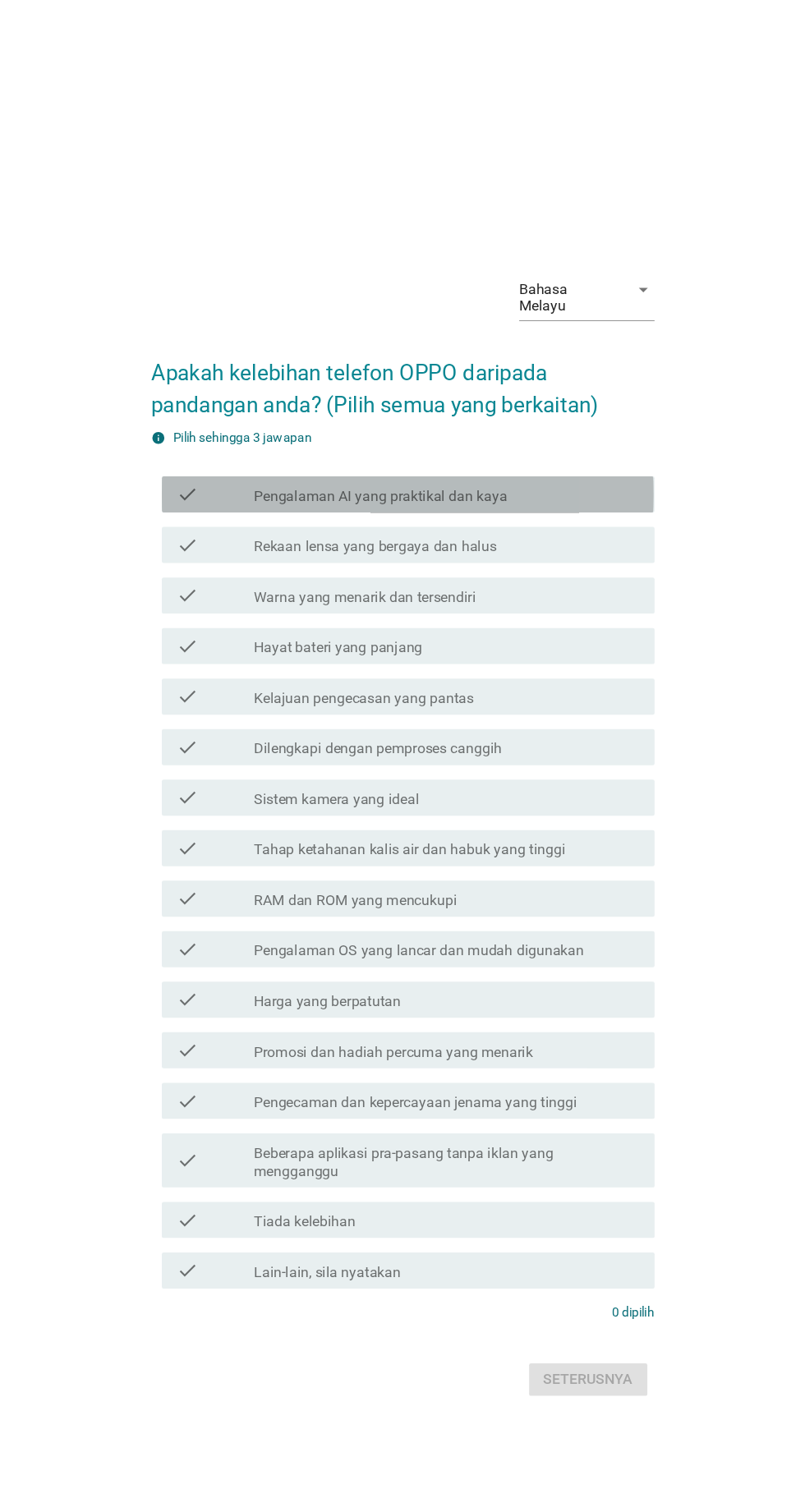
click at [290, 460] on label "Pengalaman AI yang praktikal dan kaya" at bounding box center [383, 452] width 231 height 16
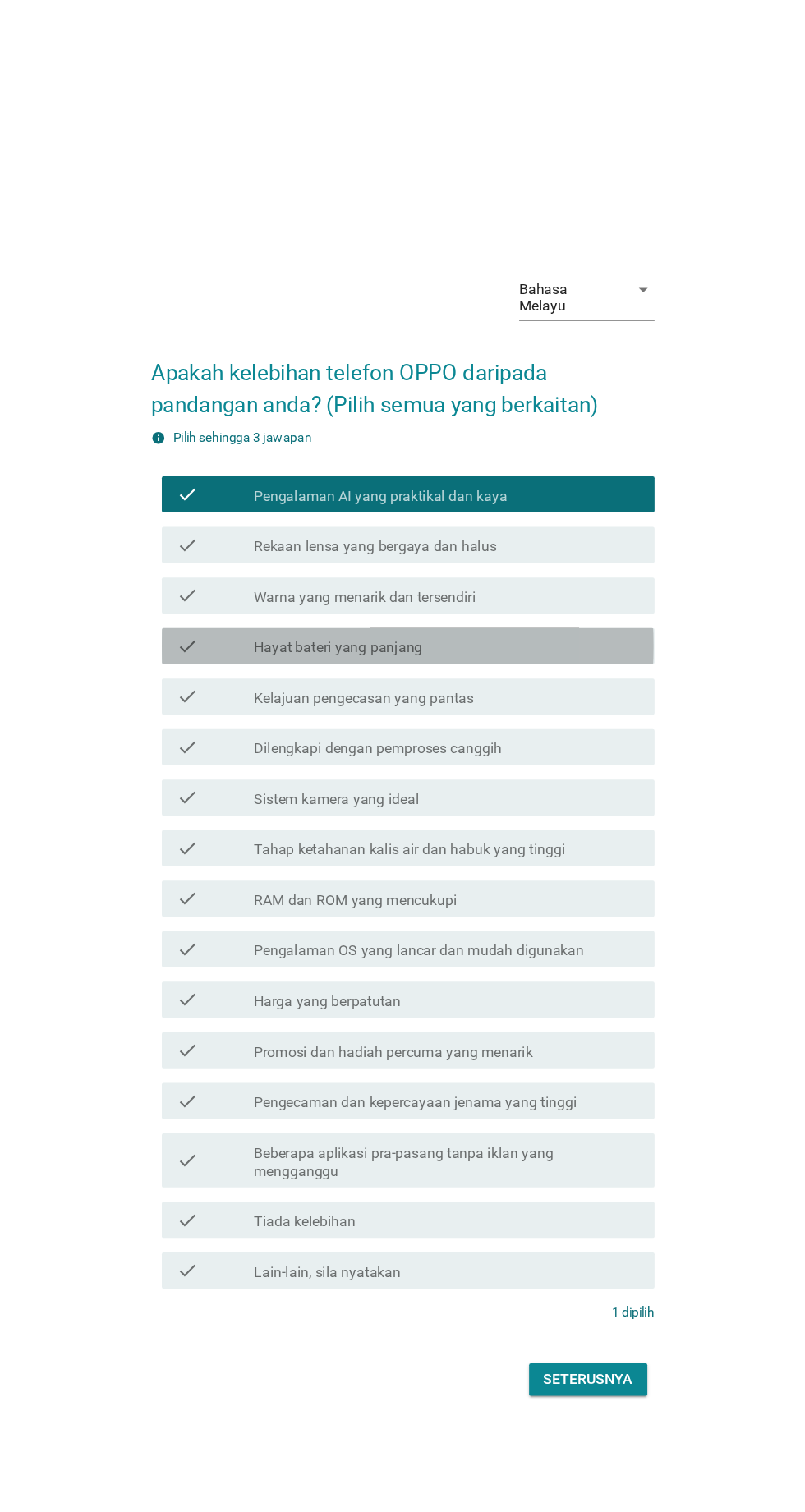
click at [300, 598] on label "Hayat bateri yang panjang" at bounding box center [343, 590] width 153 height 16
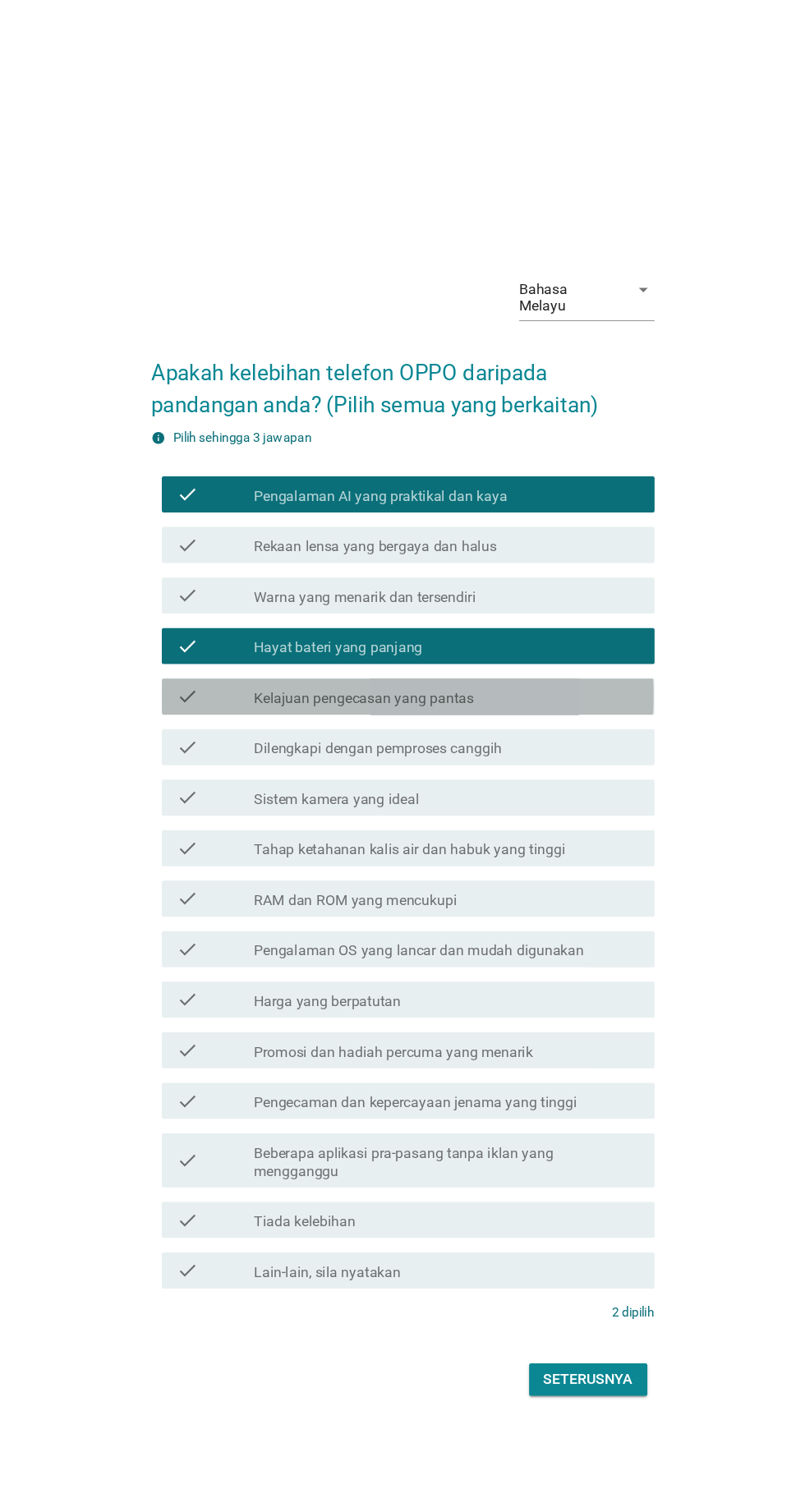
click at [303, 644] on label "Kelajuan pengecasan yang pantas" at bounding box center [368, 635] width 201 height 16
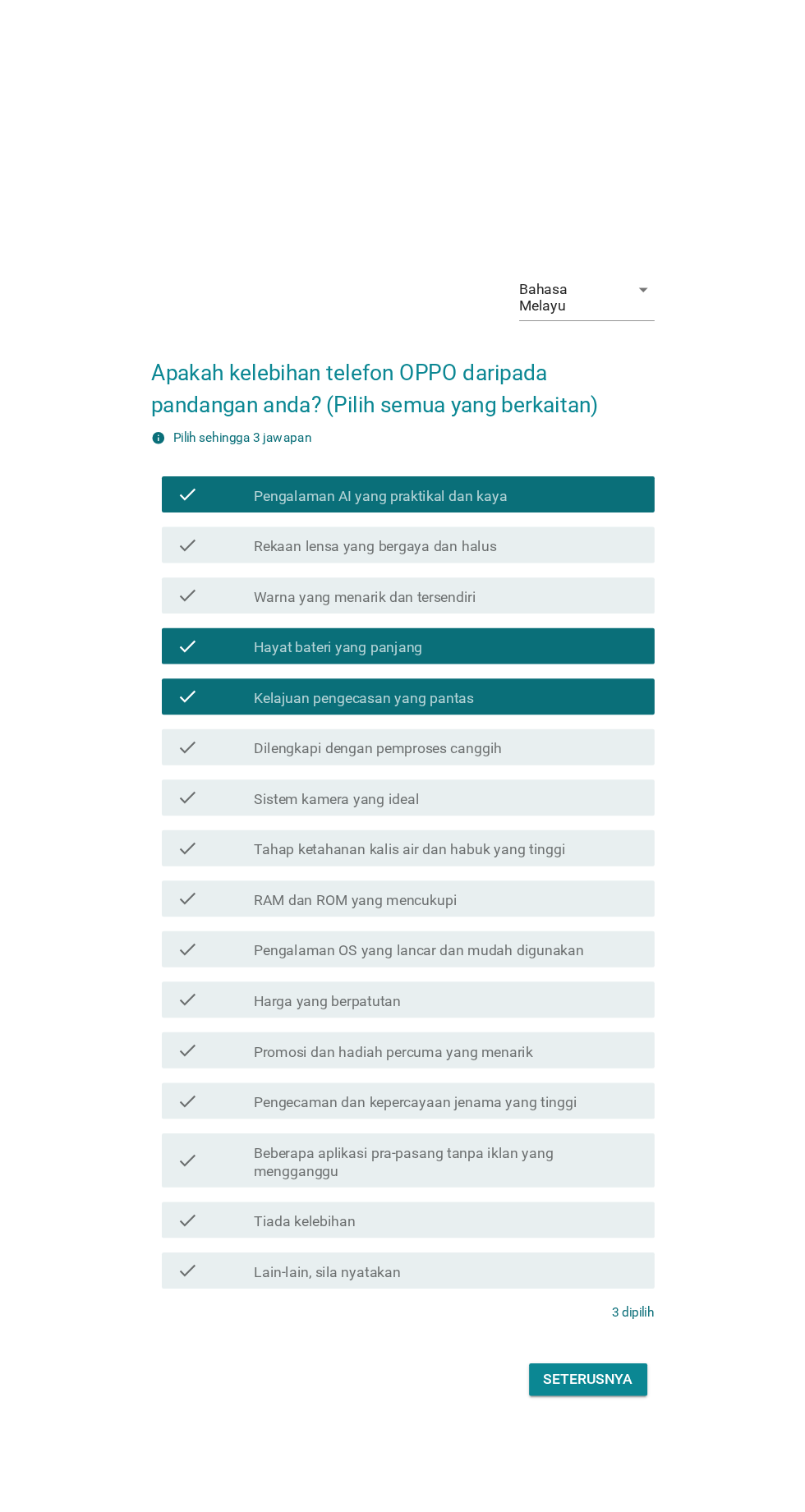
click at [287, 690] on label "Dilengkapi dengan pemproses canggih" at bounding box center [380, 682] width 226 height 16
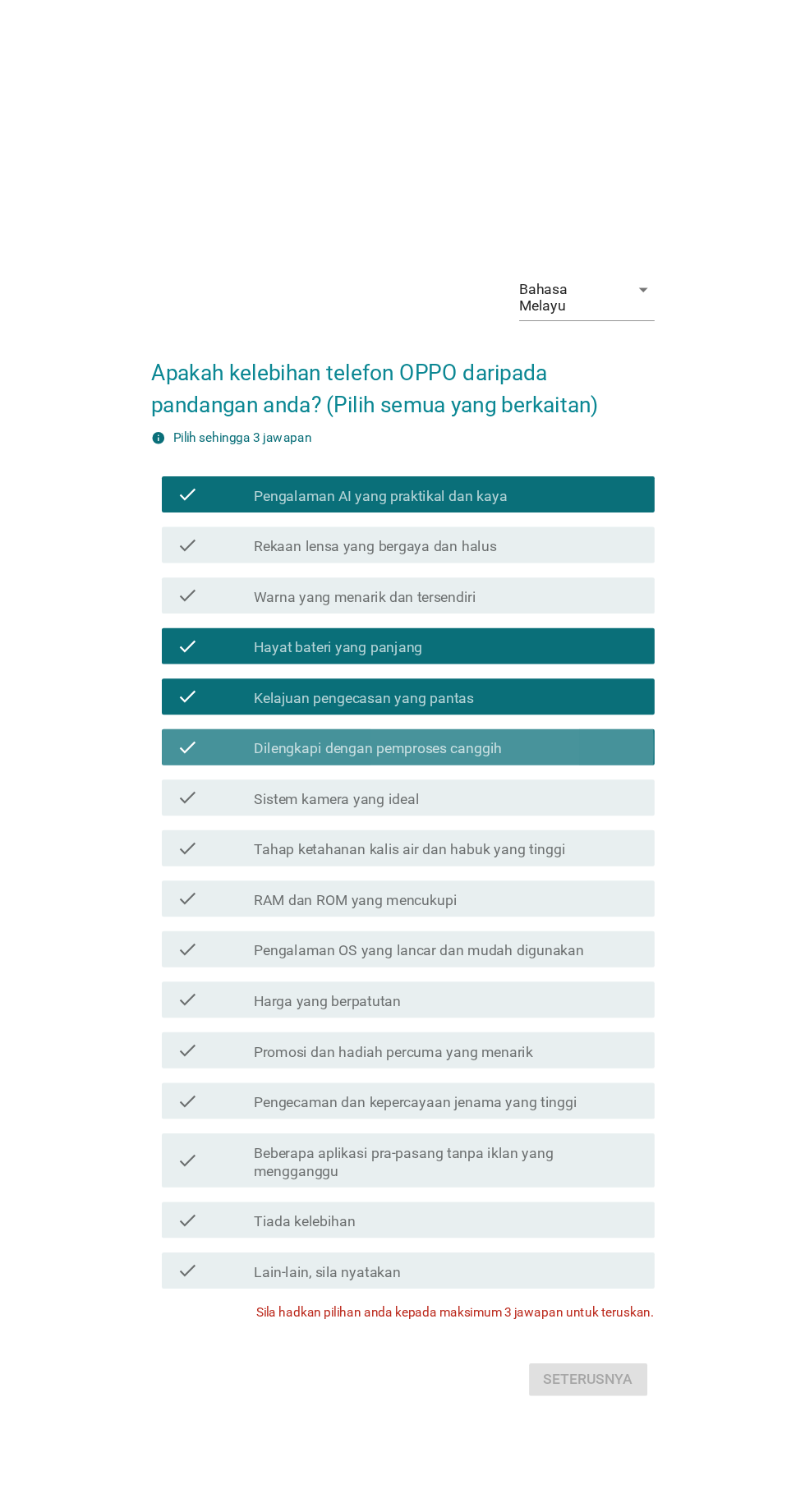
click at [271, 690] on label "Dilengkapi dengan pemproses canggih" at bounding box center [380, 682] width 226 height 16
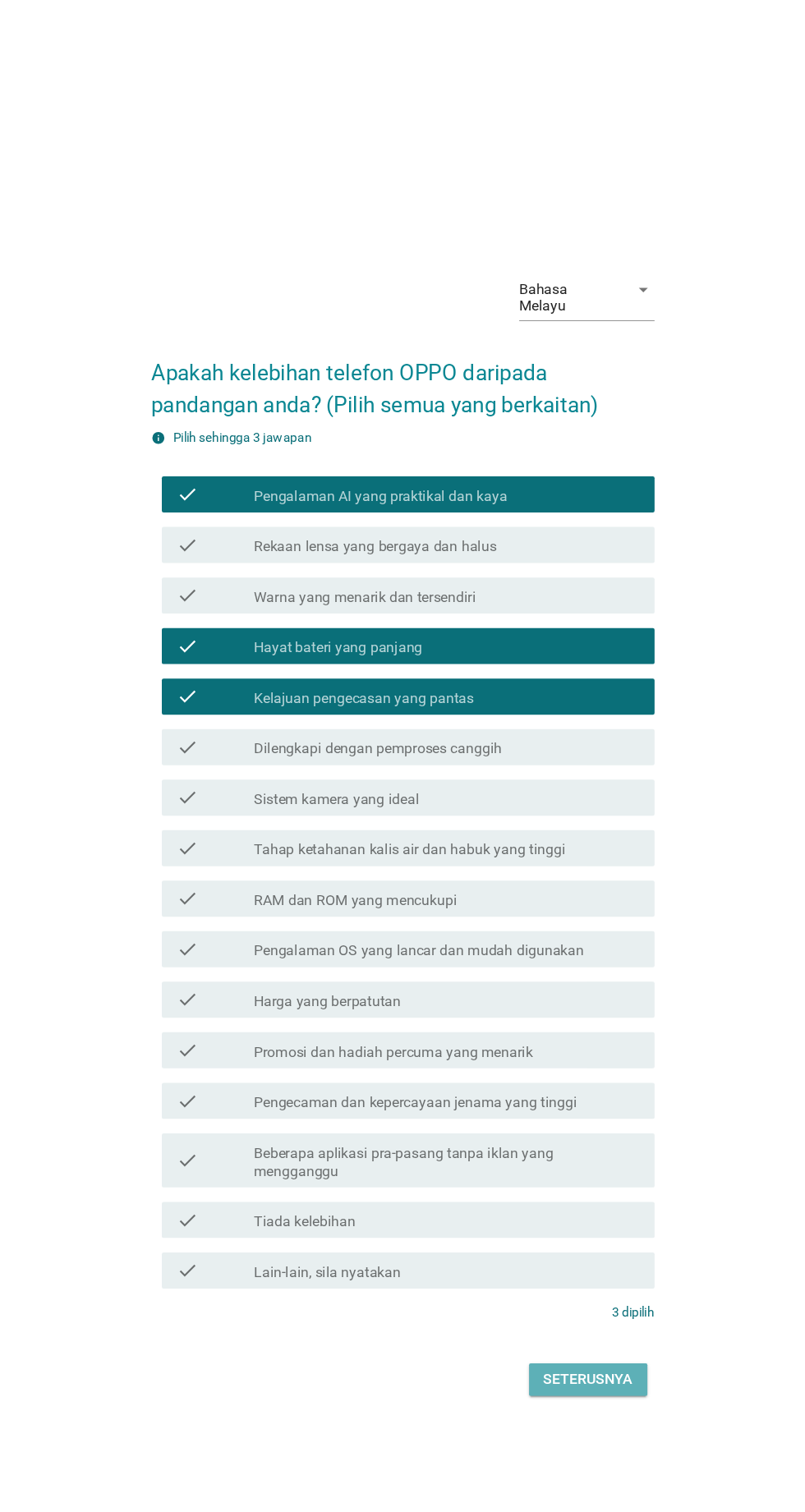
click at [569, 1266] on div "Seterusnya" at bounding box center [571, 1256] width 82 height 20
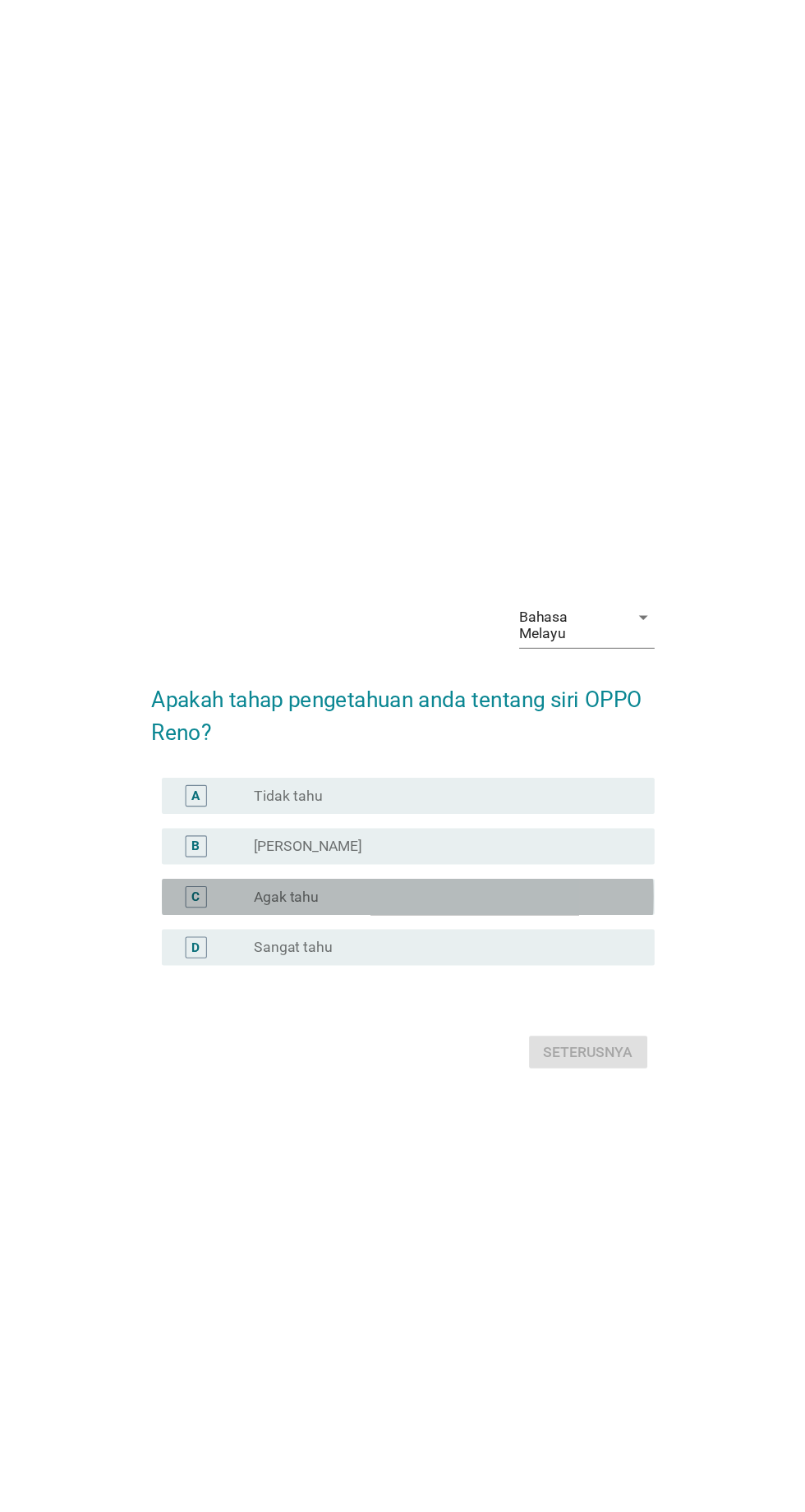
click at [299, 825] on label "Agak tahu" at bounding box center [297, 816] width 59 height 16
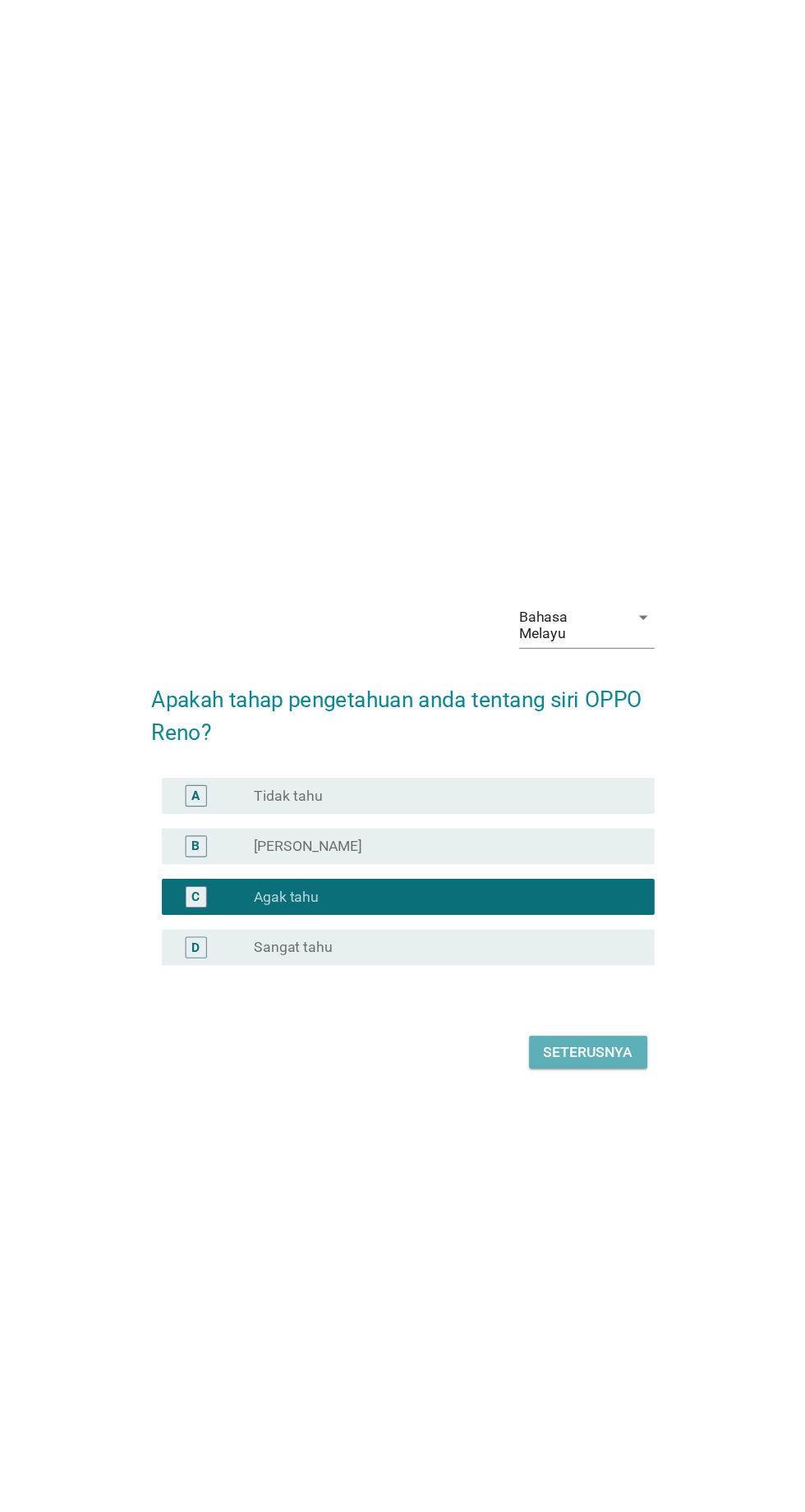
click at [572, 968] on div "Seterusnya" at bounding box center [571, 958] width 82 height 20
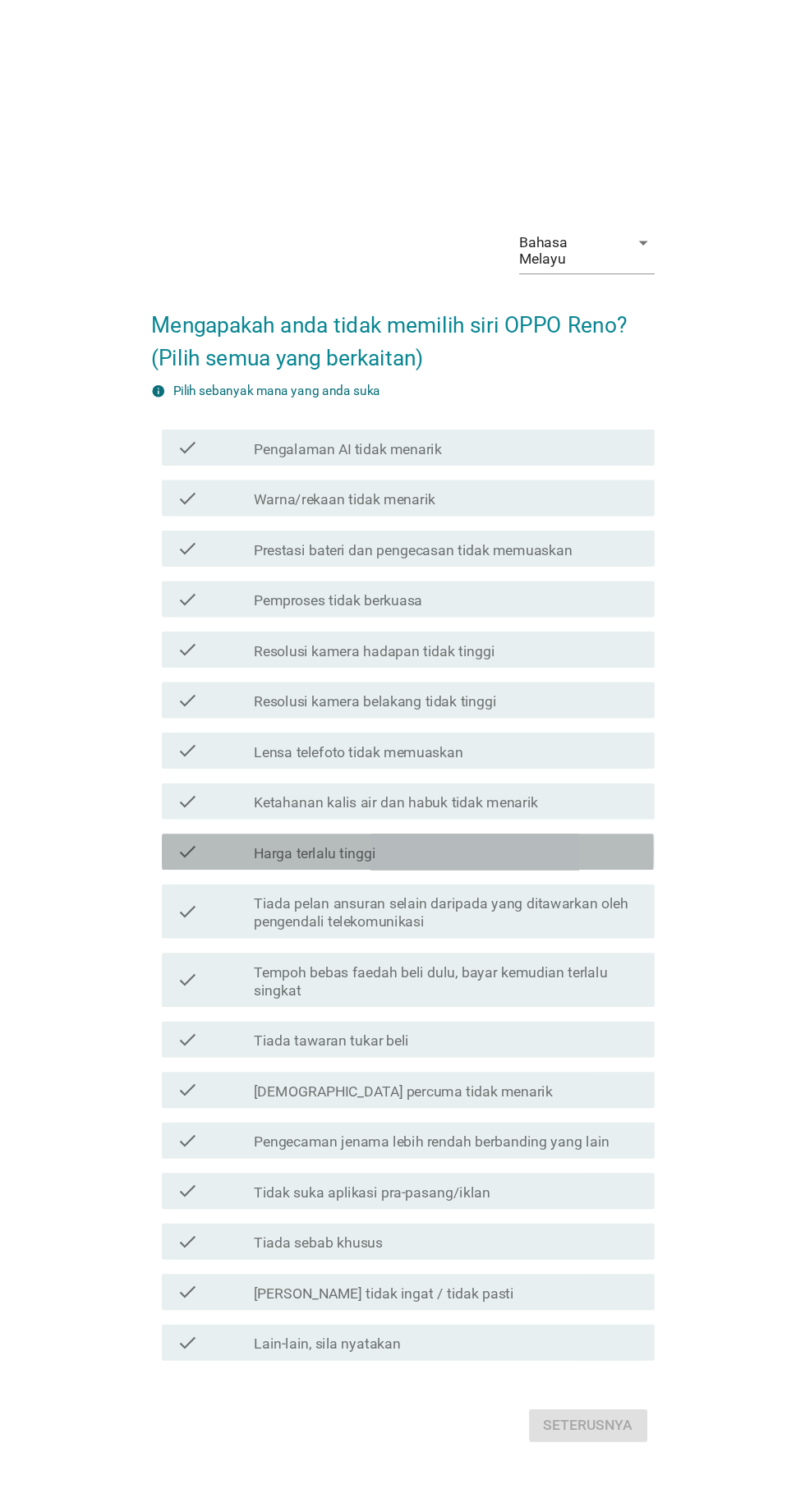
click at [290, 785] on label "Harga terlalu tinggi" at bounding box center [323, 777] width 111 height 16
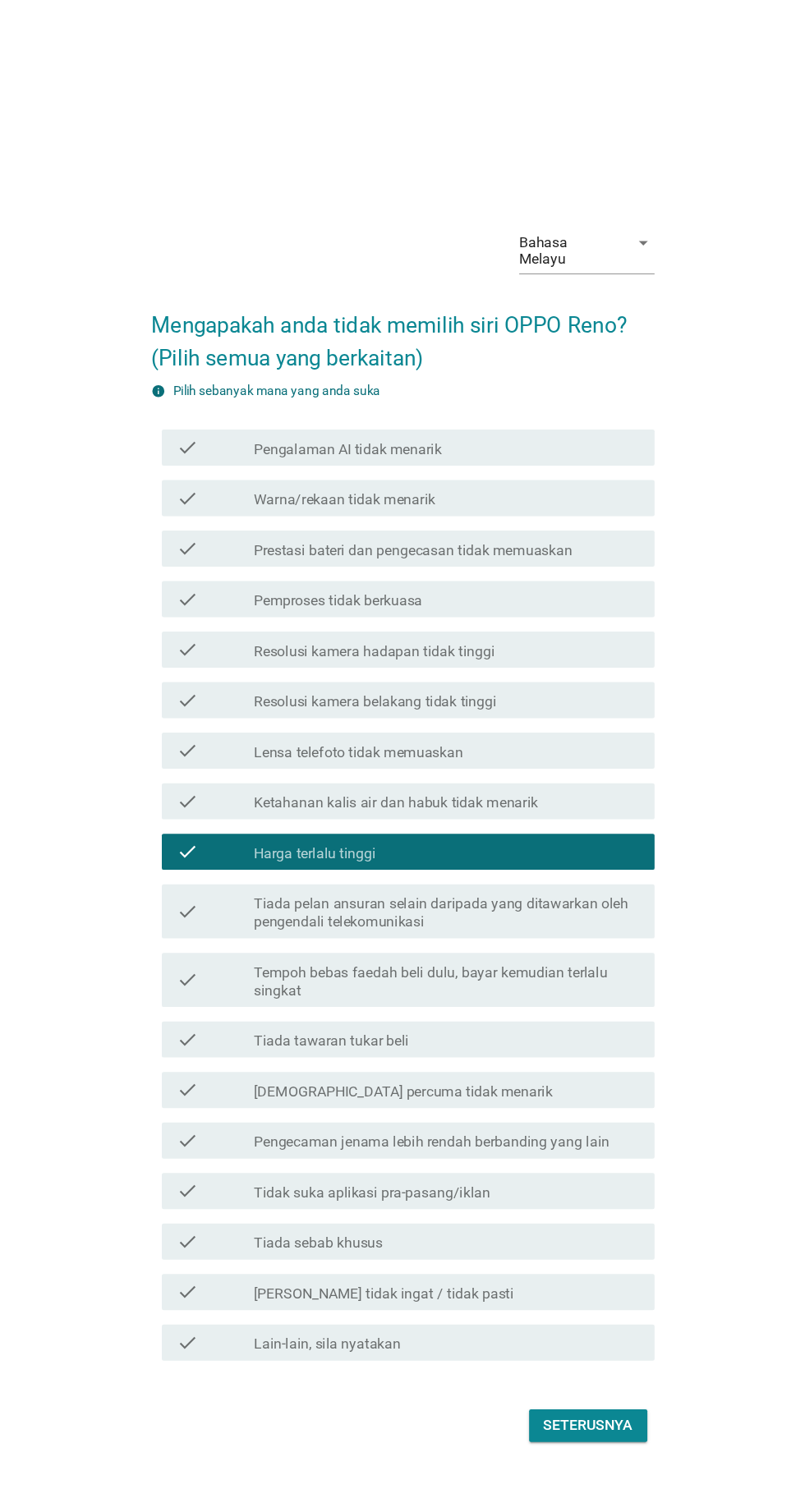
click at [325, 848] on label "Tiada pelan ansuran selain daripada yang ditawarkan oleh pengendali telekomunik…" at bounding box center [443, 831] width 351 height 33
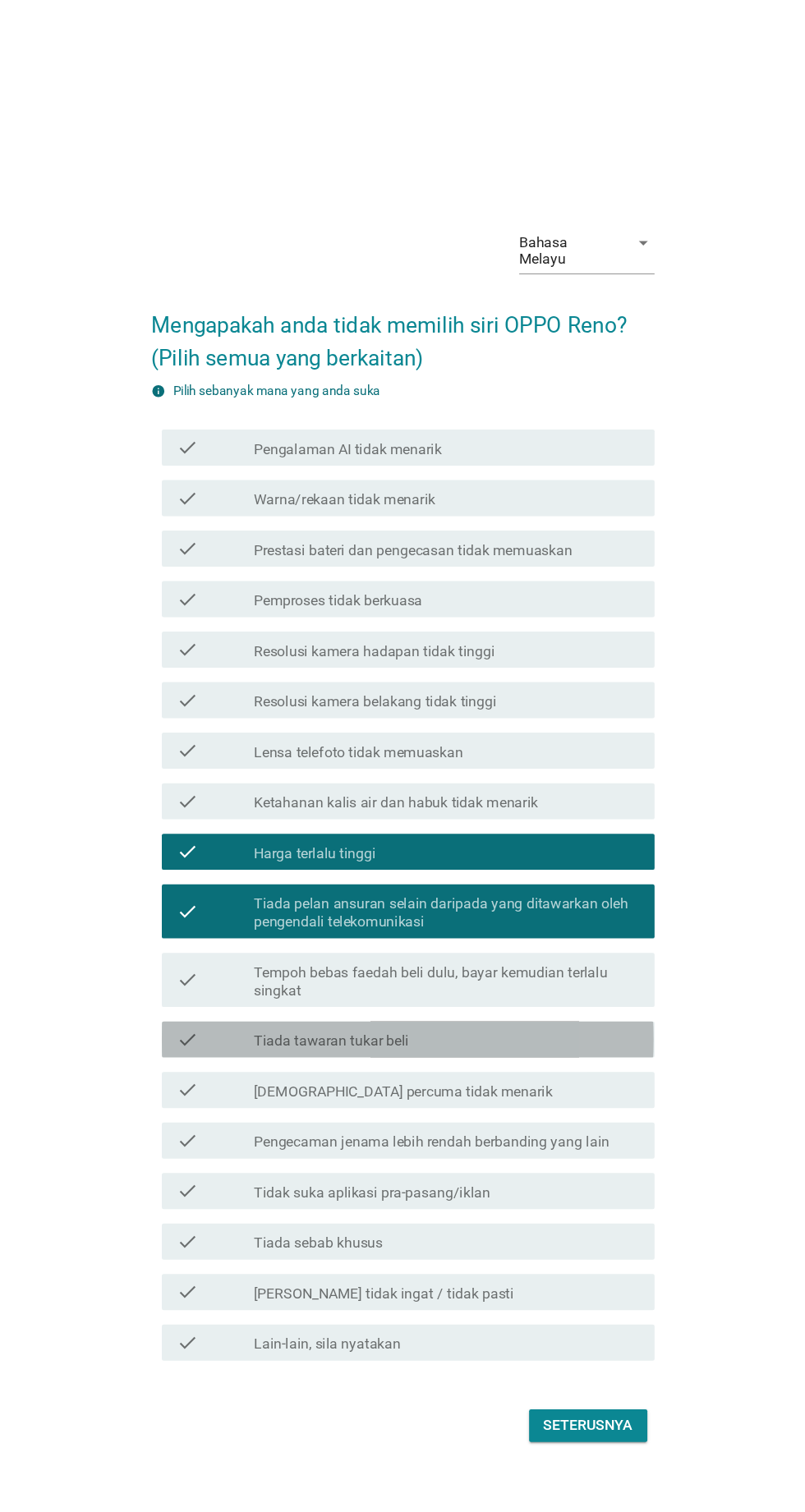
click at [320, 956] on label "Tiada tawaran tukar beli" at bounding box center [338, 948] width 142 height 16
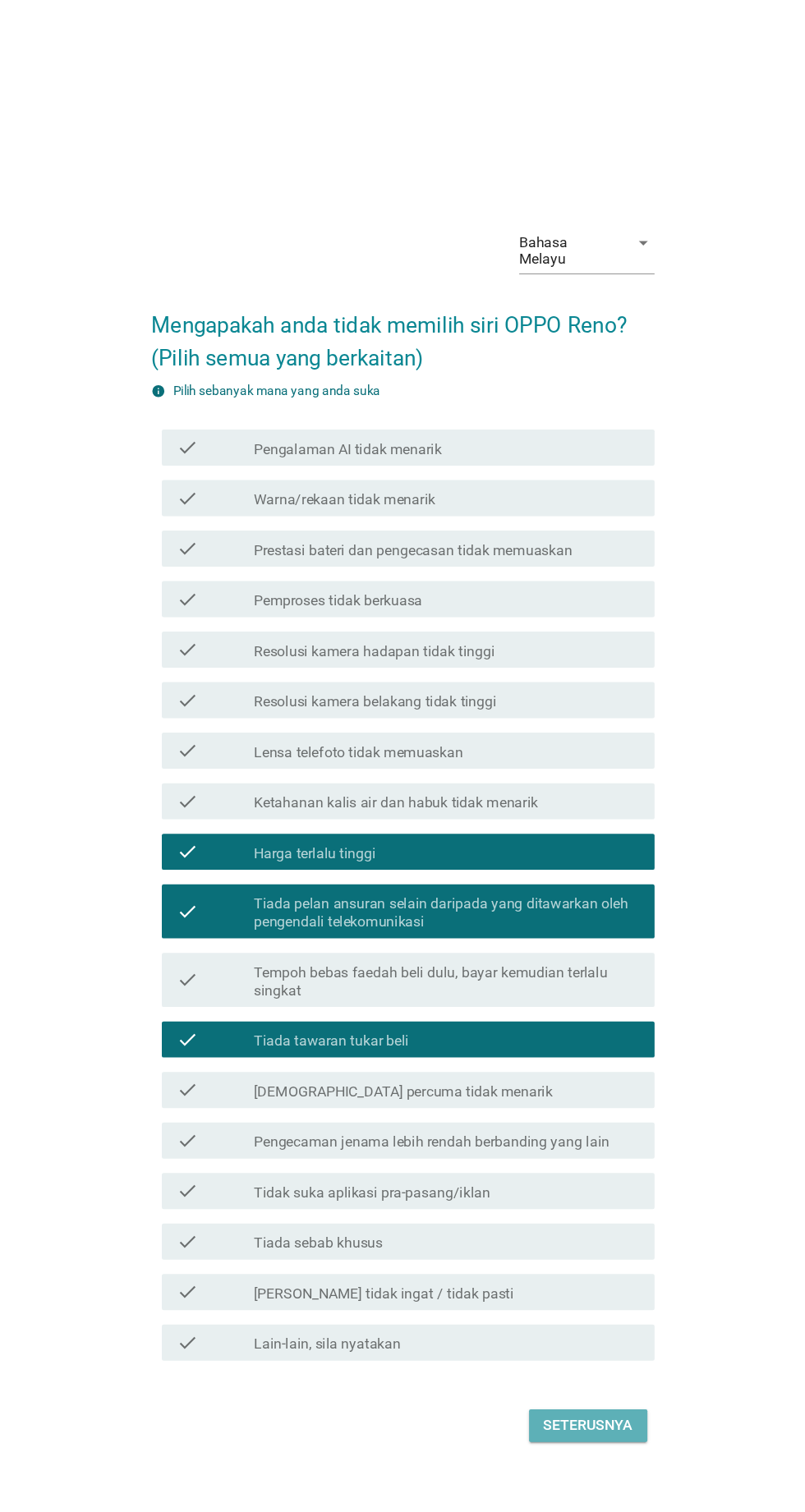
click at [566, 1313] on button "Seterusnya" at bounding box center [571, 1298] width 108 height 30
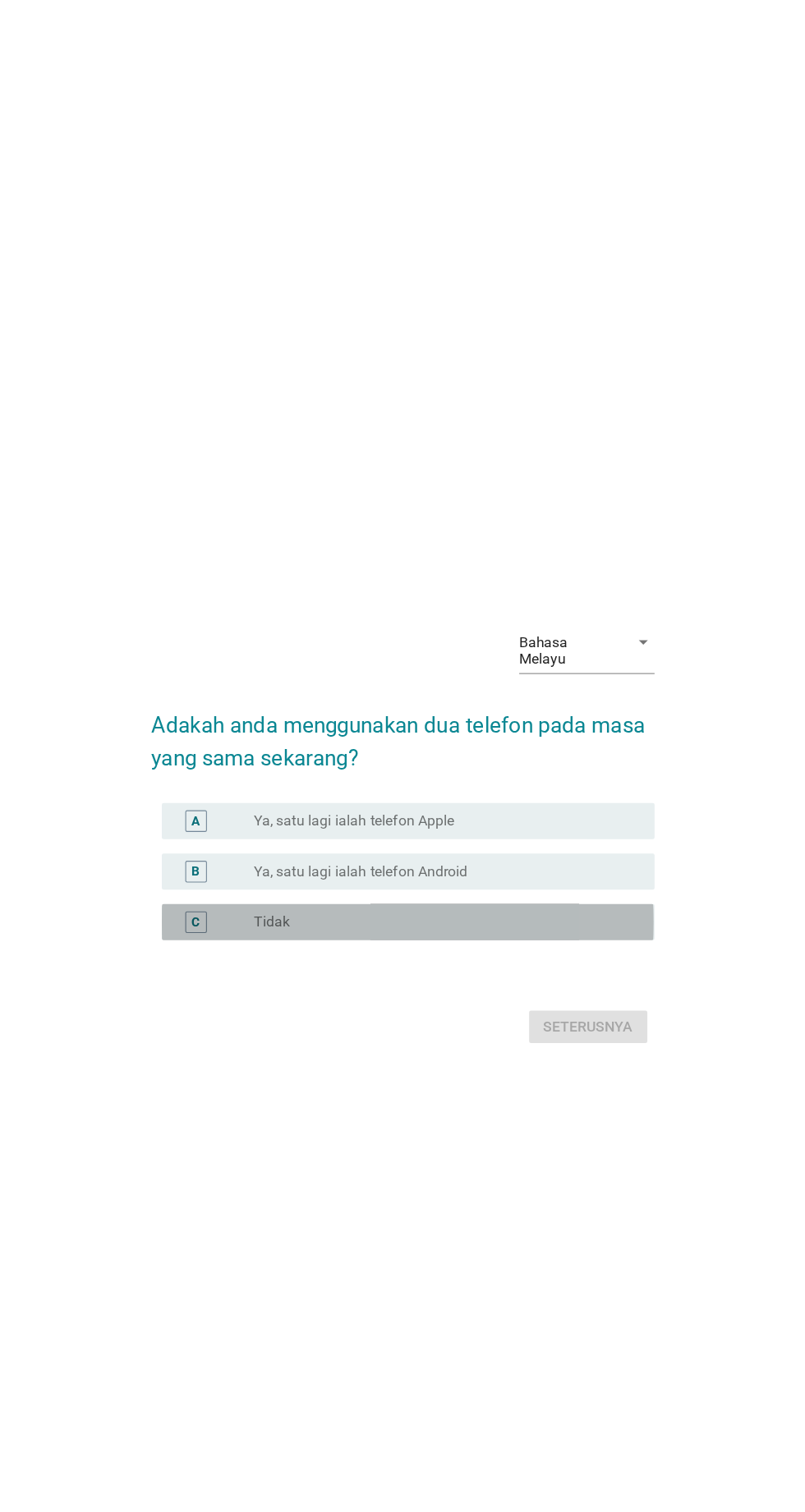
click at [284, 848] on label "Tidak" at bounding box center [283, 840] width 33 height 16
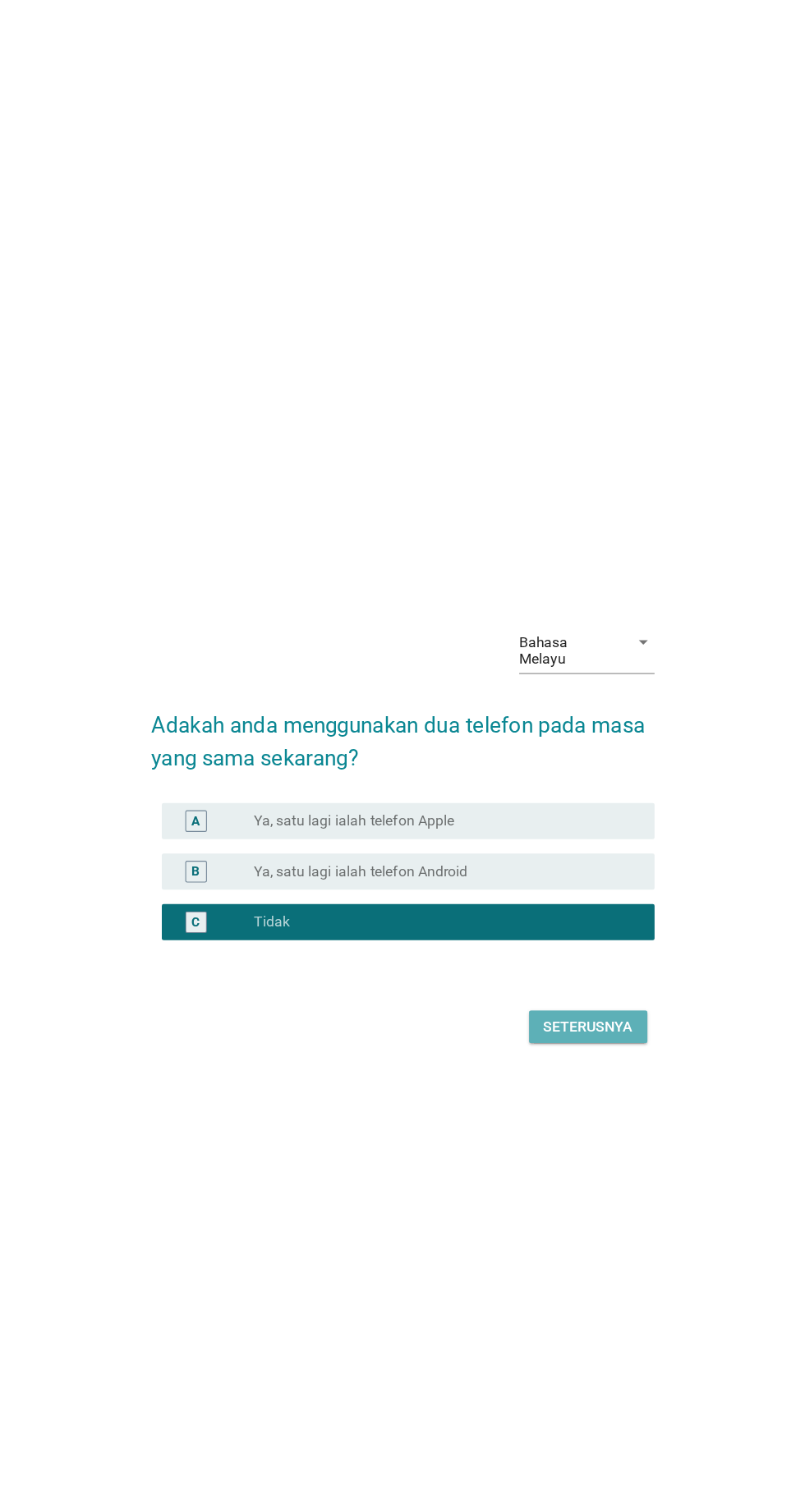
click at [576, 950] on button "Seterusnya" at bounding box center [571, 935] width 108 height 30
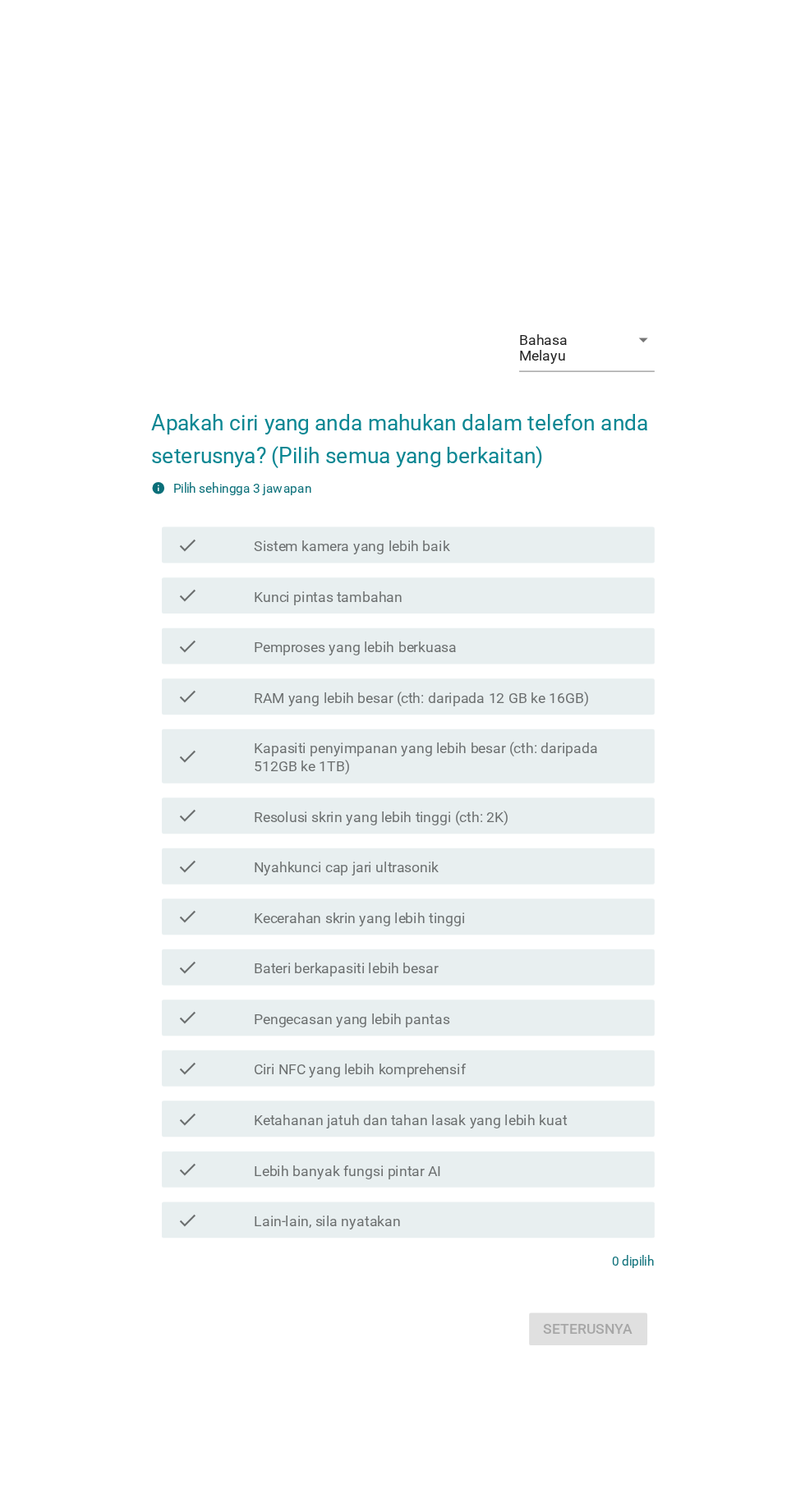
click at [286, 506] on label "Sistem kamera yang lebih baik" at bounding box center [356, 497] width 178 height 16
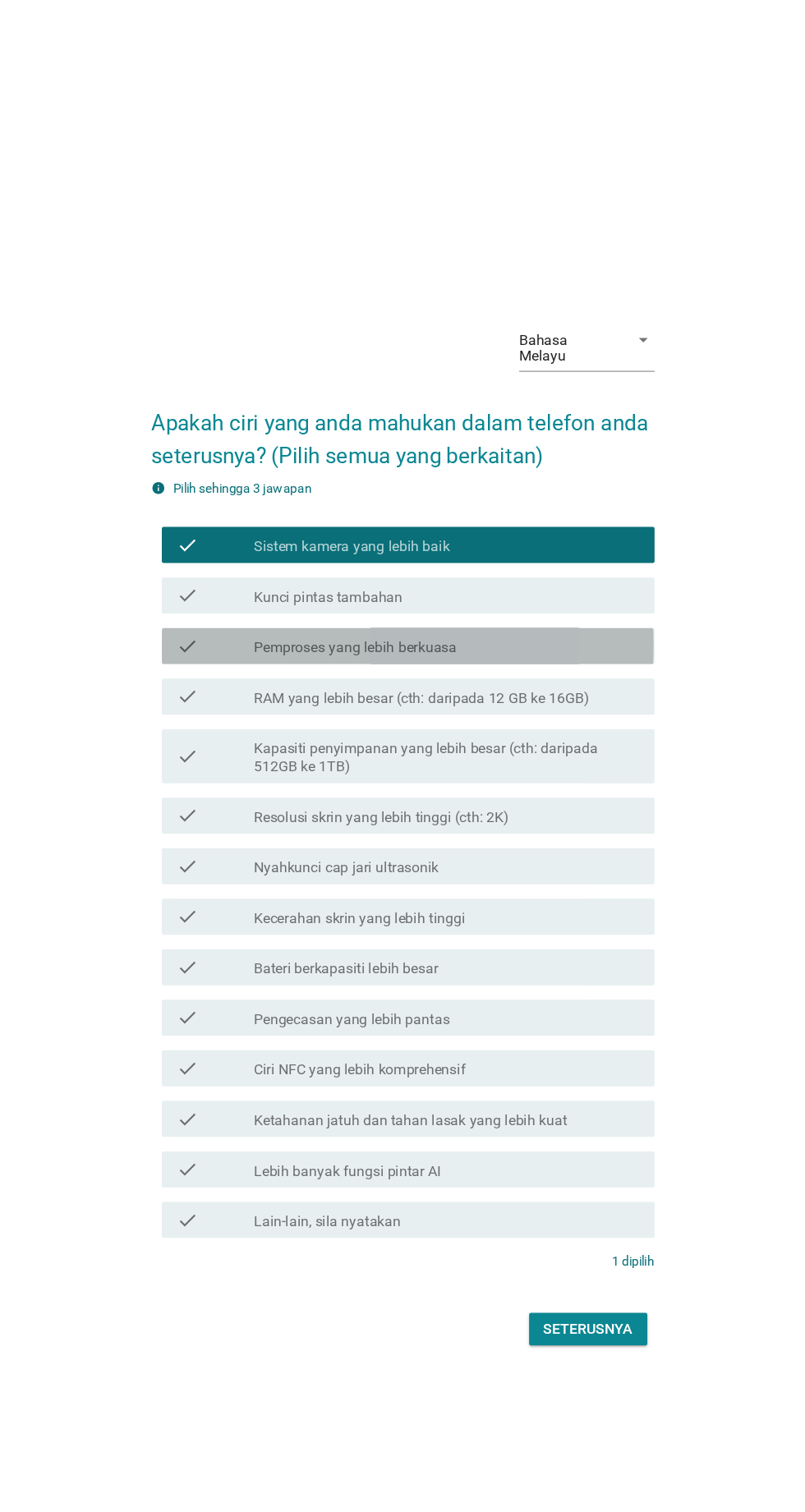
click at [279, 598] on label "Pemproses yang lebih berkuasa" at bounding box center [359, 590] width 185 height 16
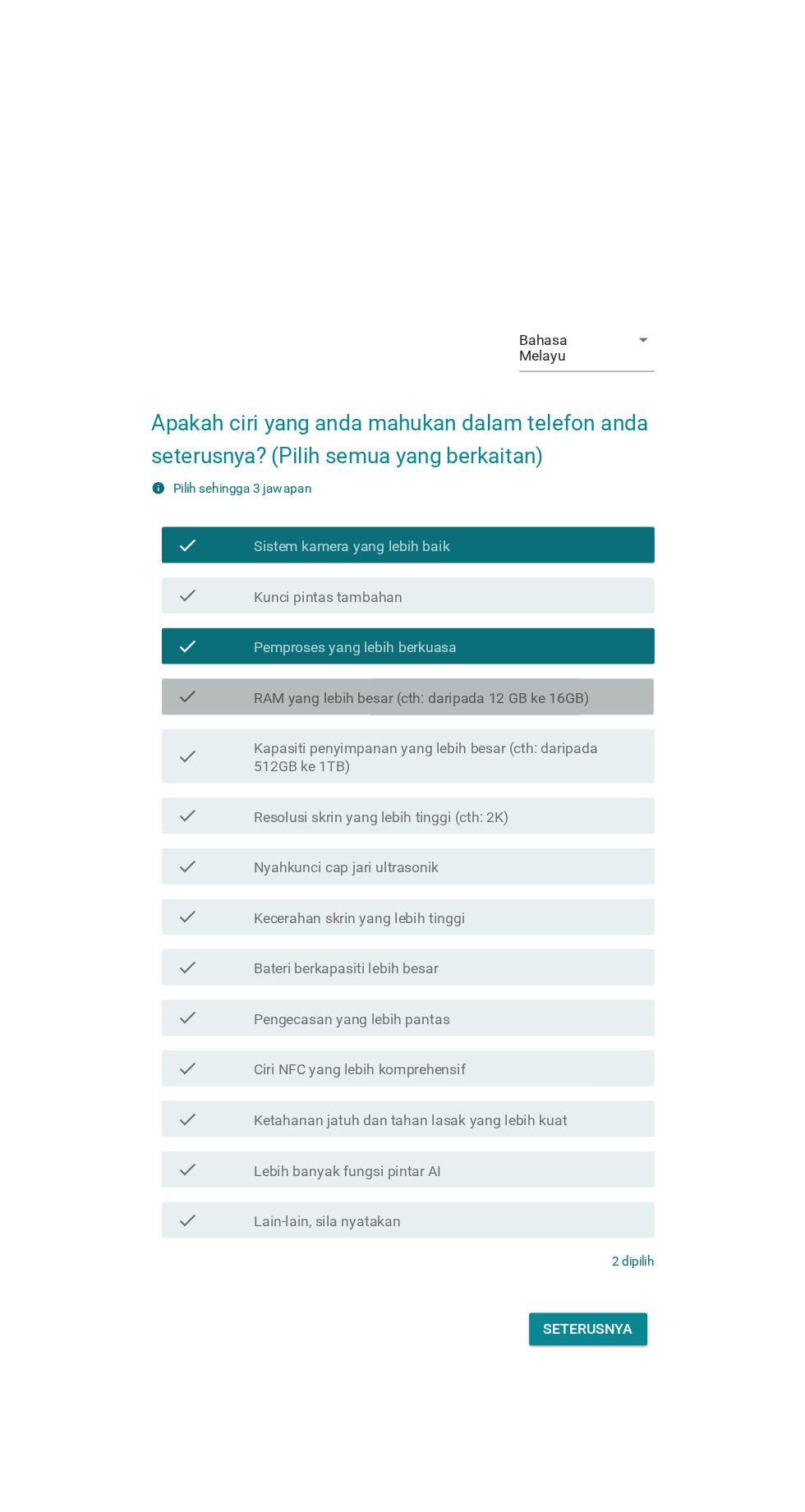
click at [340, 644] on label "RAM yang lebih besar (cth: daripada 12 GB ke 16GB)" at bounding box center [420, 635] width 306 height 16
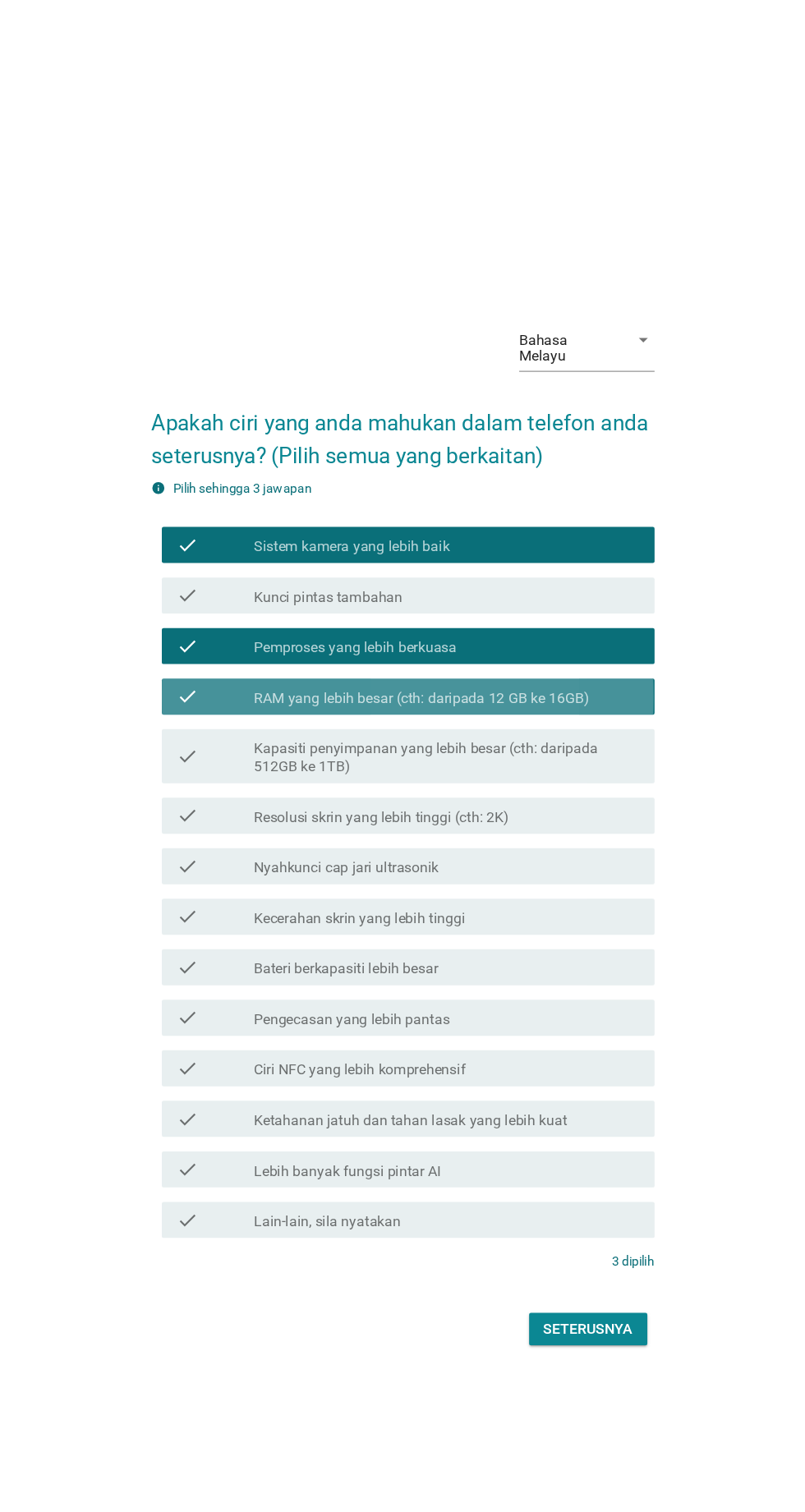
click at [244, 644] on div "check" at bounding box center [231, 635] width 71 height 20
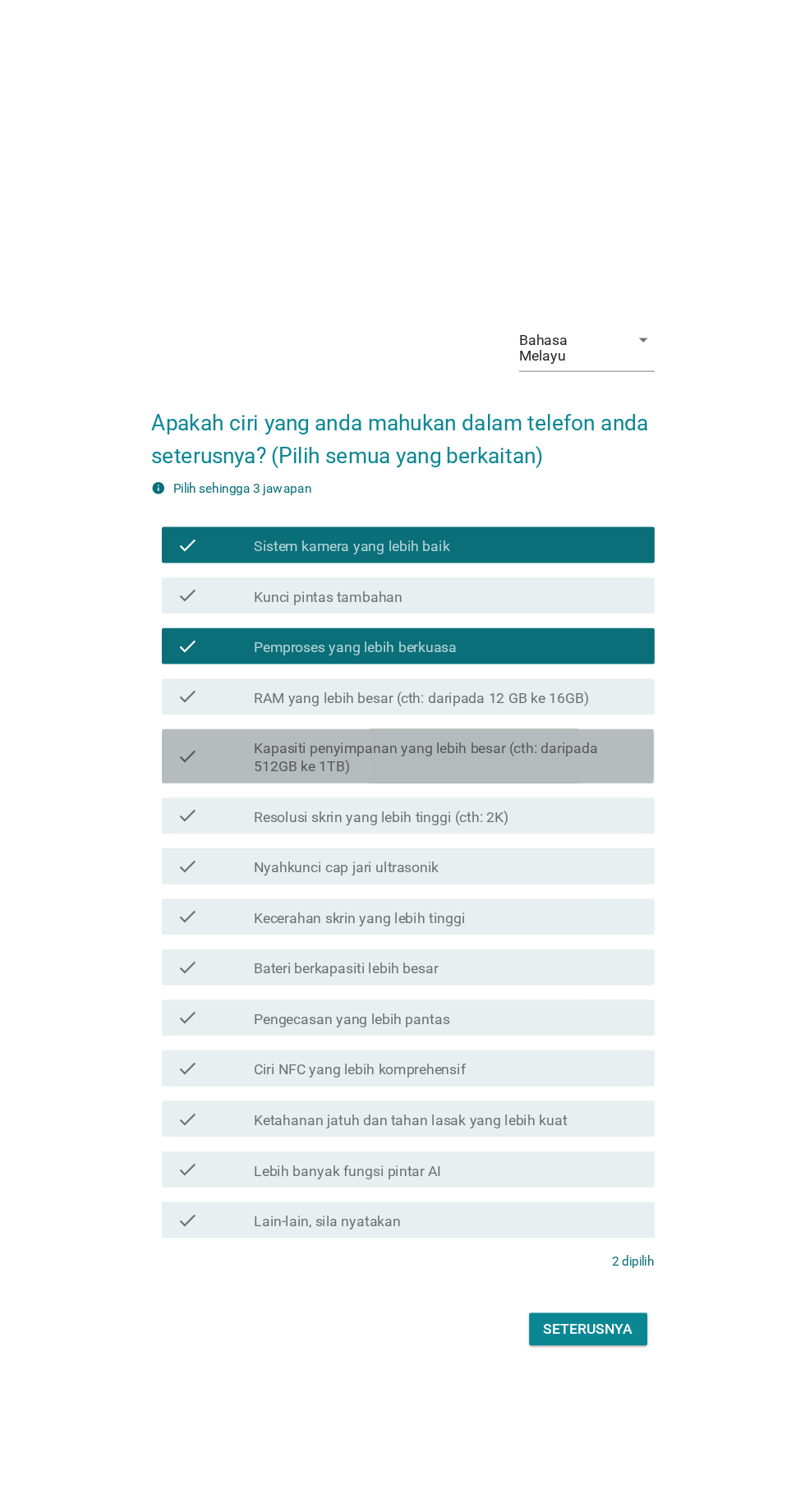
click at [337, 706] on label "Kapasiti penyimpanan yang lebih besar (cth: daripada 512GB ke 1TB)" at bounding box center [443, 690] width 351 height 33
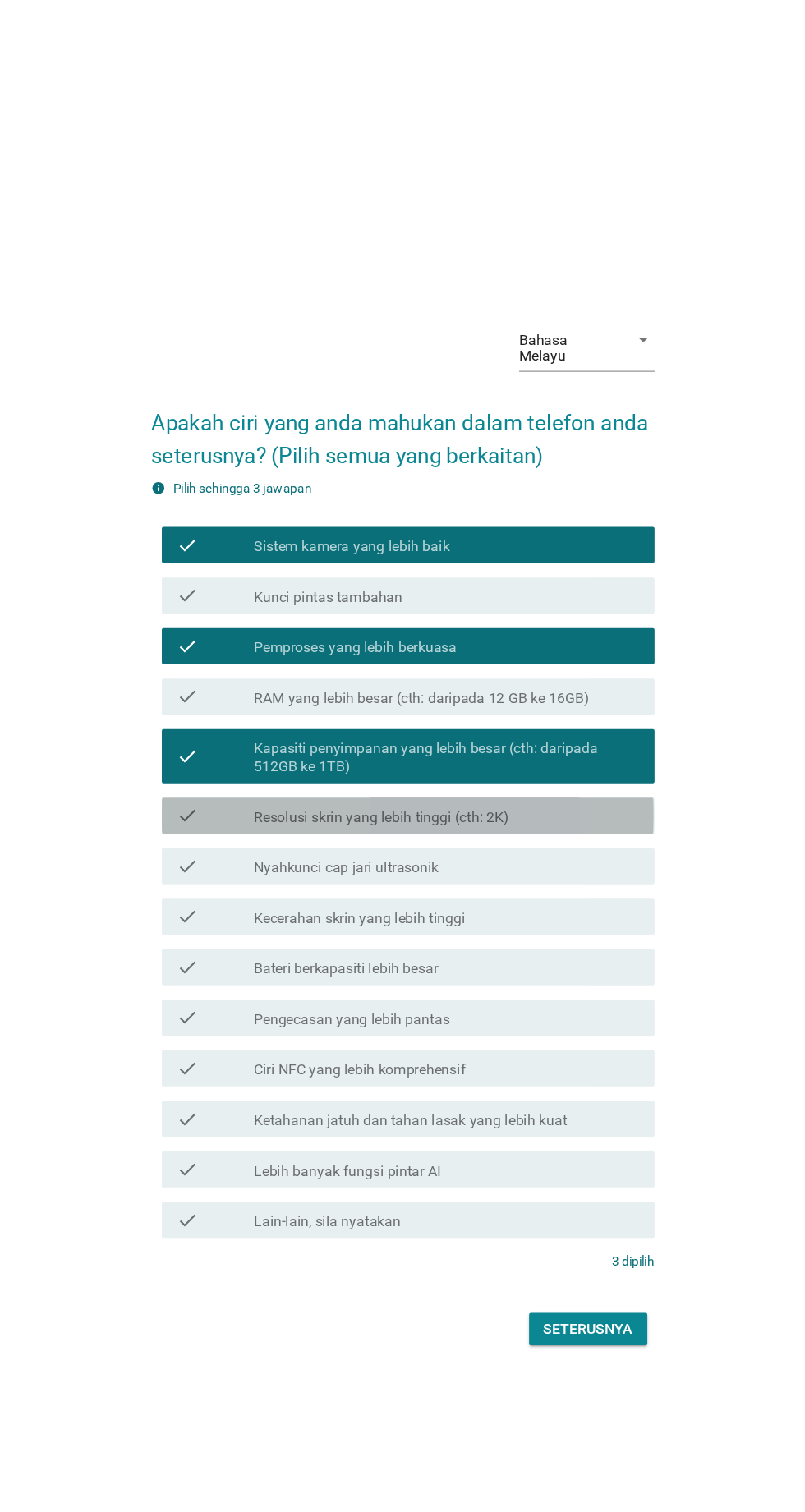
click at [340, 753] on label "Resolusi skrin yang lebih tinggi (cth: 2K)" at bounding box center [383, 744] width 232 height 16
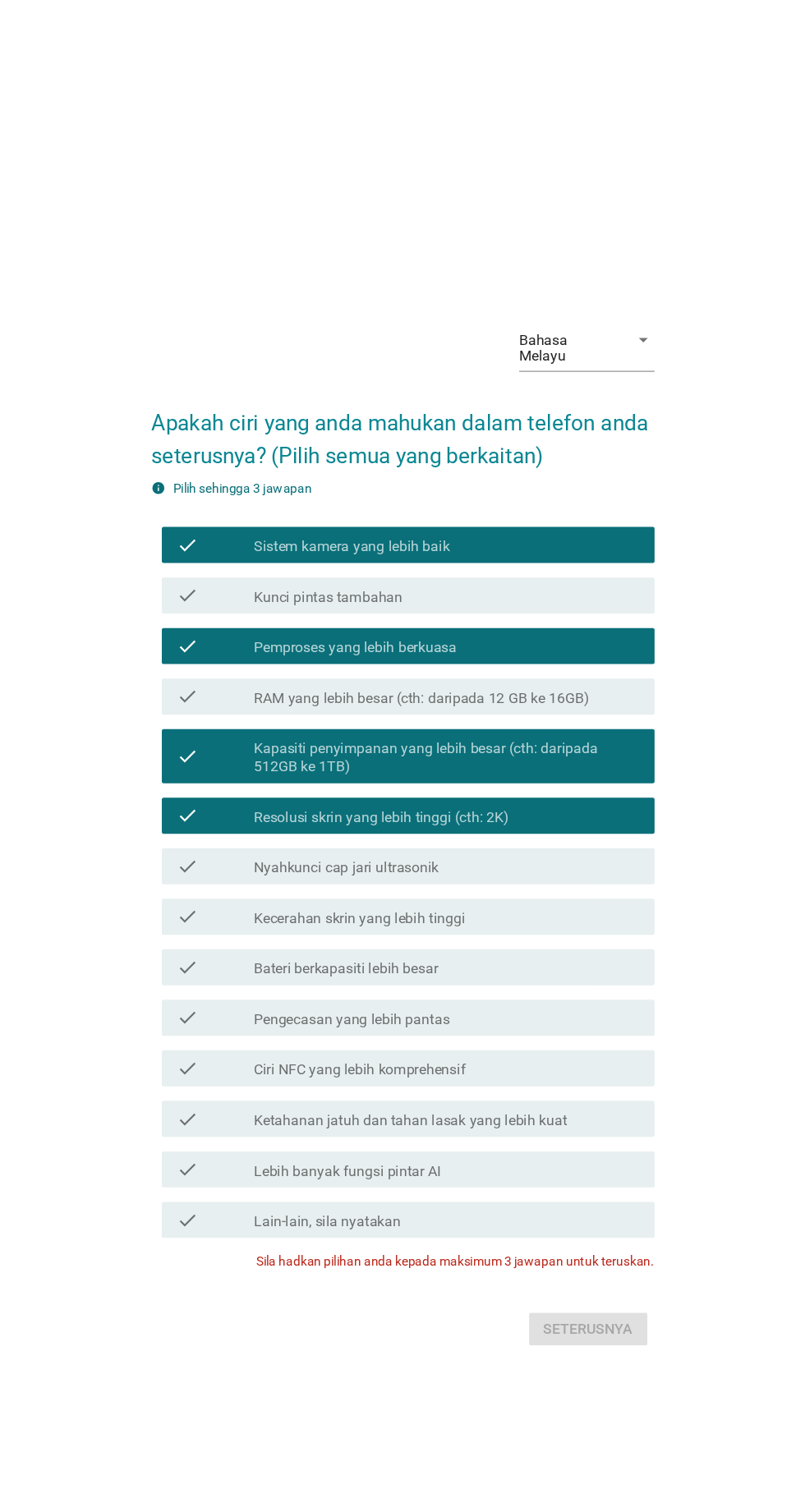
click at [333, 753] on label "Resolusi skrin yang lebih tinggi (cth: 2K)" at bounding box center [383, 744] width 232 height 16
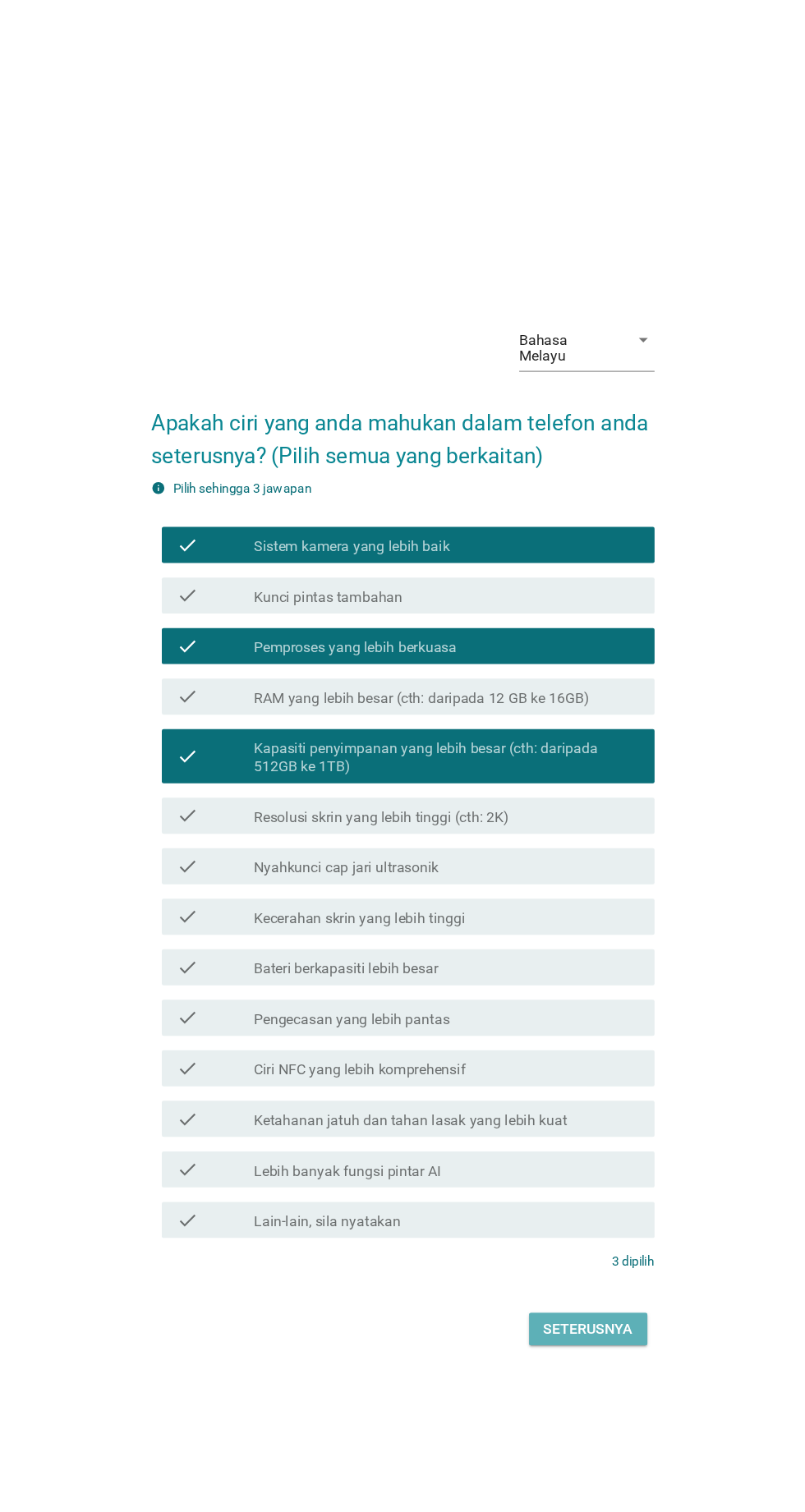
click at [590, 1225] on button "Seterusnya" at bounding box center [571, 1210] width 108 height 30
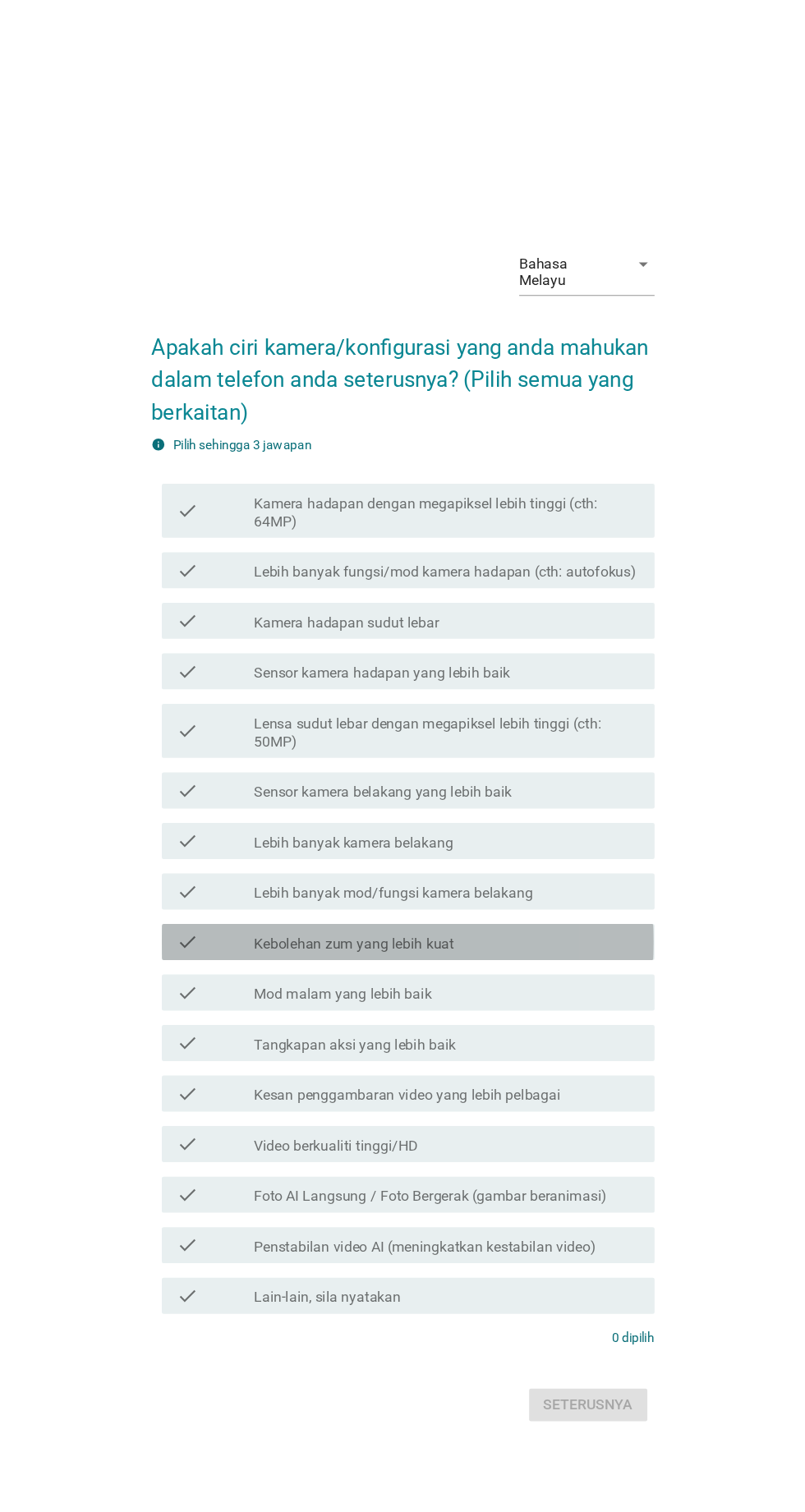
click at [319, 868] on label "Kebolehan zum yang lebih kuat" at bounding box center [358, 860] width 182 height 16
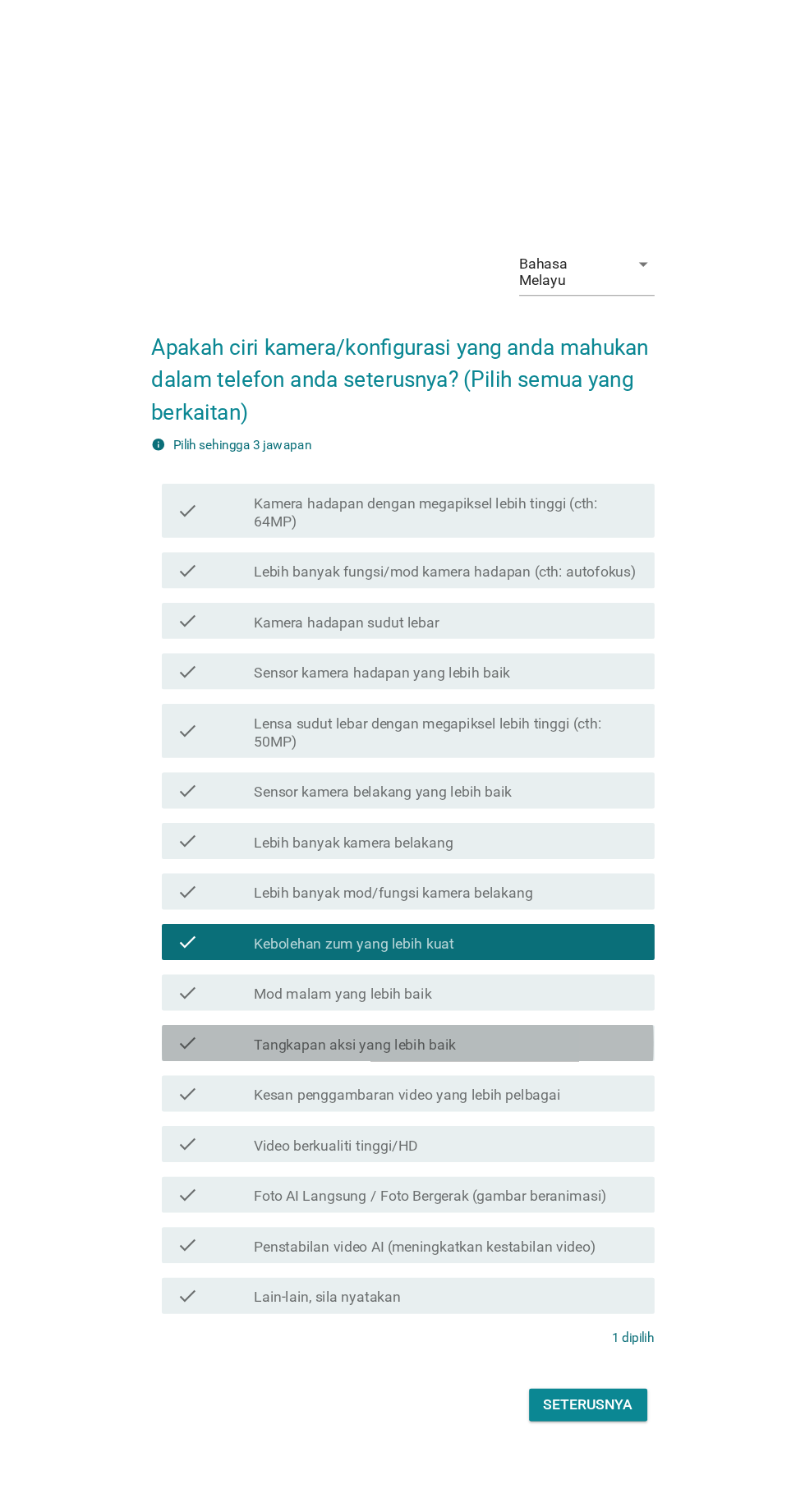
click at [292, 960] on label "Tangkapan aksi yang lebih baik" at bounding box center [359, 951] width 184 height 16
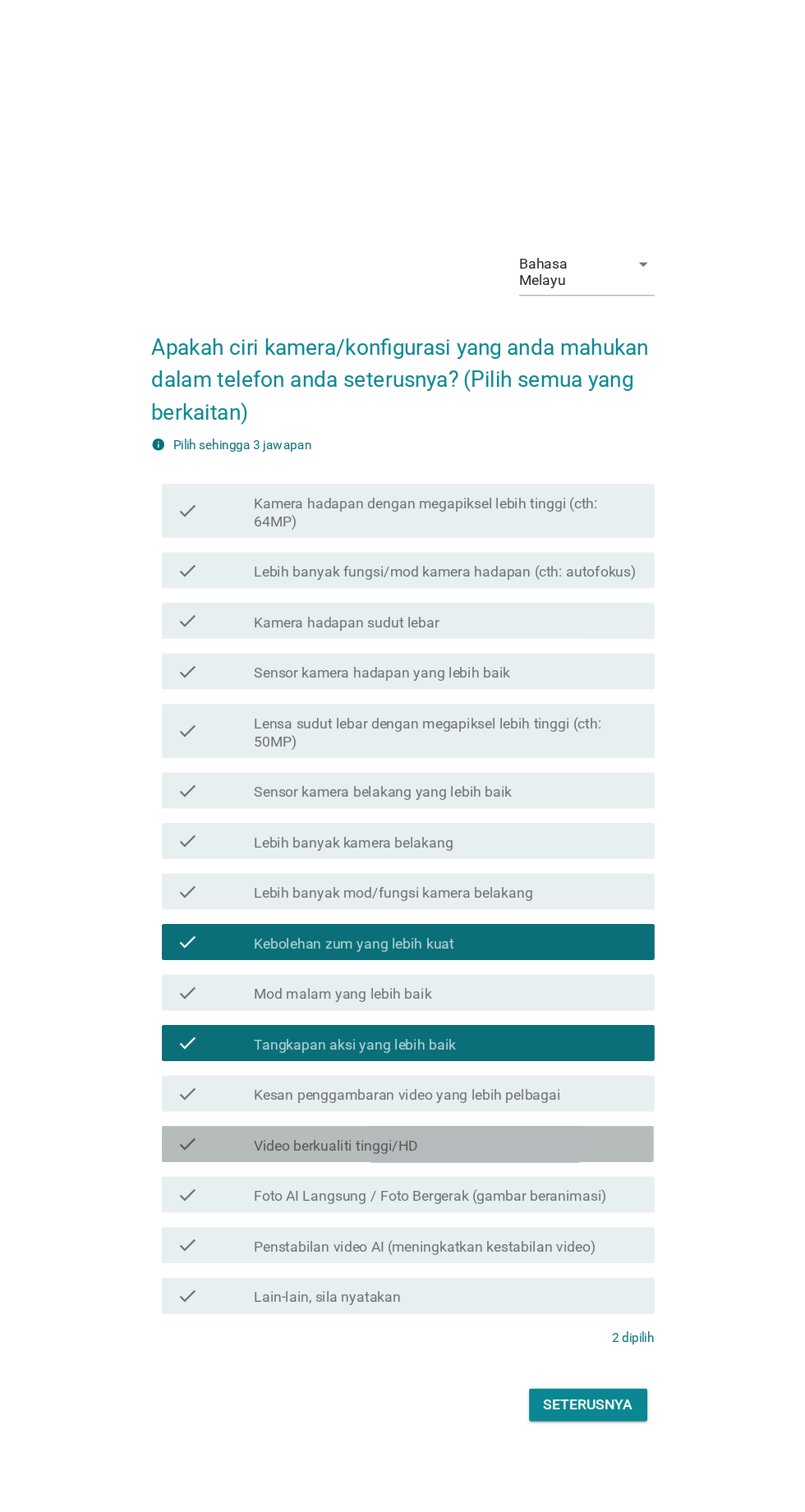
click at [312, 1051] on label "Video berkualiti tinggi/HD" at bounding box center [342, 1043] width 150 height 16
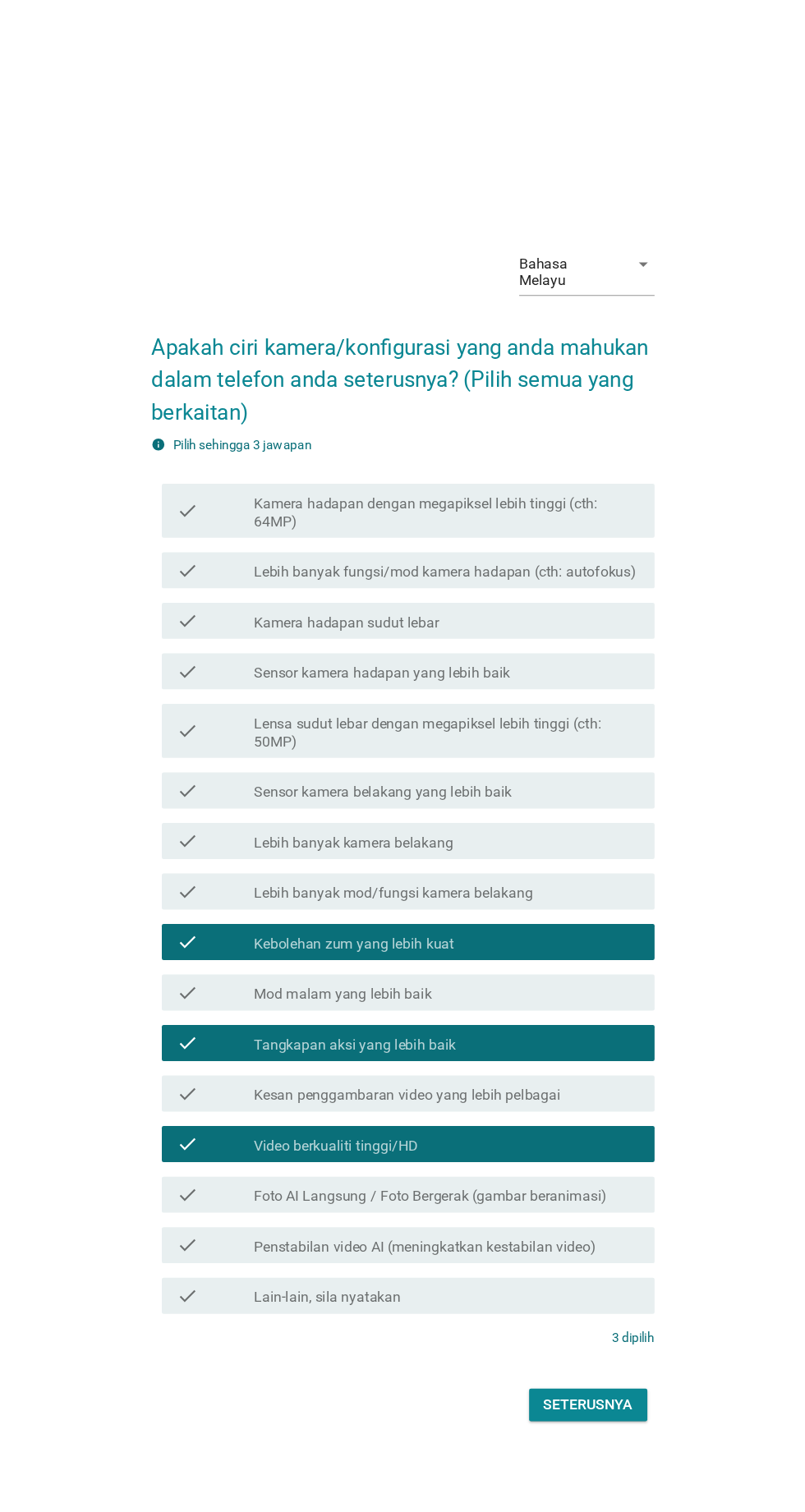
click at [309, 1098] on label "Foto AI Langsung / Foto Bergerak (gambar beranimasi)" at bounding box center [428, 1089] width 321 height 16
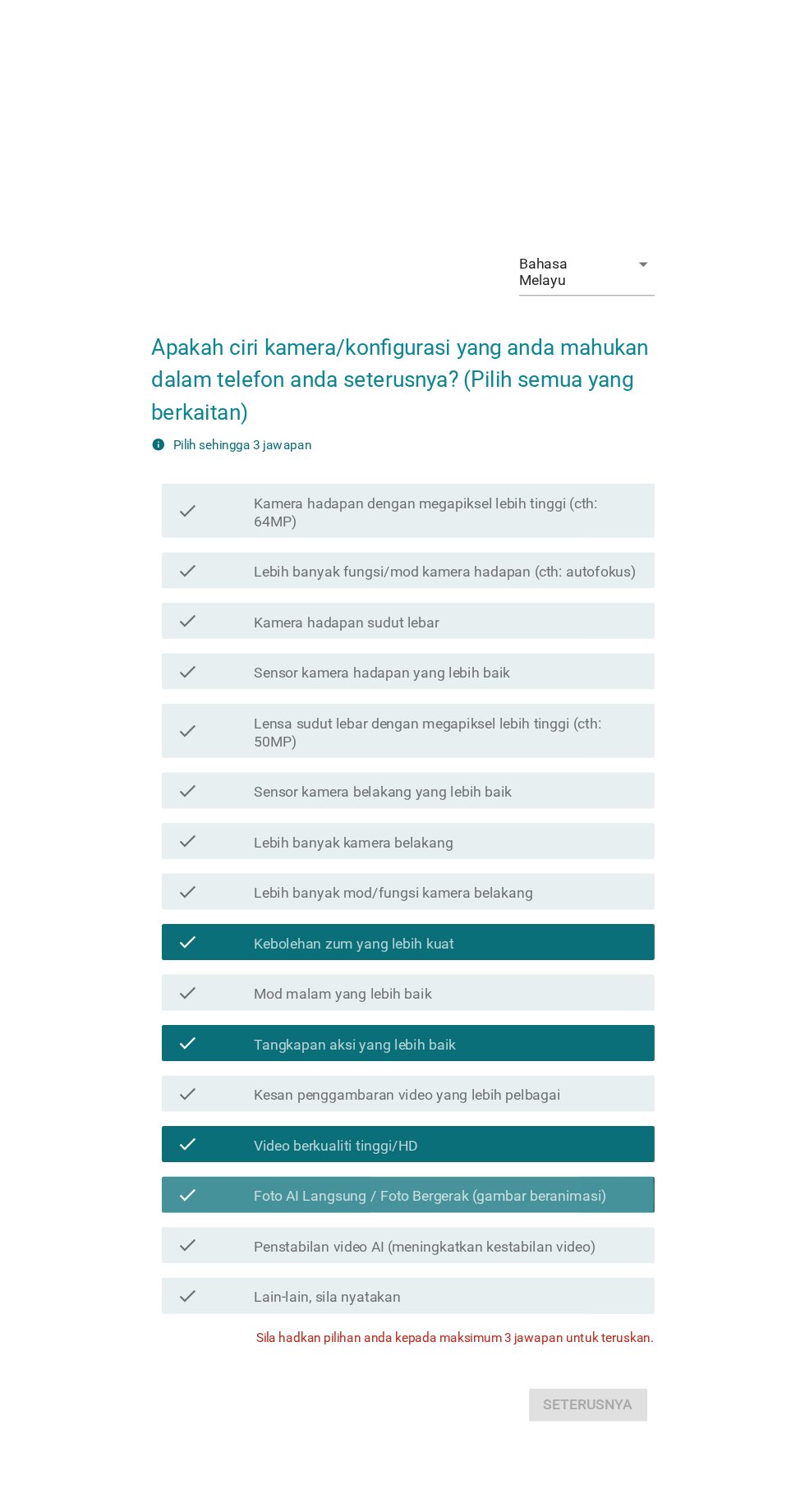
click at [329, 1098] on label "Foto AI Langsung / Foto Bergerak (gambar beranimasi)" at bounding box center [428, 1089] width 321 height 16
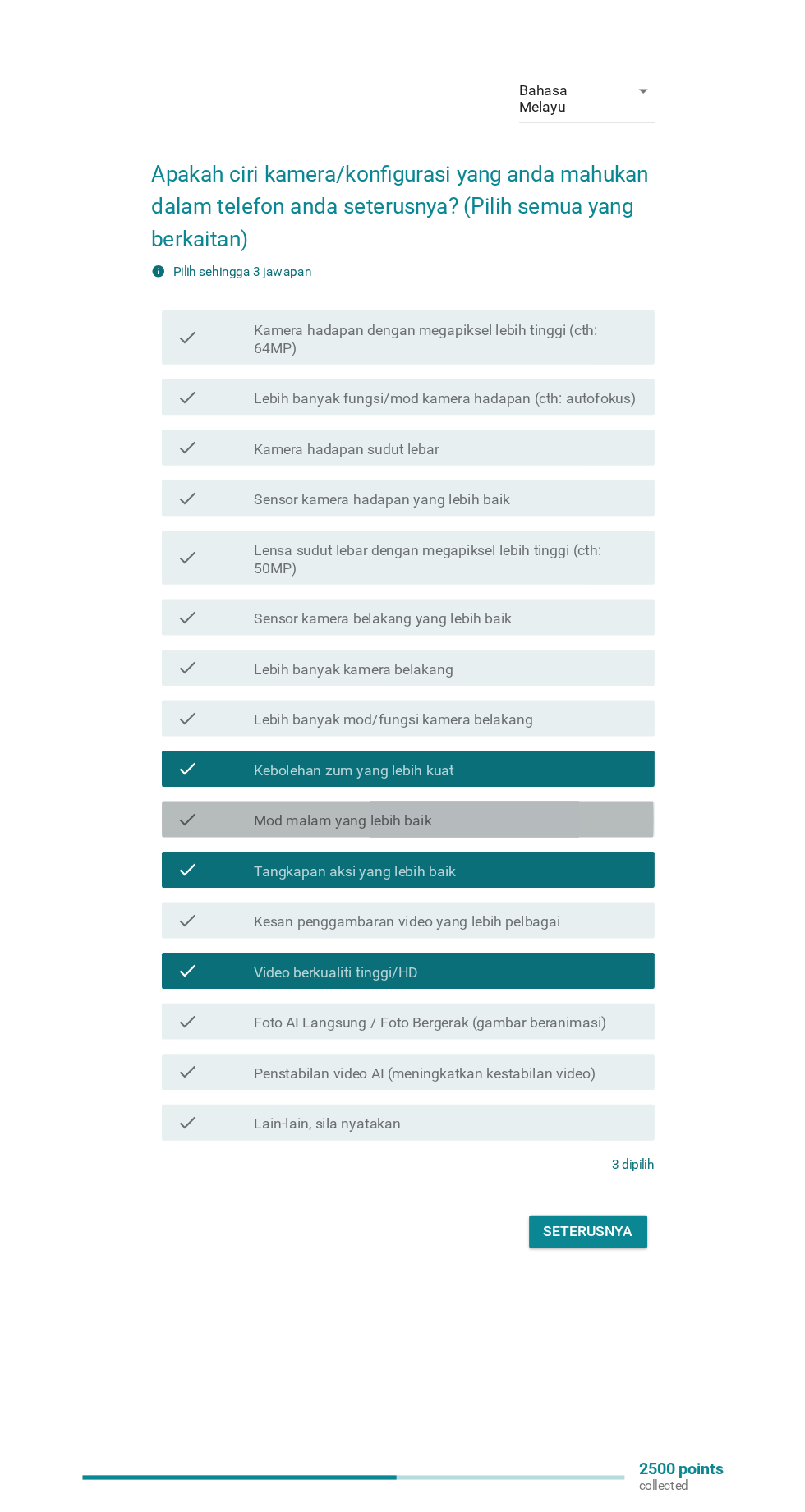
scroll to position [38, 0]
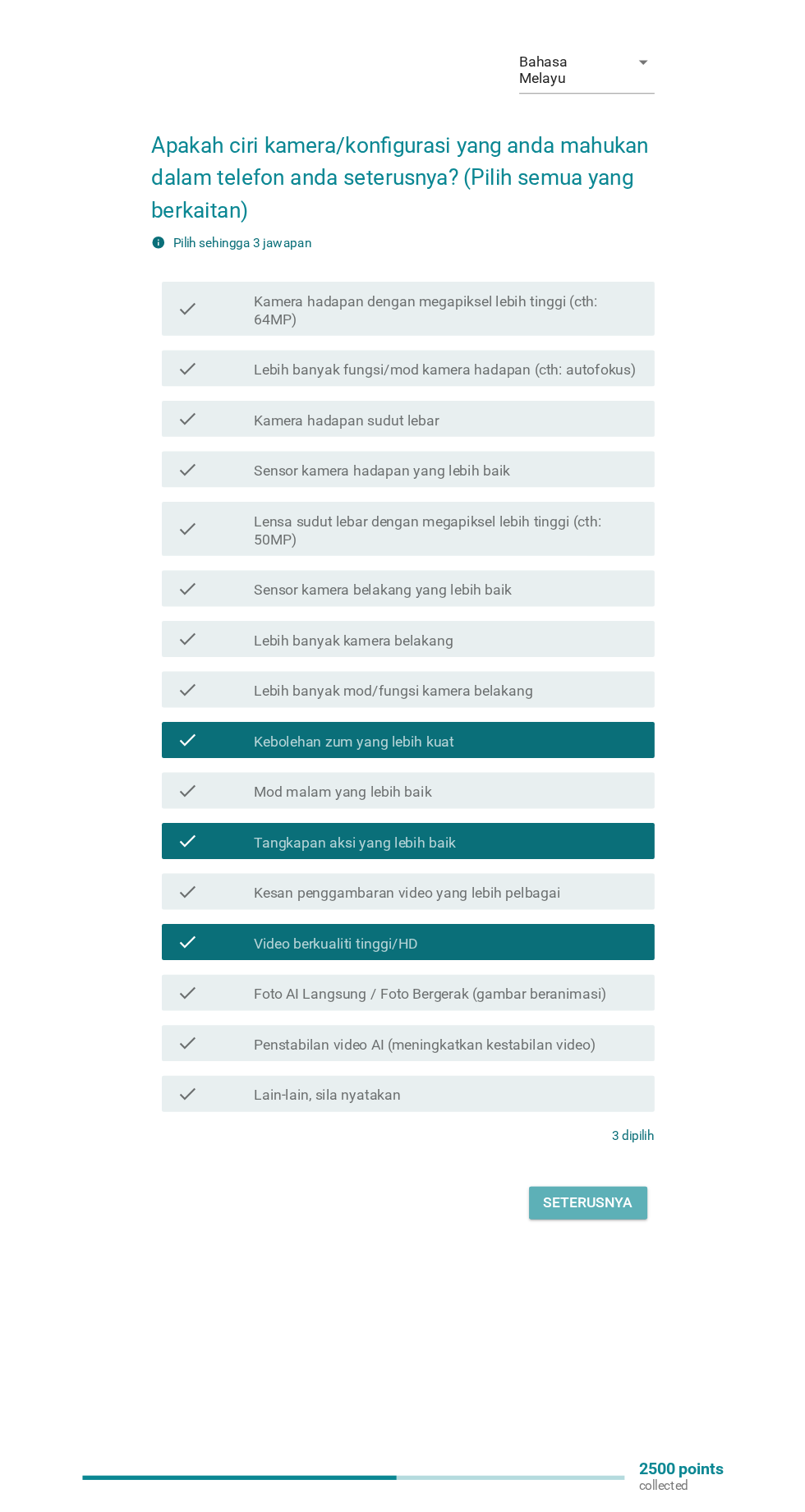
click at [566, 1251] on div "Seterusnya" at bounding box center [571, 1241] width 82 height 20
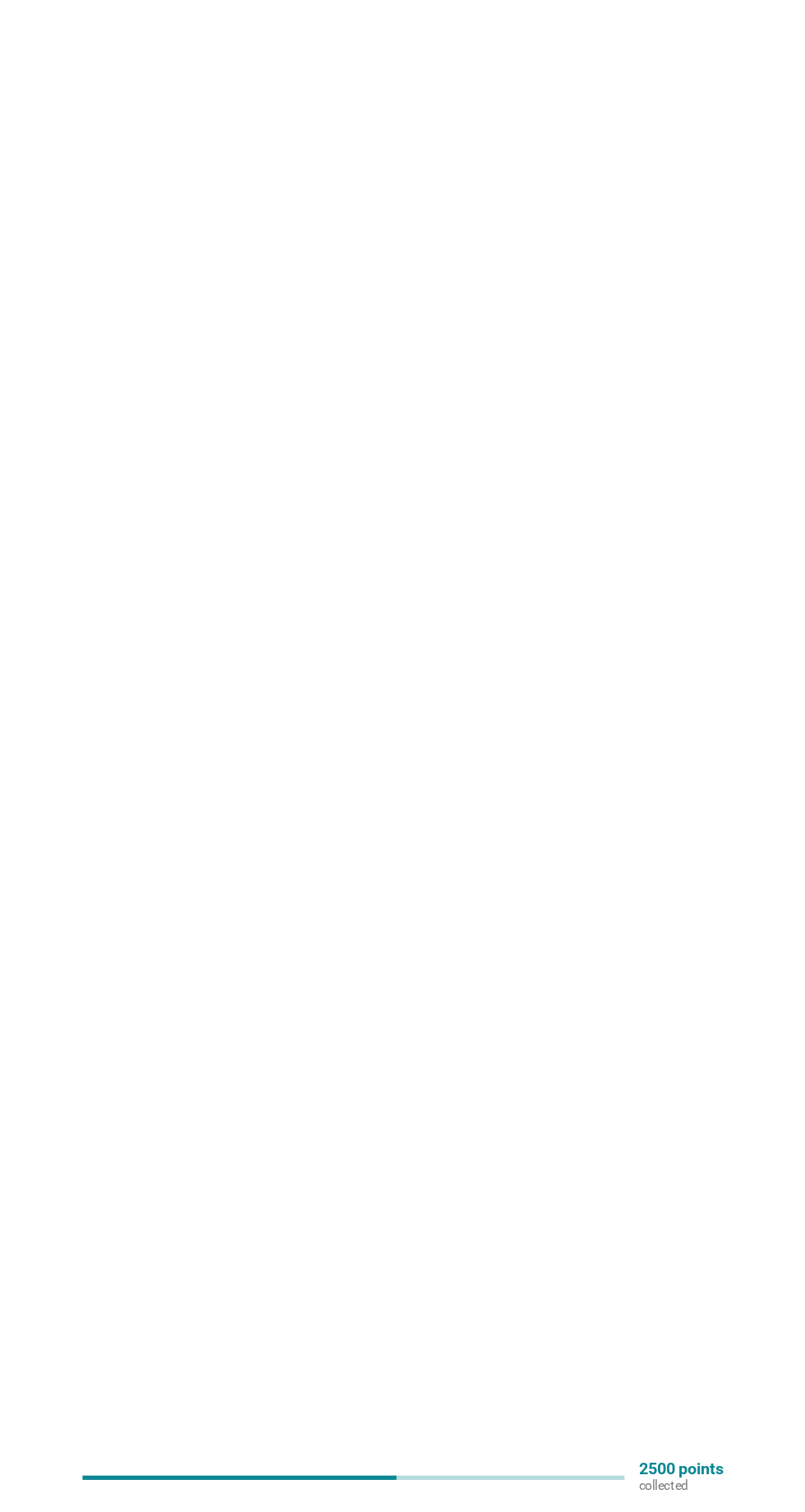
scroll to position [0, 0]
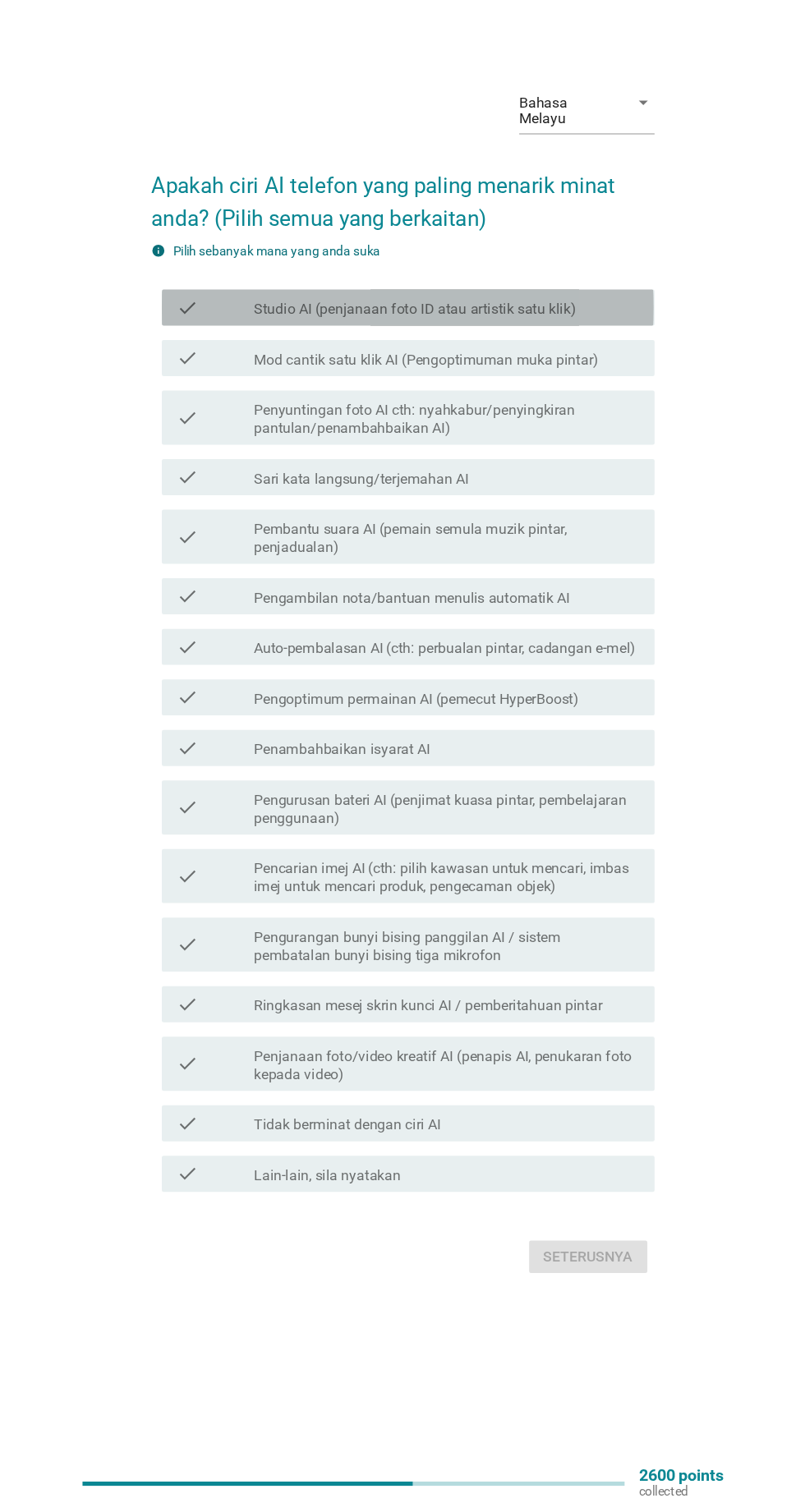
click at [271, 430] on label "Studio AI (penjanaan foto ID atau artistik satu klik)" at bounding box center [413, 422] width 293 height 16
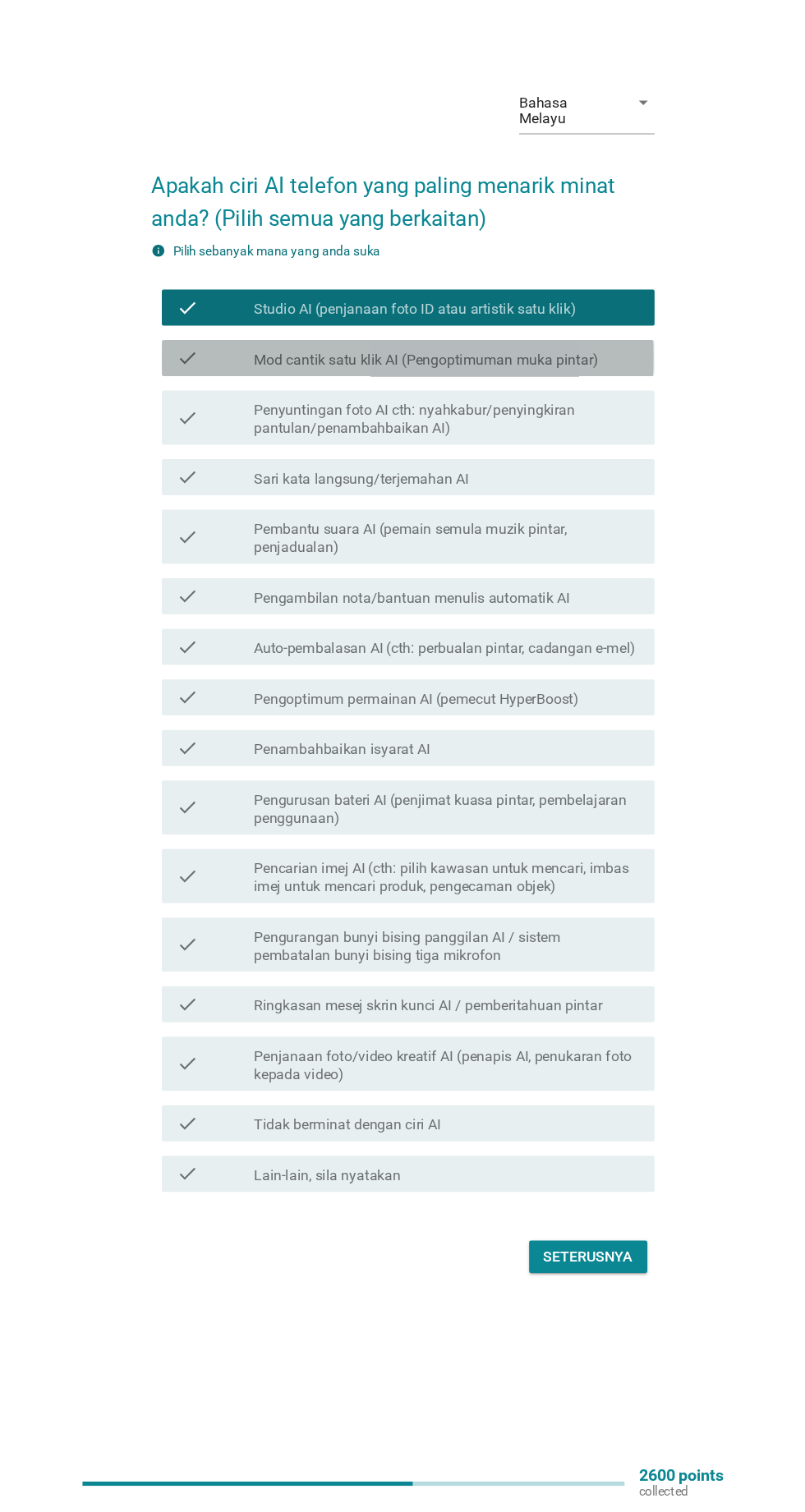
click at [282, 477] on label "Mod cantik satu klik AI (Pengoptimuman muka pintar)" at bounding box center [424, 468] width 314 height 16
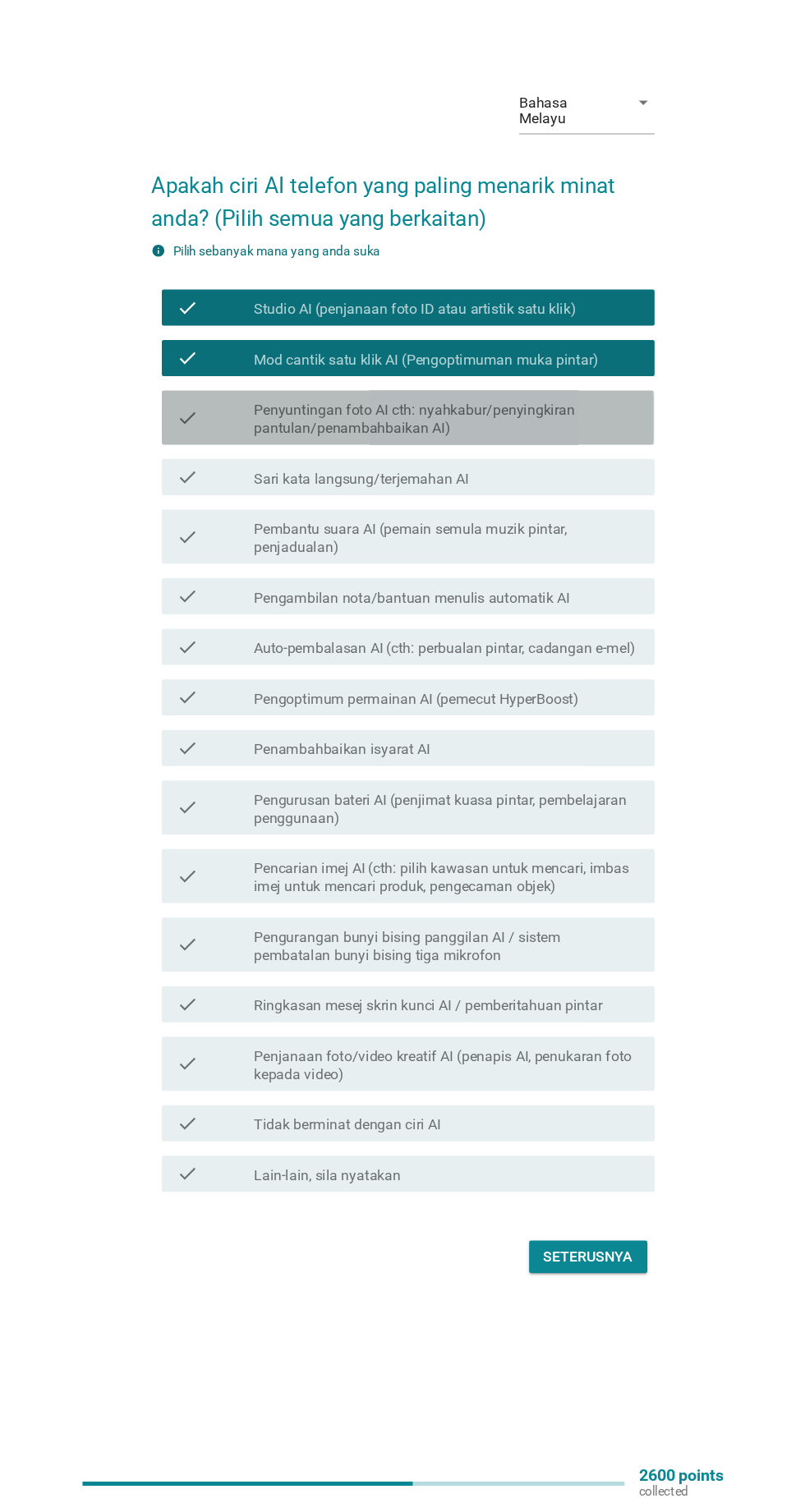
click at [284, 539] on label "Penyuntingan foto AI cth: nyahkabur/penyingkiran pantulan/penambahbaikan AI)" at bounding box center [443, 523] width 351 height 33
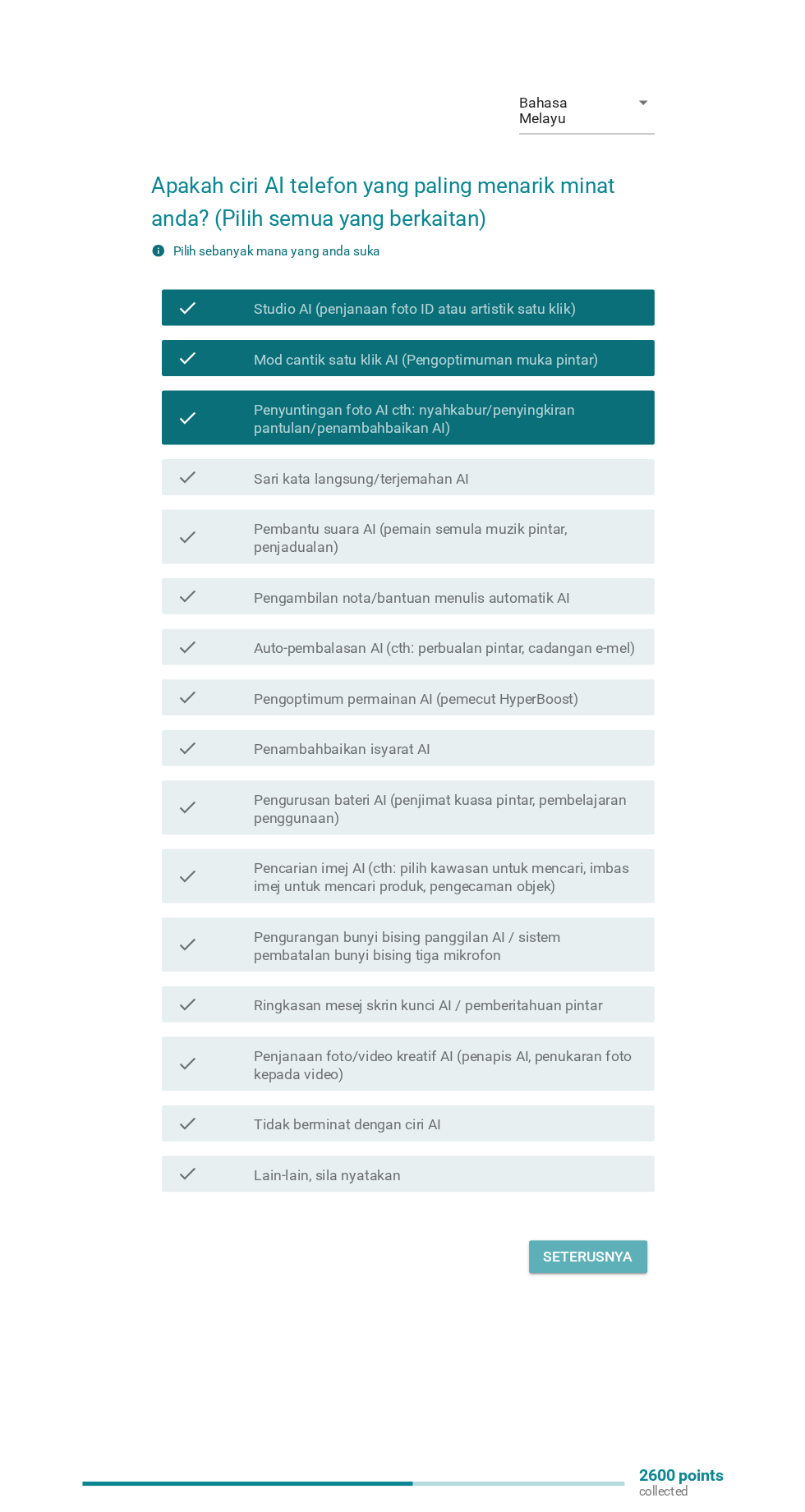
click at [569, 1300] on button "Seterusnya" at bounding box center [571, 1284] width 108 height 30
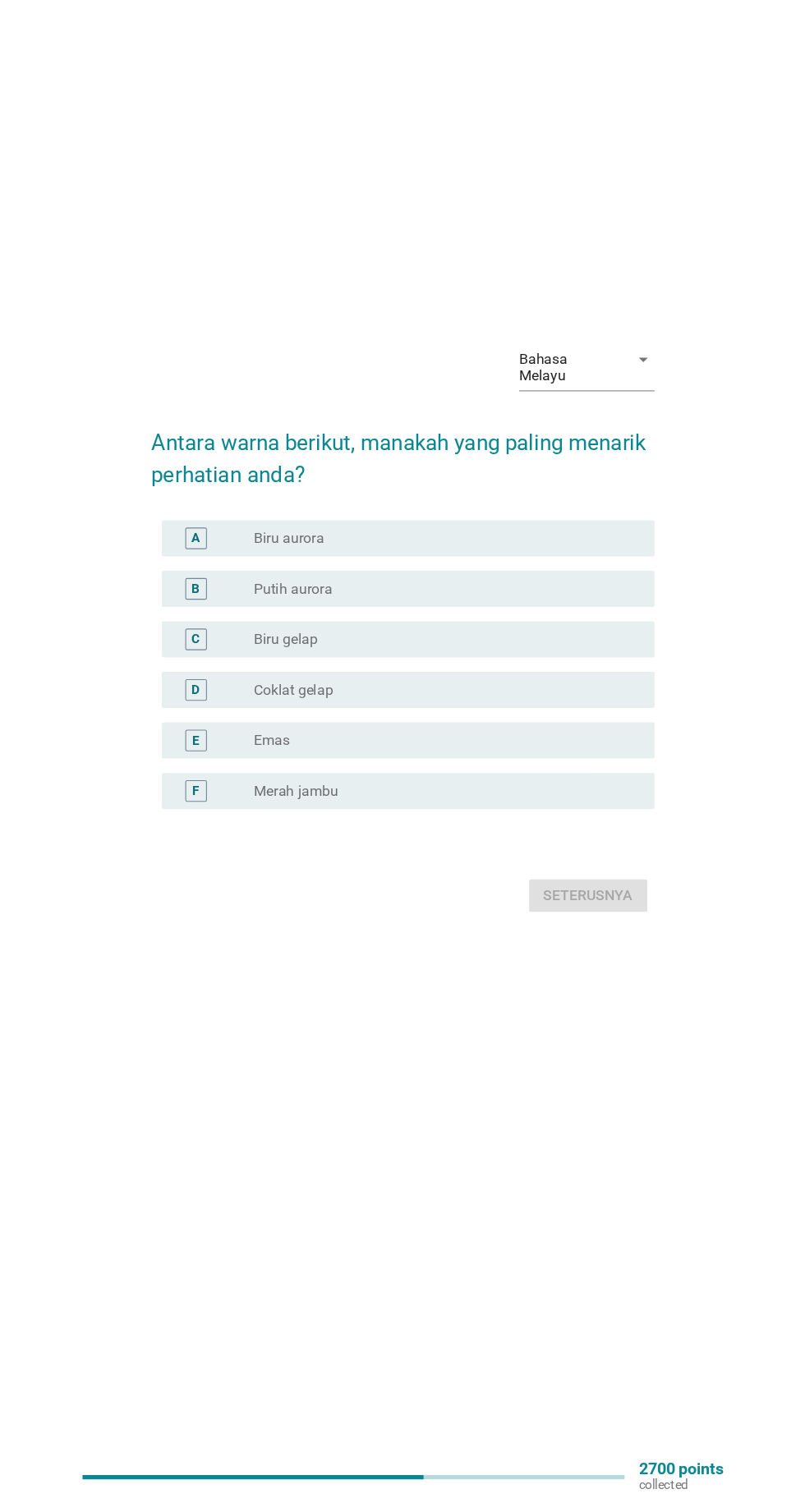
click at [288, 783] on label "Coklat gelap" at bounding box center [303, 774] width 73 height 16
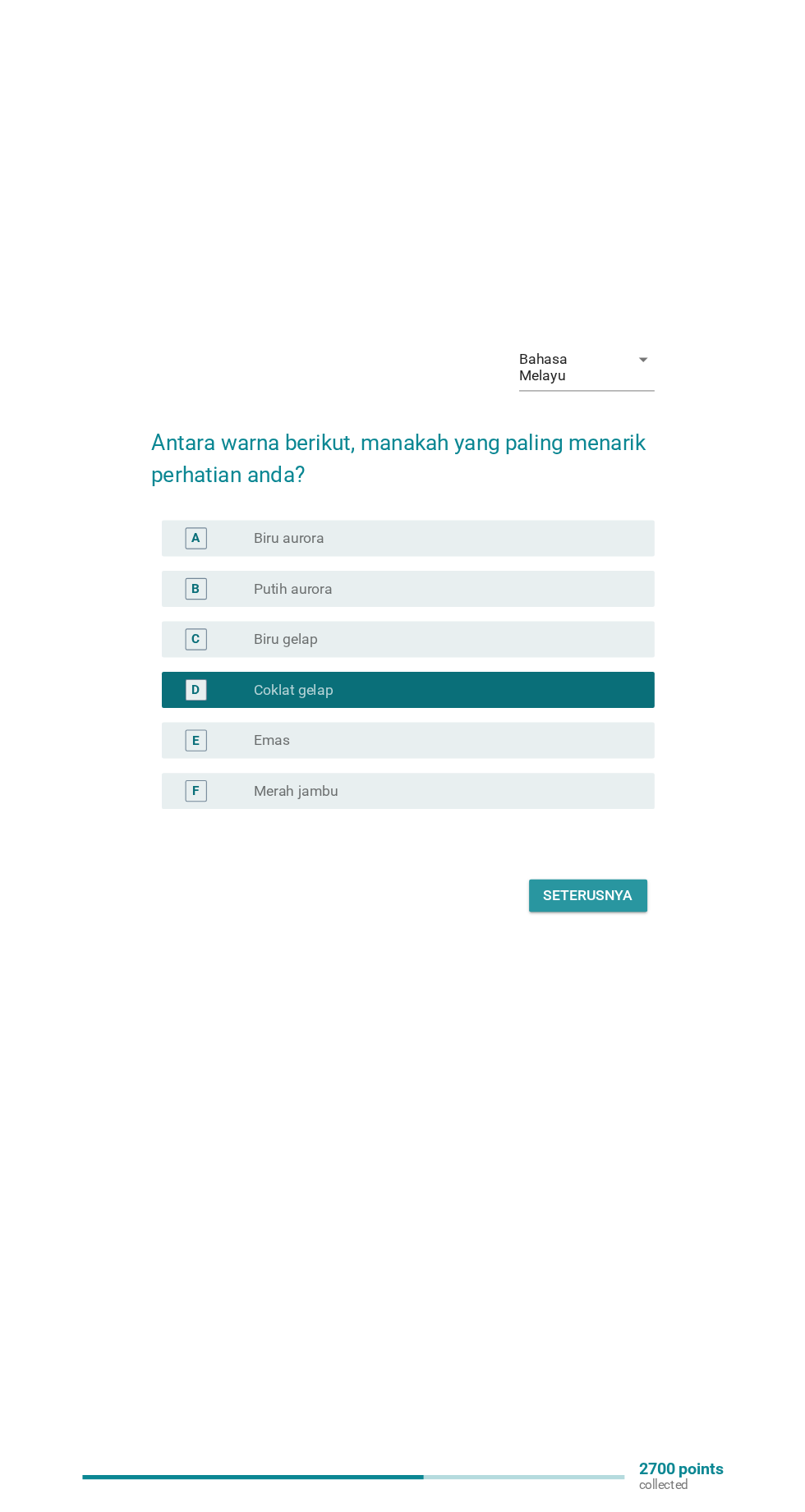
click at [577, 972] on div "Seterusnya" at bounding box center [571, 962] width 82 height 20
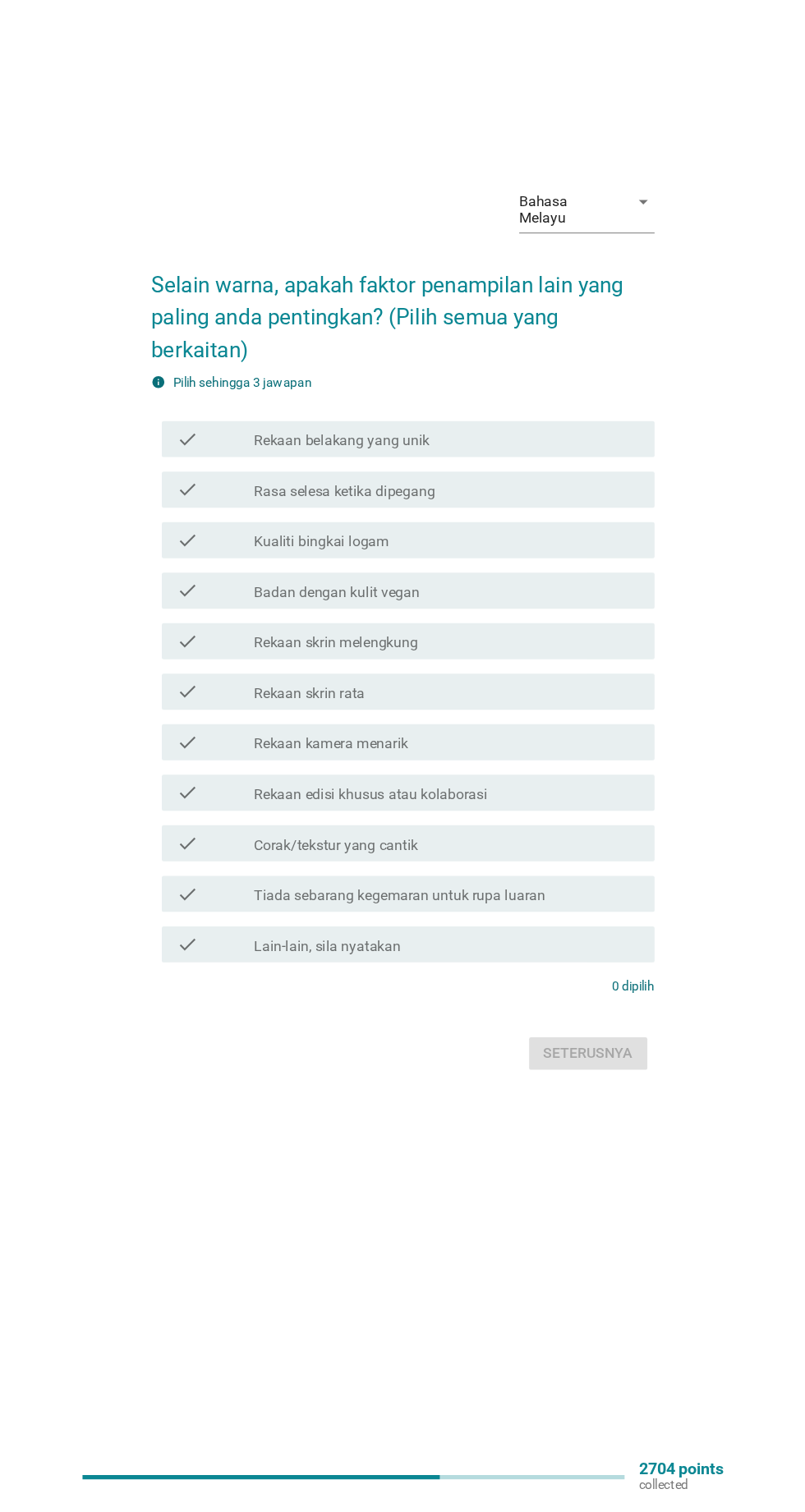
scroll to position [0, 0]
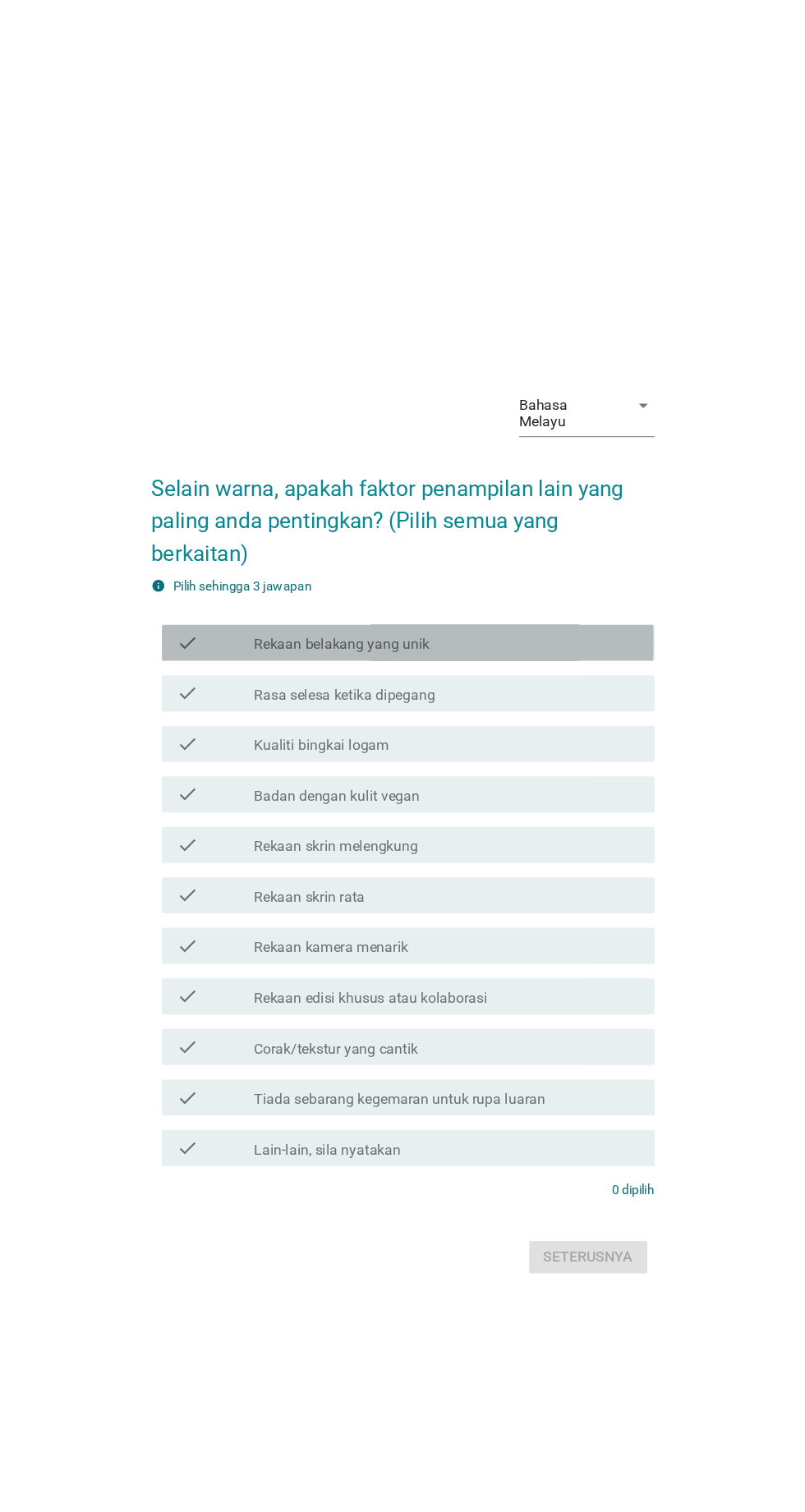
click at [309, 598] on label "Rekaan belakang yang unik" at bounding box center [347, 590] width 160 height 16
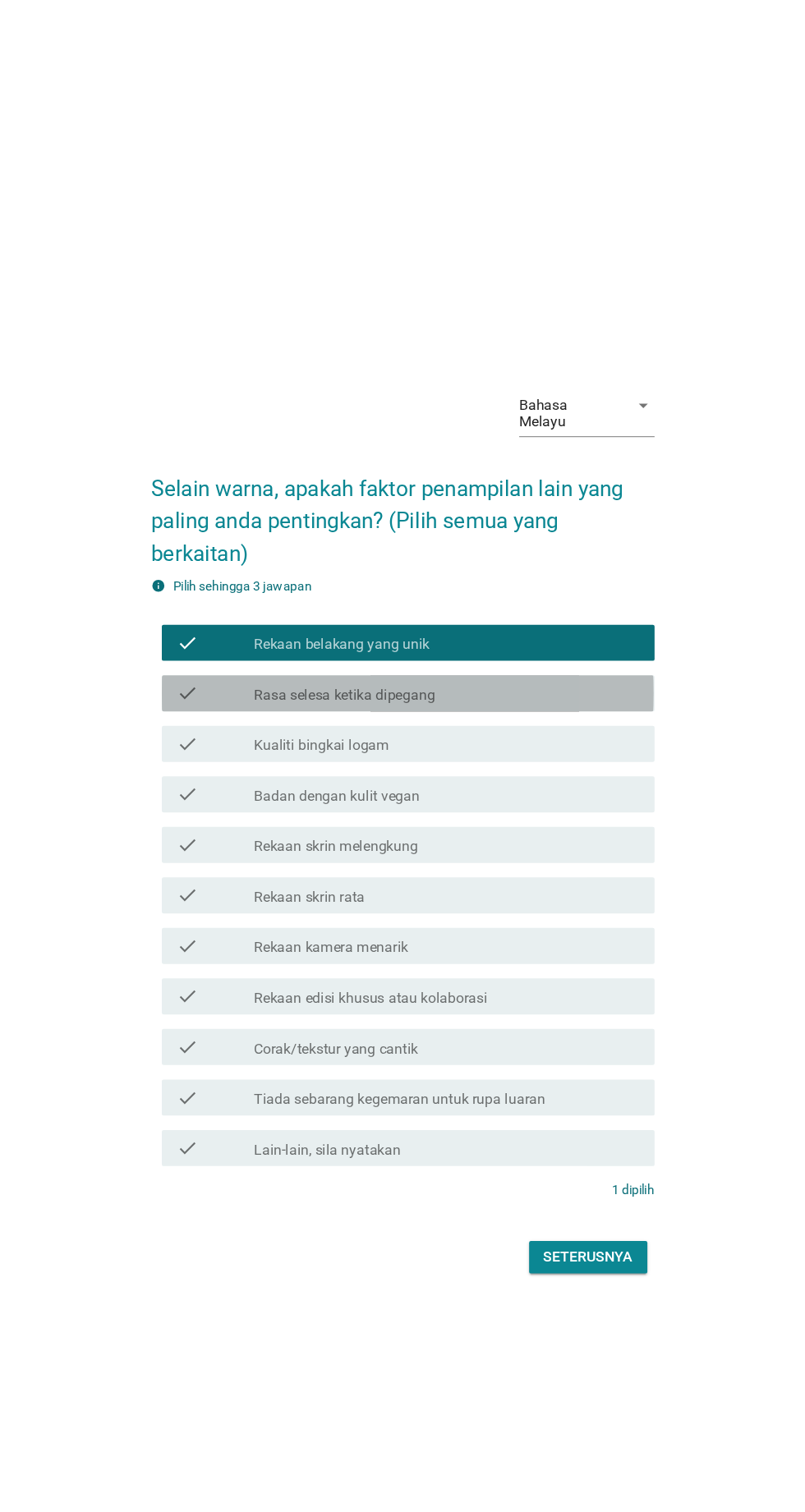
click at [326, 644] on label "Rasa selesa ketika dipegang" at bounding box center [350, 635] width 165 height 16
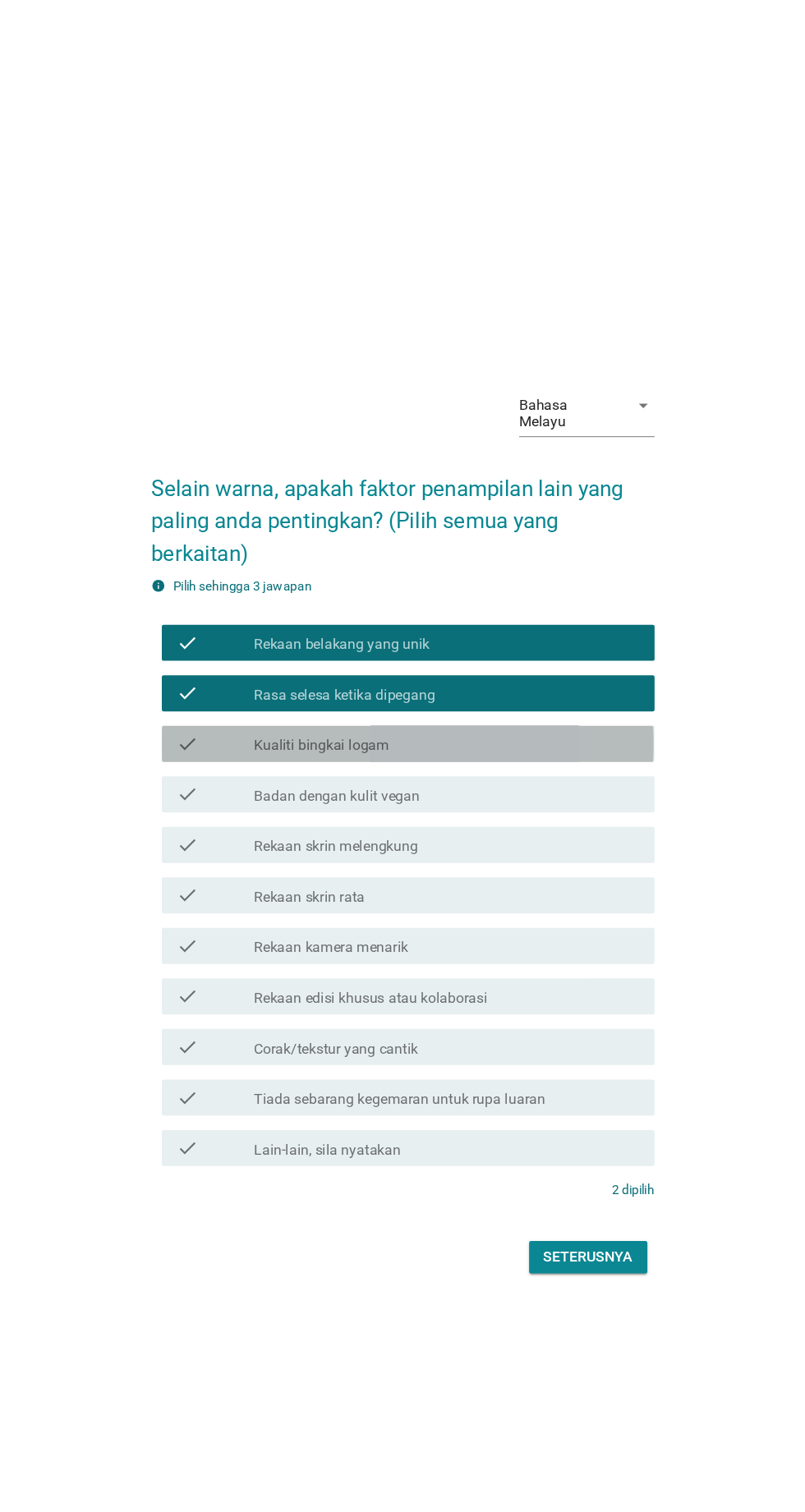
click at [330, 690] on label "Kualiti bingkai logam" at bounding box center [328, 682] width 123 height 16
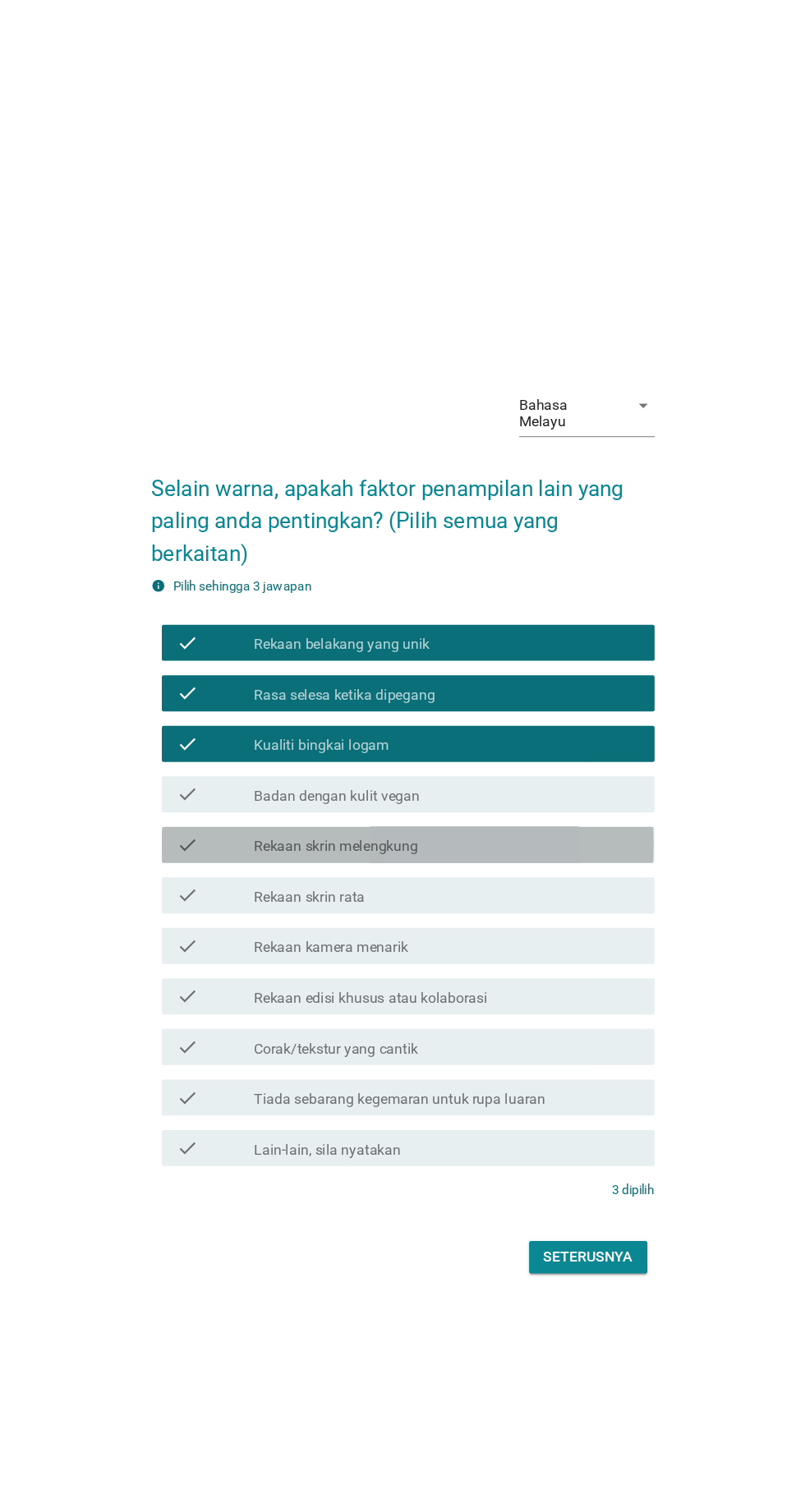
click at [333, 782] on label "Rekaan skrin melengkung" at bounding box center [342, 773] width 150 height 16
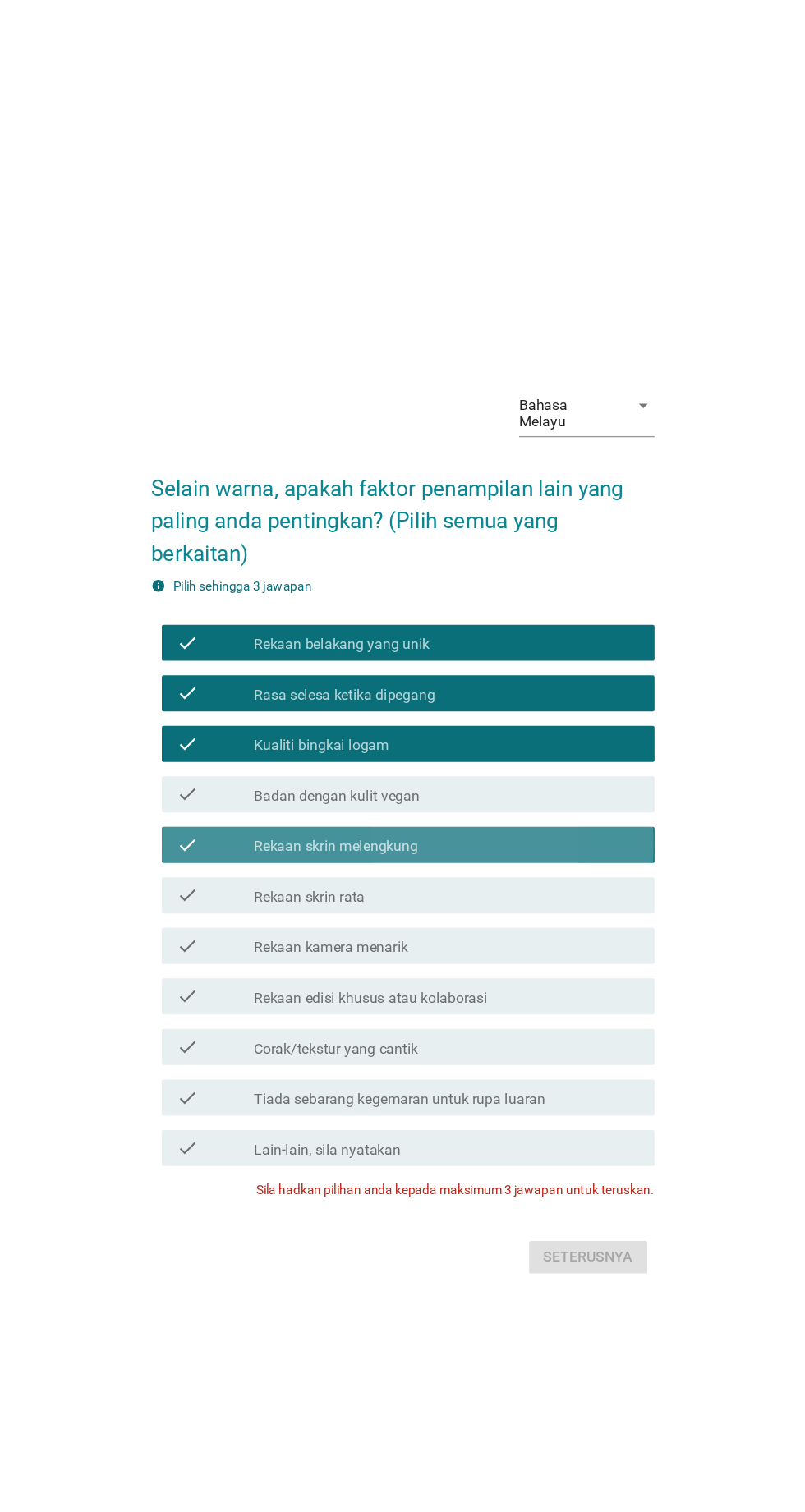
click at [340, 782] on label "Rekaan skrin melengkung" at bounding box center [342, 773] width 150 height 16
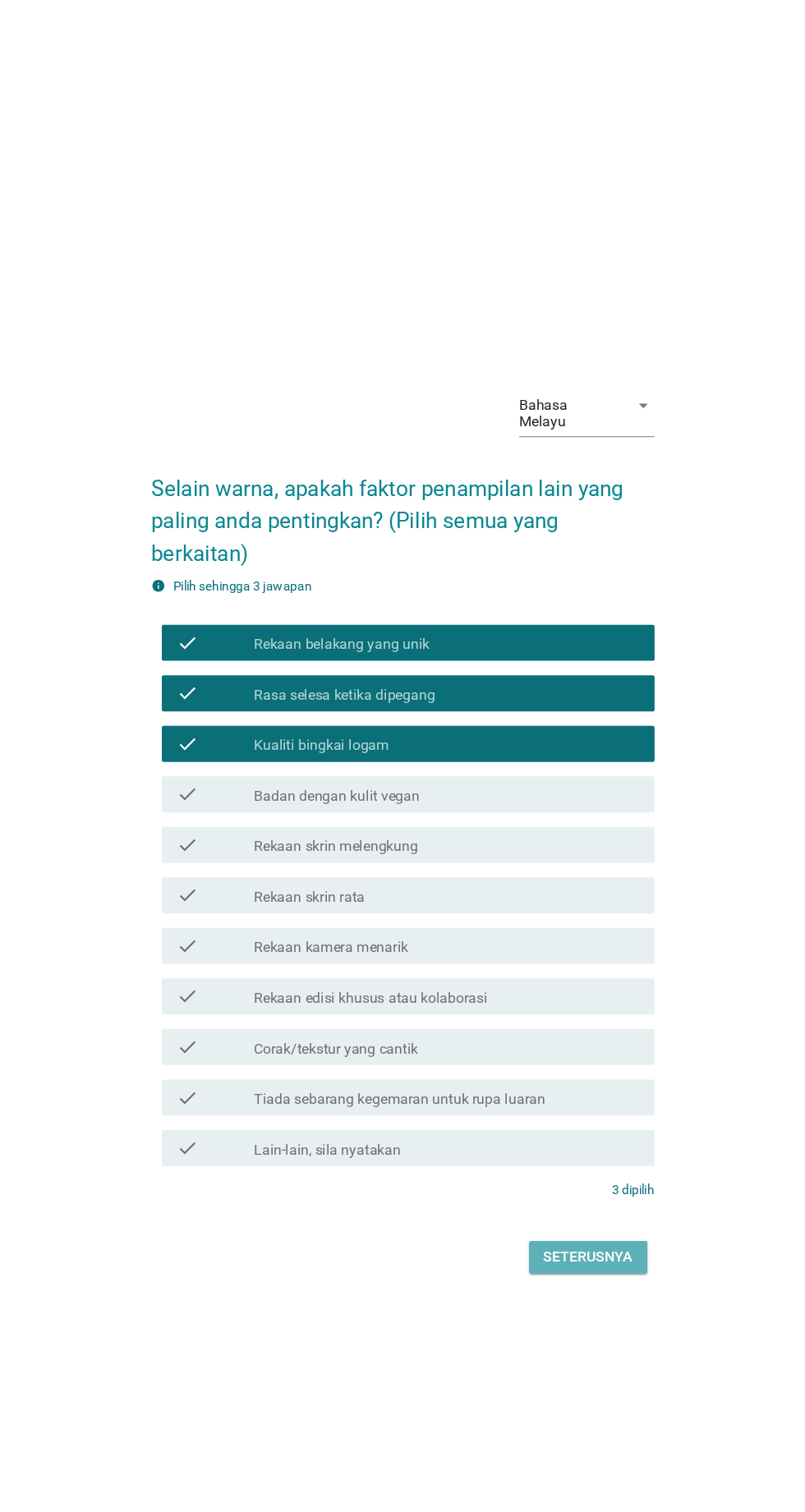
click at [572, 1162] on button "Seterusnya" at bounding box center [571, 1147] width 108 height 30
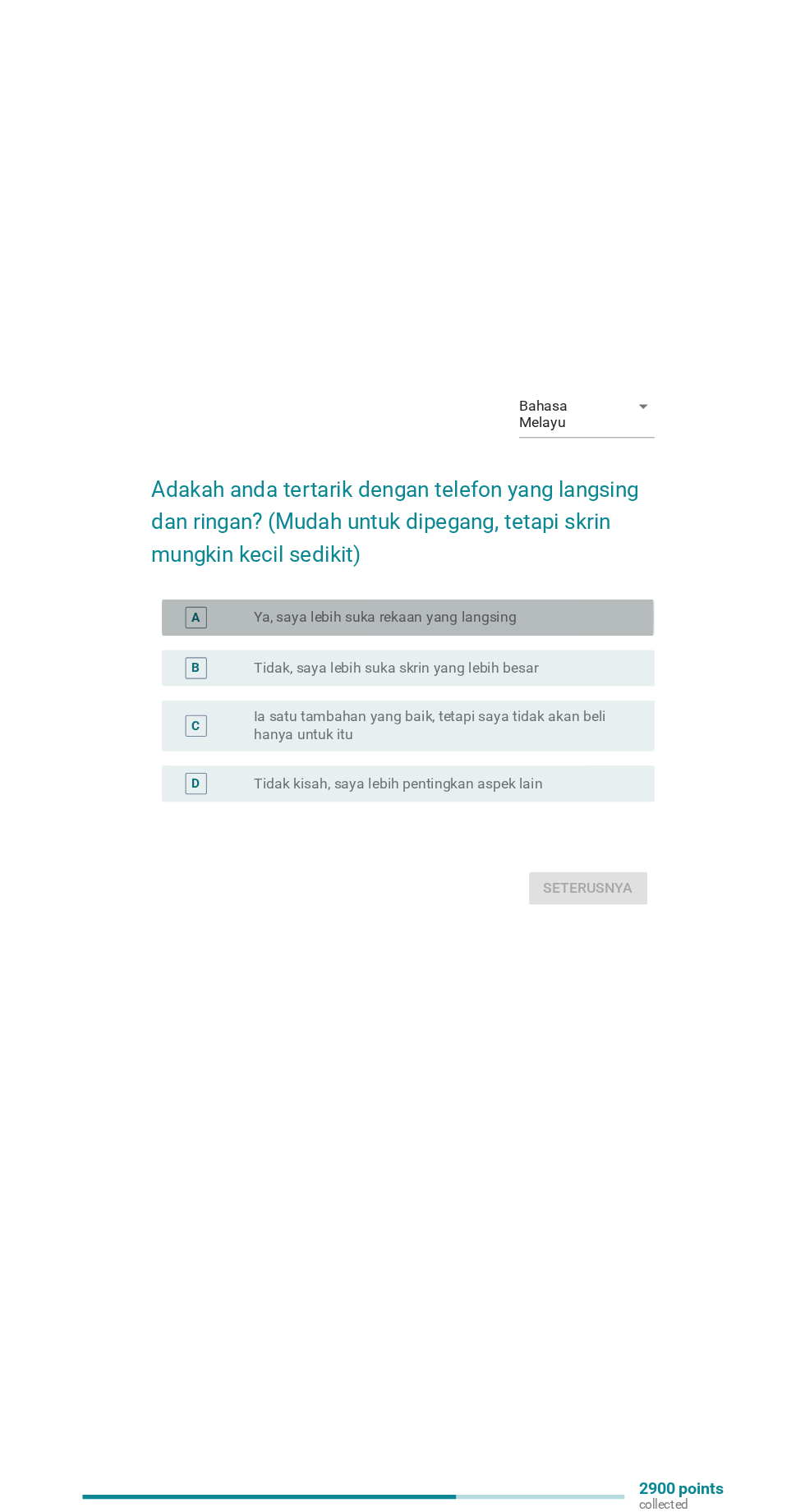
click at [329, 699] on label "Ya, saya lebih suka rekaan yang langsing" at bounding box center [386, 691] width 239 height 16
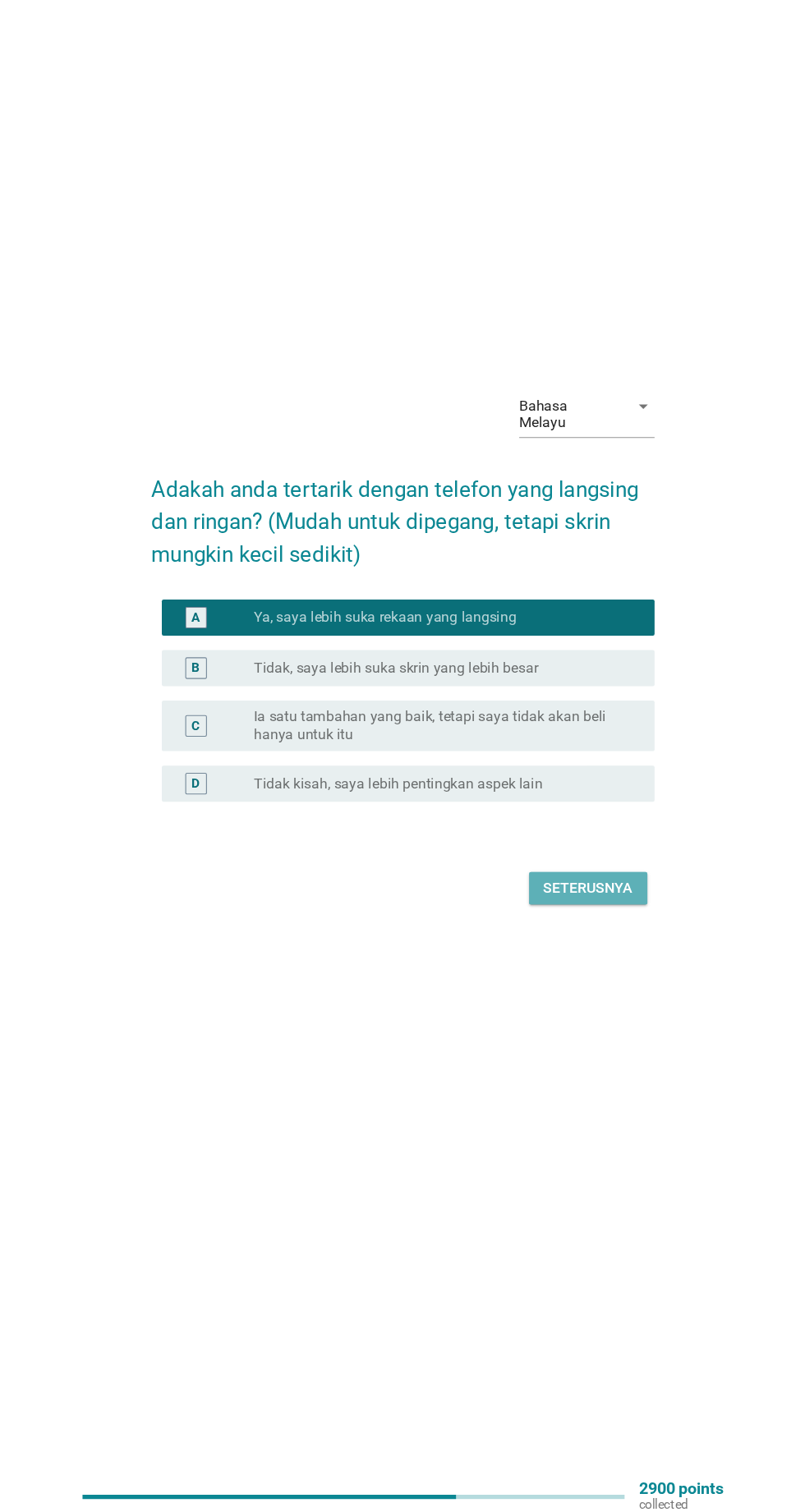
click at [580, 952] on button "Seterusnya" at bounding box center [571, 937] width 108 height 30
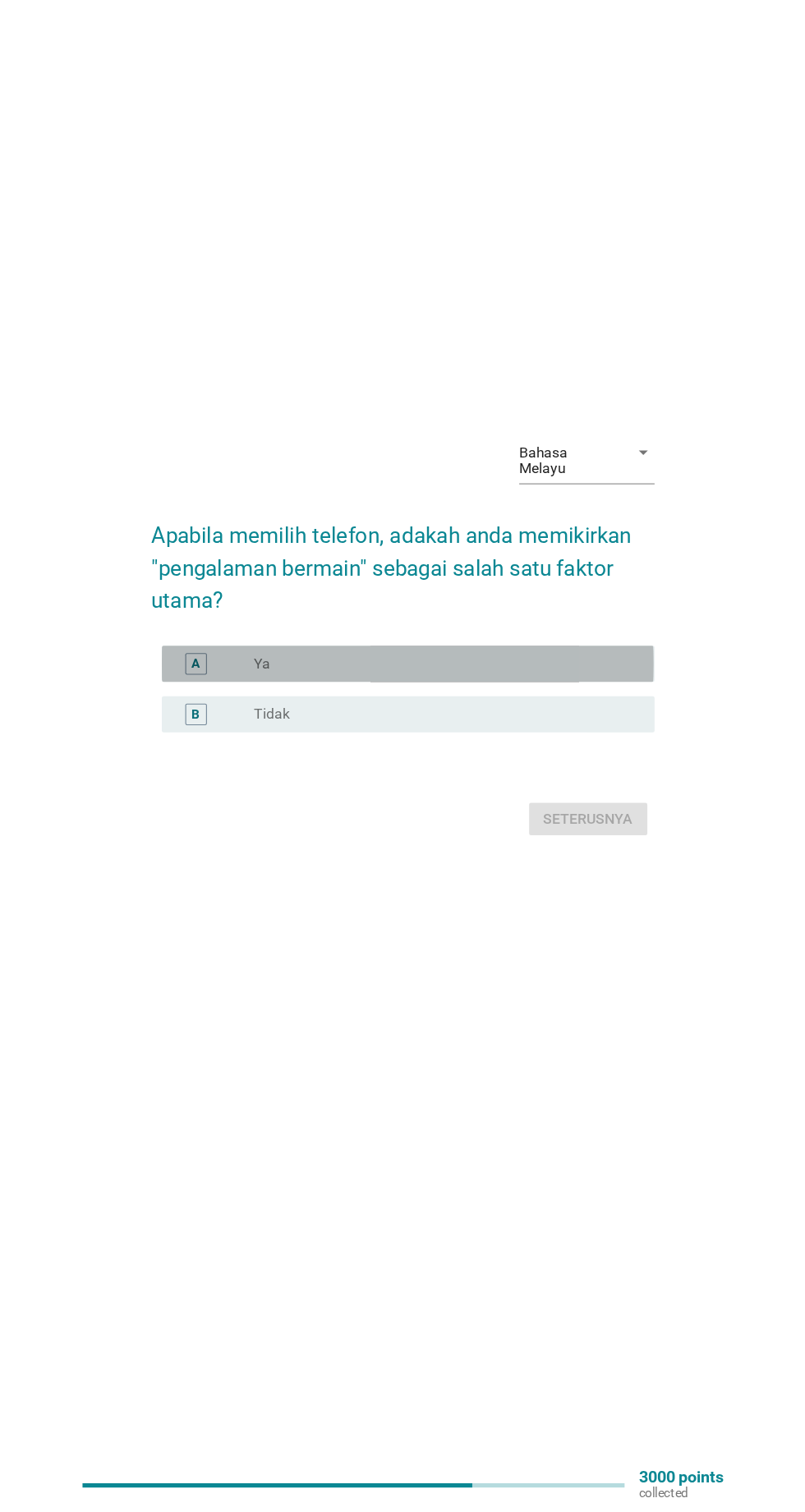
click at [326, 752] on div "radio_button_unchecked Ya" at bounding box center [437, 743] width 339 height 16
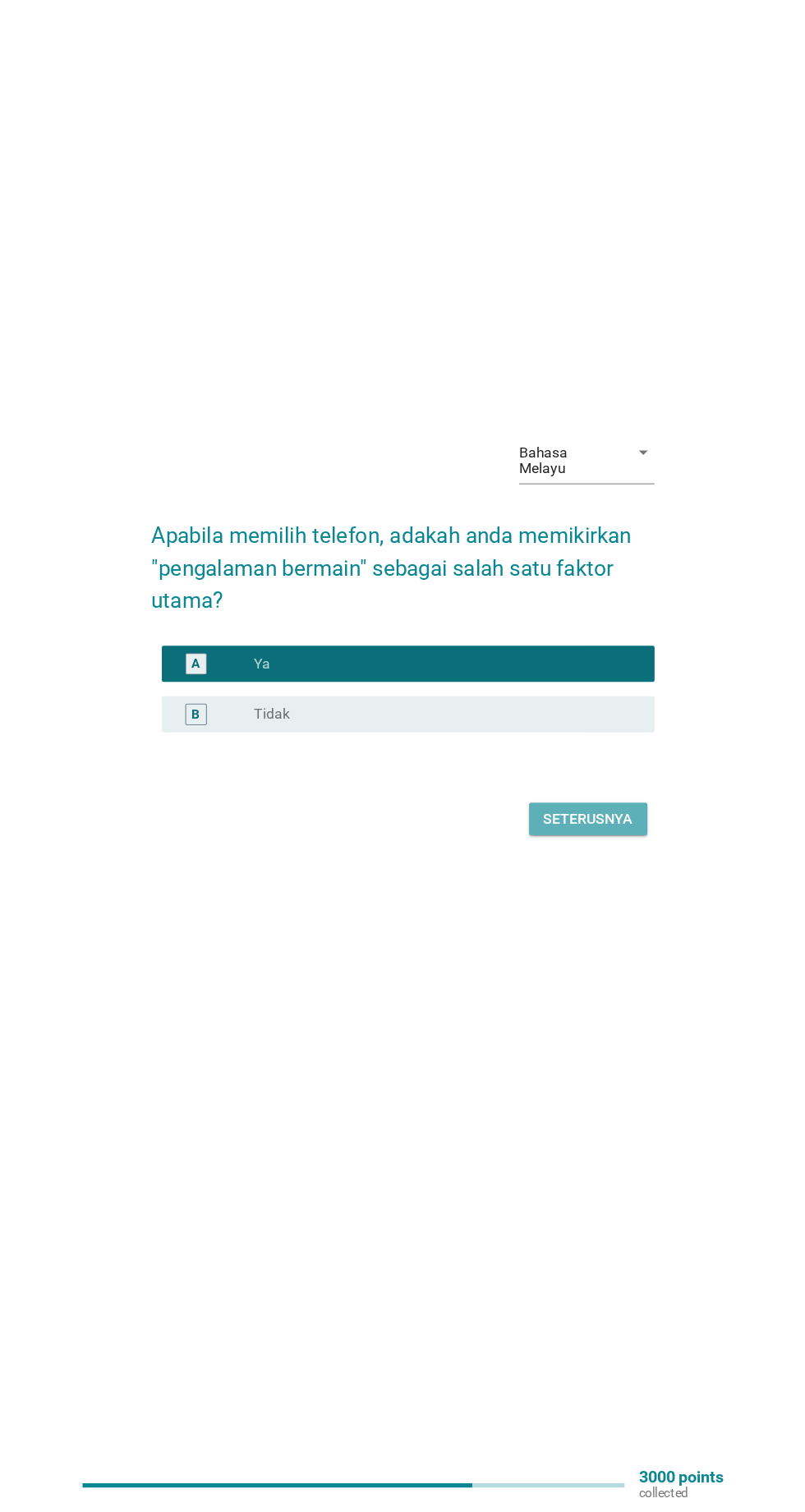
click at [591, 894] on div "Seterusnya" at bounding box center [571, 885] width 82 height 20
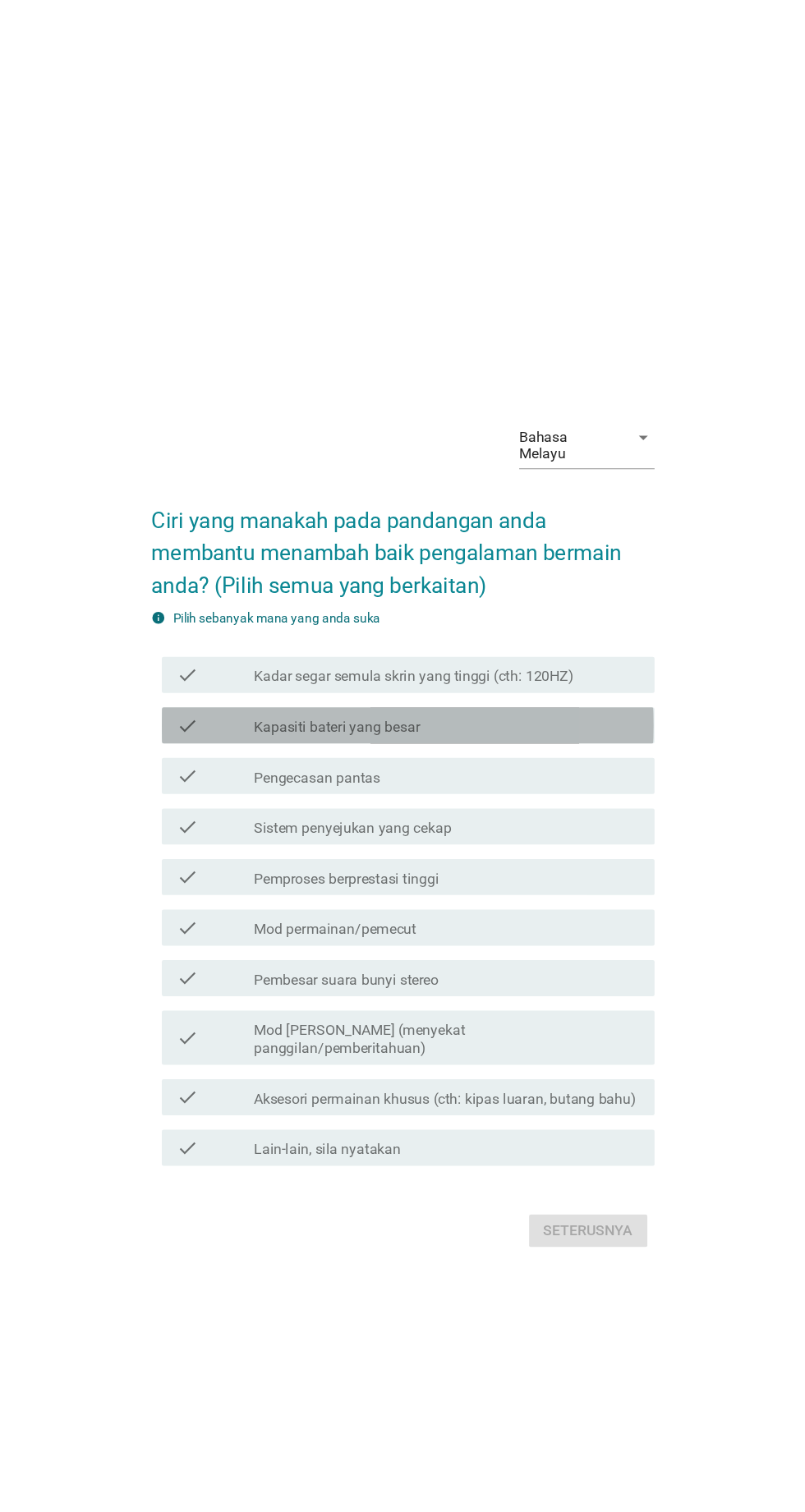
click at [292, 670] on label "Kapasiti bateri yang besar" at bounding box center [342, 662] width 151 height 16
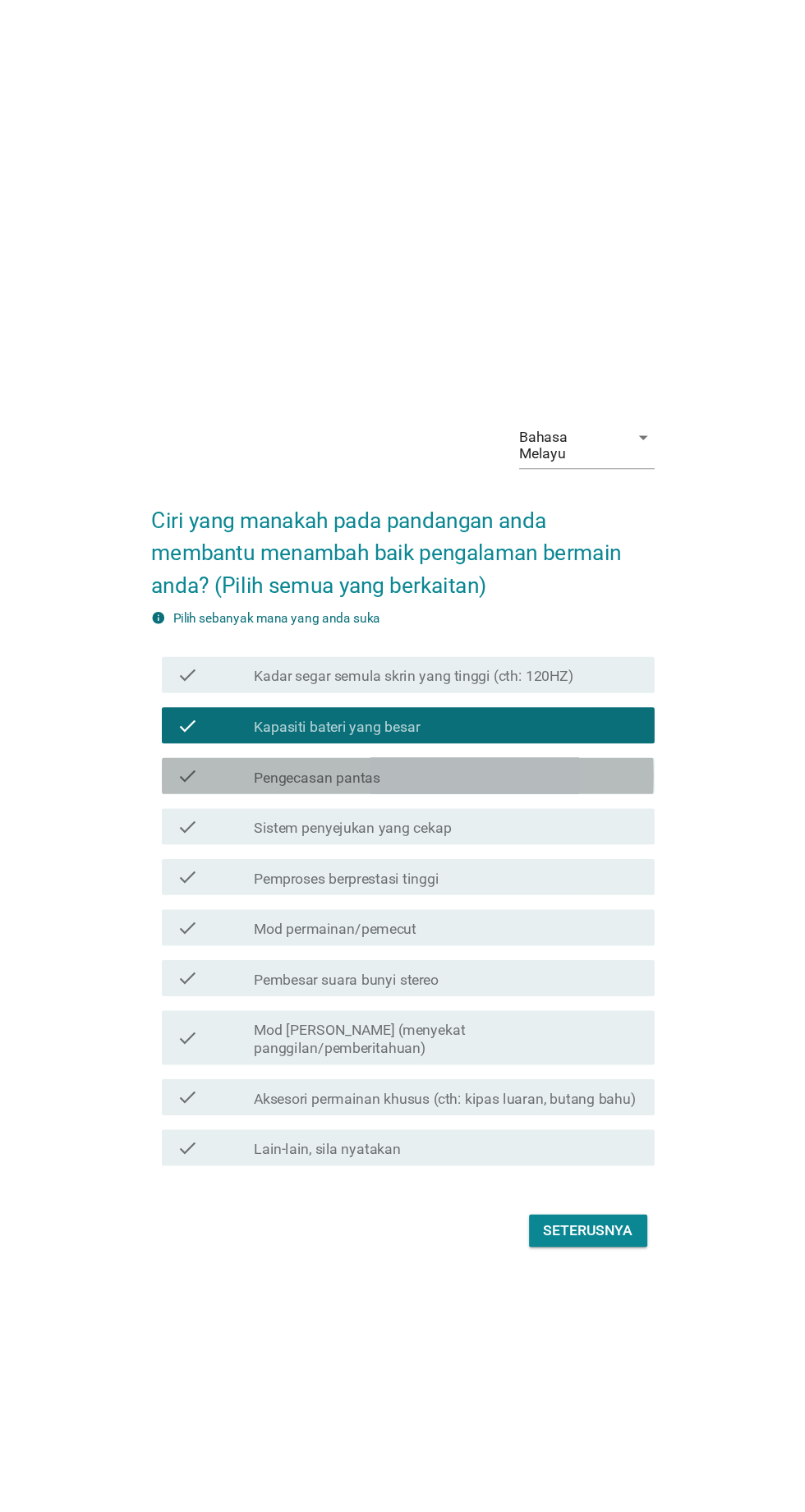
click at [307, 716] on label "Pengecasan pantas" at bounding box center [325, 708] width 115 height 16
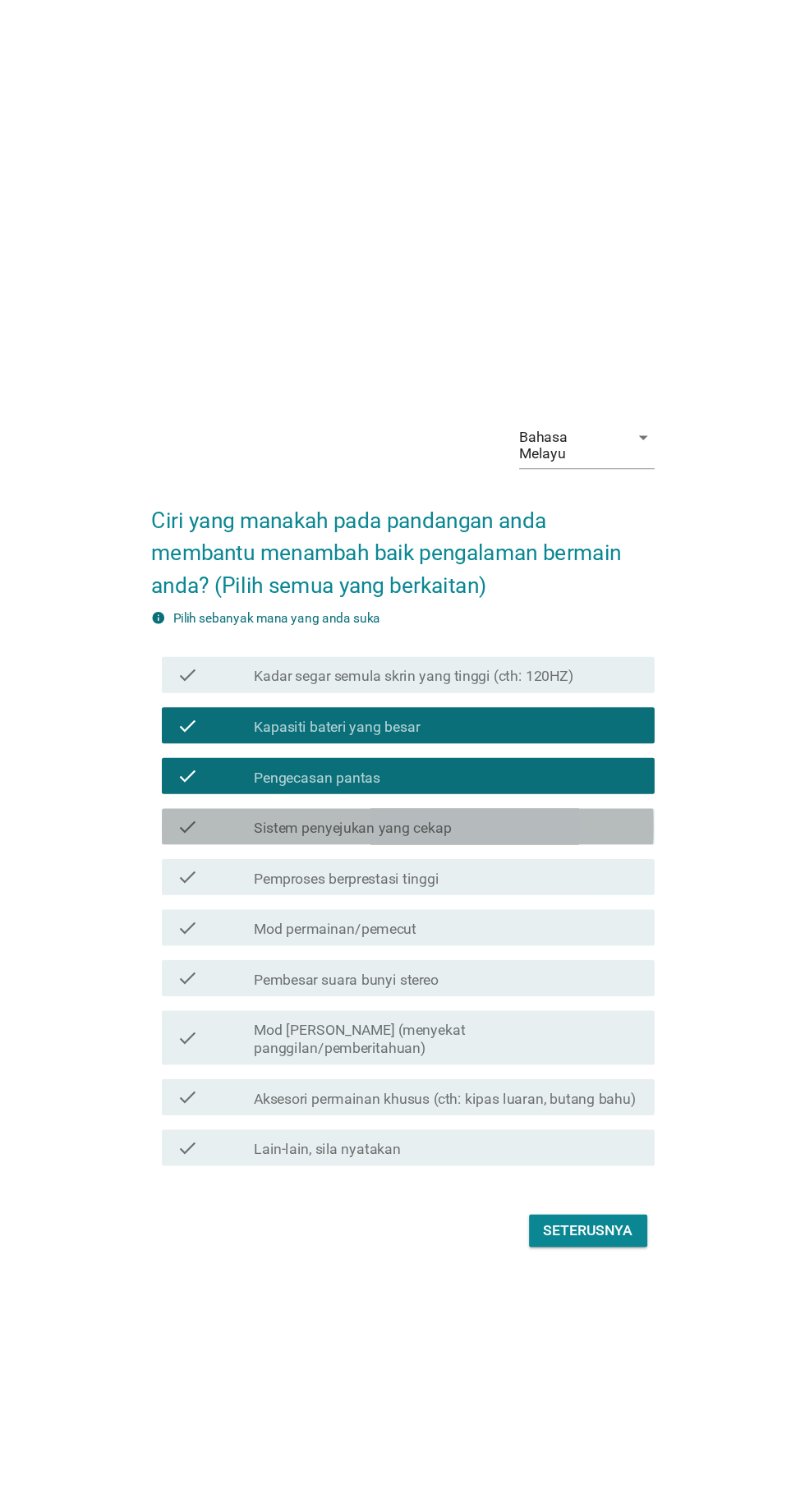
click at [317, 763] on label "Sistem penyejukan yang cekap" at bounding box center [357, 754] width 180 height 16
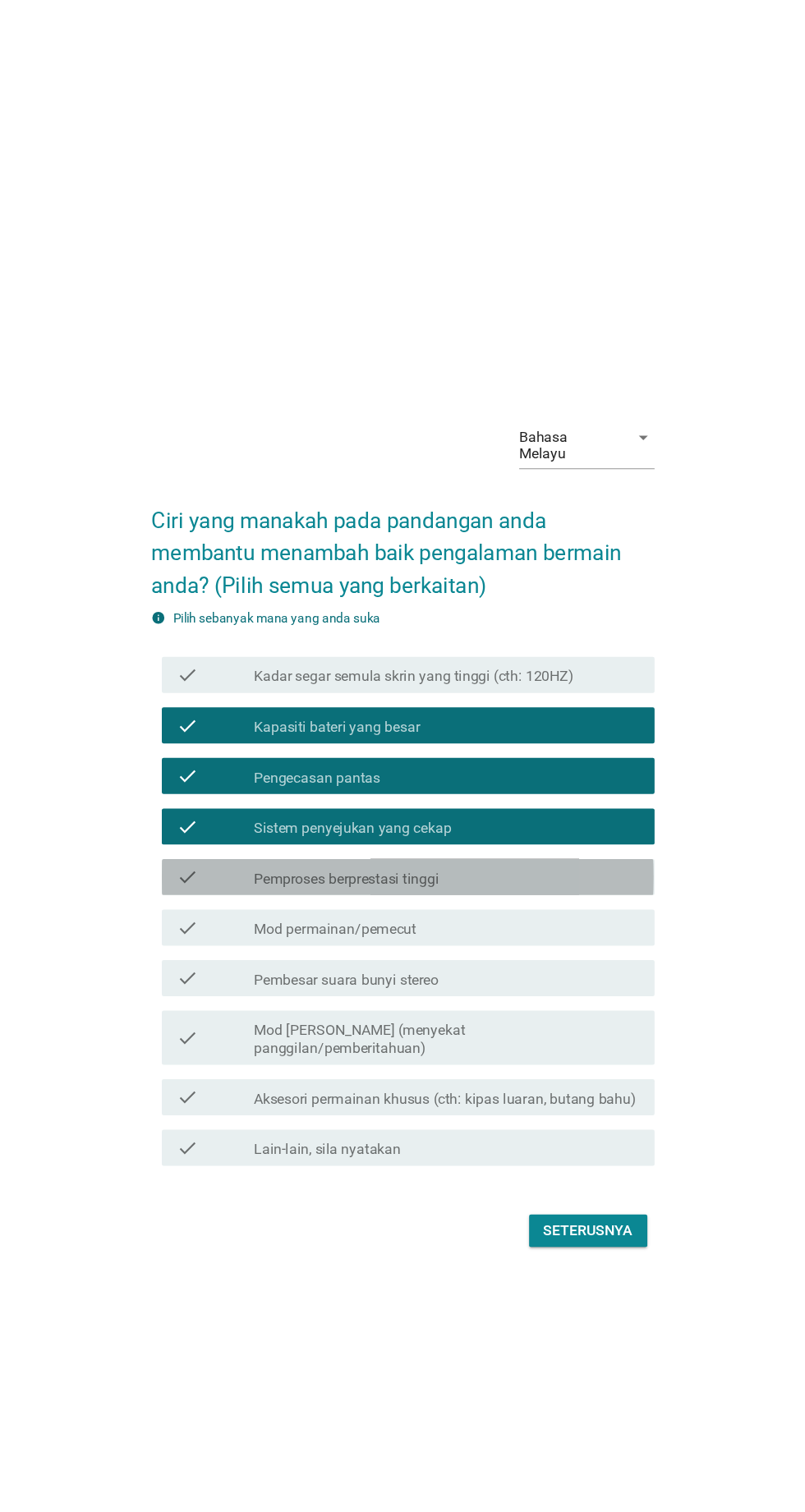
click at [338, 808] on label "Pemproses berprestasi tinggi" at bounding box center [351, 800] width 169 height 16
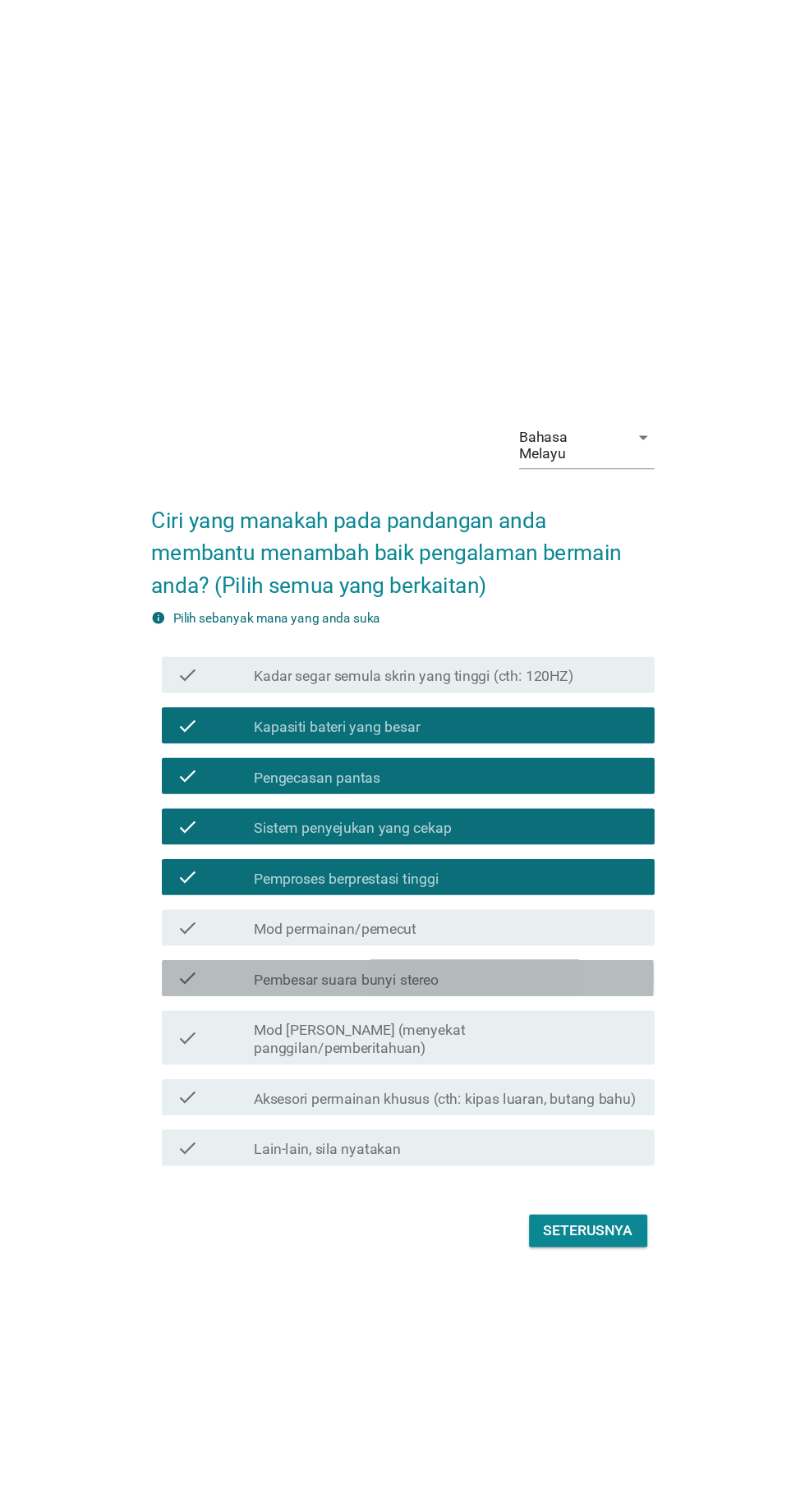
click at [273, 901] on label "Pembesar suara bunyi stereo" at bounding box center [351, 892] width 169 height 16
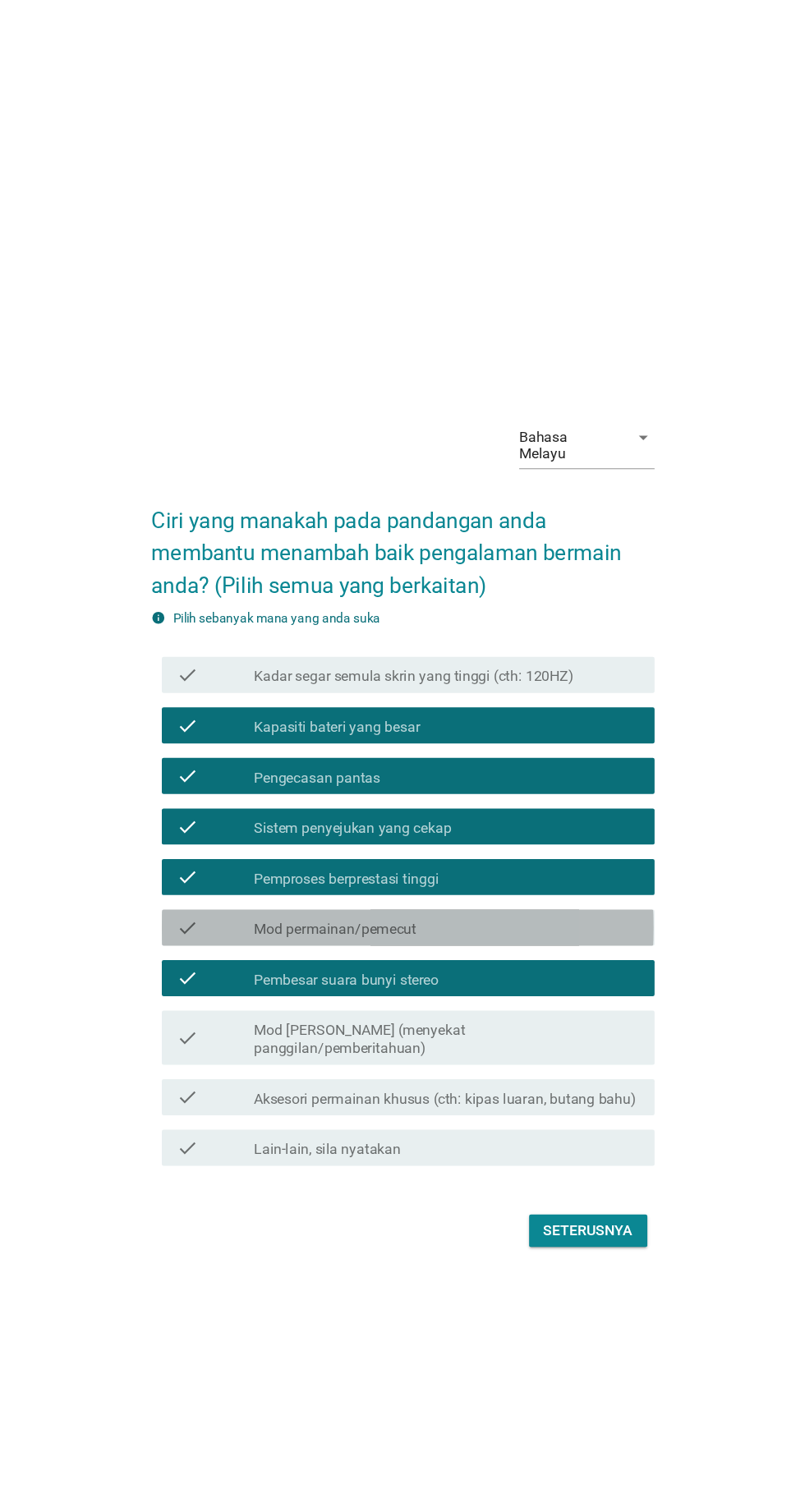
click at [274, 854] on label "Mod permainan/pemecut" at bounding box center [341, 846] width 148 height 16
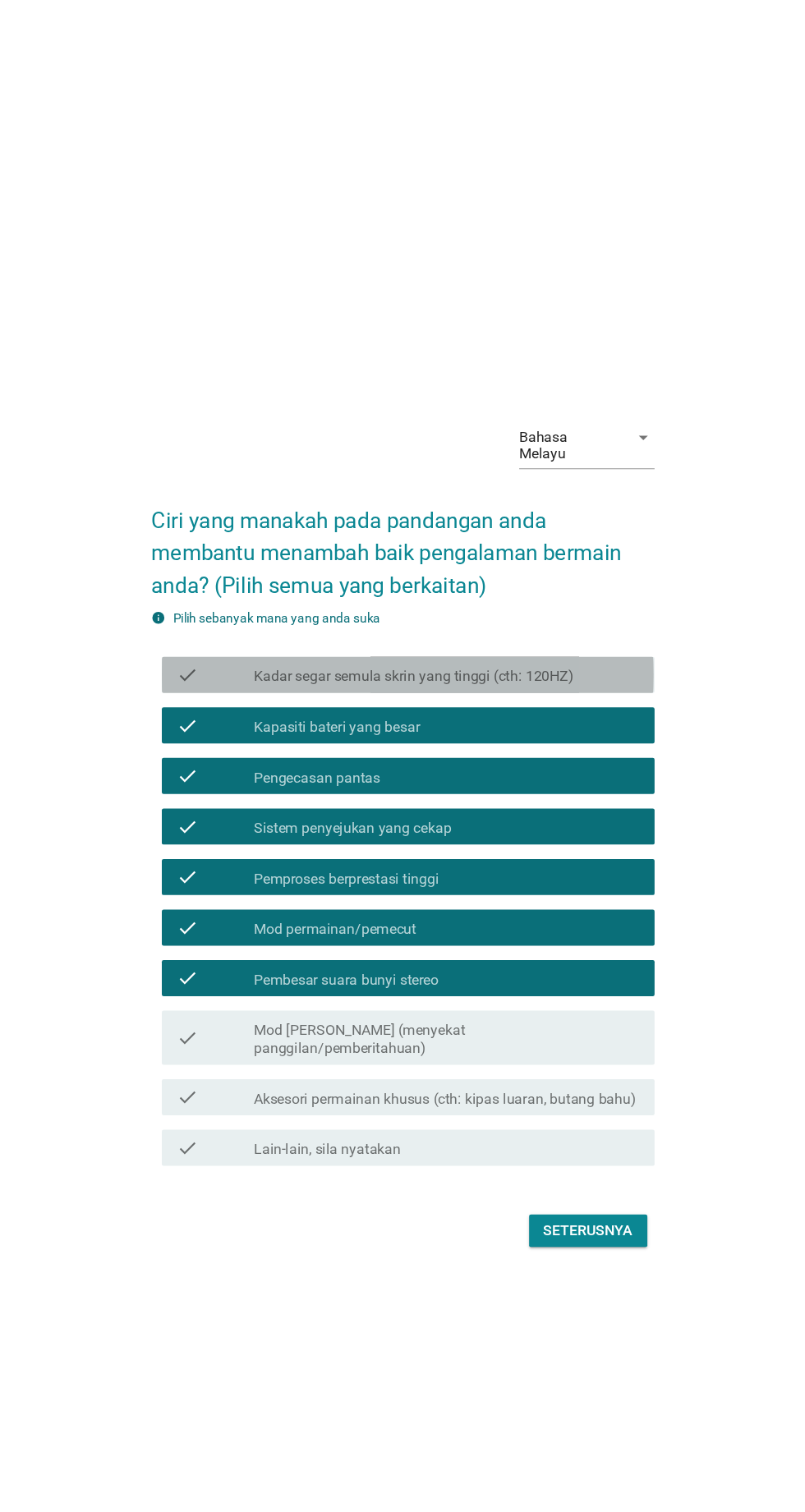
click at [281, 625] on label "Kadar segar semula skrin yang tinggi (cth: 120HZ)" at bounding box center [412, 616] width 291 height 16
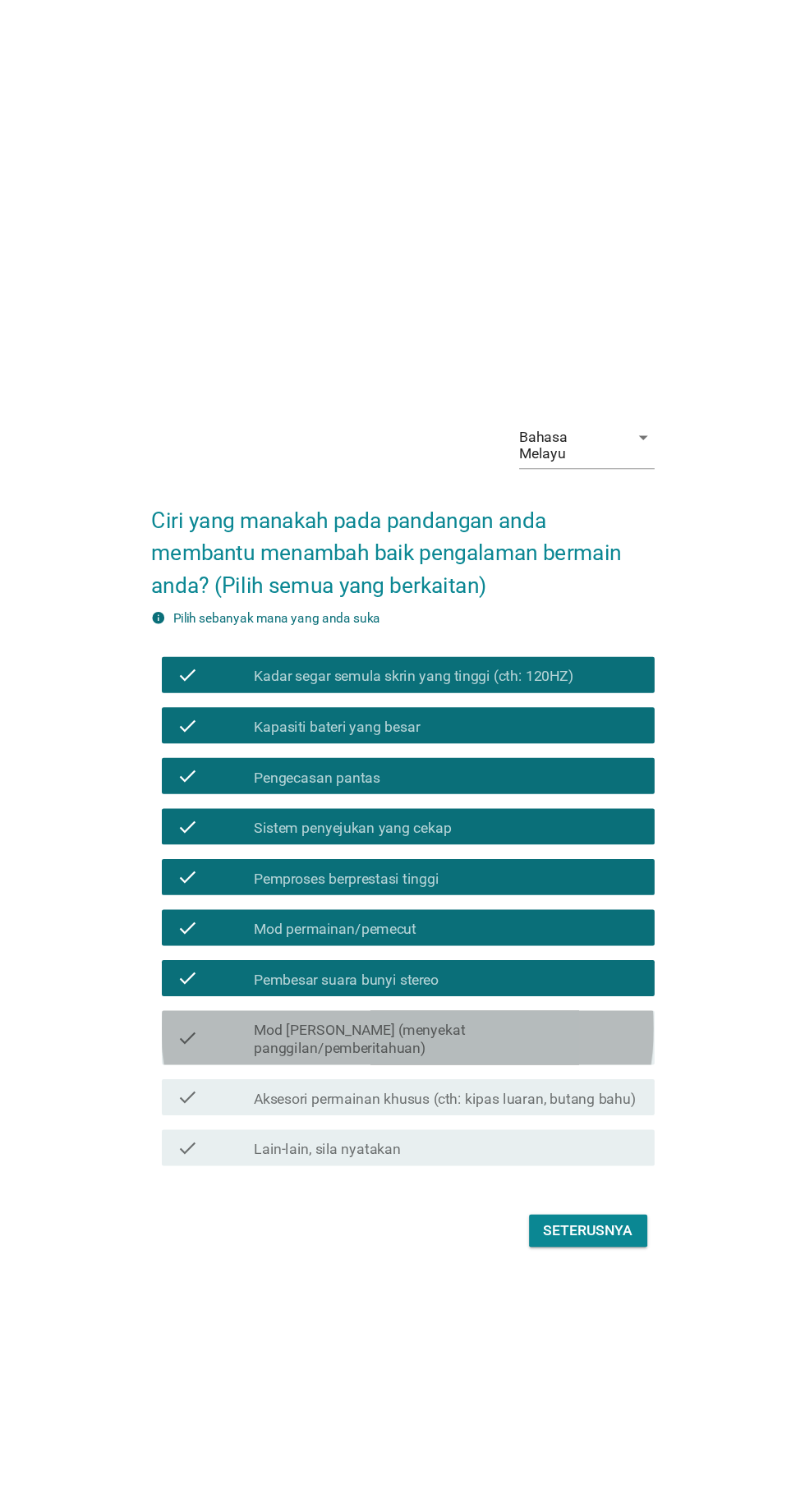
click at [272, 963] on label "Mod [PERSON_NAME] (menyekat panggilan/pemberitahuan)" at bounding box center [443, 946] width 351 height 33
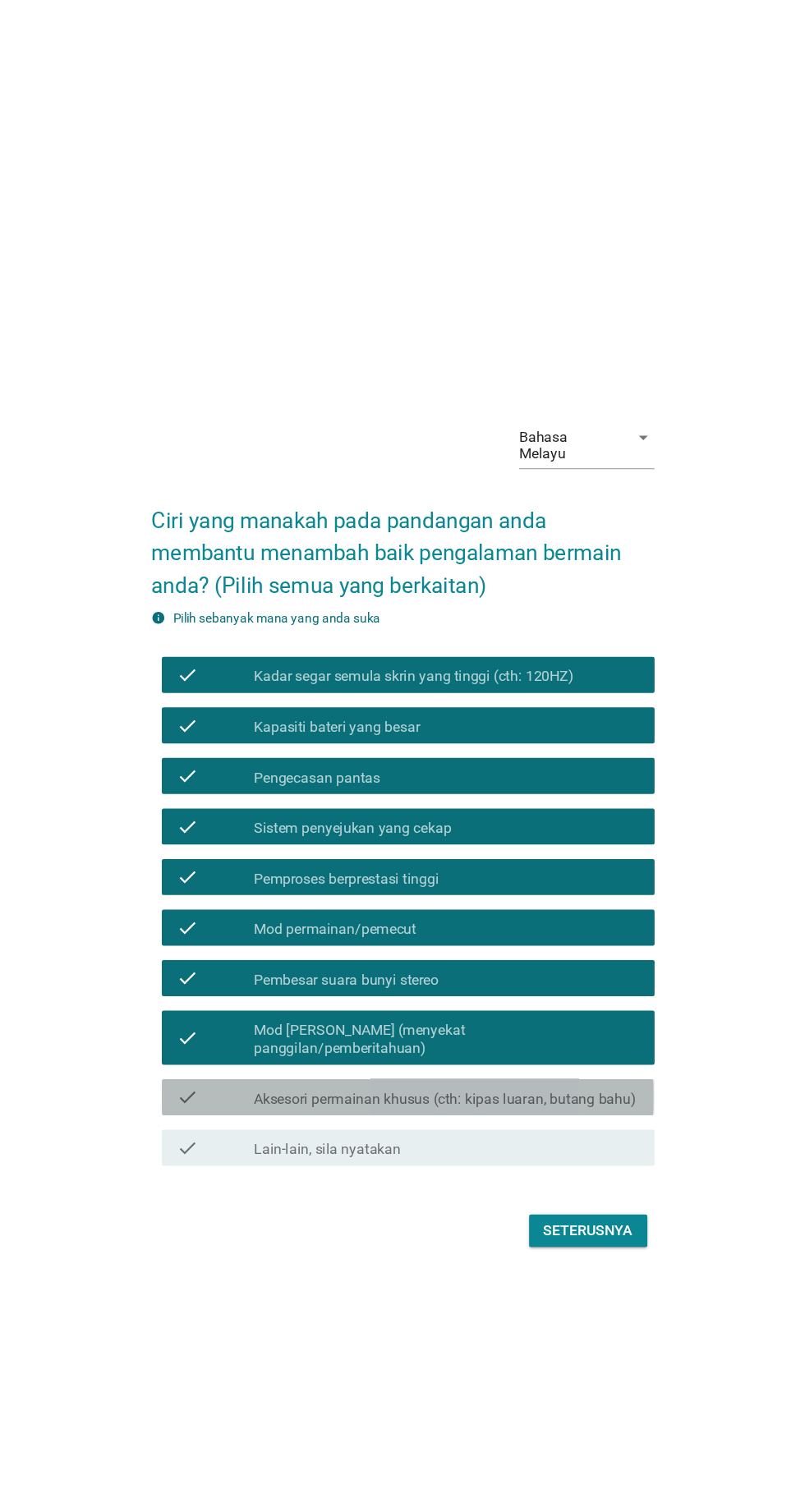
click at [285, 1009] on label "Aksesori permainan khusus (cth: kipas luaran, butang bahu)" at bounding box center [441, 1000] width 349 height 16
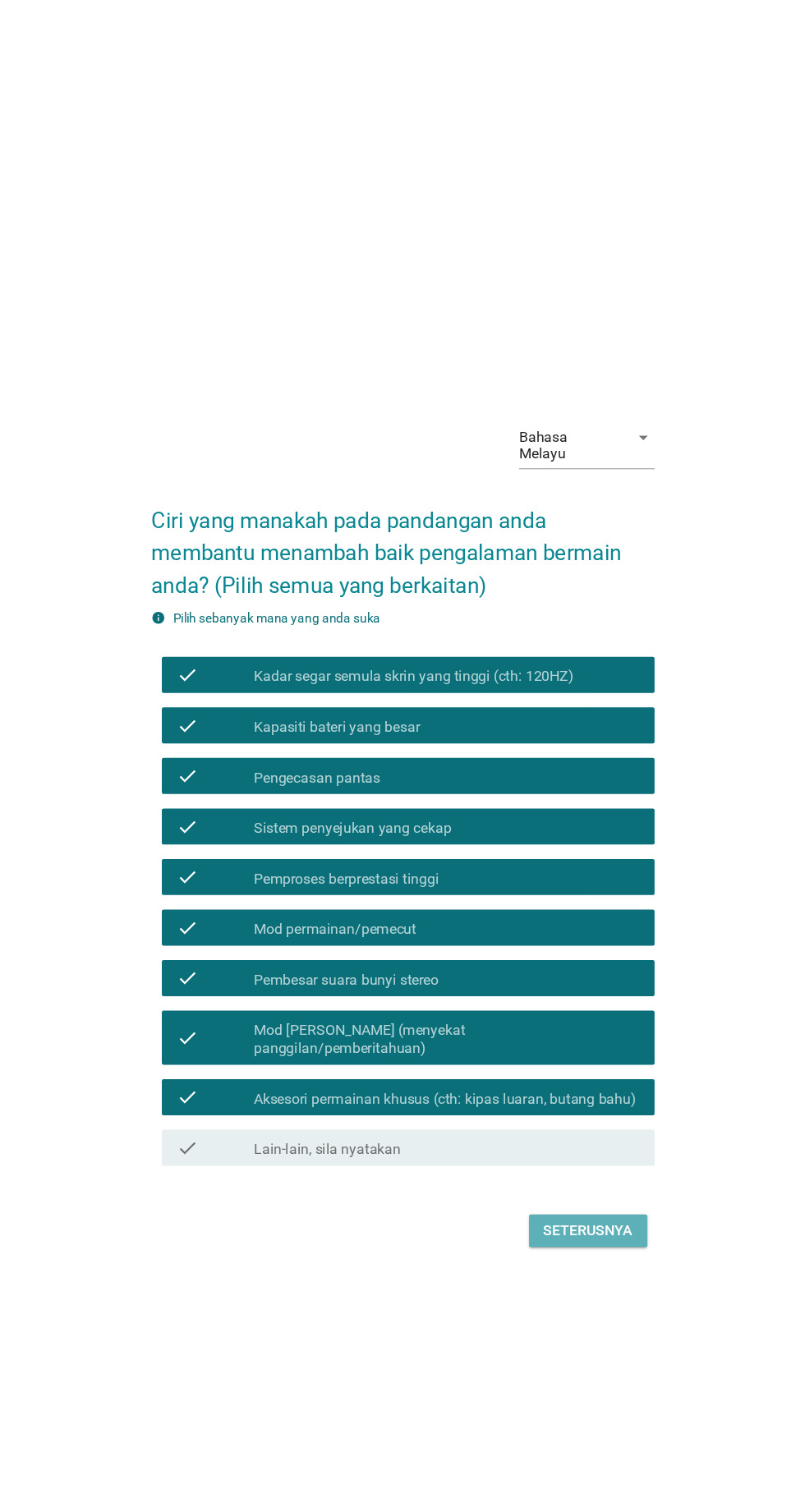
click at [578, 1130] on div "Seterusnya" at bounding box center [571, 1120] width 82 height 20
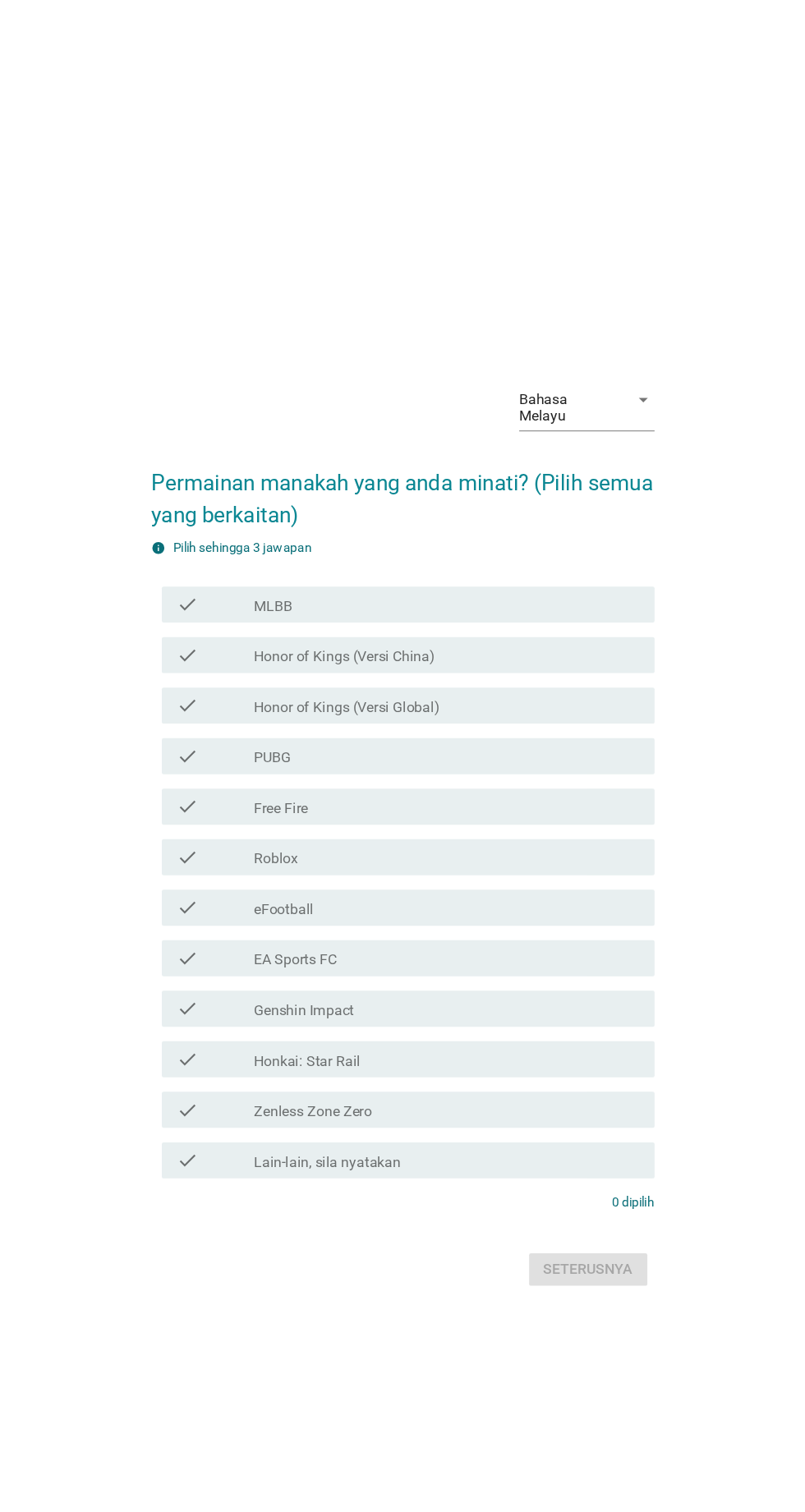
click at [238, 560] on div "check" at bounding box center [231, 550] width 71 height 20
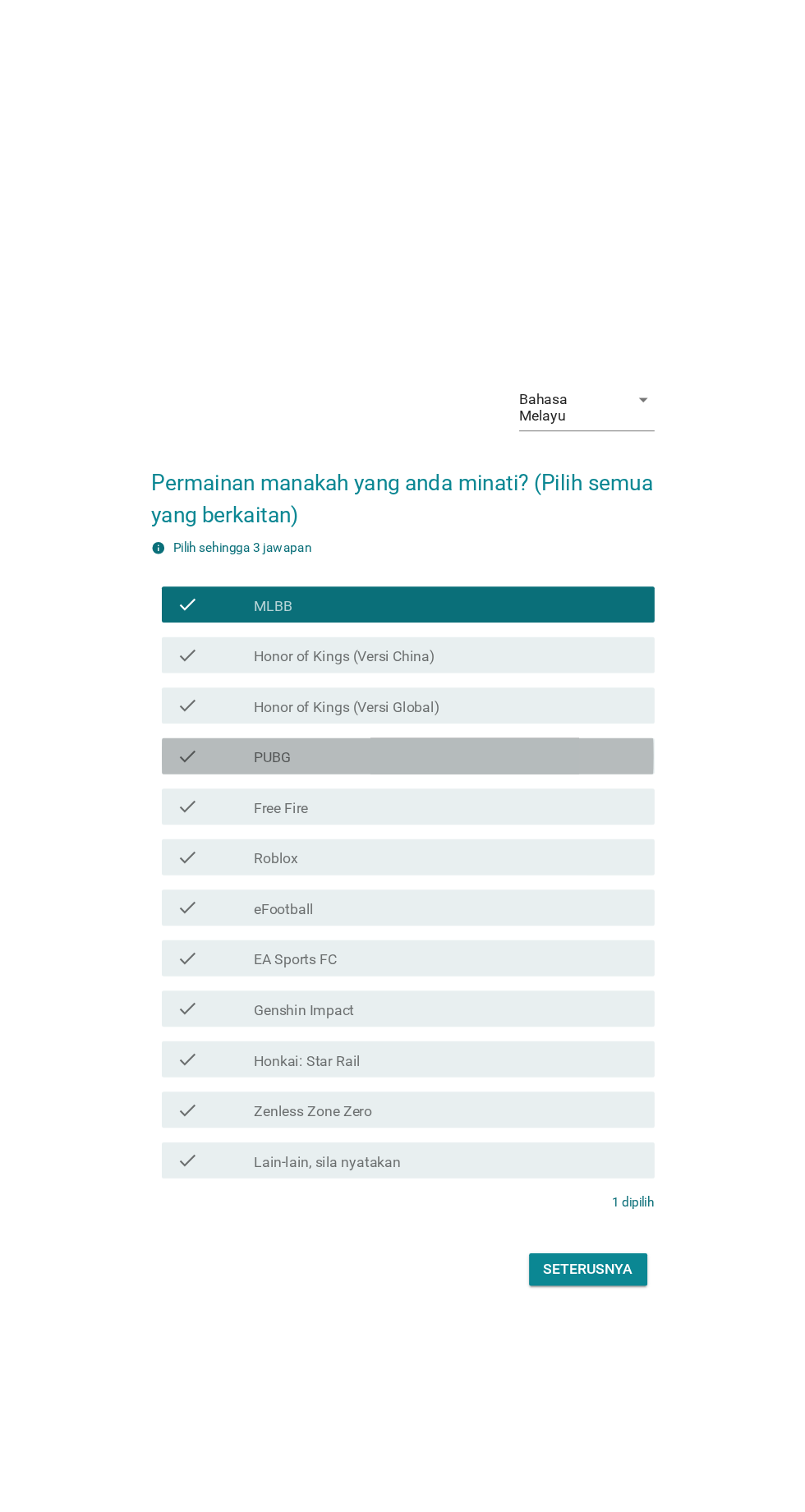
click at [201, 698] on icon "check" at bounding box center [206, 688] width 20 height 20
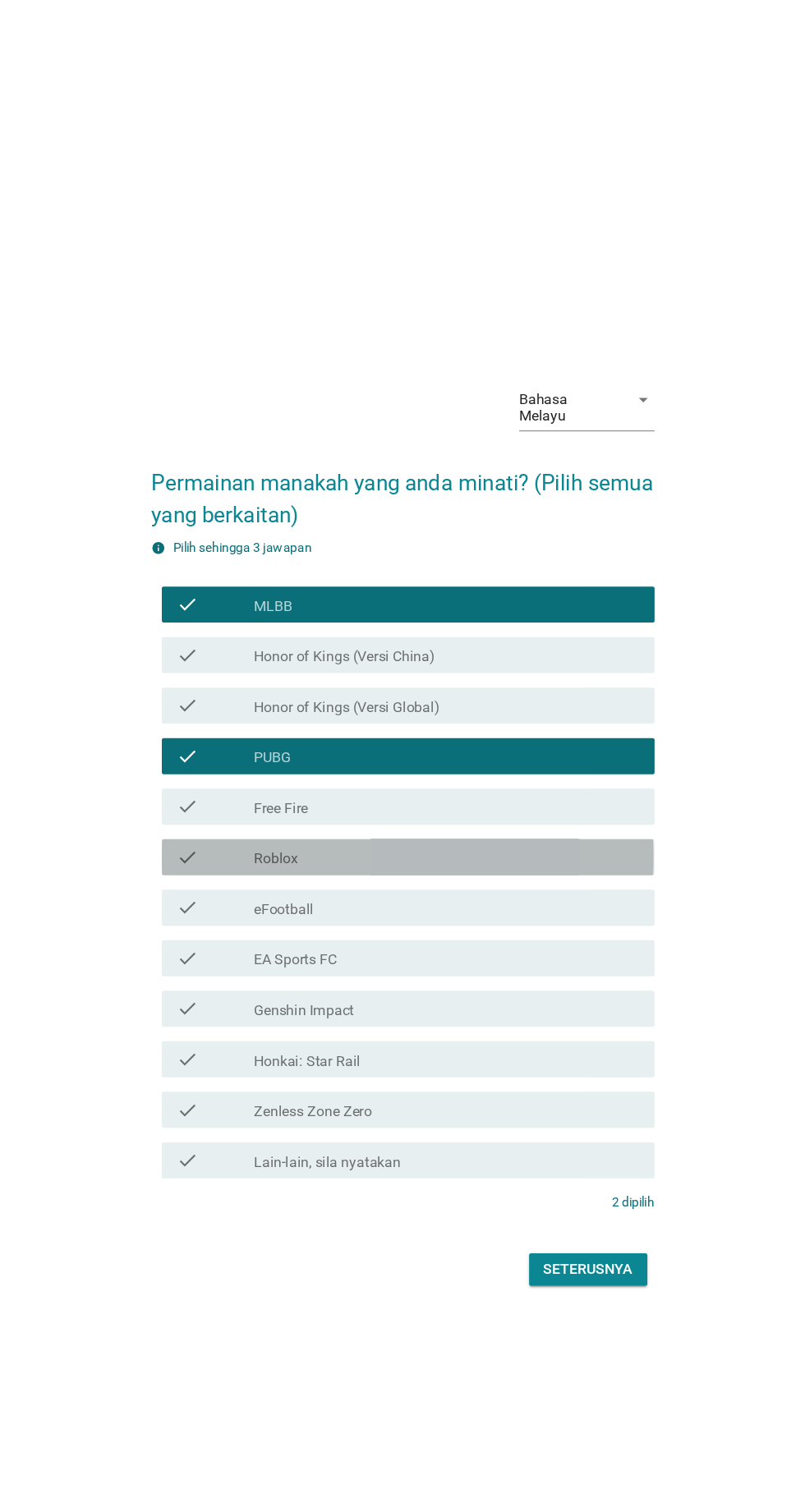
click at [244, 791] on div "check" at bounding box center [231, 781] width 71 height 20
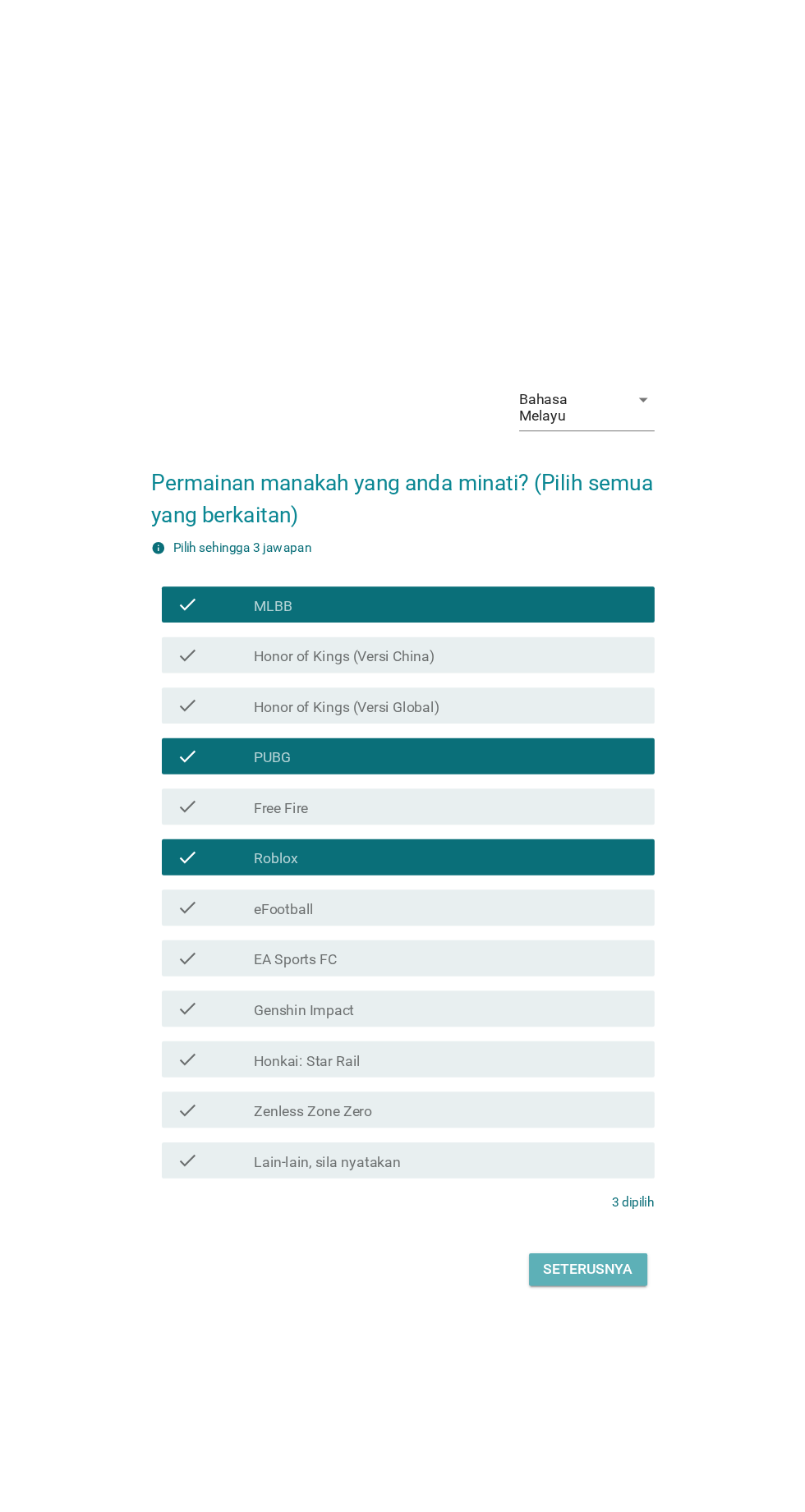
click at [562, 1166] on div "Seterusnya" at bounding box center [571, 1156] width 82 height 20
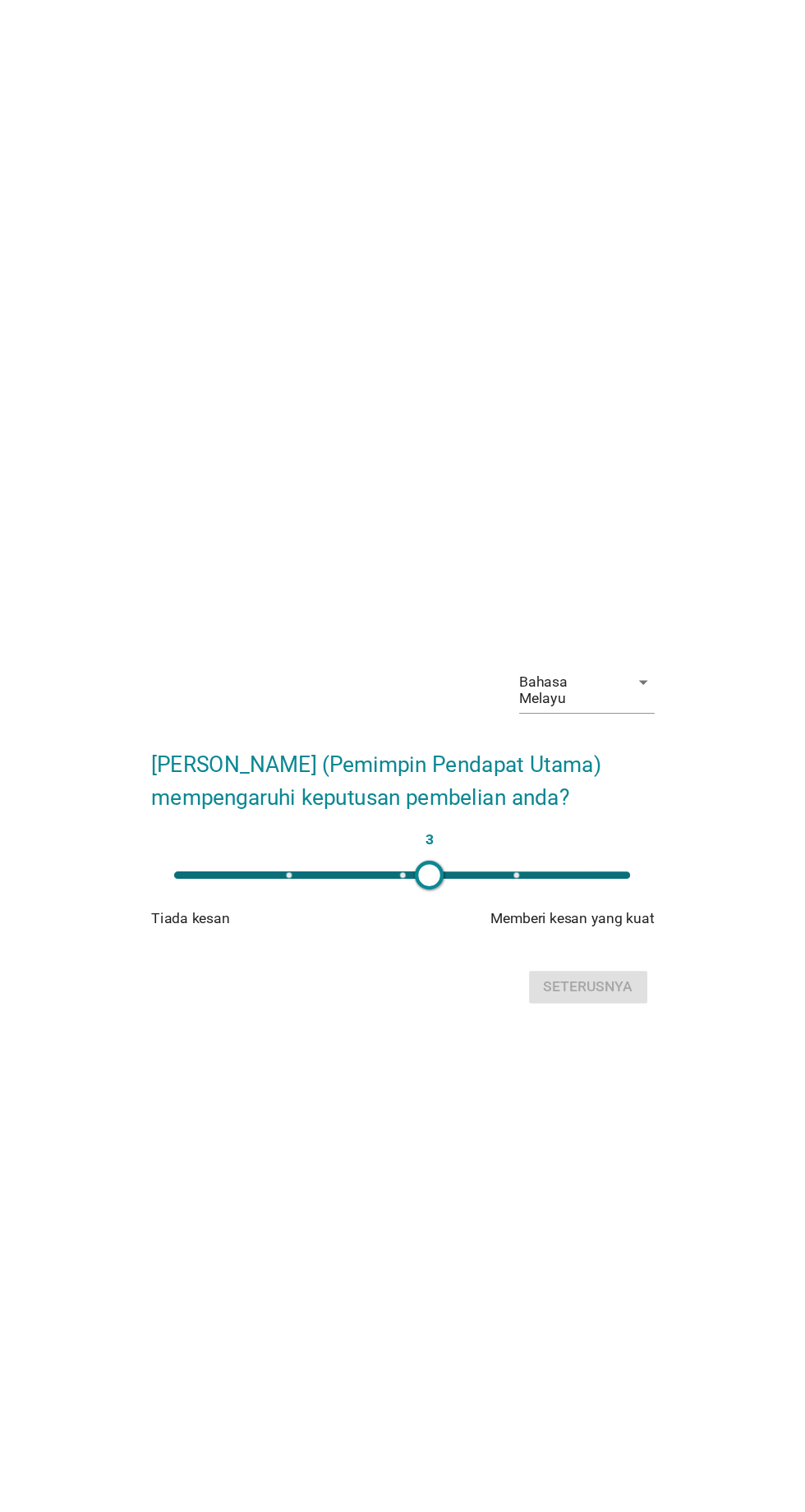
type input "4"
click at [571, 909] on div "Seterusnya" at bounding box center [571, 899] width 82 height 20
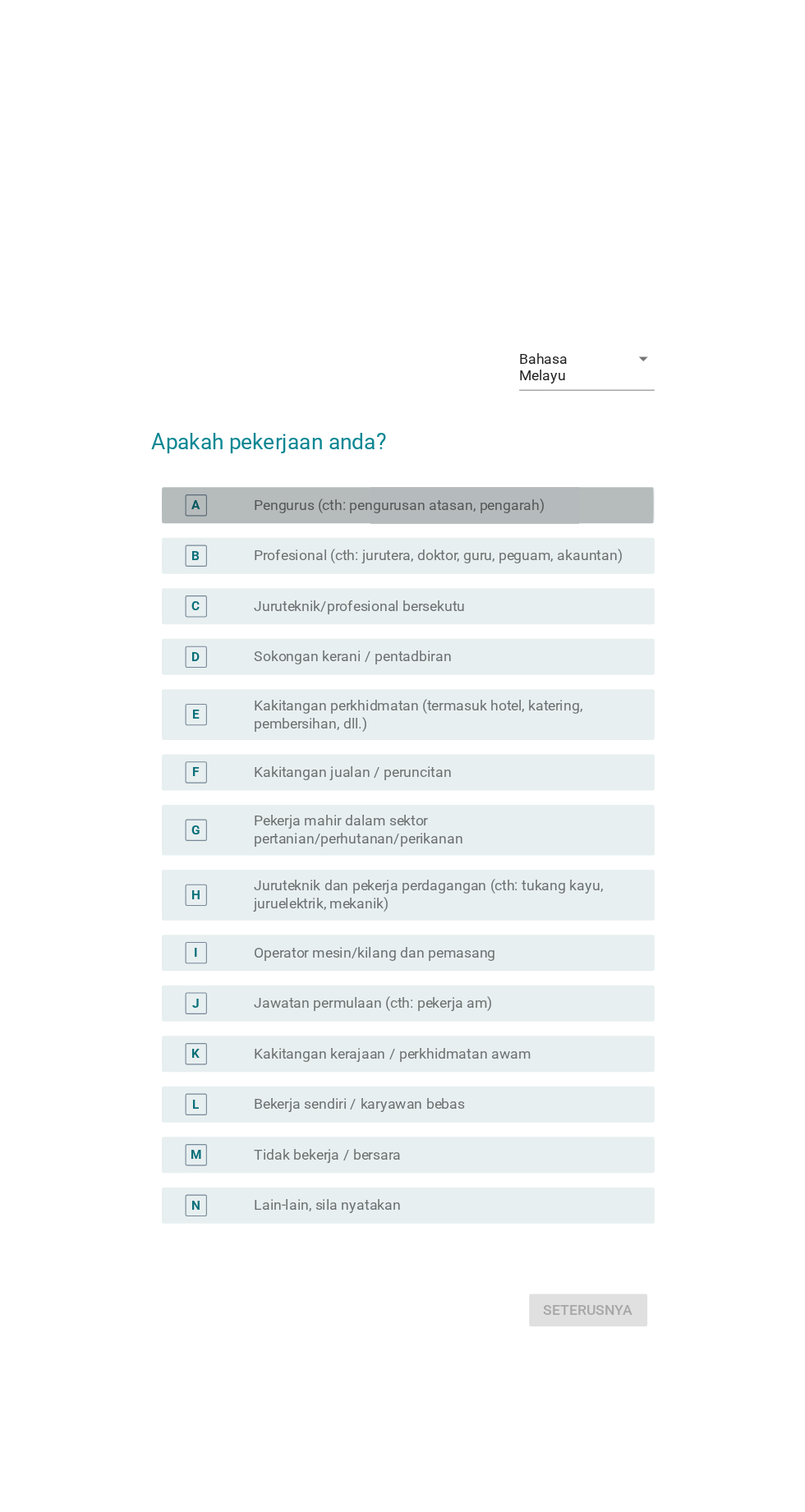
click at [348, 468] on label "Pengurus (cth: pengurusan atasan, pengarah)" at bounding box center [400, 460] width 265 height 16
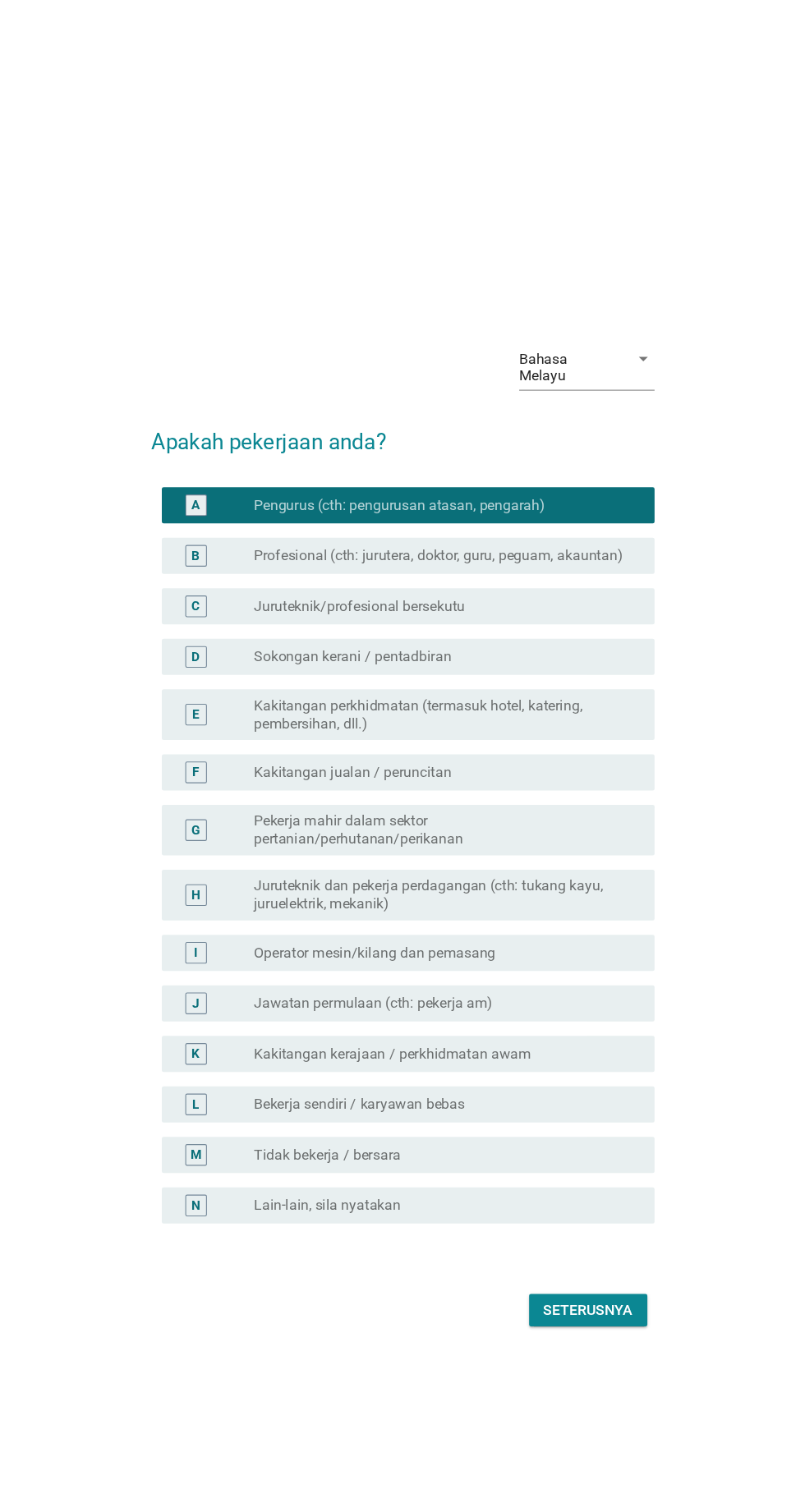
click at [307, 468] on label "Pengurus (cth: pengurusan atasan, pengarah)" at bounding box center [400, 460] width 265 height 16
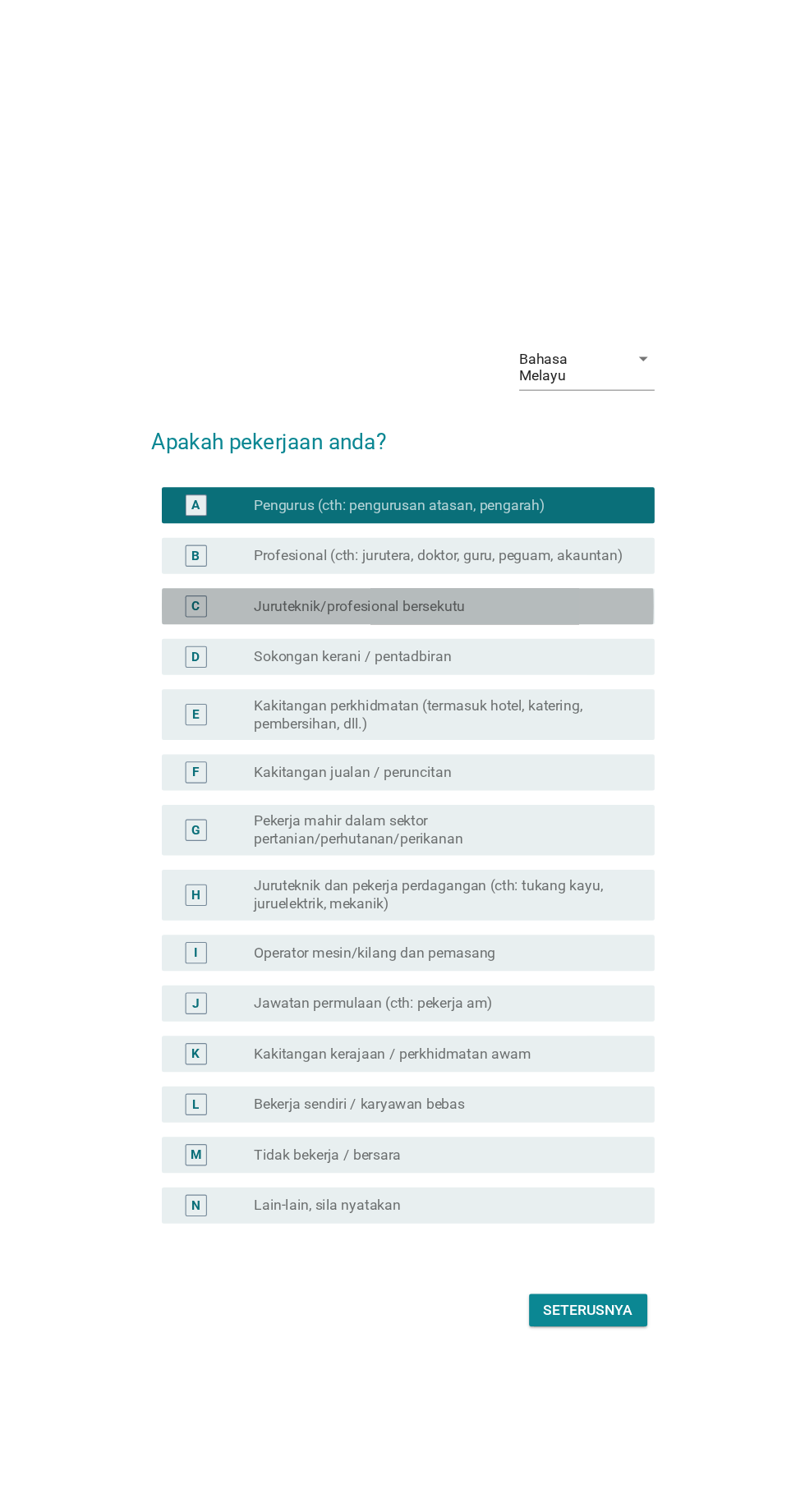
click at [273, 560] on label "Juruteknik/profesional bersekutu" at bounding box center [363, 552] width 192 height 16
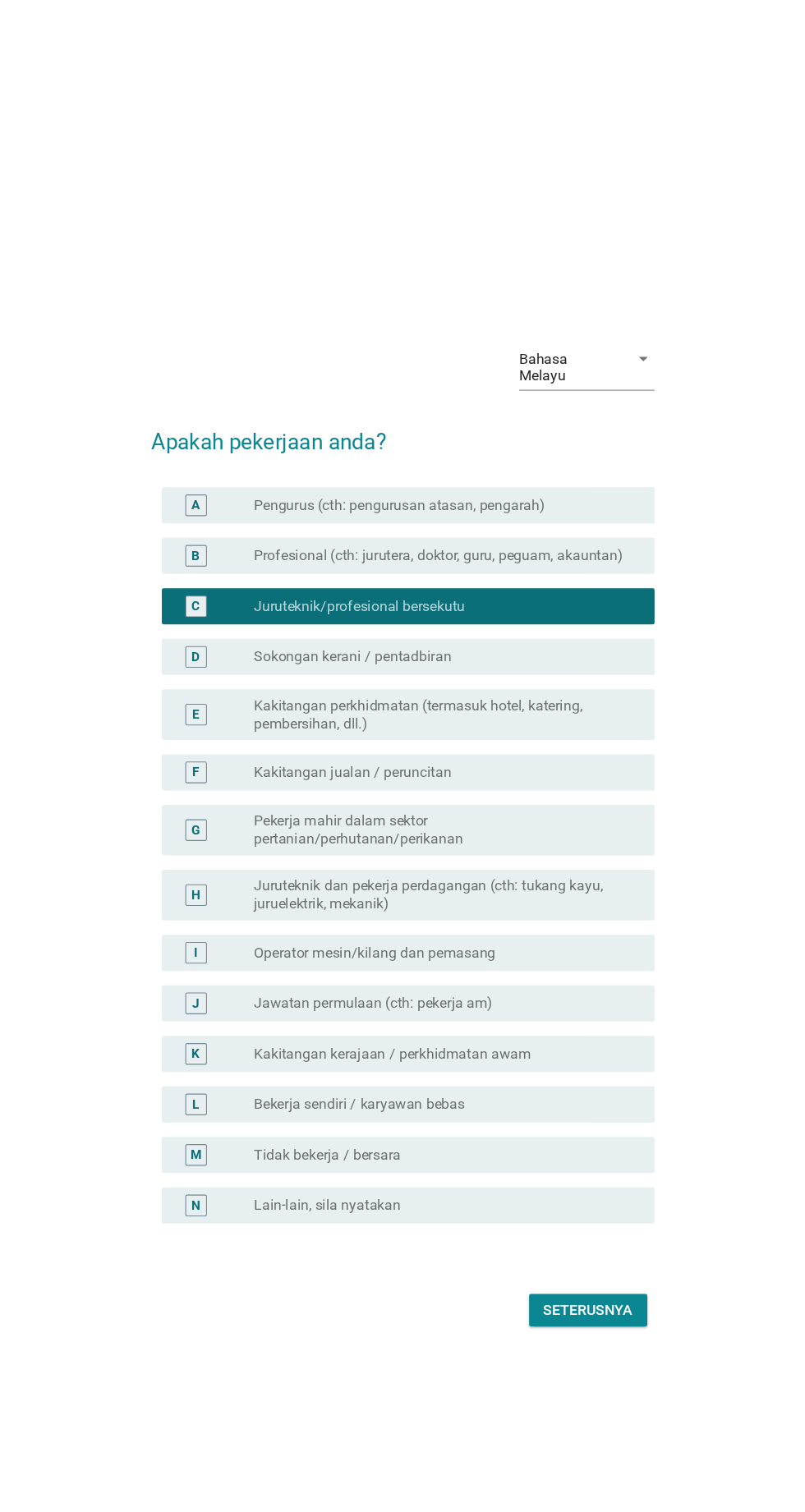
click at [567, 1226] on div "Bahasa Melayu arrow_drop_down Apakah pekerjaan anda? A radio_button_unchecked P…" at bounding box center [402, 756] width 484 height 938
click at [586, 1203] on div "Seterusnya" at bounding box center [571, 1193] width 82 height 20
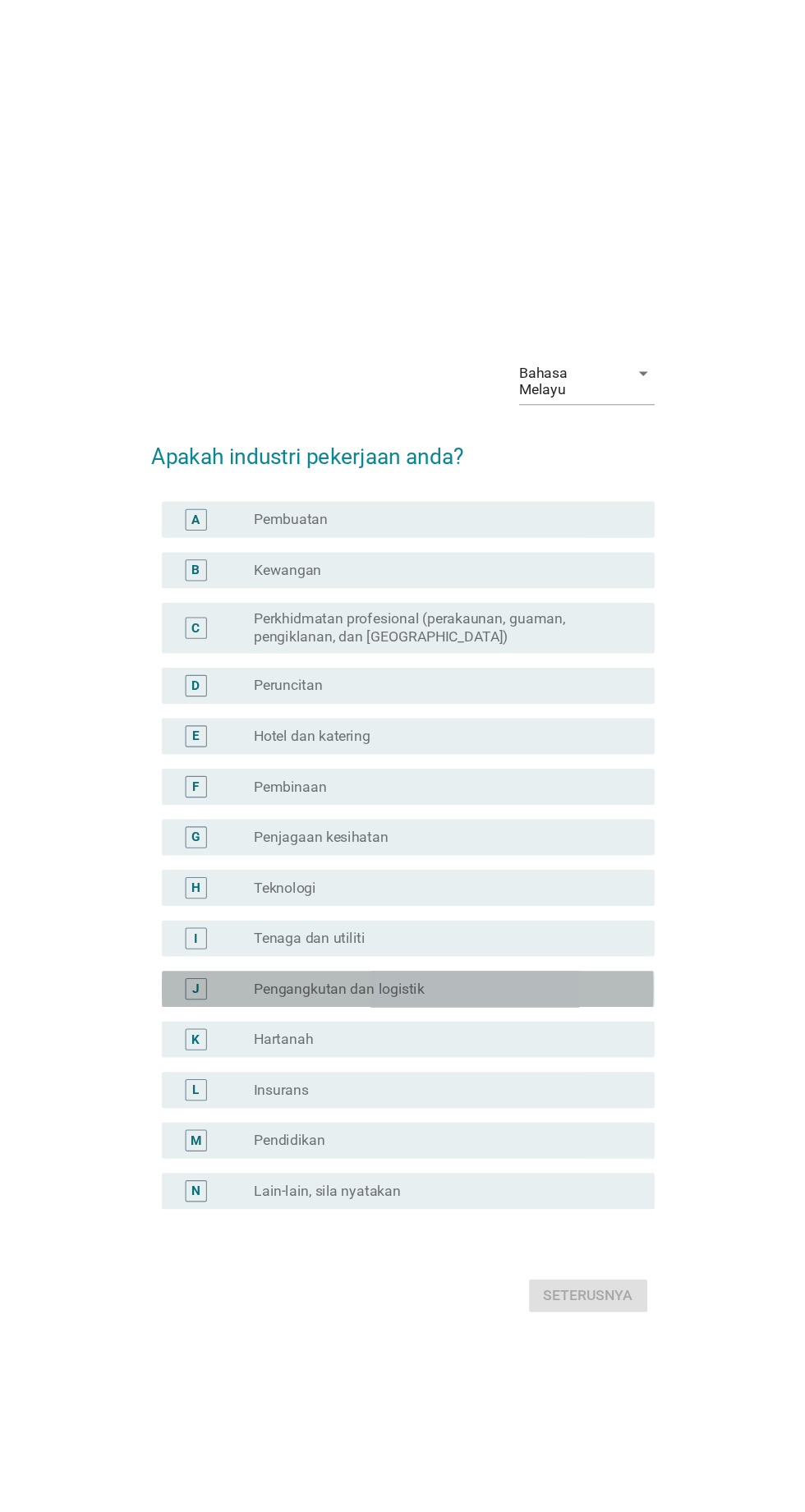
click at [290, 909] on label "Pengangkutan dan logistik" at bounding box center [344, 900] width 155 height 16
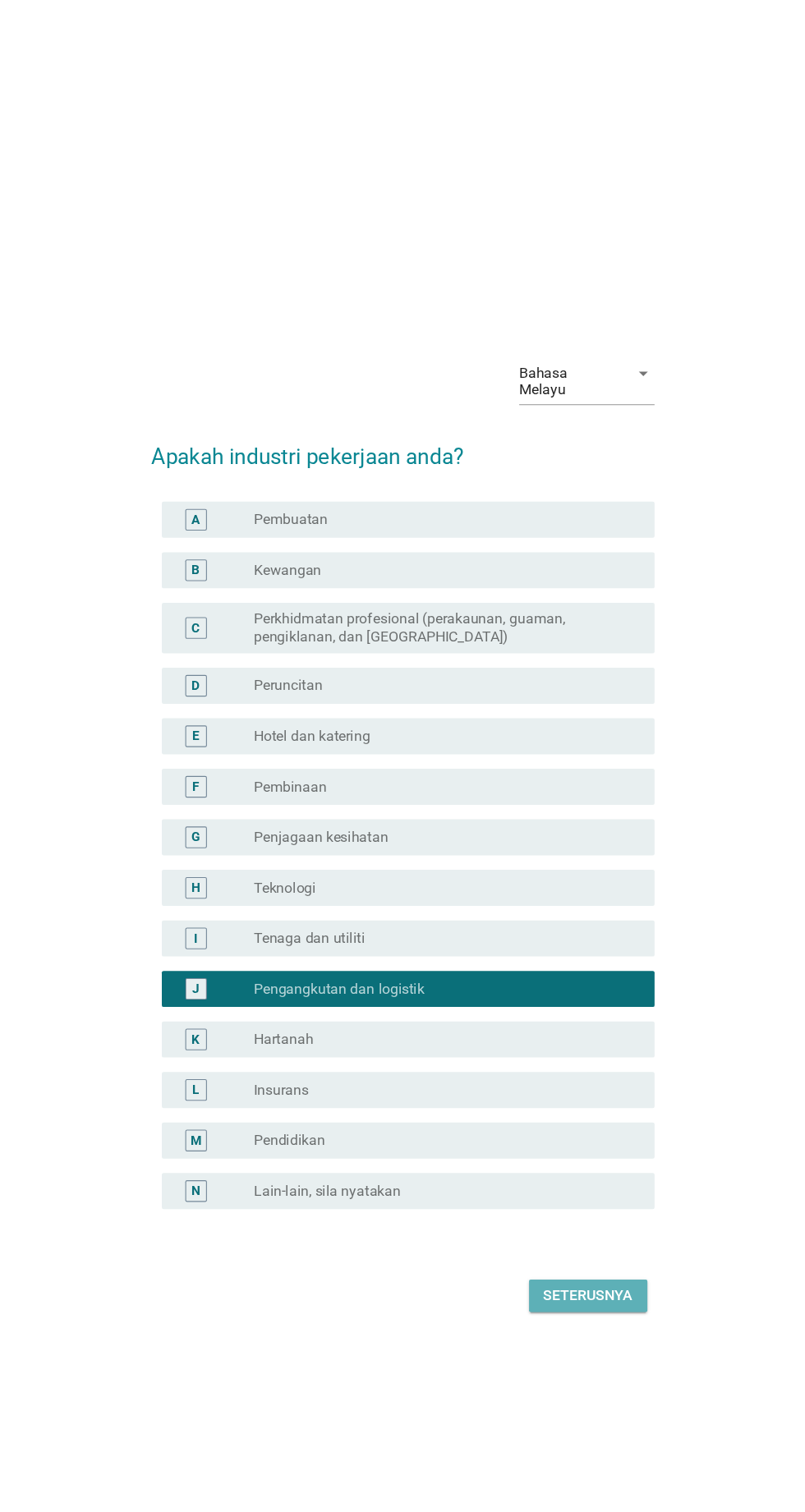
click at [576, 1189] on div "Seterusnya" at bounding box center [571, 1179] width 82 height 20
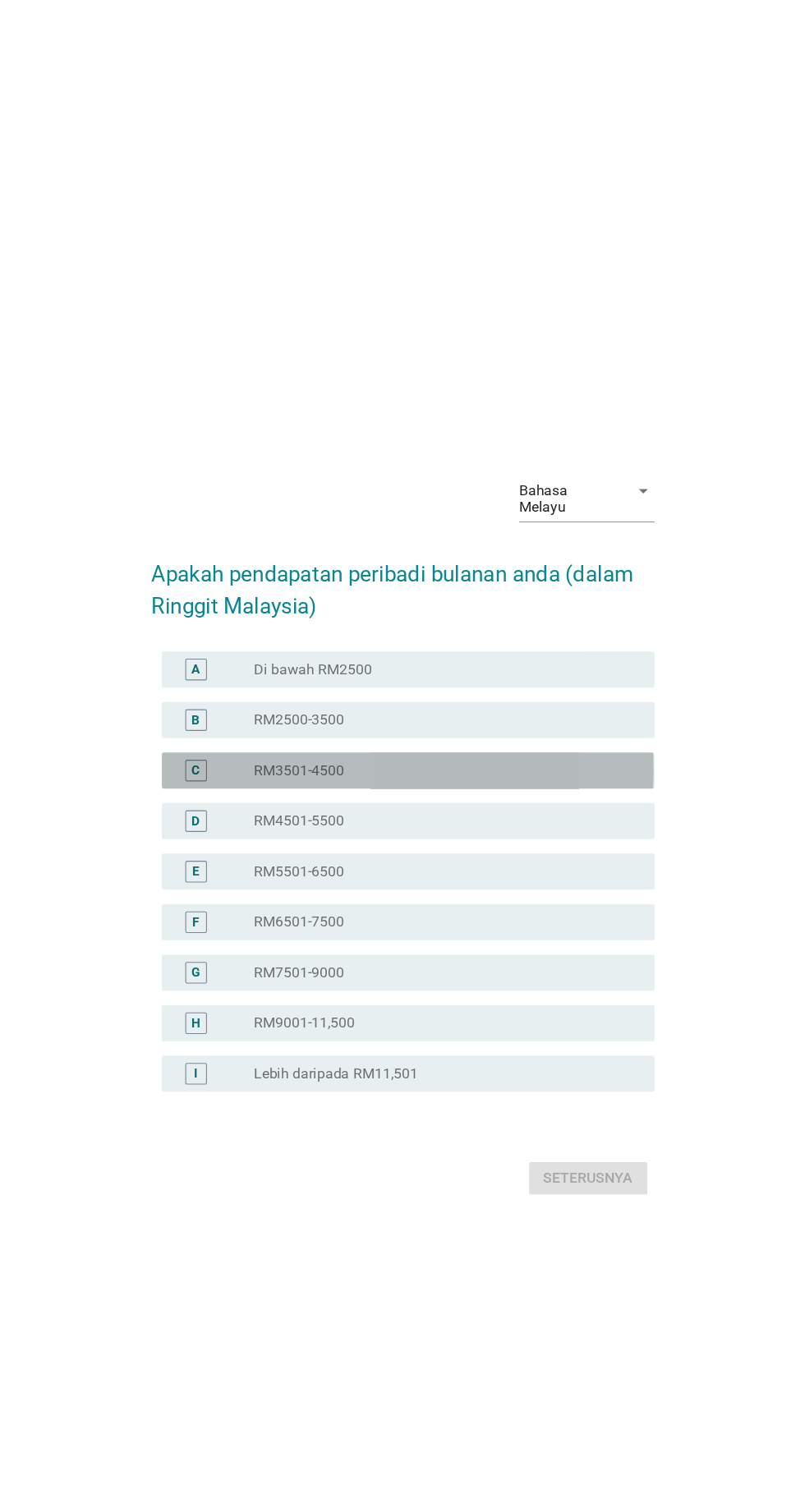
click at [282, 710] on label "RM3501-4500" at bounding box center [308, 702] width 82 height 16
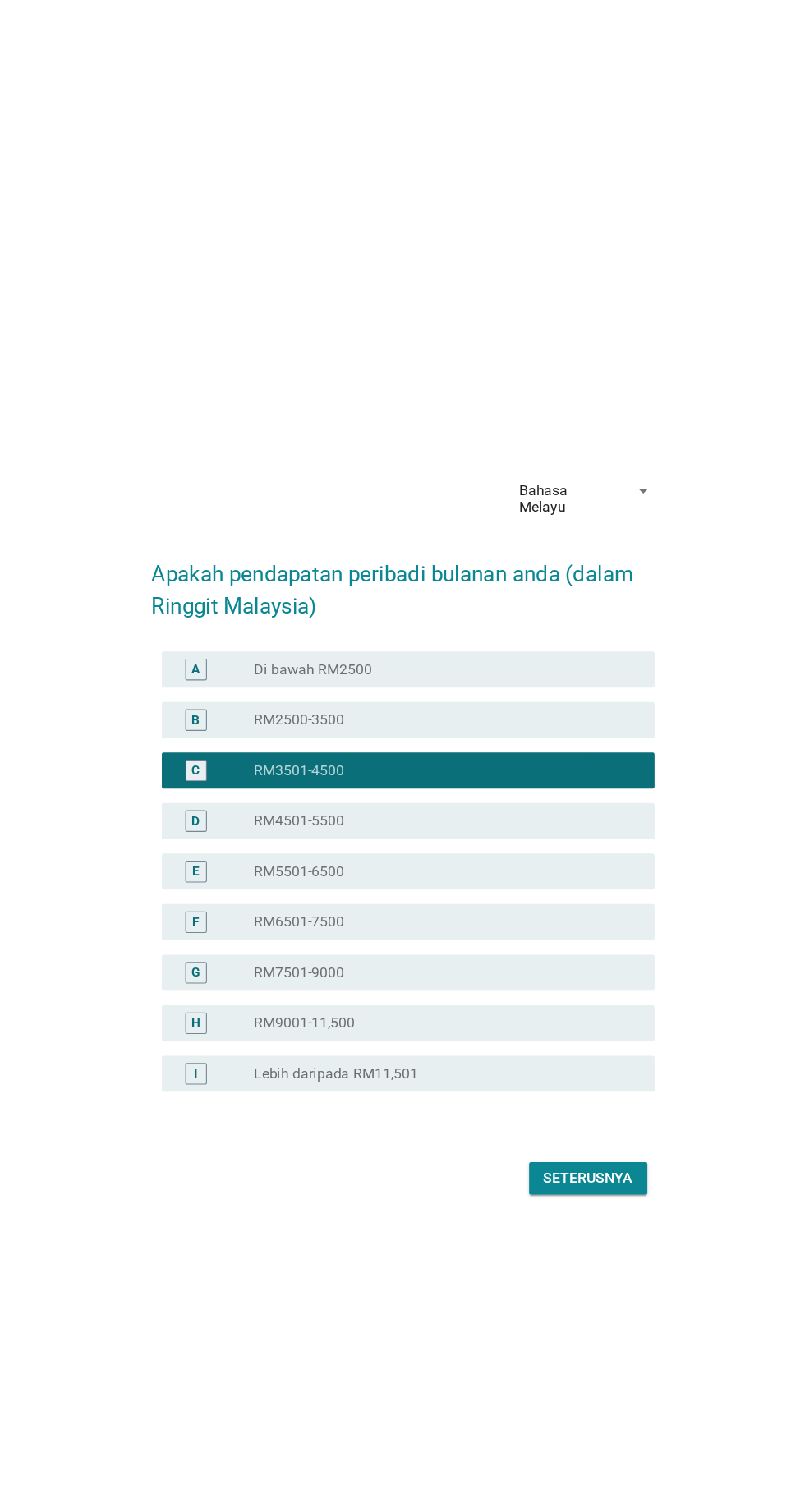
click at [573, 1106] on div "Bahasa Melayu arrow_drop_down Apakah pendapatan peribadi bulanan anda (dalam Ri…" at bounding box center [402, 756] width 484 height 698
click at [593, 1083] on div "Seterusnya" at bounding box center [571, 1073] width 82 height 20
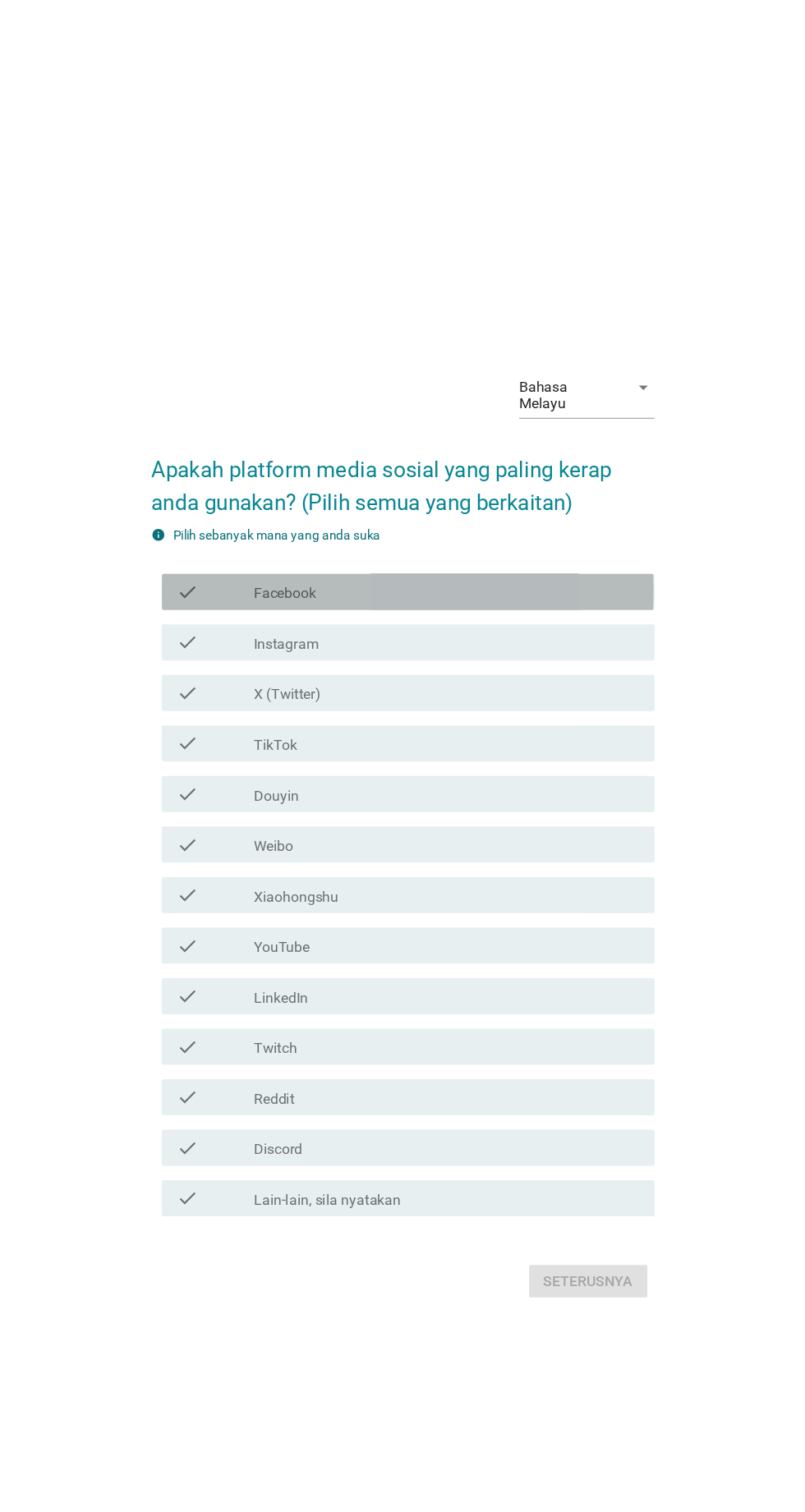
click at [271, 549] on label "Facebook" at bounding box center [295, 540] width 56 height 16
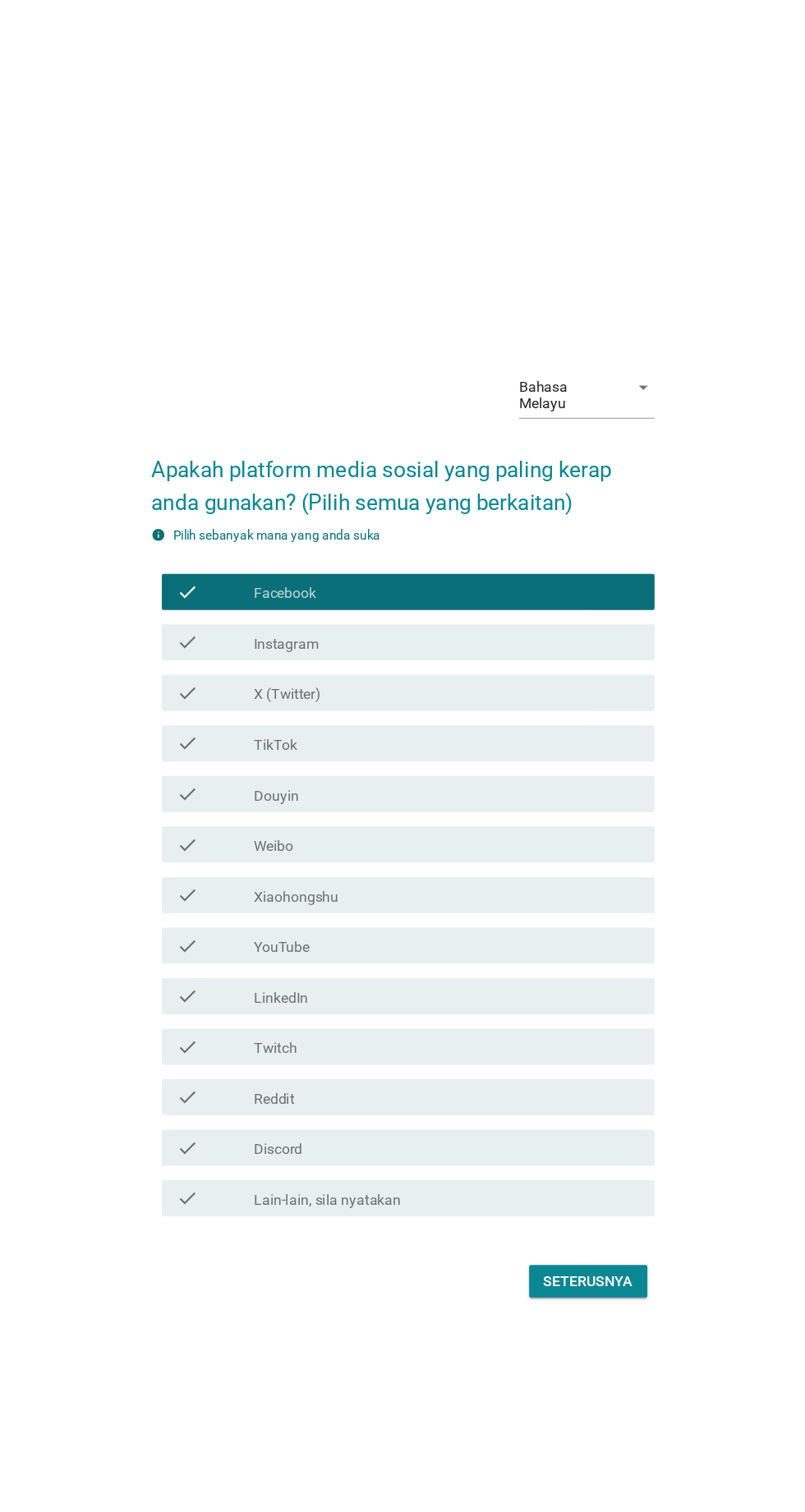
click at [268, 595] on label "Instagram" at bounding box center [297, 586] width 59 height 16
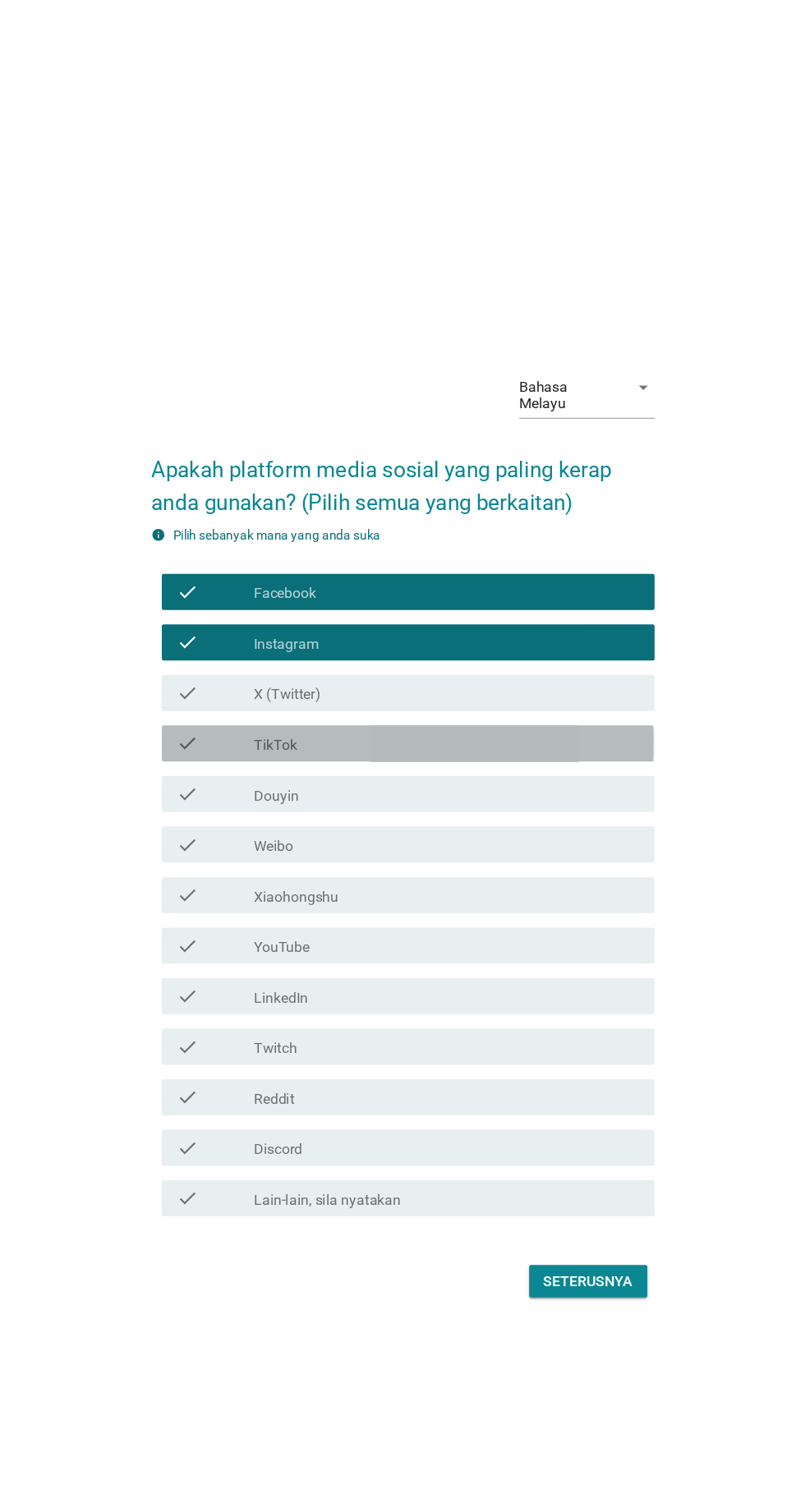
click at [270, 687] on label "TikTok" at bounding box center [287, 678] width 39 height 16
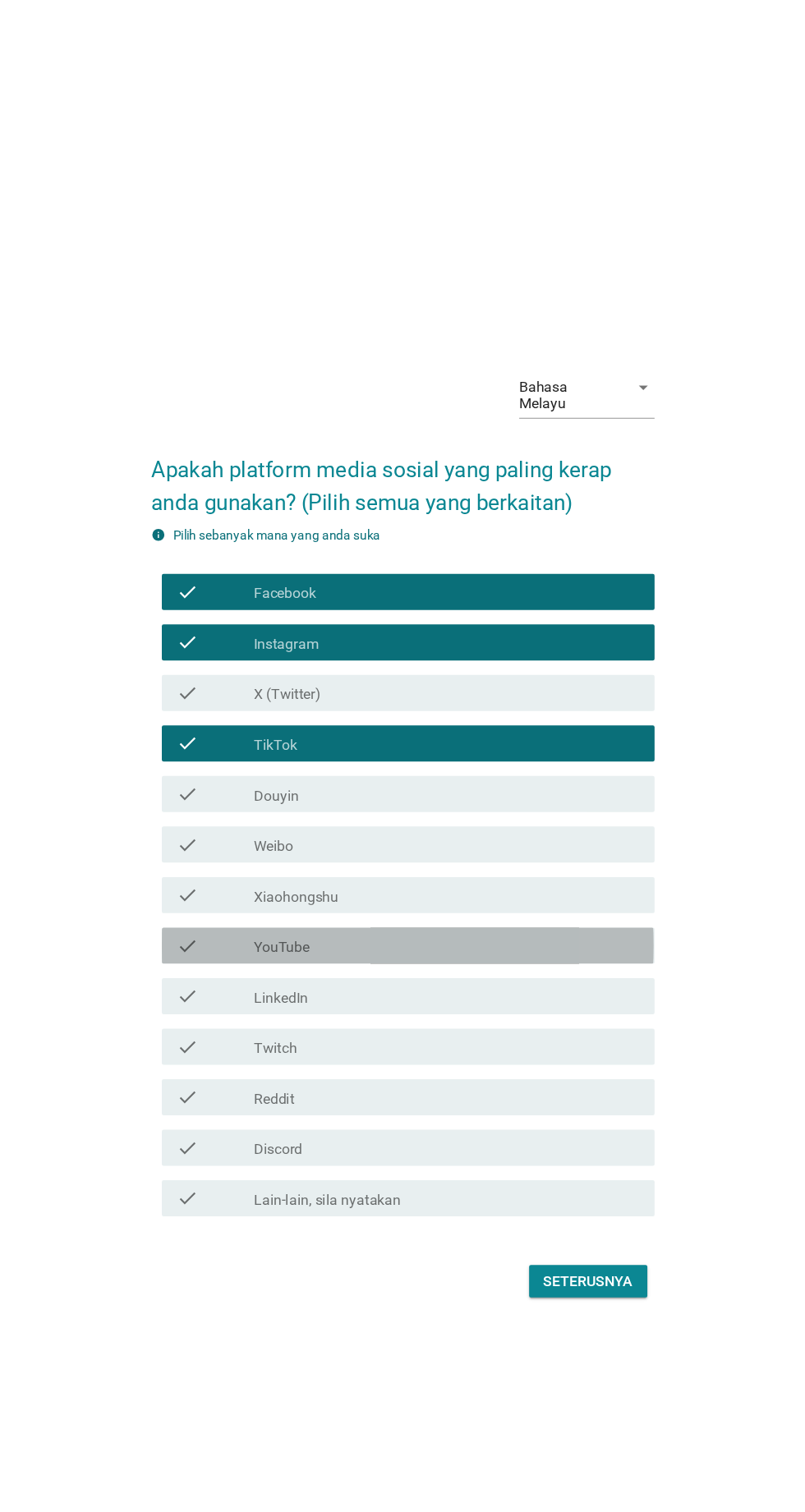
click at [242, 871] on div "check" at bounding box center [231, 861] width 71 height 20
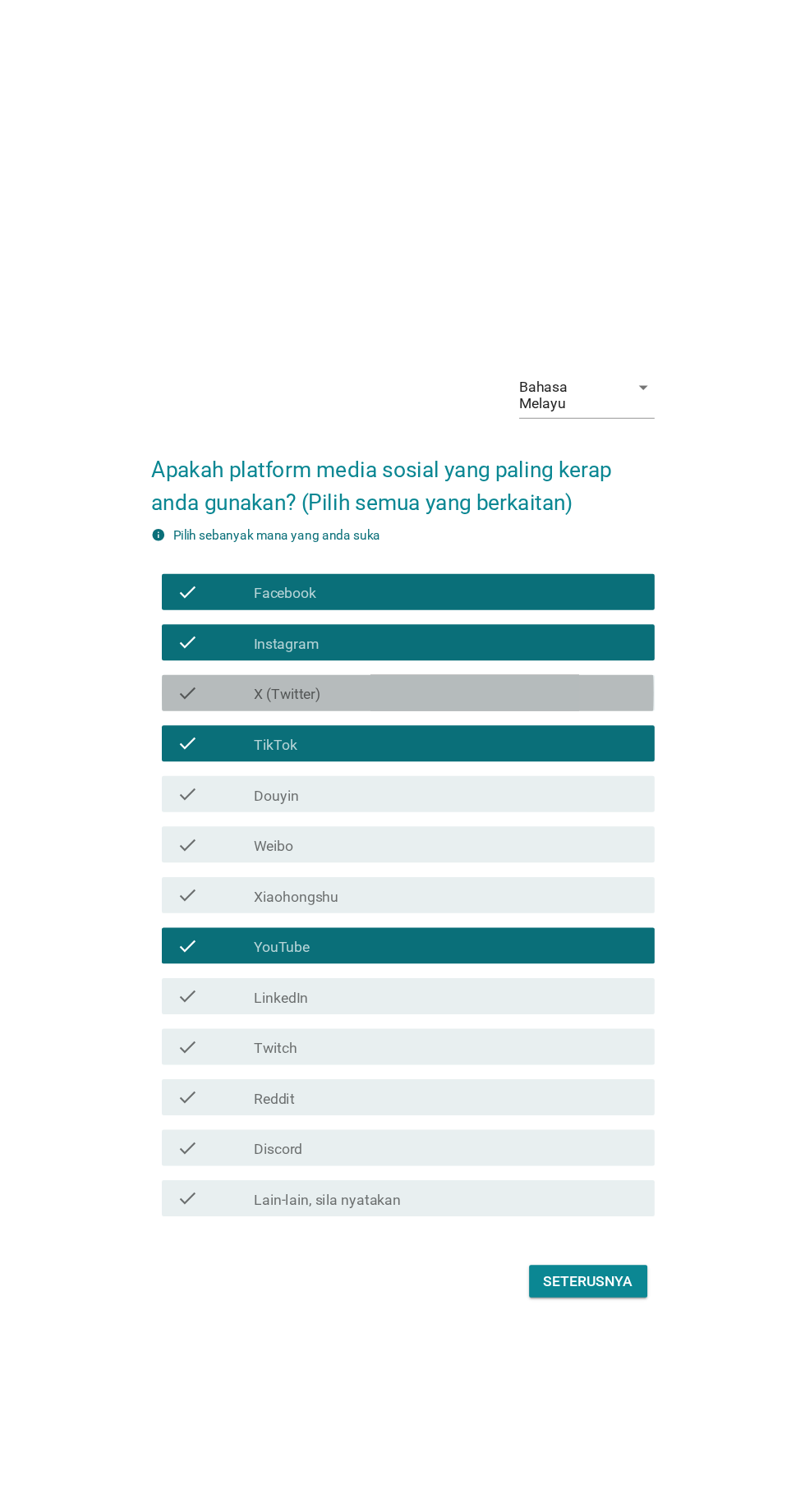
click at [236, 641] on div "check" at bounding box center [231, 631] width 71 height 20
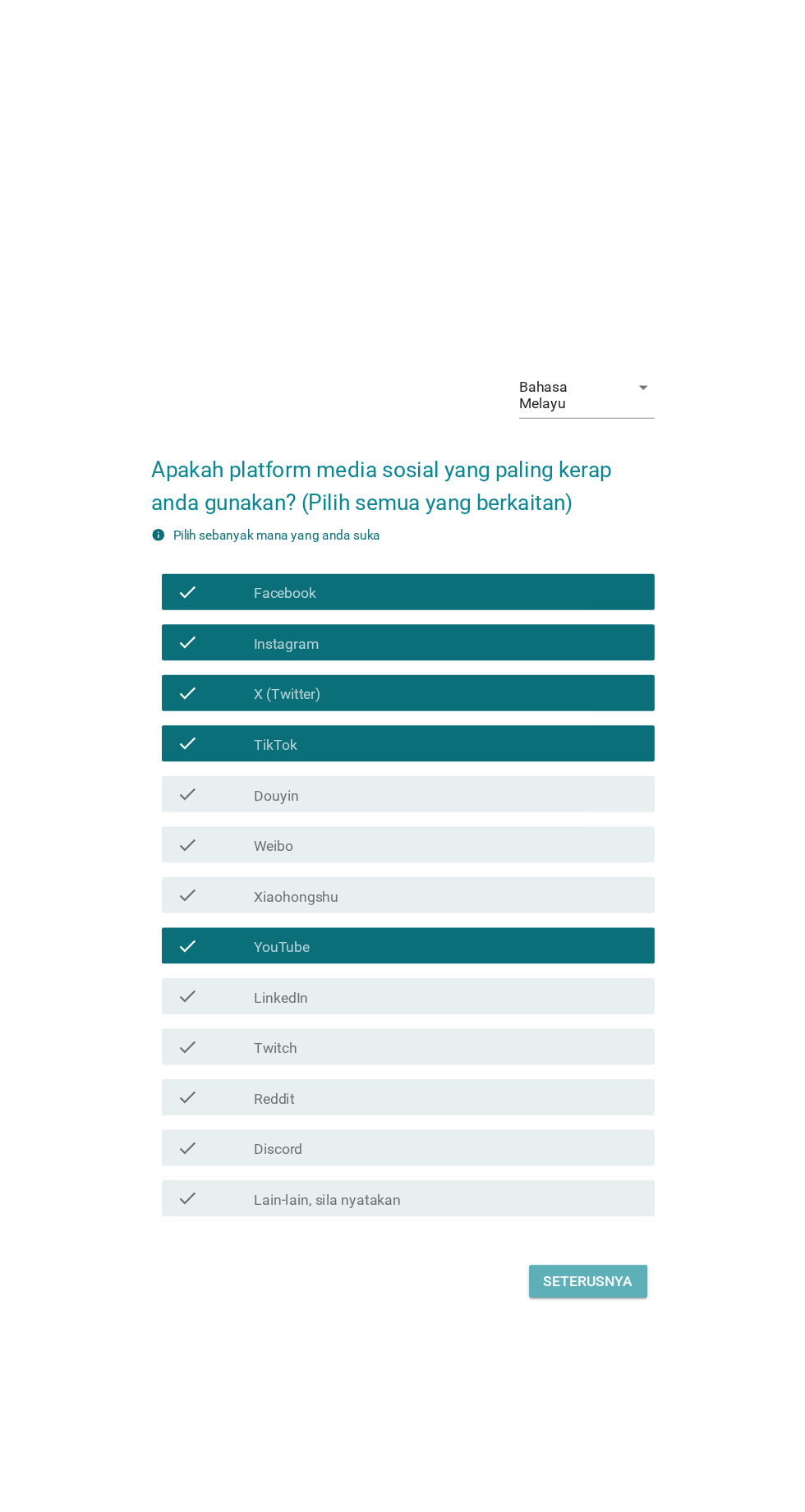
click at [575, 1177] on div "Seterusnya" at bounding box center [571, 1167] width 82 height 20
